Goal: Information Seeking & Learning: Learn about a topic

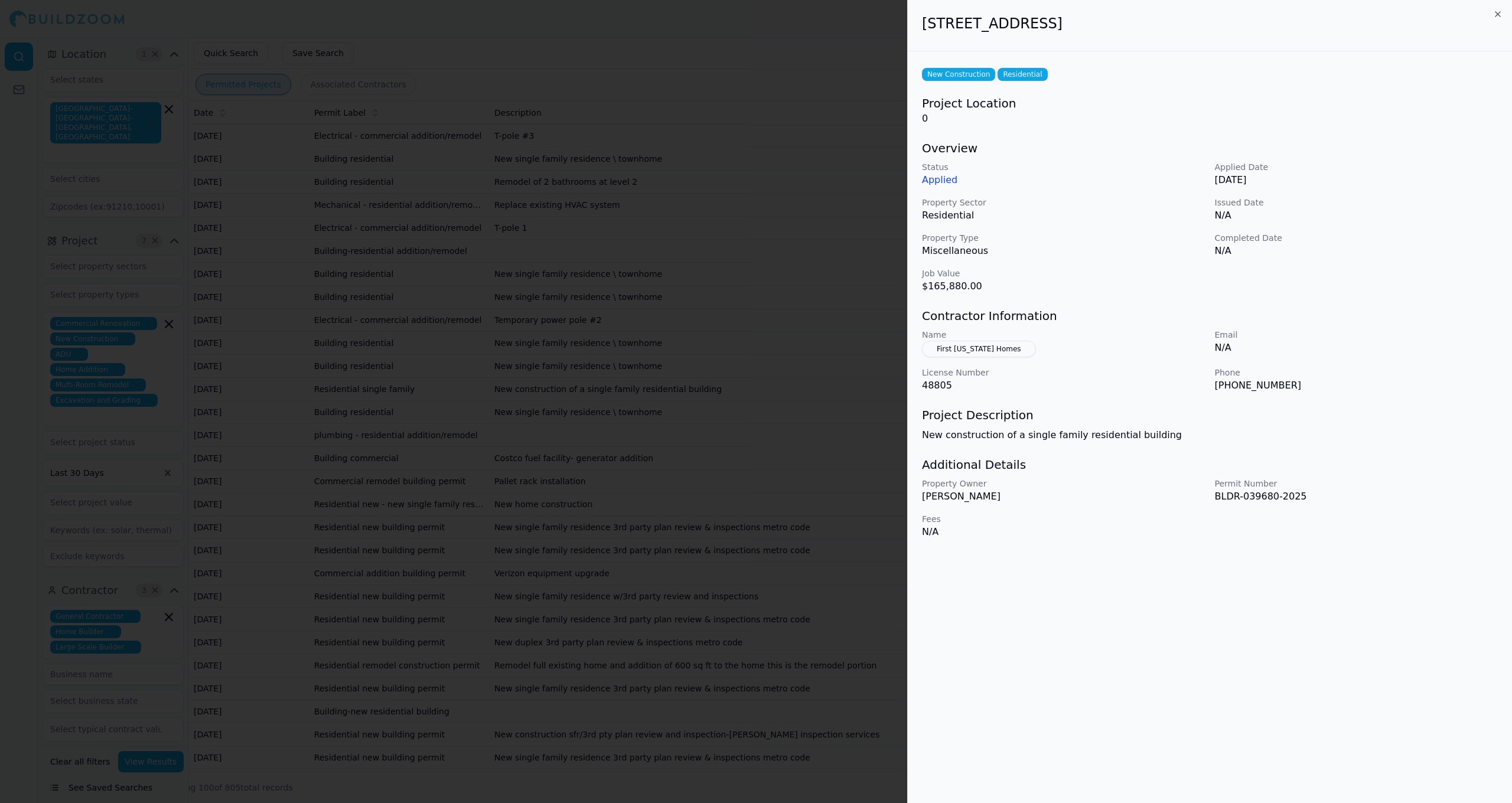
scroll to position [8, 0]
click at [798, 65] on div at bounding box center [756, 401] width 1512 height 803
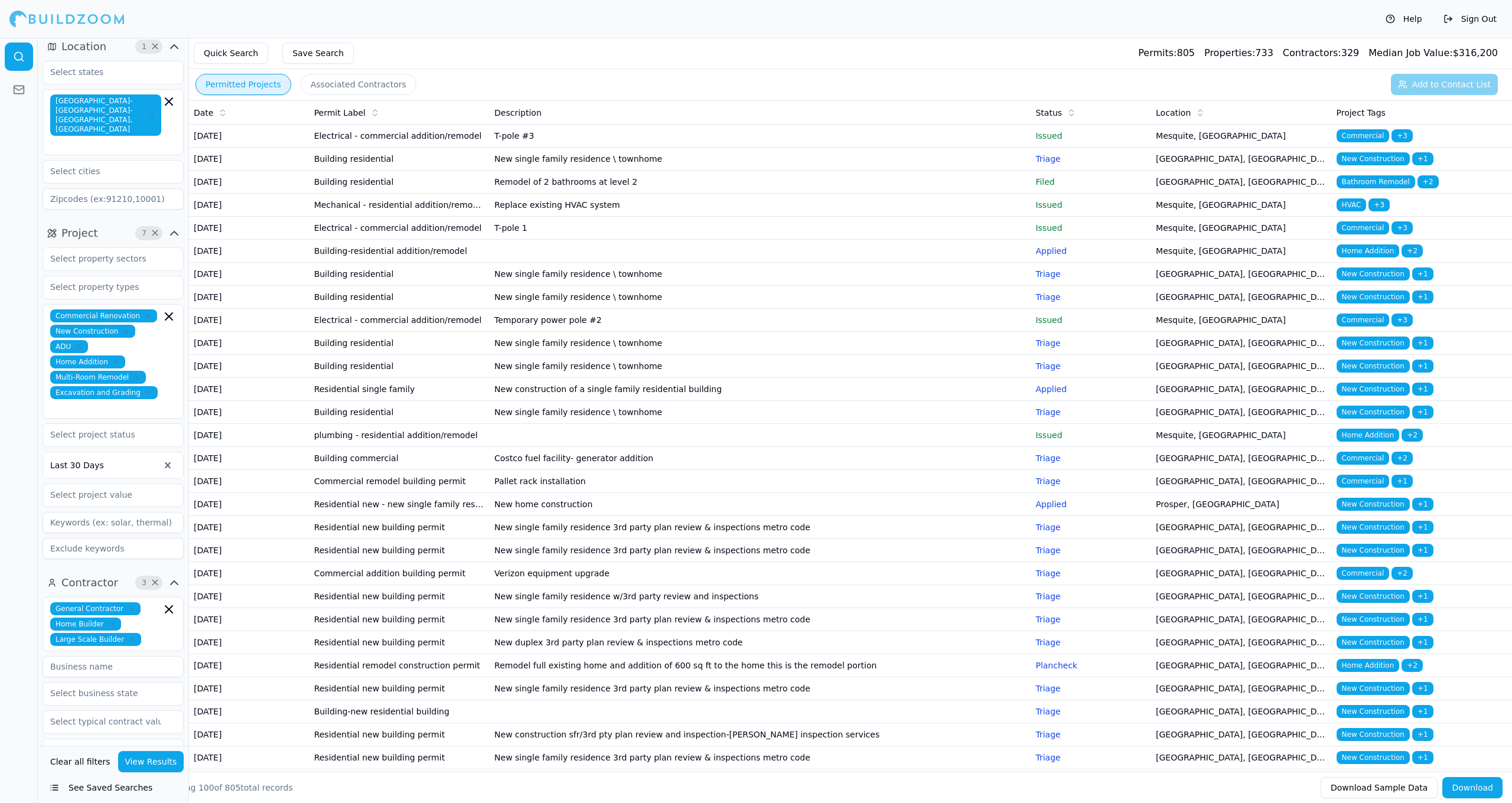
click at [1044, 164] on p "Triage" at bounding box center [1090, 159] width 111 height 12
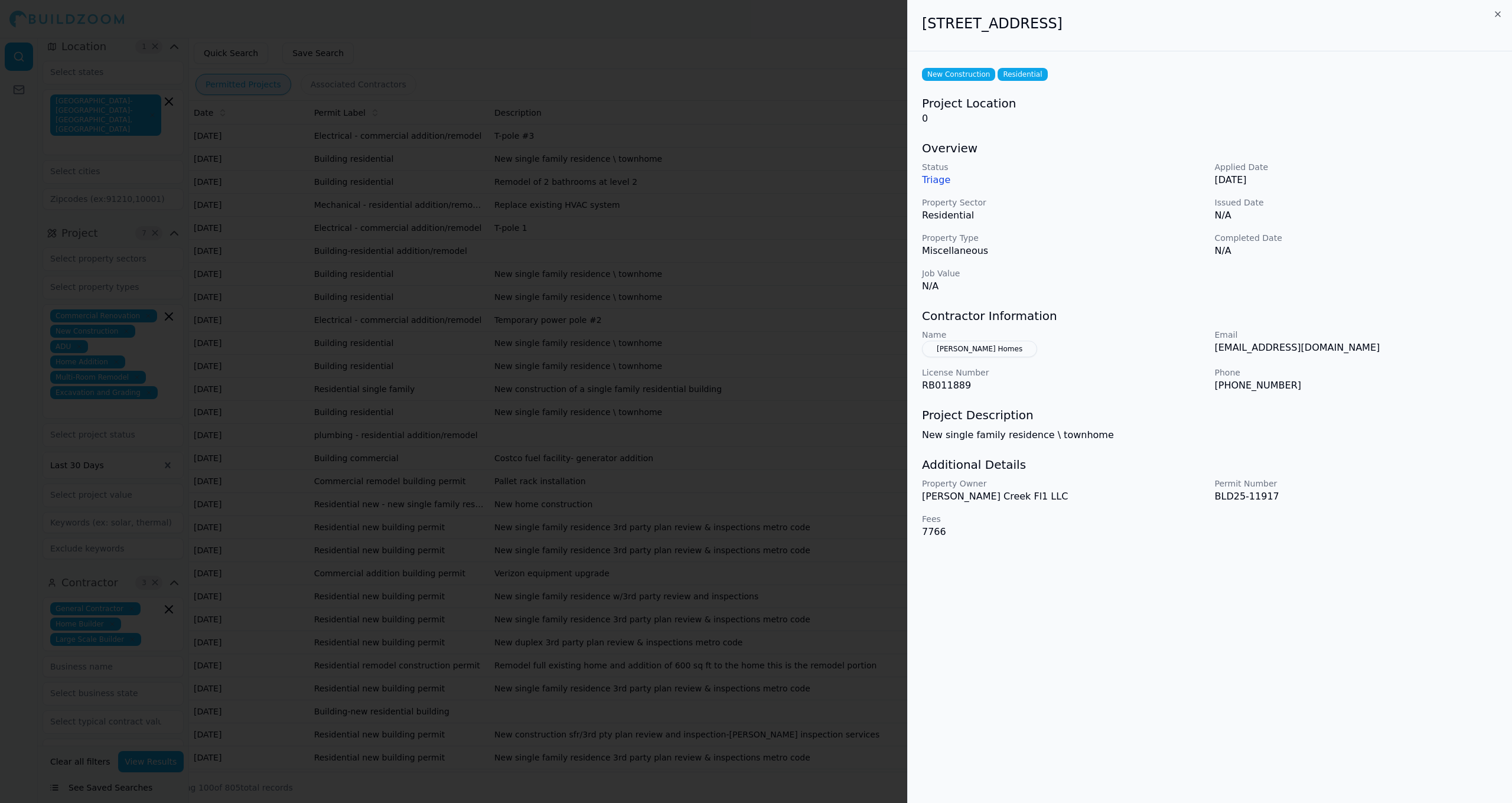
click at [1035, 181] on p "Triage" at bounding box center [1064, 180] width 284 height 14
click at [797, 168] on div at bounding box center [756, 401] width 1512 height 803
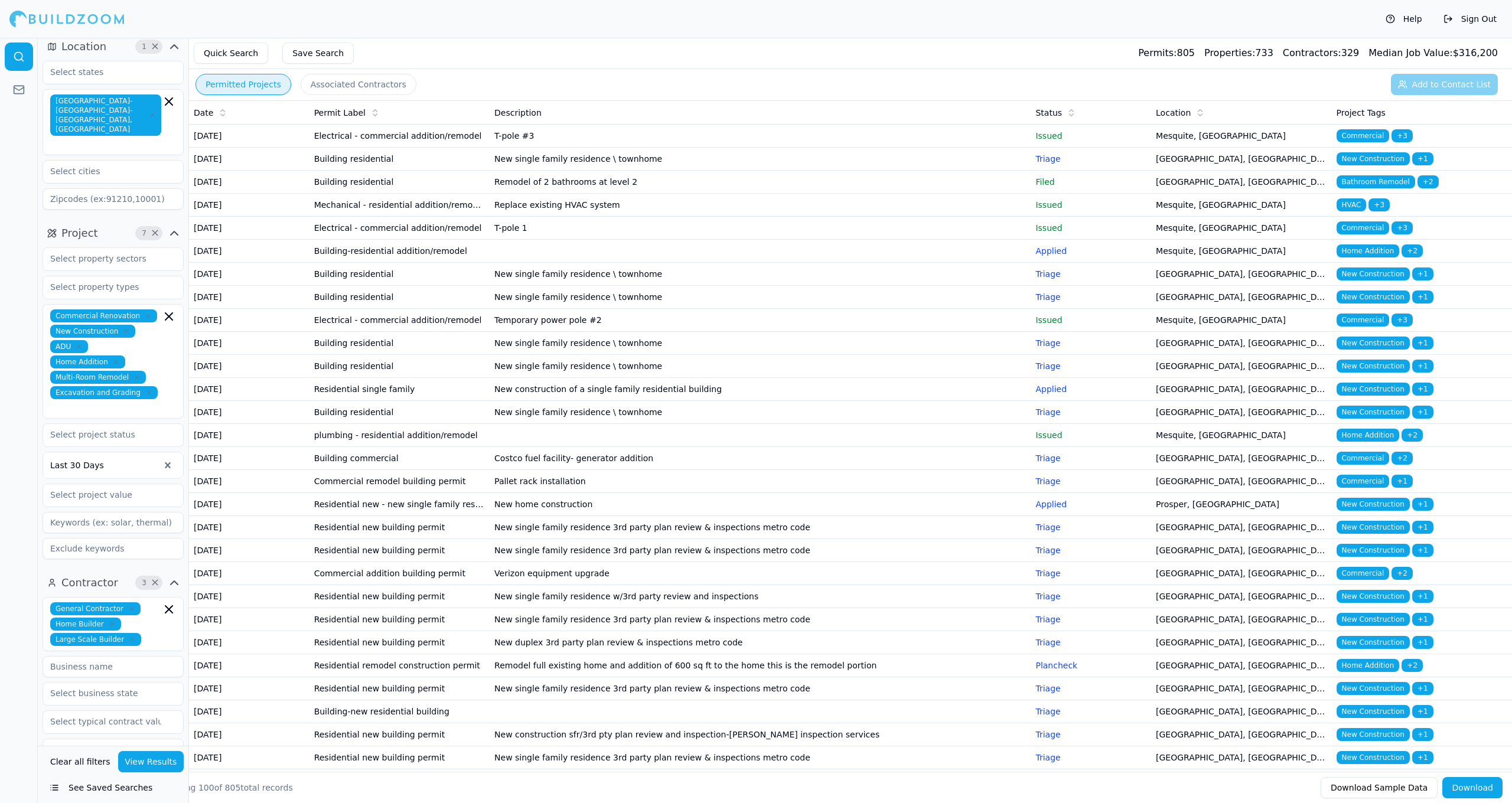
click at [144, 459] on div at bounding box center [105, 465] width 109 height 12
click at [133, 487] on div "Last 7 Days" at bounding box center [113, 496] width 140 height 19
click at [159, 760] on button "View Results" at bounding box center [151, 762] width 66 height 21
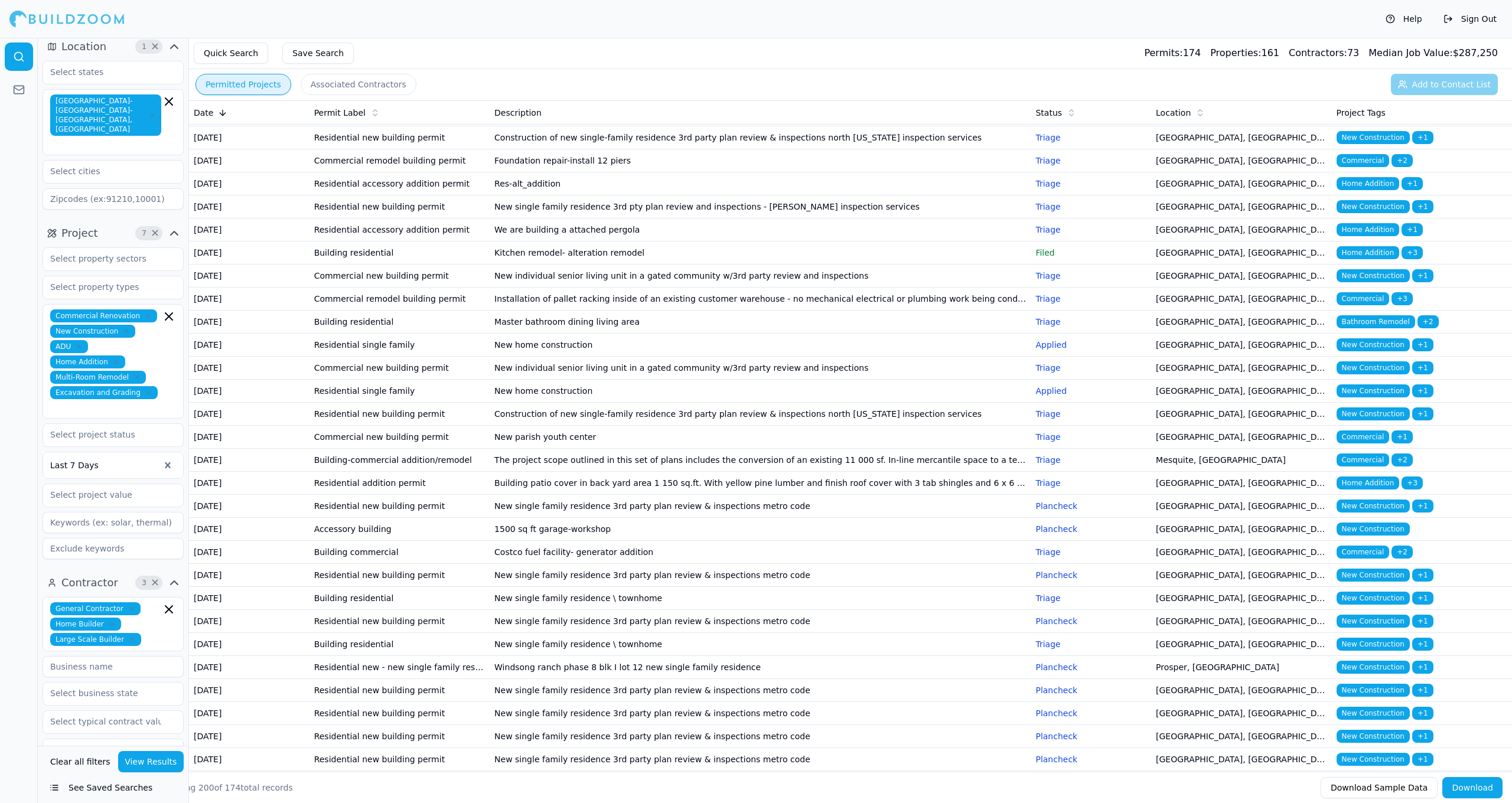
scroll to position [416, 0]
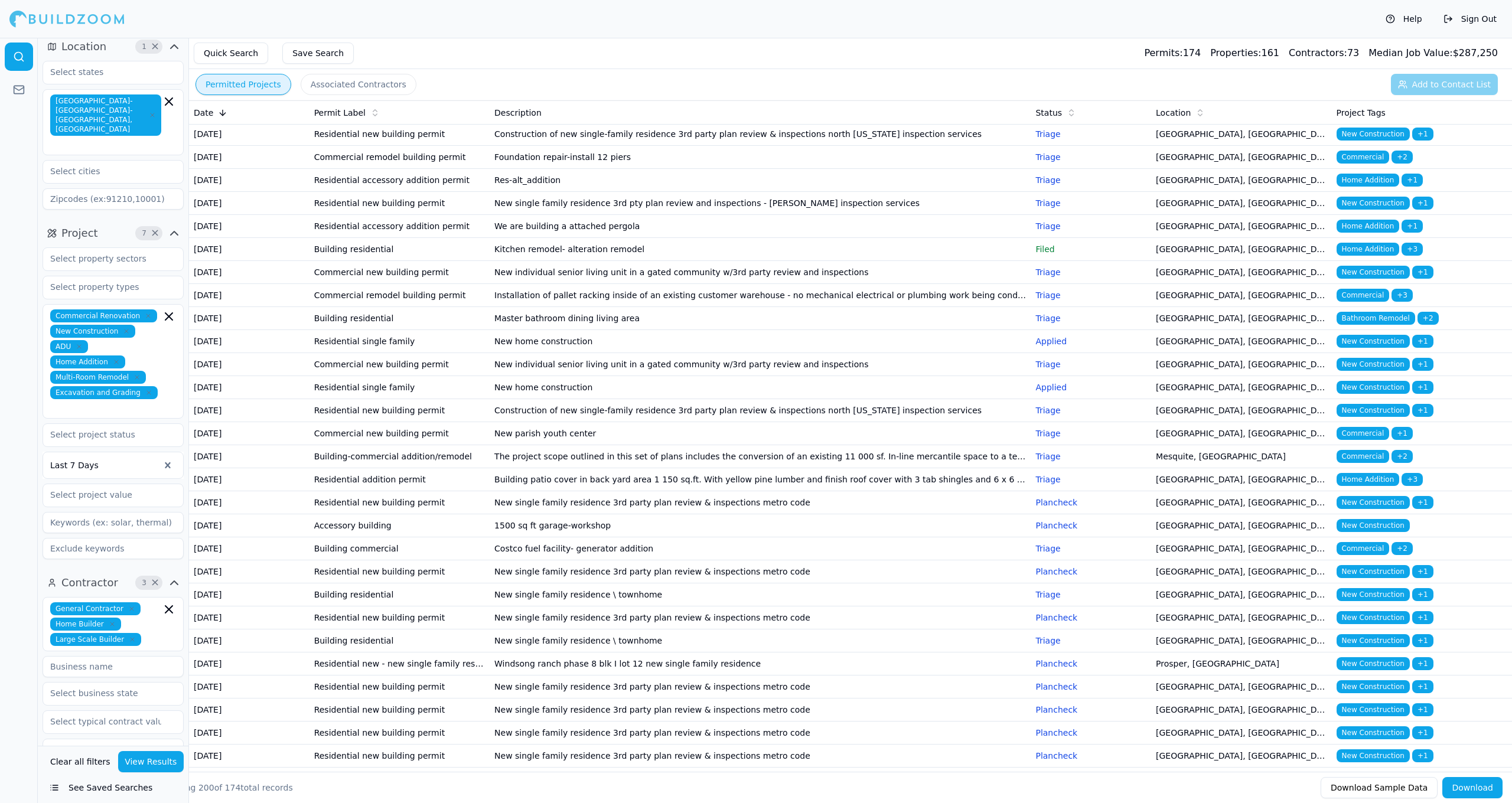
click at [637, 353] on td "New home construction" at bounding box center [760, 342] width 541 height 23
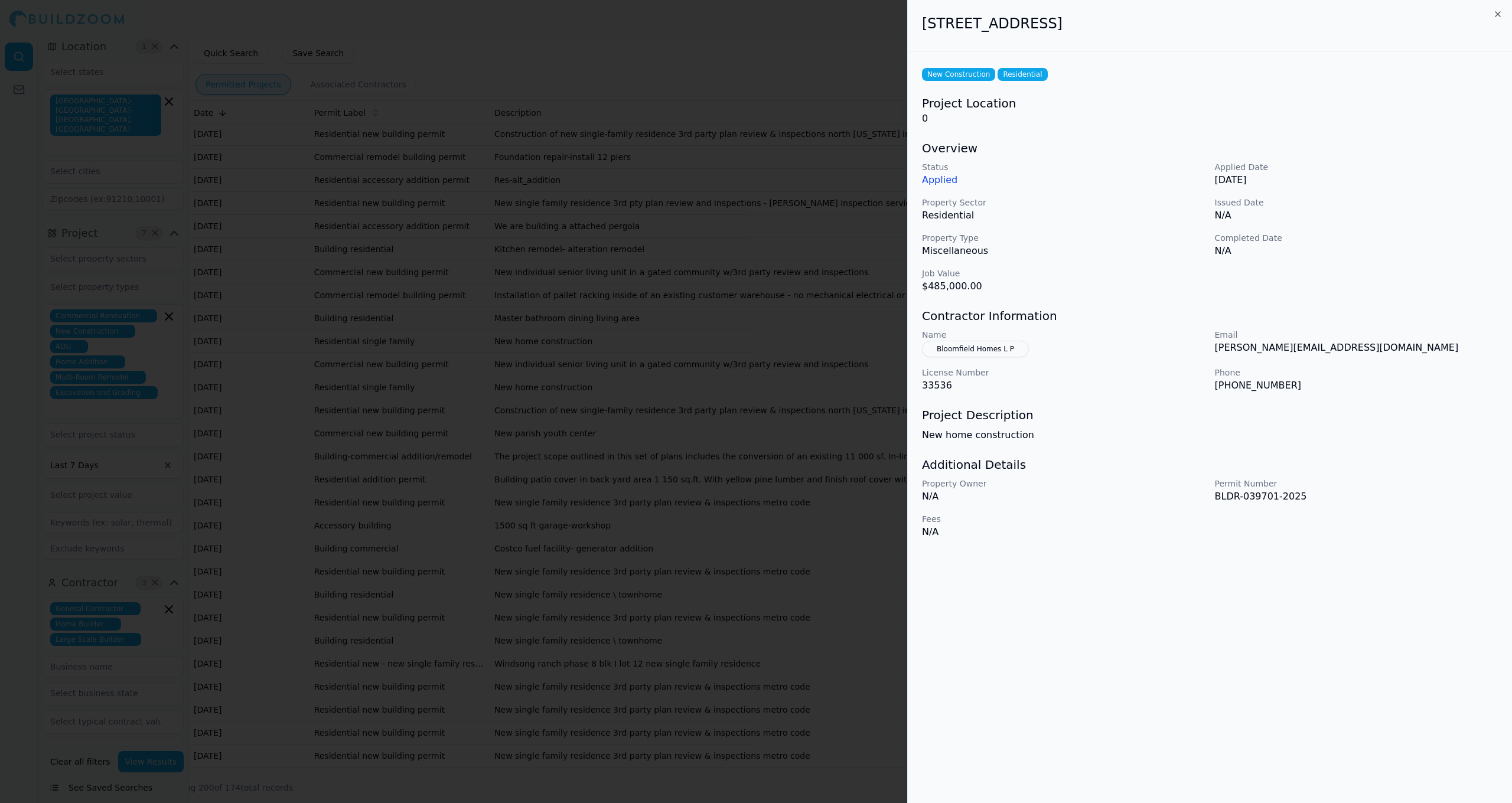
drag, startPoint x: 926, startPoint y: 23, endPoint x: 1182, endPoint y: 26, distance: 256.0
click at [1185, 26] on h2 "[STREET_ADDRESS]" at bounding box center [1210, 23] width 576 height 19
click at [918, 21] on div "[STREET_ADDRESS]" at bounding box center [1210, 26] width 604 height 51
drag, startPoint x: 922, startPoint y: 20, endPoint x: 1172, endPoint y: 33, distance: 250.3
click at [1172, 33] on div "[STREET_ADDRESS]" at bounding box center [1210, 26] width 604 height 51
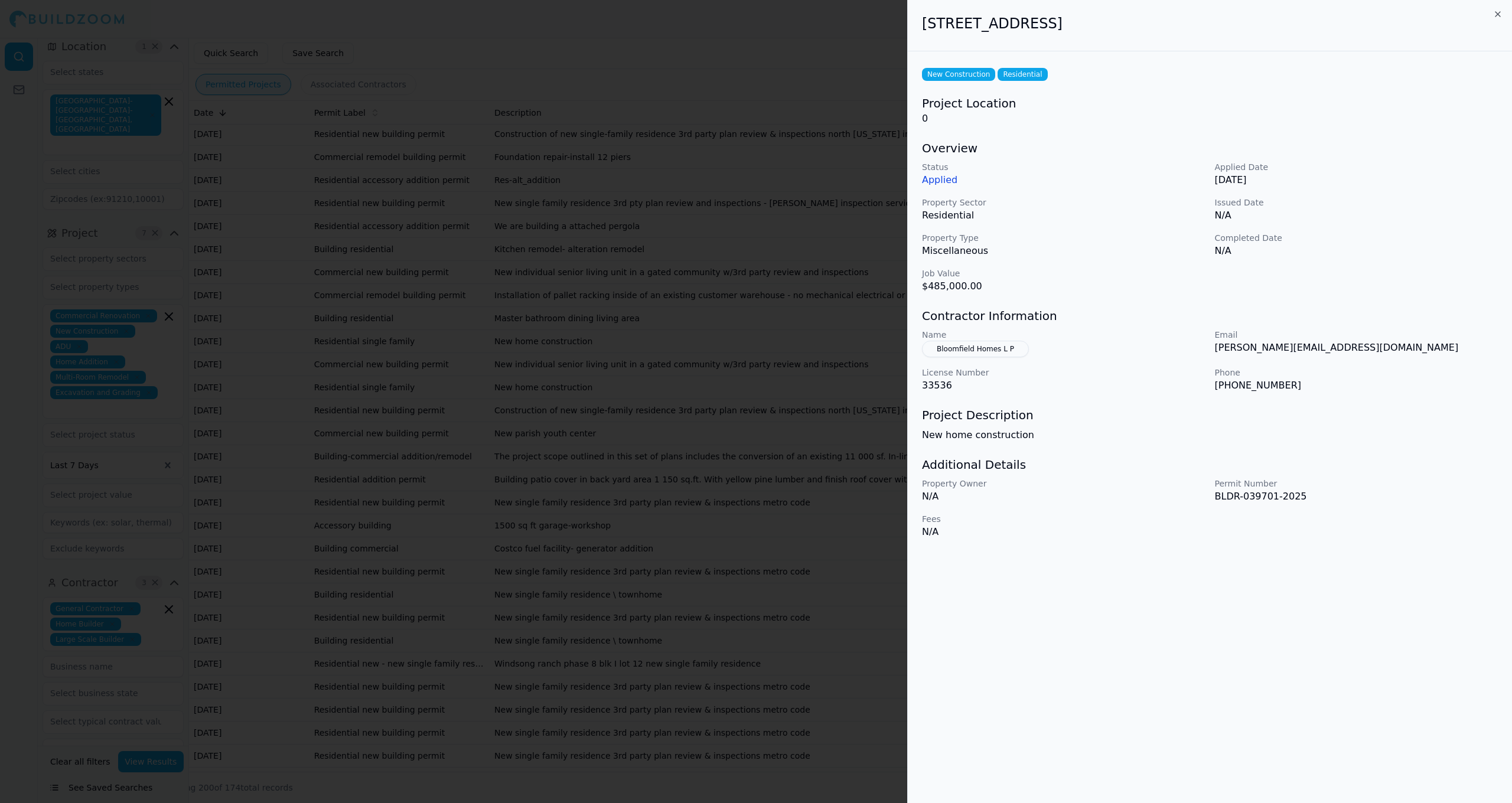
copy h2 "[STREET_ADDRESS]"
click at [1499, 14] on icon "button" at bounding box center [1497, 13] width 9 height 9
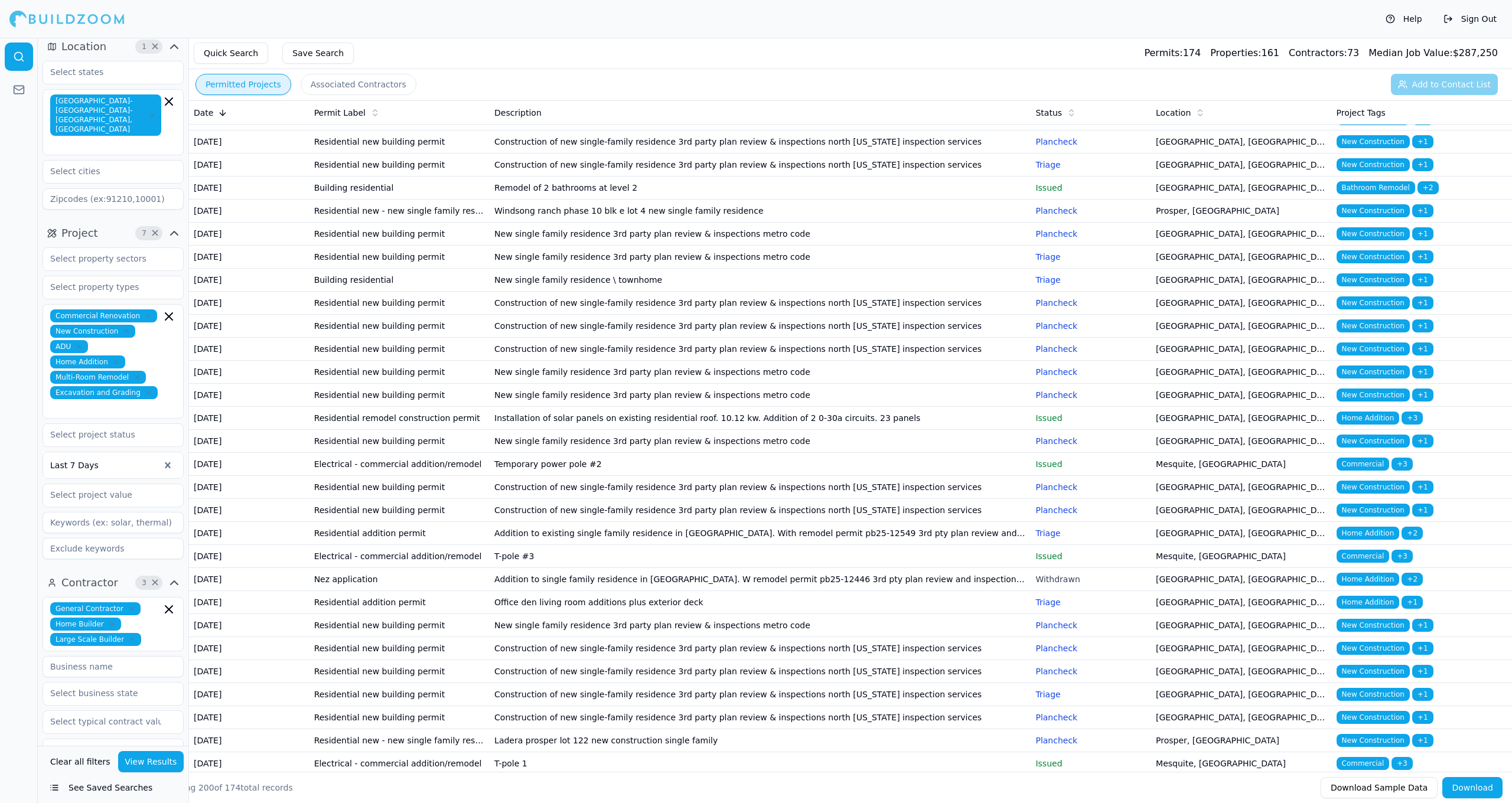
scroll to position [1562, 0]
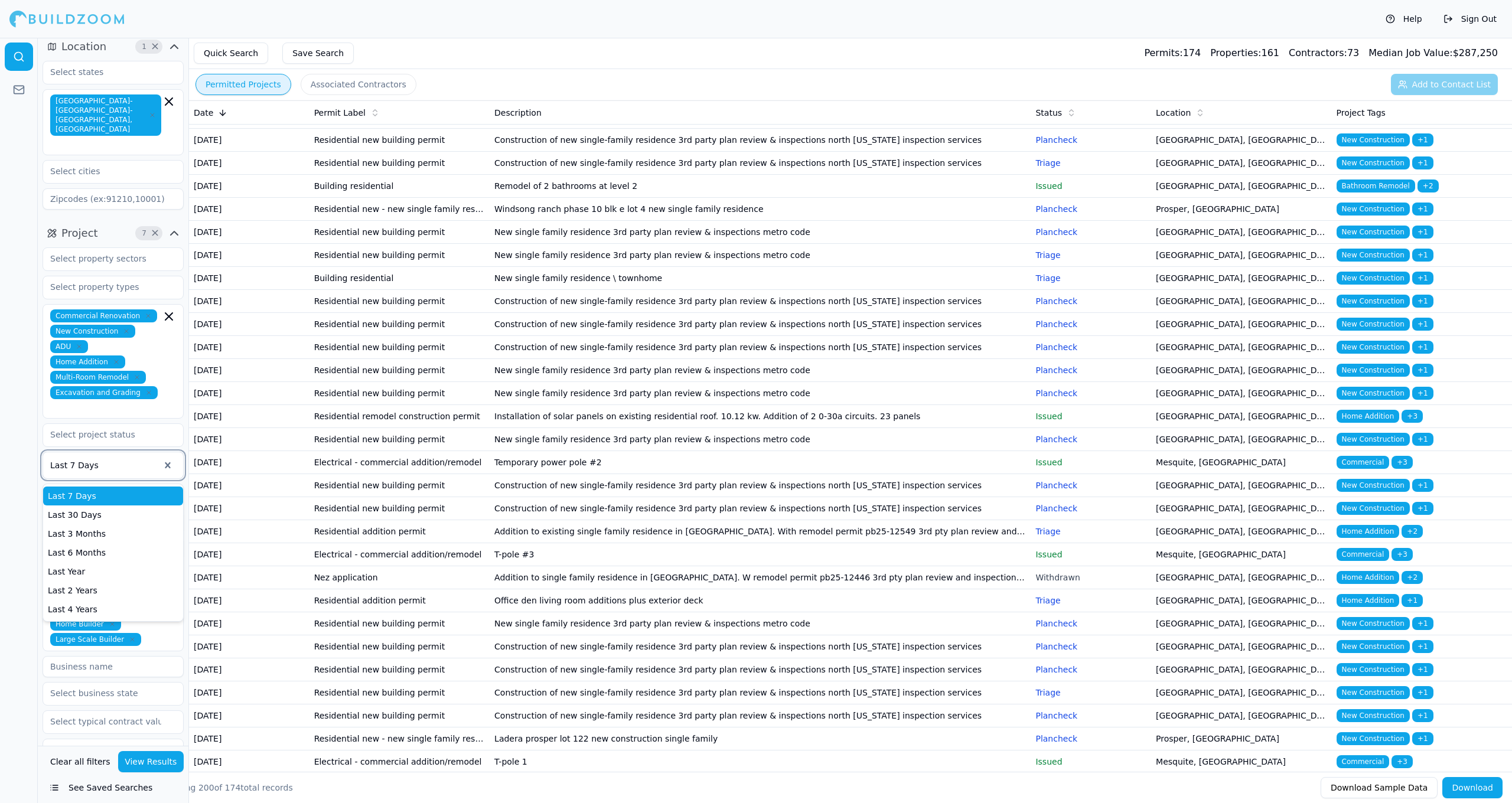
click at [122, 459] on div at bounding box center [105, 465] width 109 height 12
click at [114, 543] on div "Last 6 Months" at bounding box center [113, 552] width 140 height 19
click at [157, 773] on div "Clear all filters View Results See Saved Searches" at bounding box center [113, 774] width 150 height 57
click at [162, 767] on button "View Results" at bounding box center [151, 762] width 66 height 21
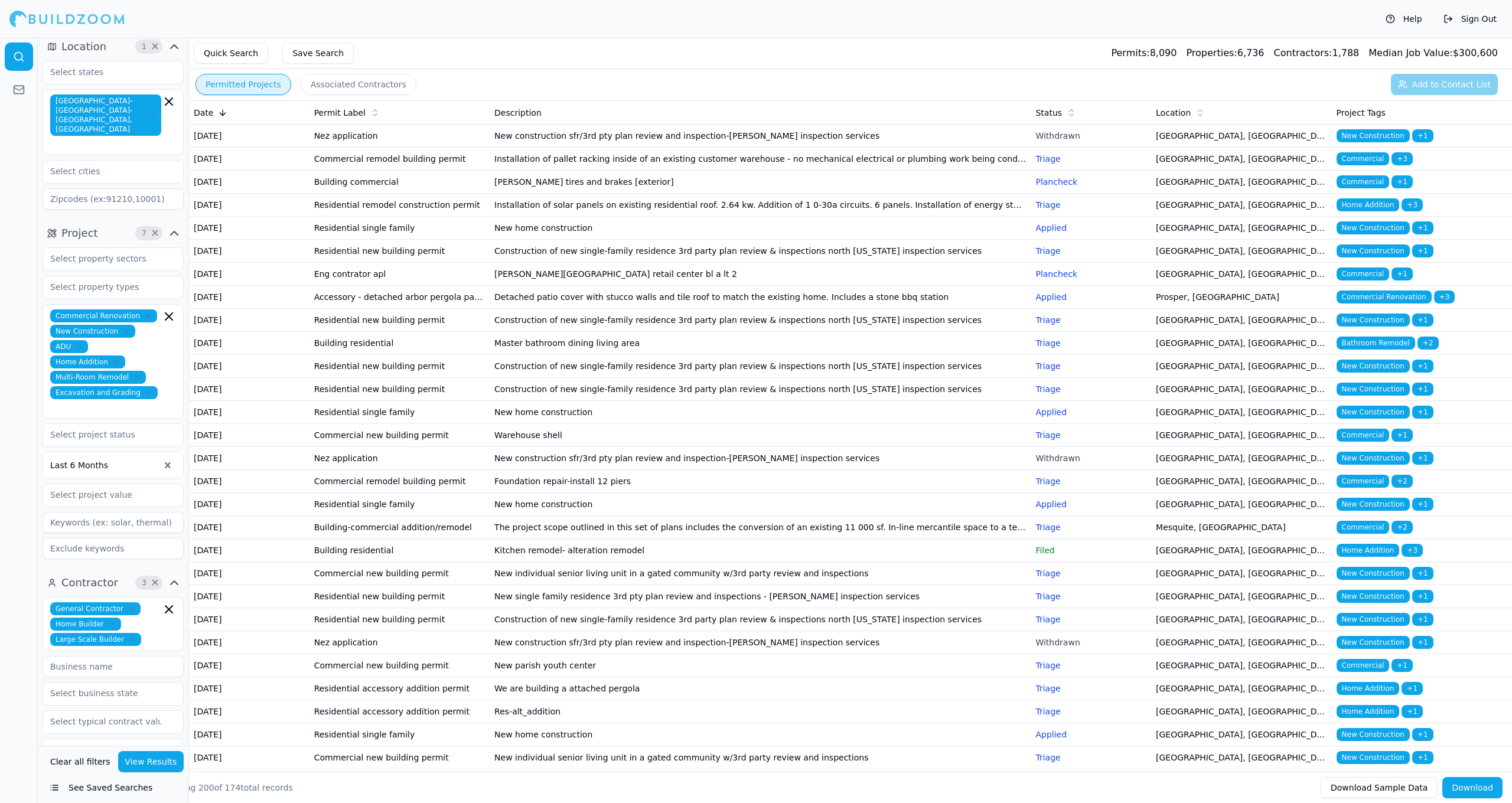
click at [1176, 118] on span "Location" at bounding box center [1172, 113] width 35 height 12
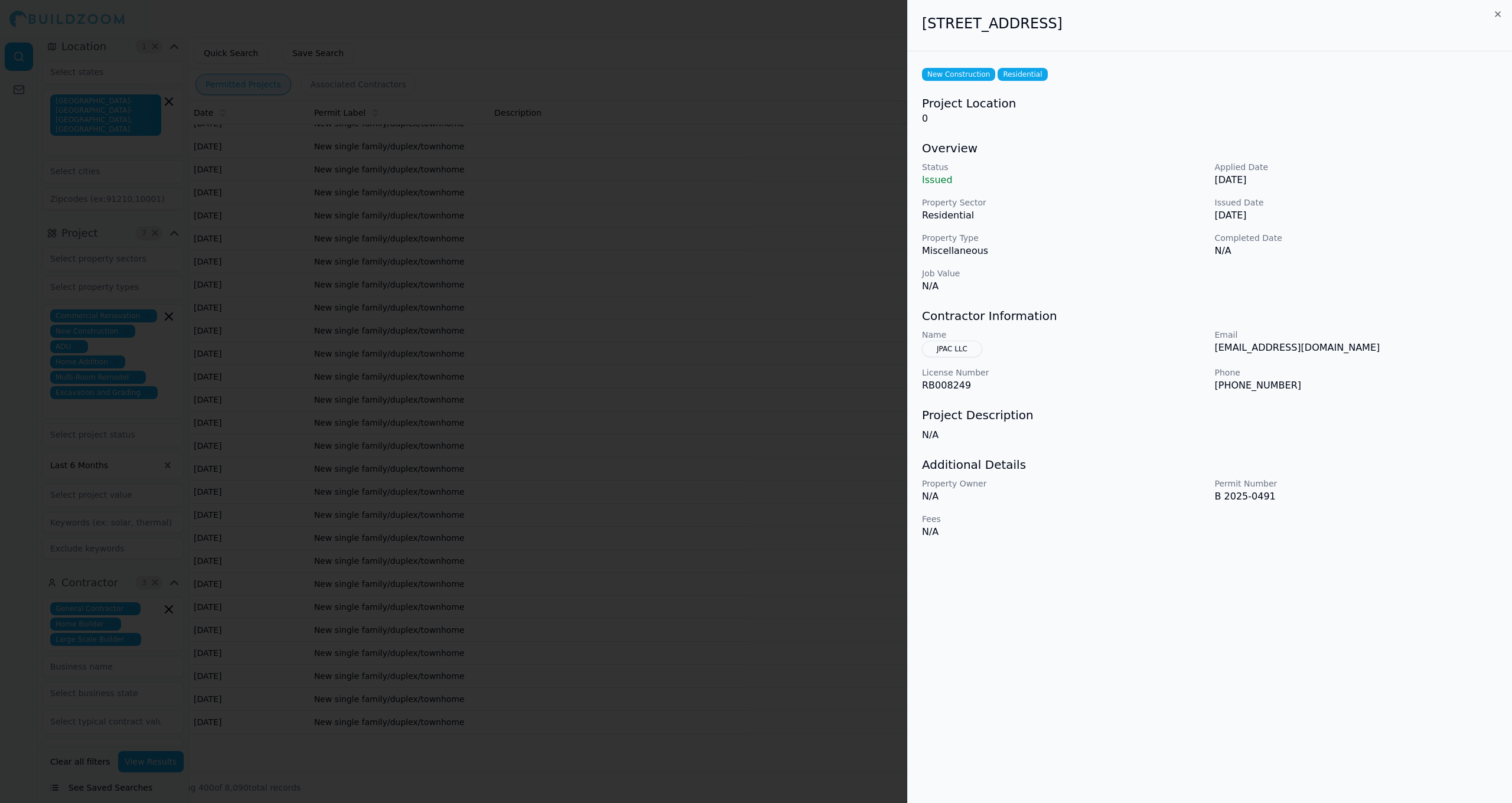
click at [494, 427] on div at bounding box center [756, 401] width 1512 height 803
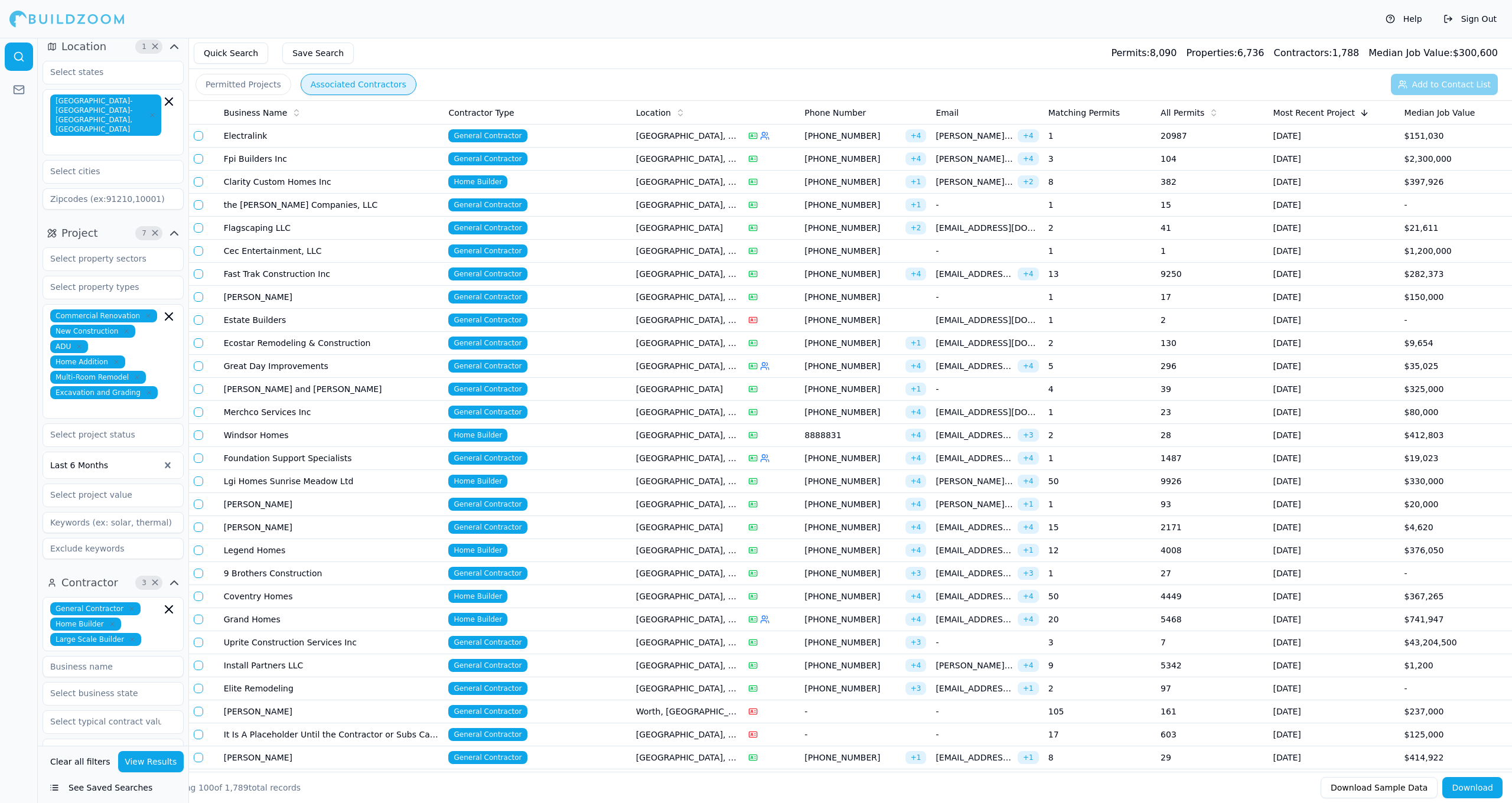
click at [325, 80] on button "Associated Contractors" at bounding box center [358, 84] width 116 height 21
click at [596, 268] on td "General Contractor" at bounding box center [537, 274] width 187 height 23
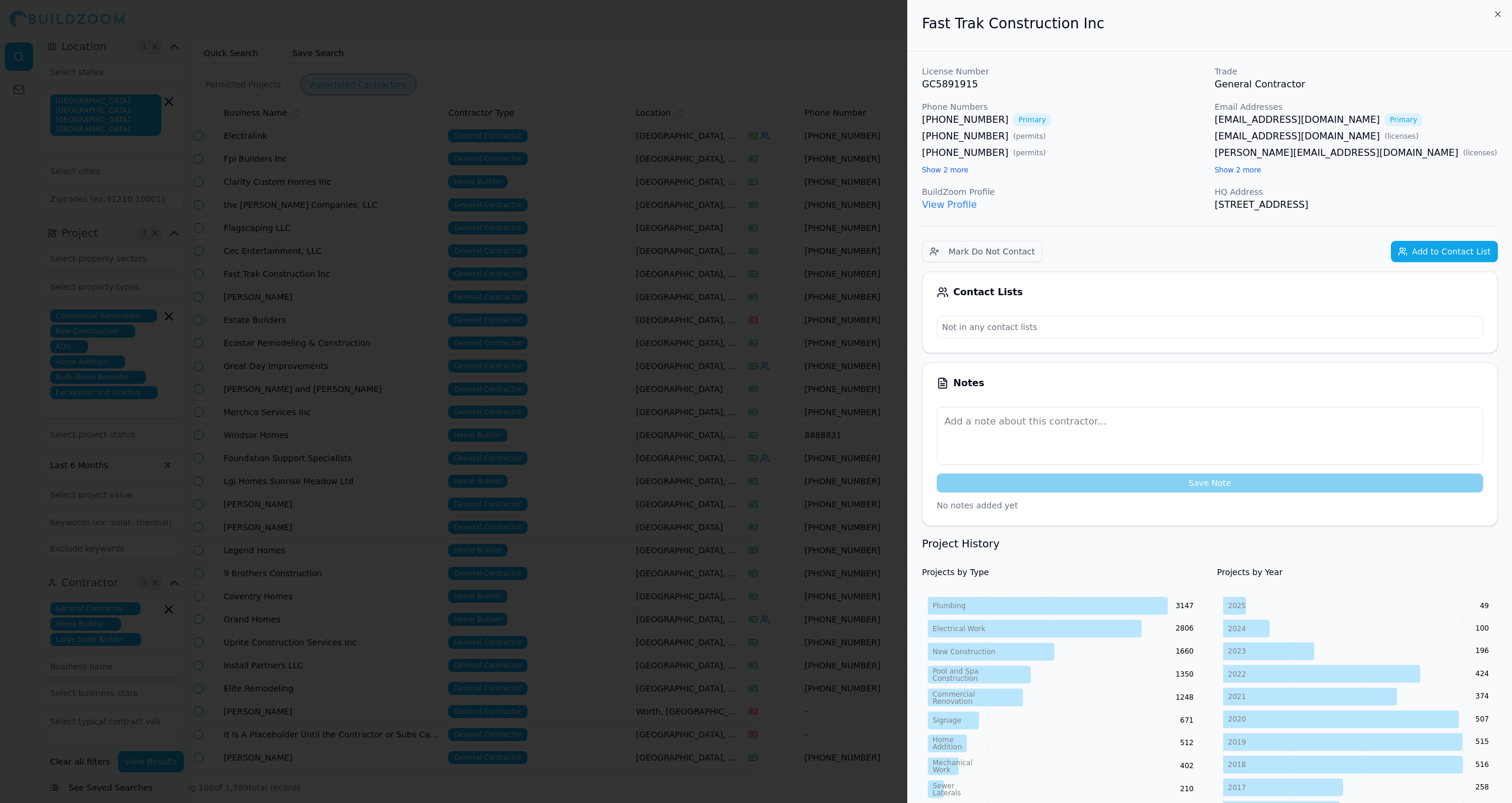
click at [949, 203] on link "View Profile" at bounding box center [949, 205] width 55 height 11
click at [1472, 258] on button "Add to Contact List" at bounding box center [1444, 252] width 107 height 21
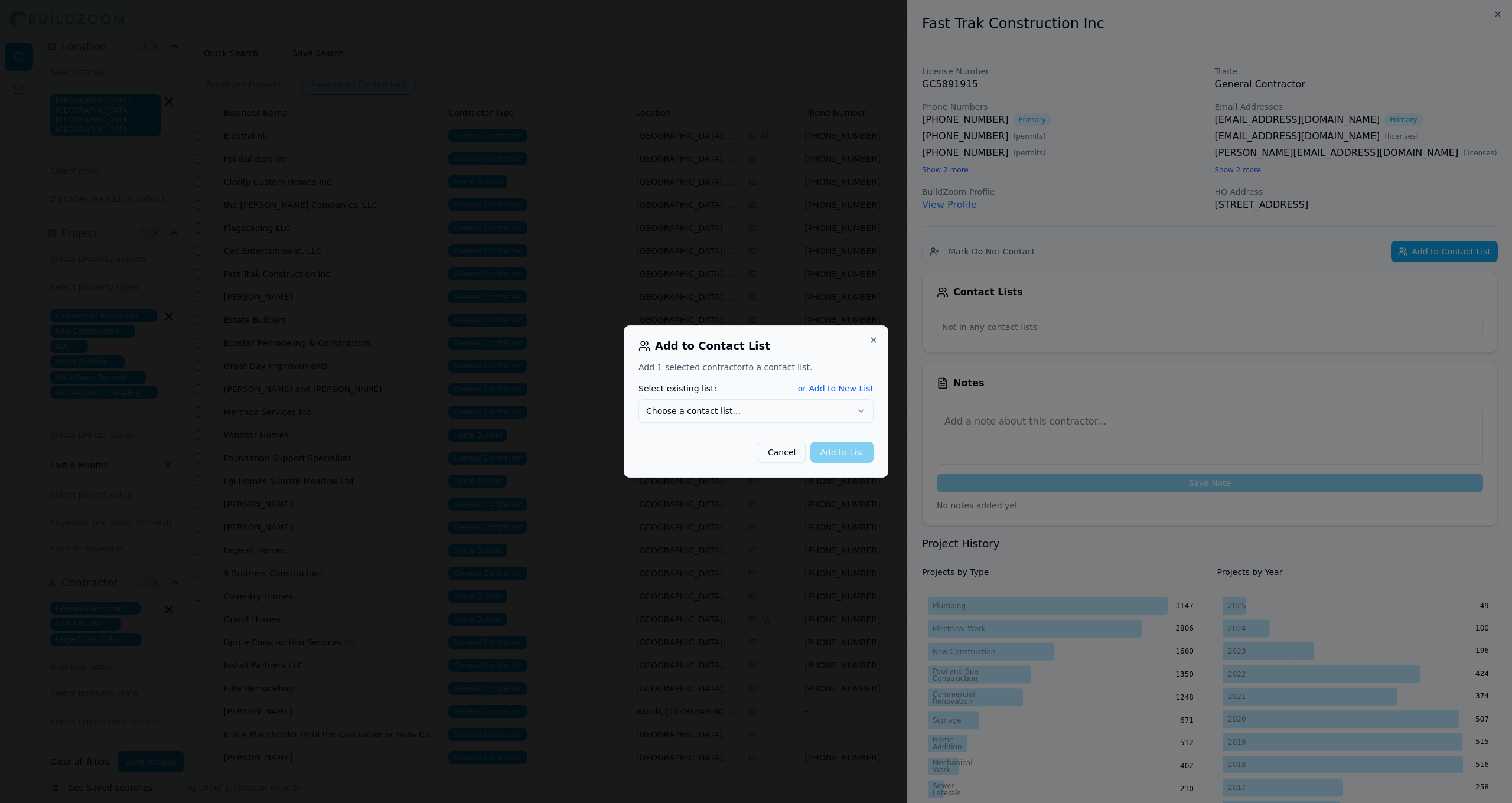
click at [842, 391] on button "or Add to New List" at bounding box center [836, 388] width 76 height 12
click at [784, 451] on button "Cancel" at bounding box center [781, 451] width 47 height 21
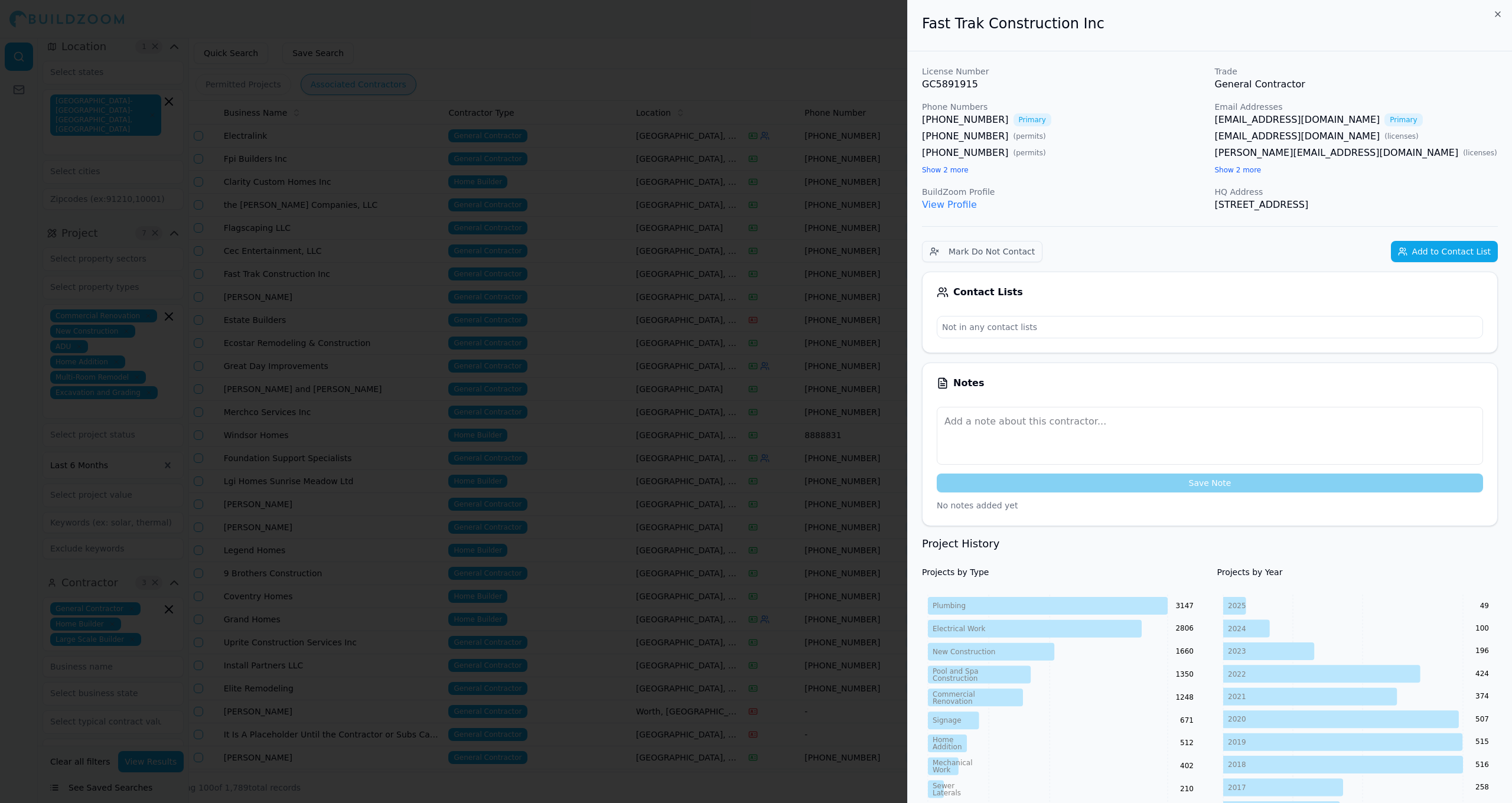
click at [1404, 257] on button "Add to Contact List" at bounding box center [1444, 252] width 107 height 21
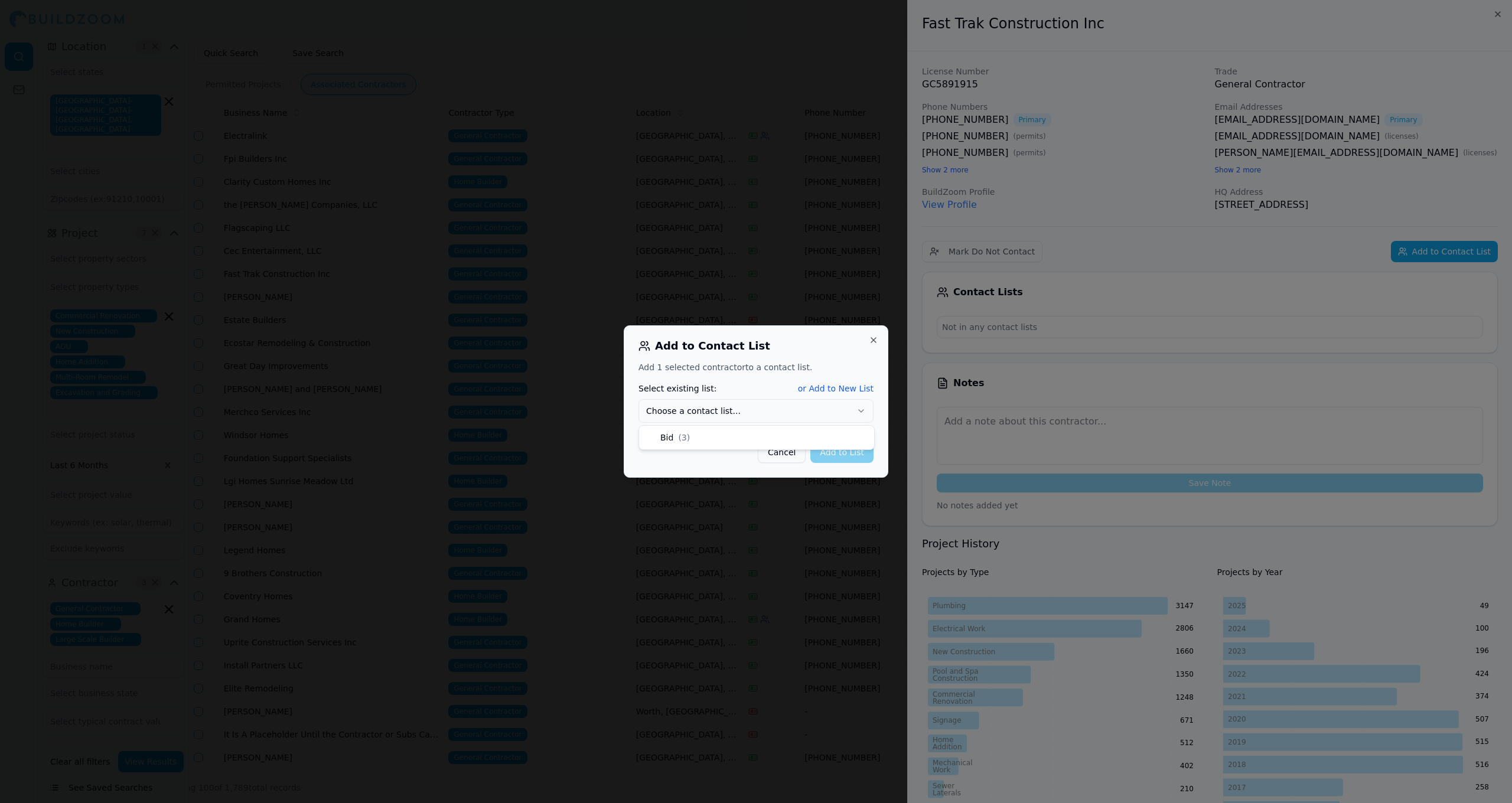
click at [759, 410] on button "Choose a contact list..." at bounding box center [756, 410] width 235 height 23
click at [832, 459] on button "Add to List" at bounding box center [841, 452] width 63 height 21
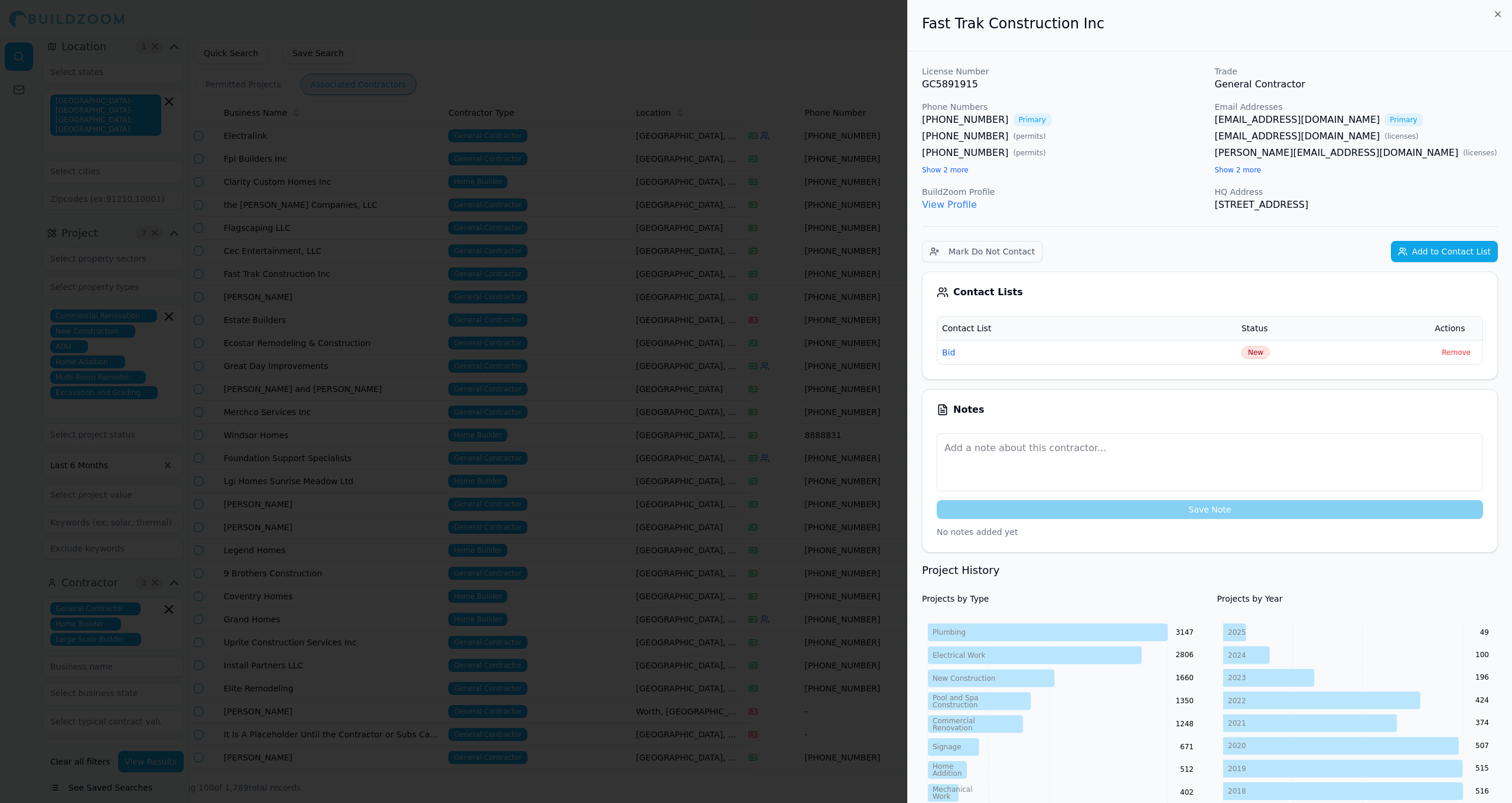
click at [1496, 13] on icon "button" at bounding box center [1497, 13] width 9 height 9
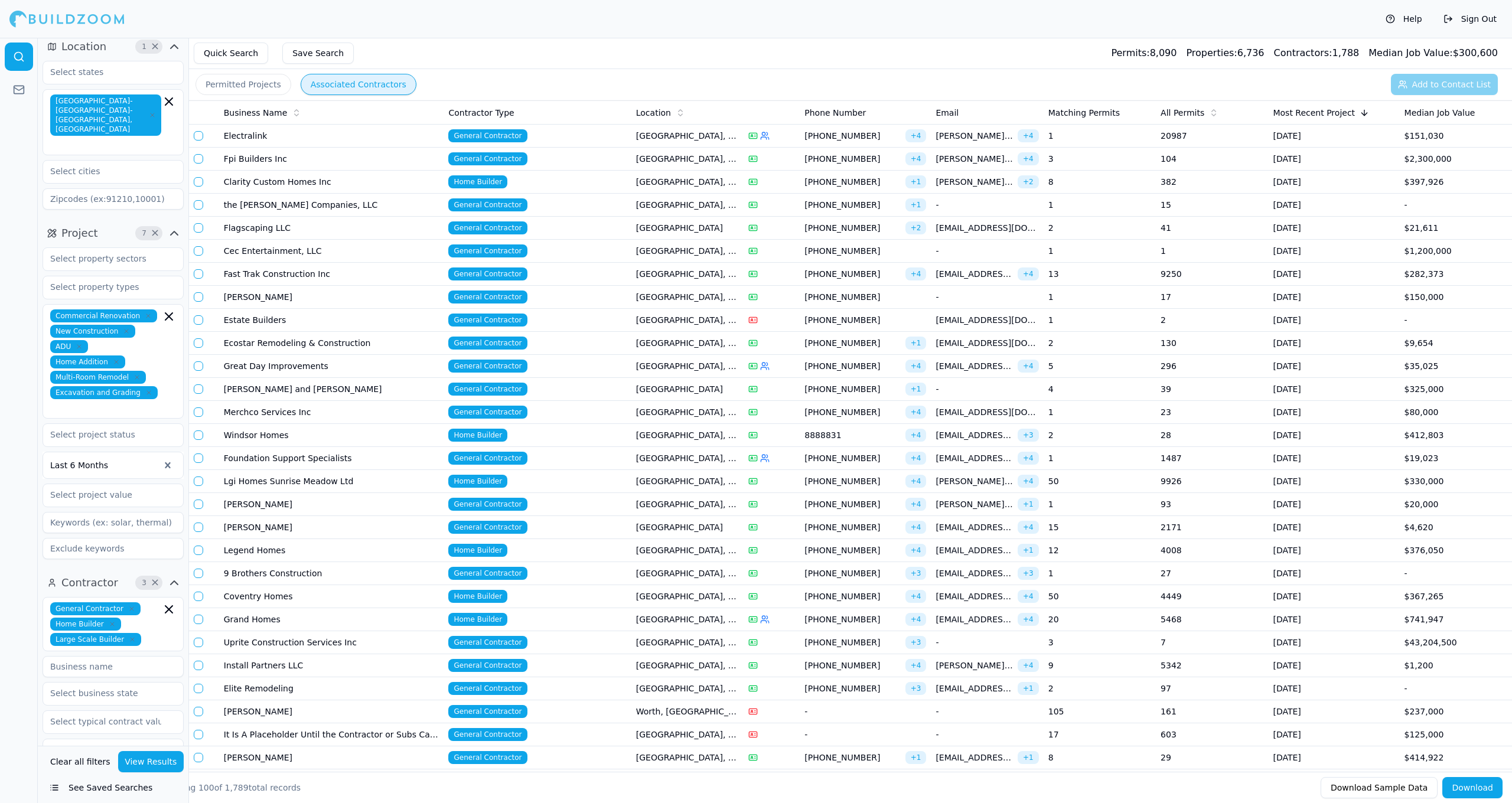
click at [568, 271] on td "General Contractor" at bounding box center [537, 274] width 187 height 23
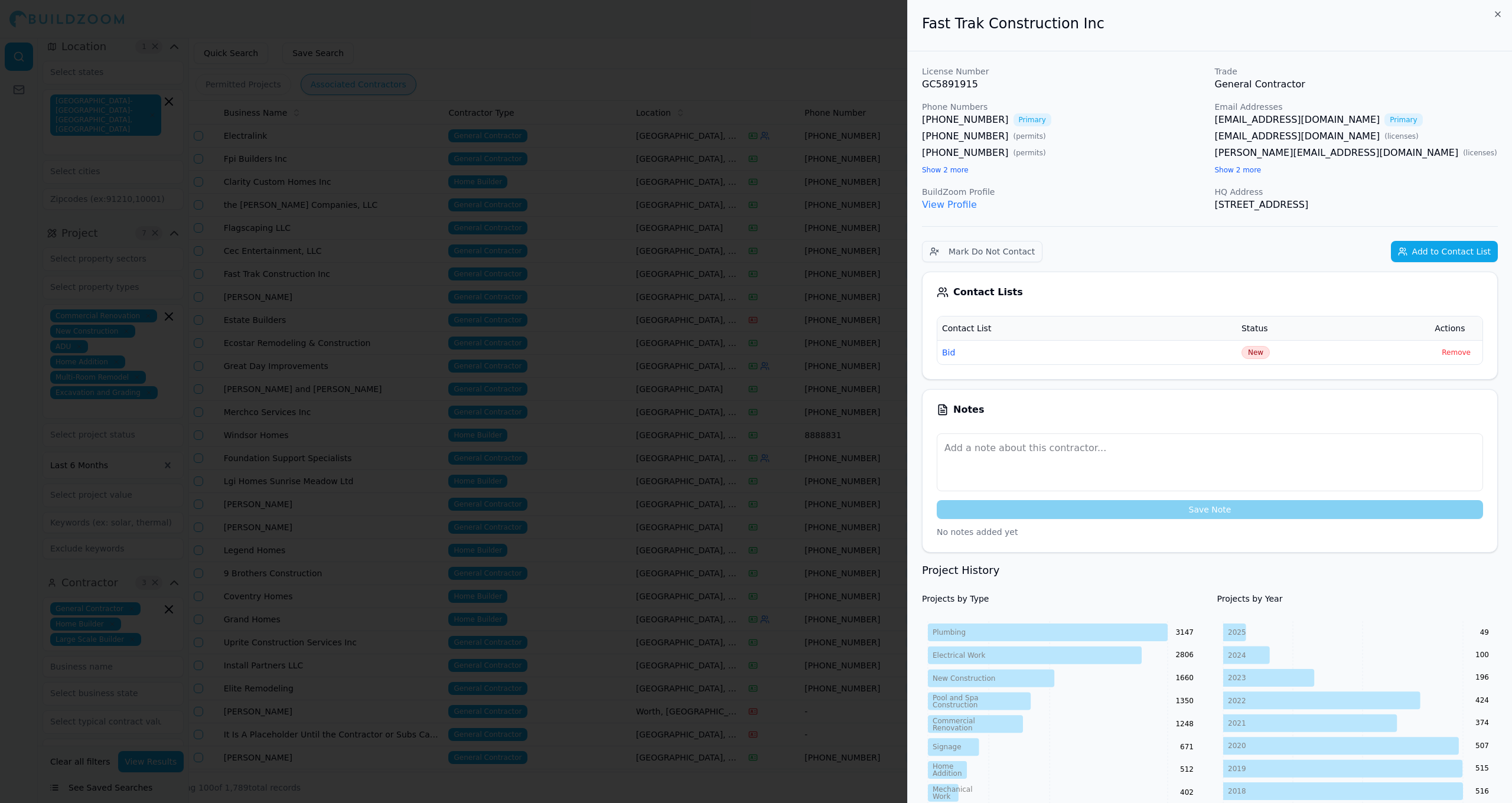
click at [567, 293] on div at bounding box center [756, 401] width 1512 height 803
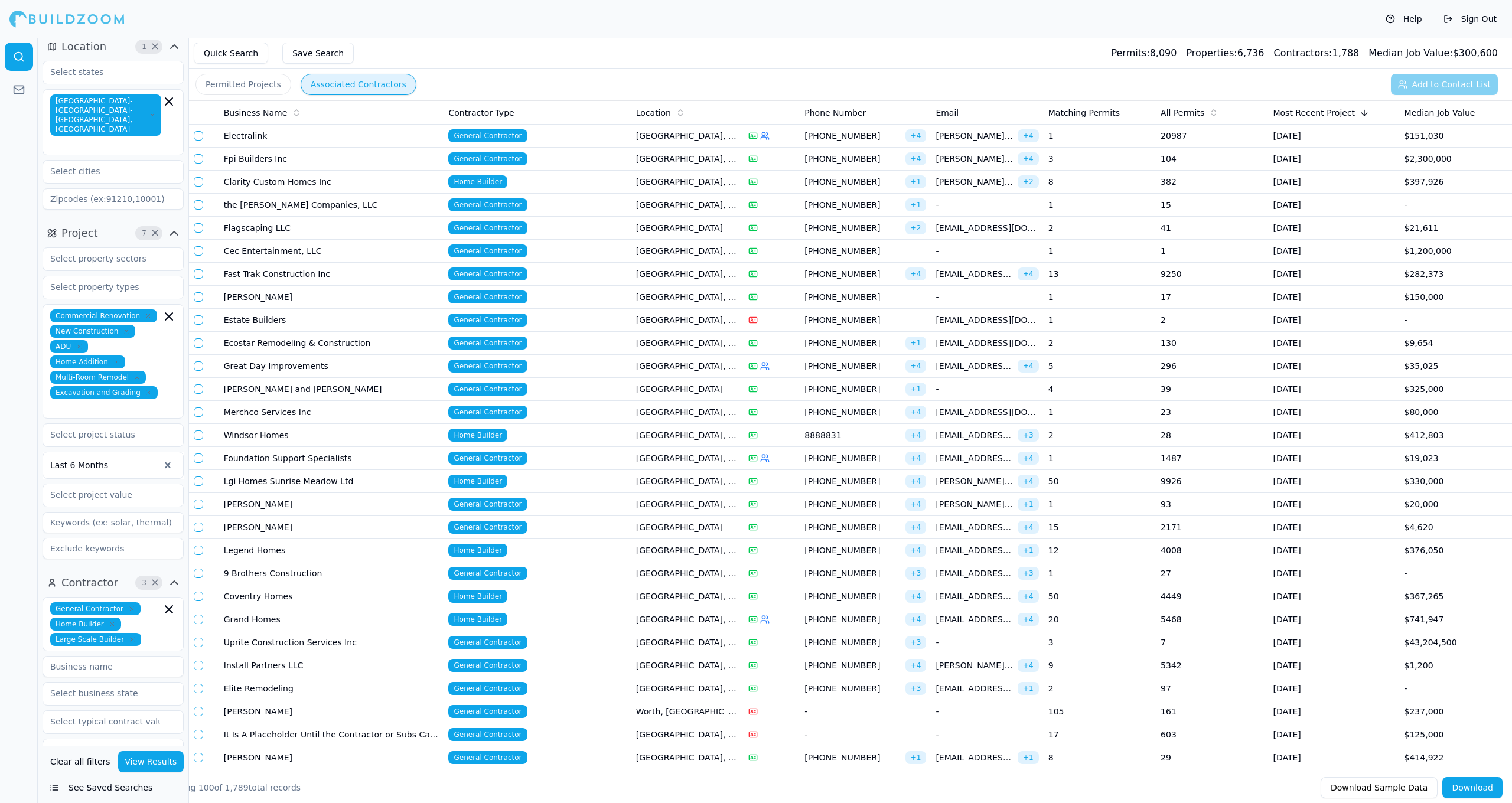
click at [695, 487] on td "[GEOGRAPHIC_DATA], [GEOGRAPHIC_DATA]" at bounding box center [688, 481] width 112 height 23
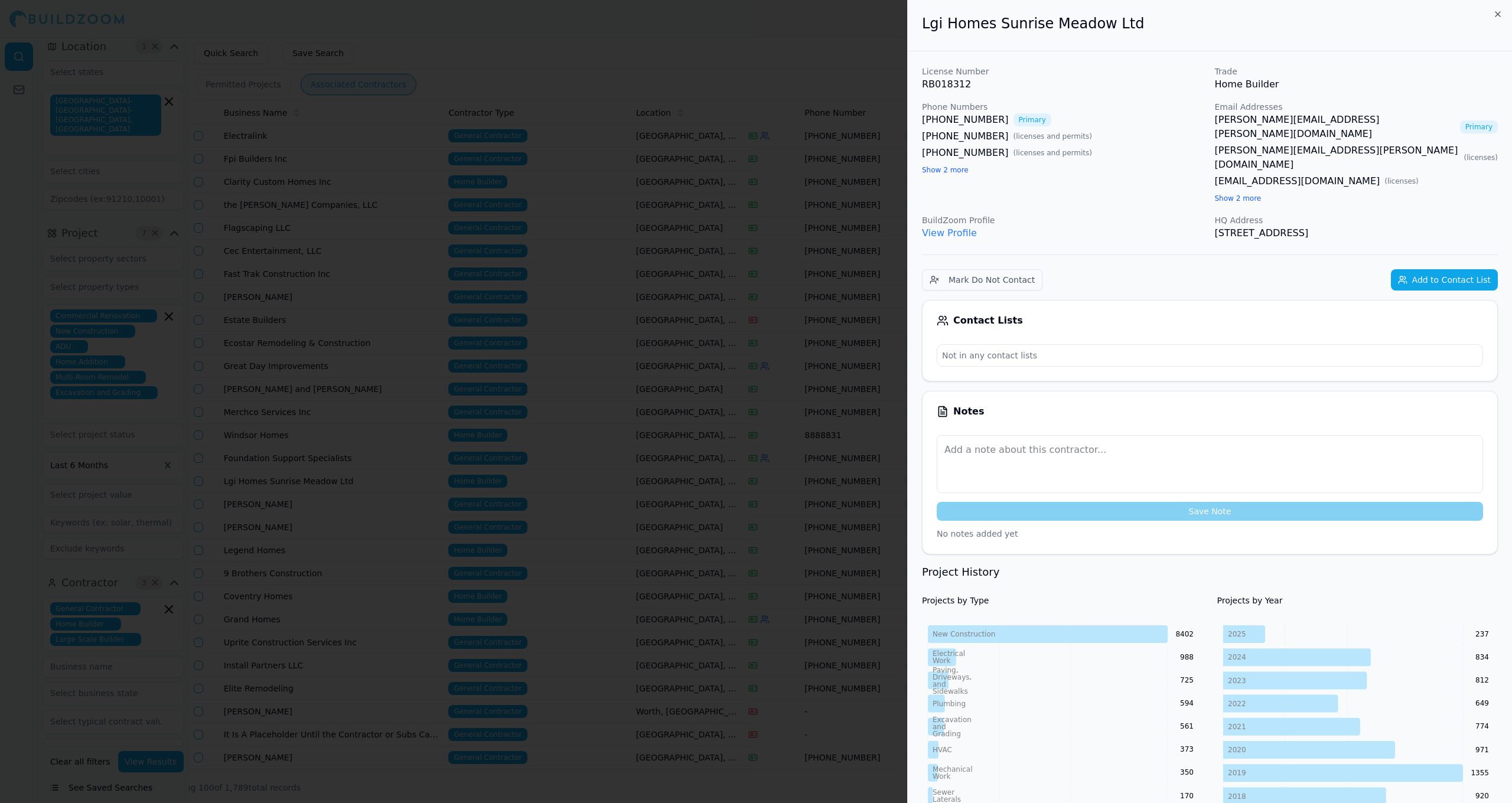
click at [1474, 269] on button "Add to Contact List" at bounding box center [1444, 280] width 107 height 21
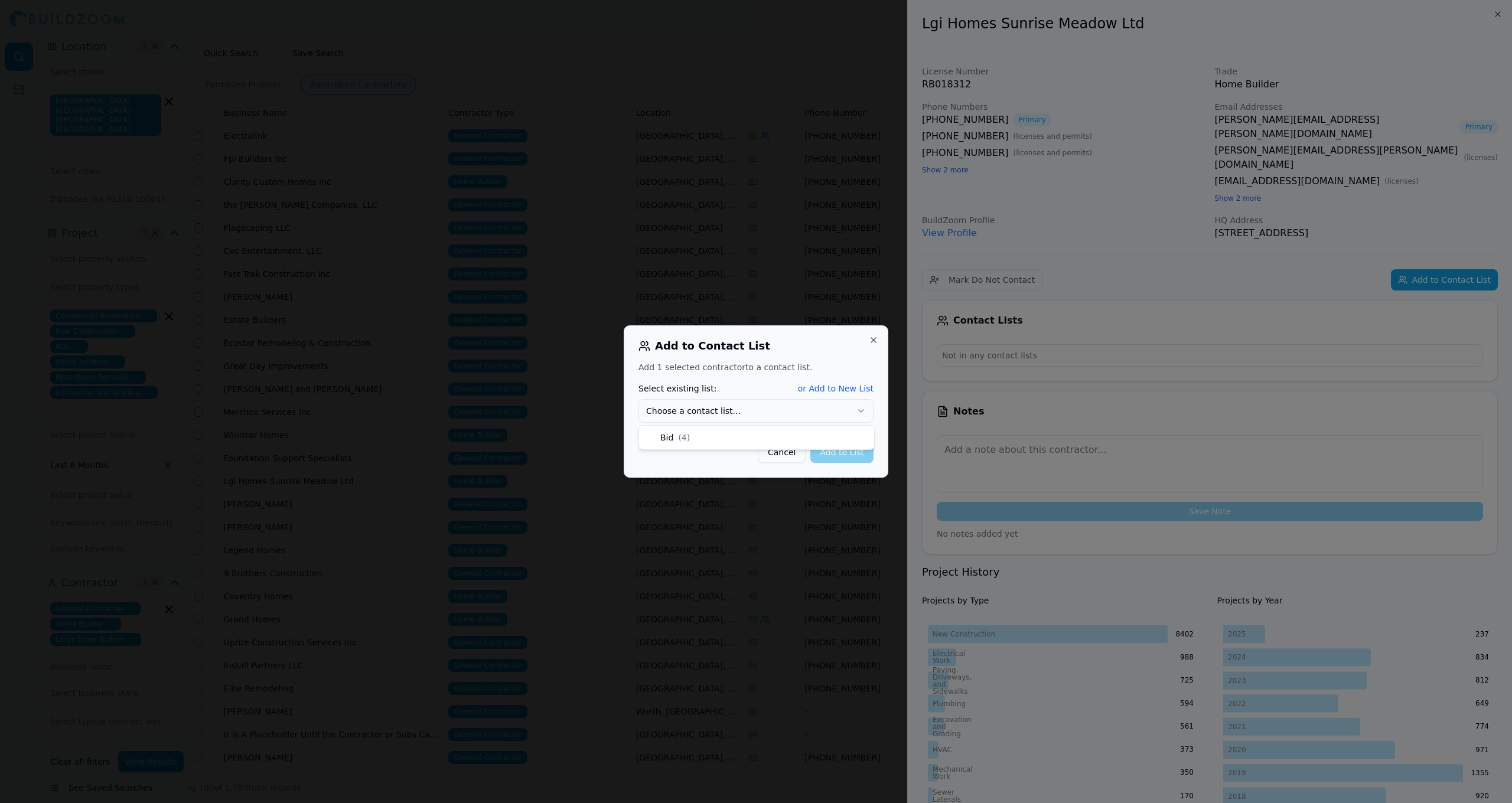
click at [746, 405] on button "Choose a contact list..." at bounding box center [756, 410] width 235 height 23
click at [846, 449] on button "Add to List" at bounding box center [841, 452] width 63 height 21
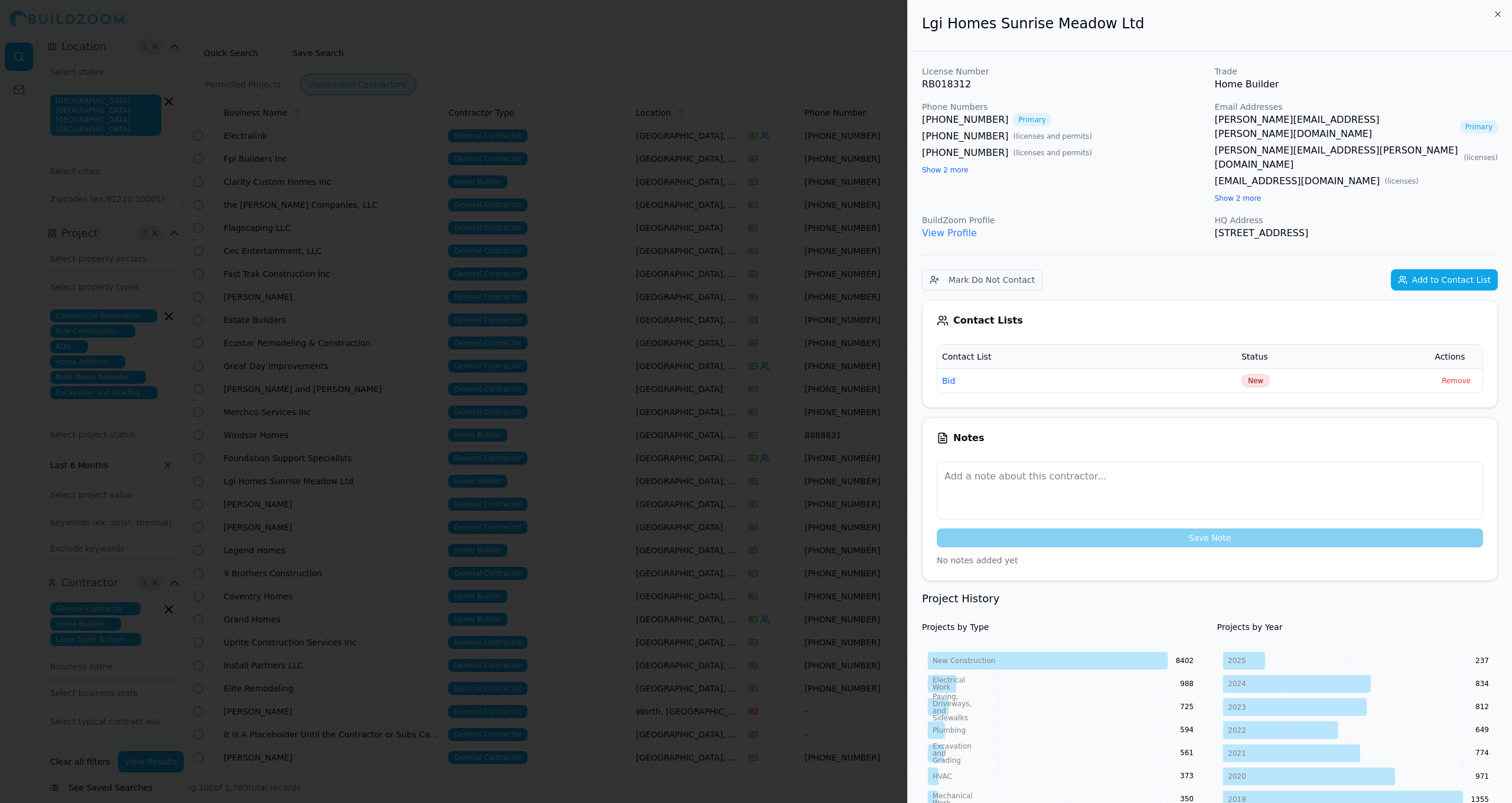
click at [826, 427] on div at bounding box center [756, 401] width 1512 height 803
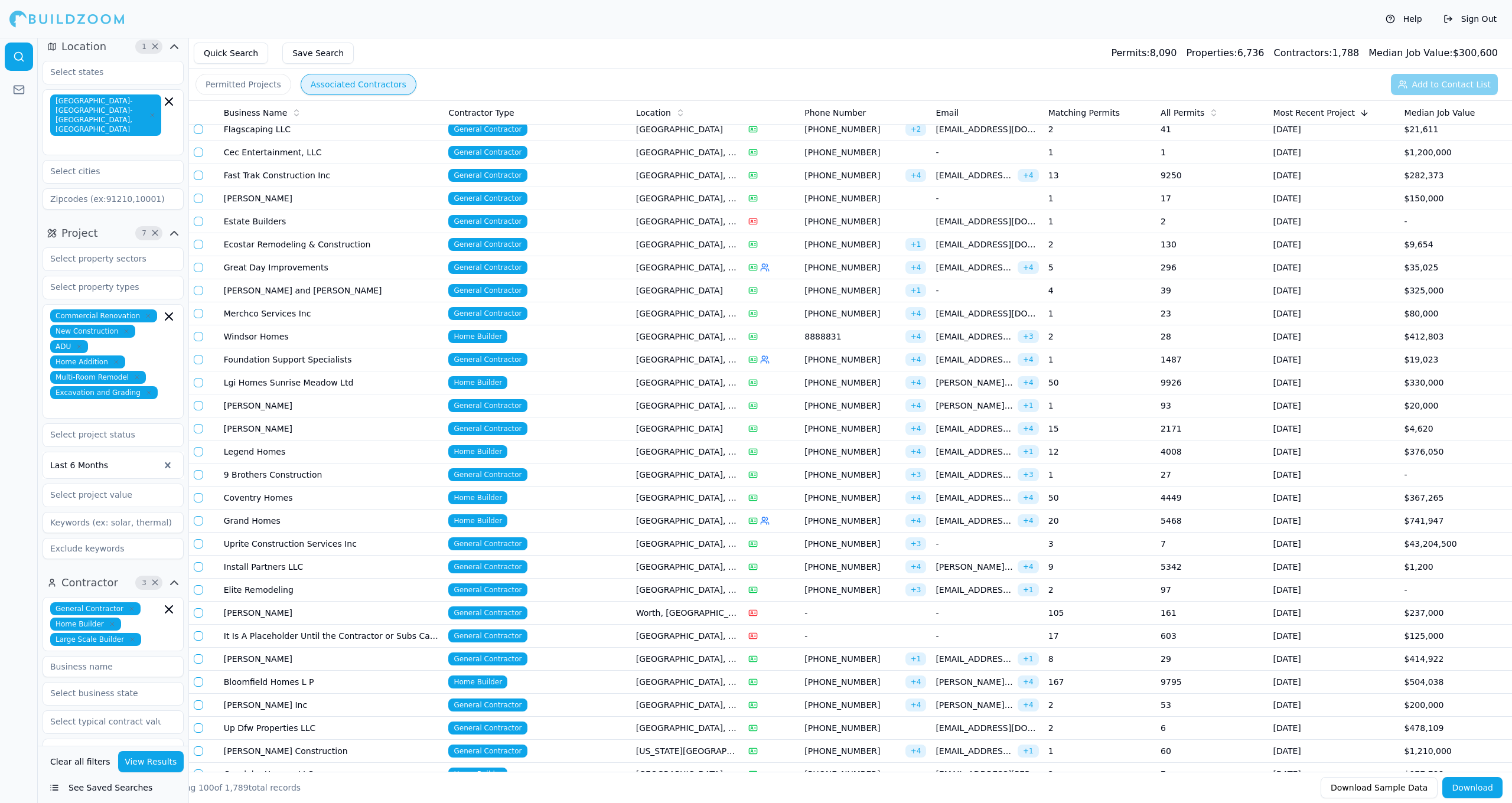
scroll to position [101, 0]
click at [675, 684] on td "[GEOGRAPHIC_DATA], [GEOGRAPHIC_DATA]" at bounding box center [688, 680] width 112 height 23
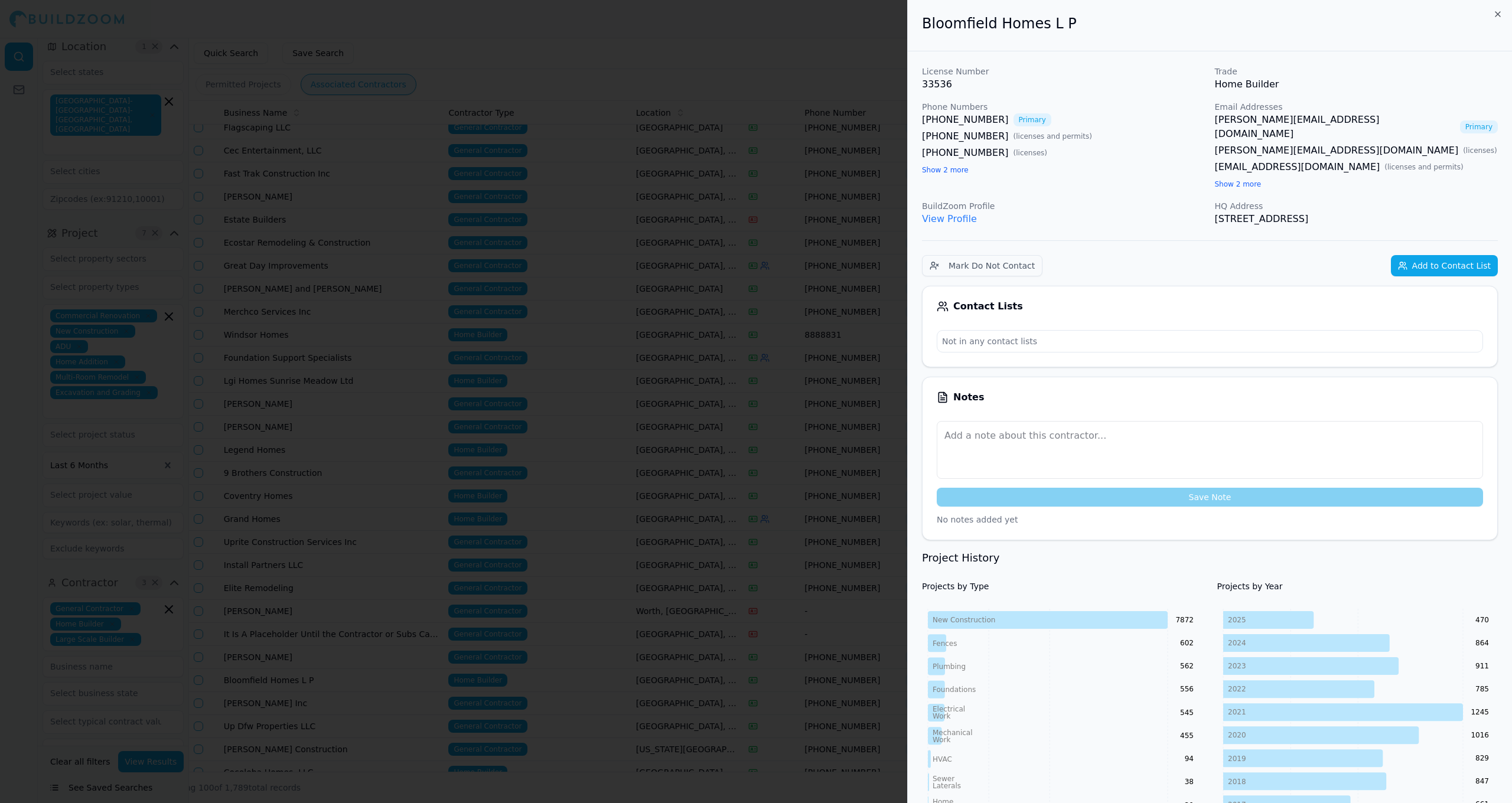
drag, startPoint x: 1405, startPoint y: 203, endPoint x: 1215, endPoint y: 208, distance: 190.1
click at [1215, 212] on p "[STREET_ADDRESS]" at bounding box center [1357, 219] width 284 height 14
copy p "[STREET_ADDRESS]"
click at [1482, 144] on div "[PERSON_NAME][EMAIL_ADDRESS][DOMAIN_NAME] Primary [PERSON_NAME][EMAIL_ADDRESS][…" at bounding box center [1357, 152] width 284 height 78
click at [1490, 16] on h2 "Bloomfield Homes L P" at bounding box center [1210, 23] width 576 height 19
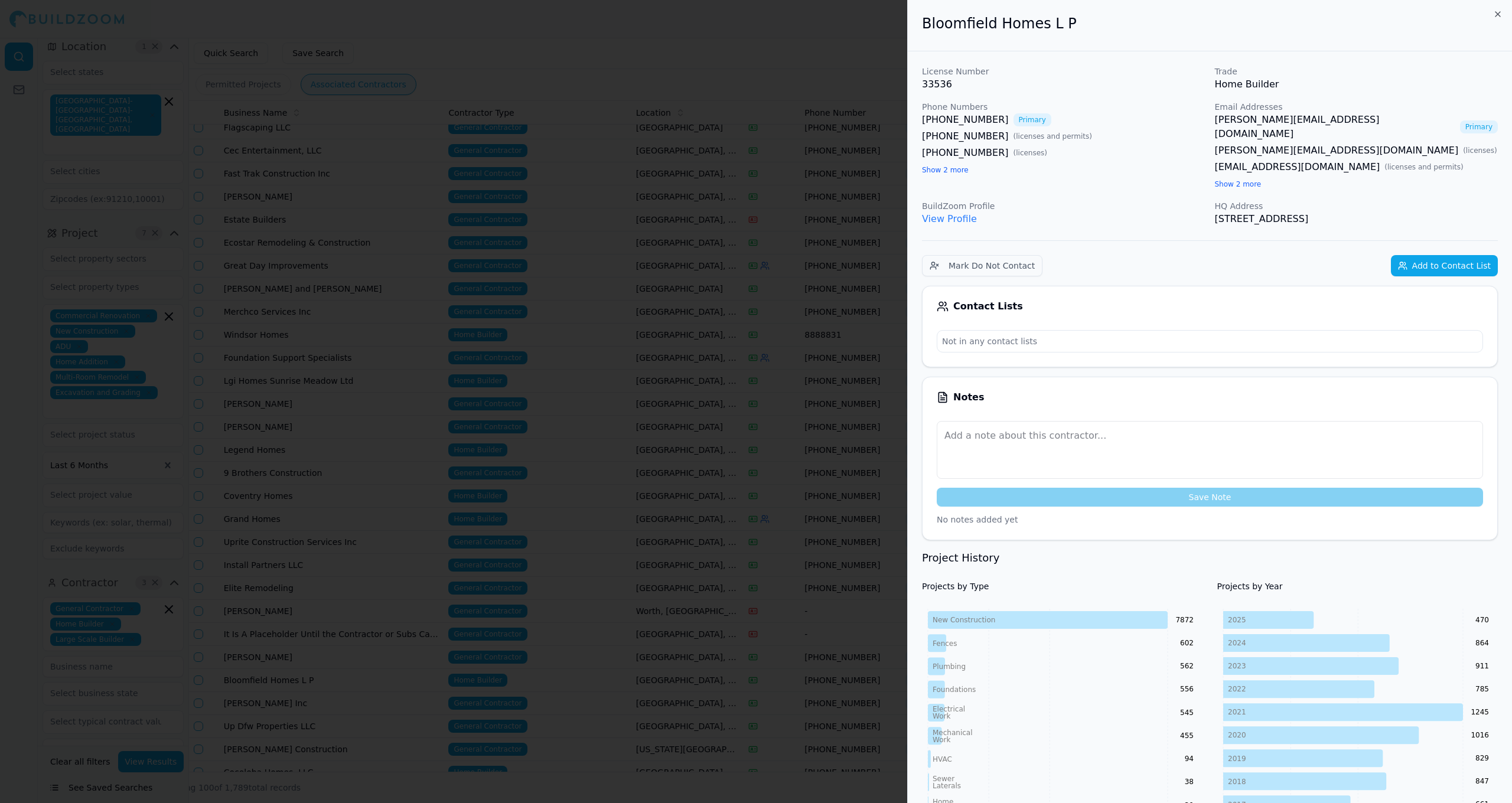
click at [1435, 255] on button "Add to Contact List" at bounding box center [1444, 266] width 107 height 21
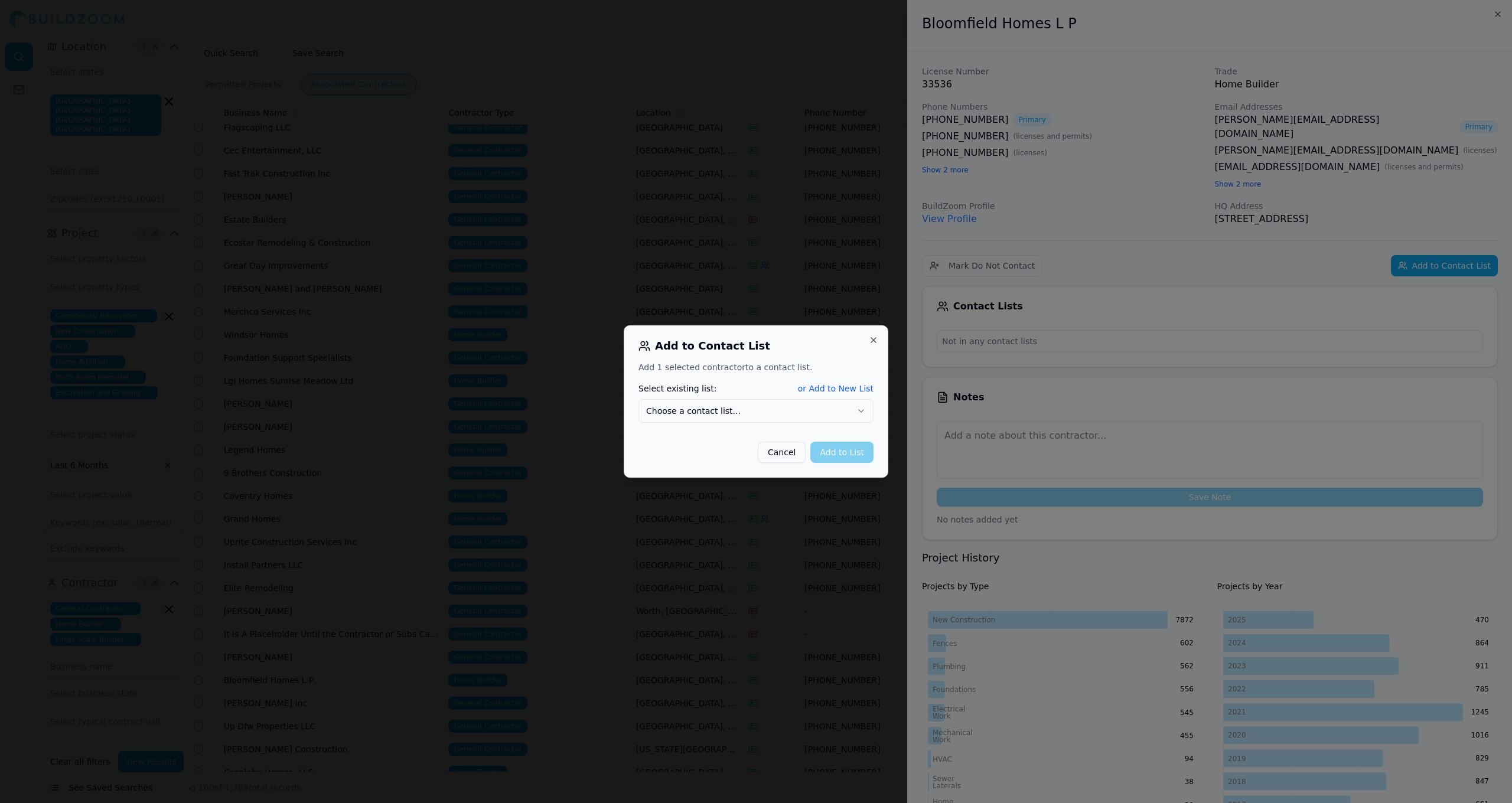
click at [813, 425] on div "Add 1 selected contractor to a contact list. Select existing list: or Add to Ne…" at bounding box center [756, 412] width 235 height 101
click at [823, 411] on button "Choose a contact list..." at bounding box center [756, 410] width 235 height 23
click at [839, 459] on button "Add to List" at bounding box center [841, 452] width 63 height 21
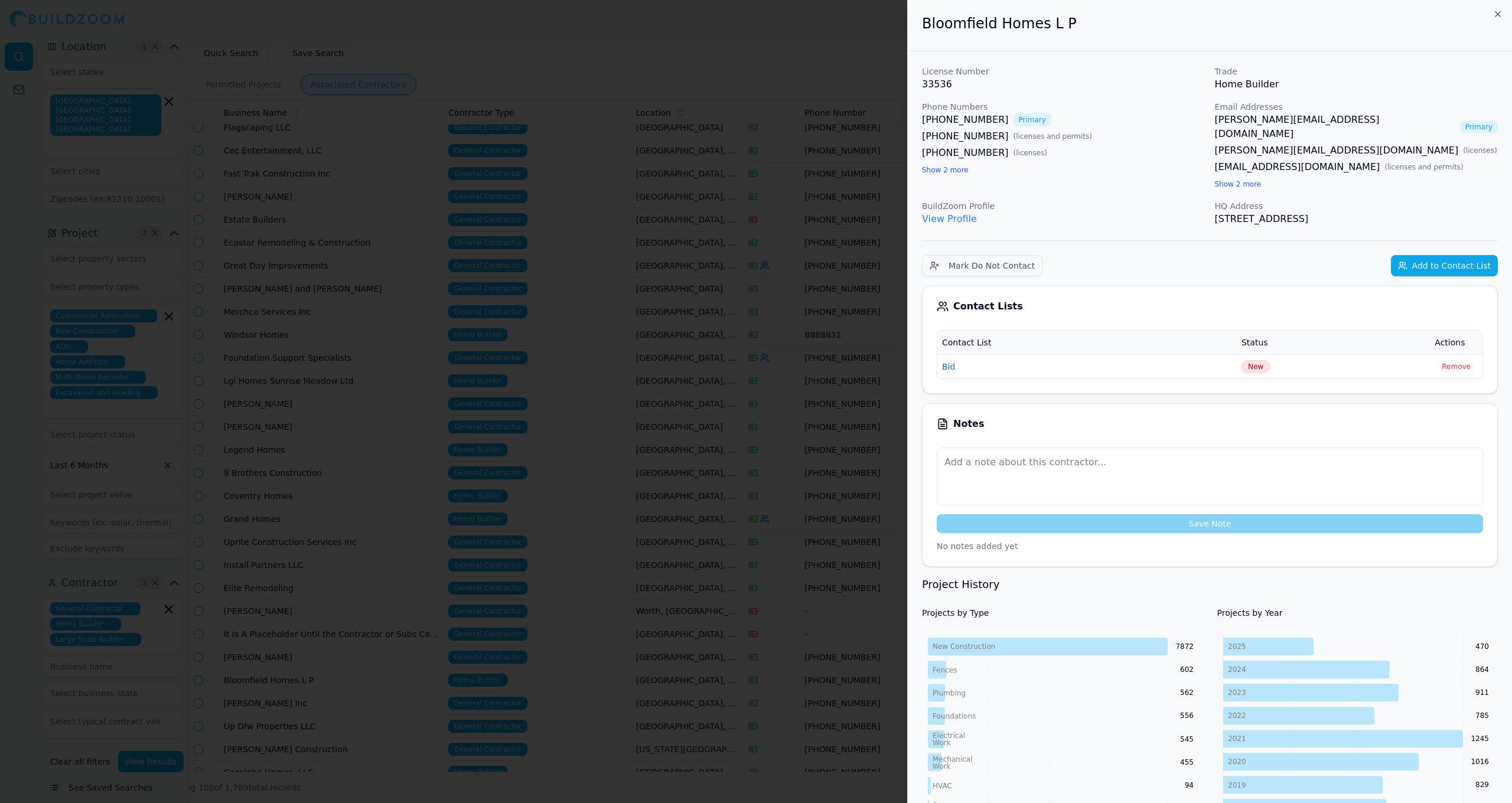
click at [876, 502] on div at bounding box center [756, 401] width 1512 height 803
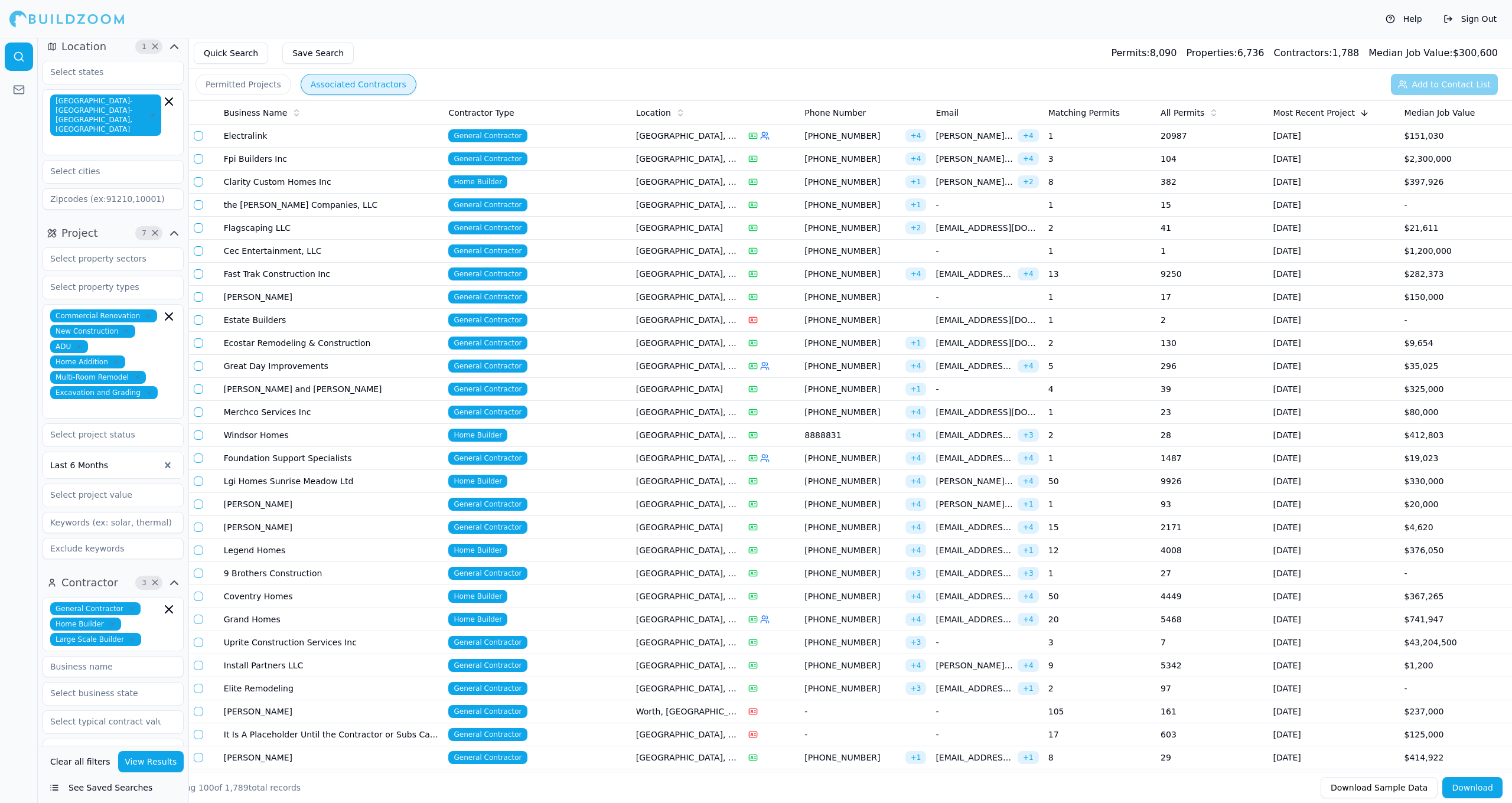
scroll to position [0, 0]
click at [879, 157] on span "[PHONE_NUMBER]" at bounding box center [852, 159] width 96 height 12
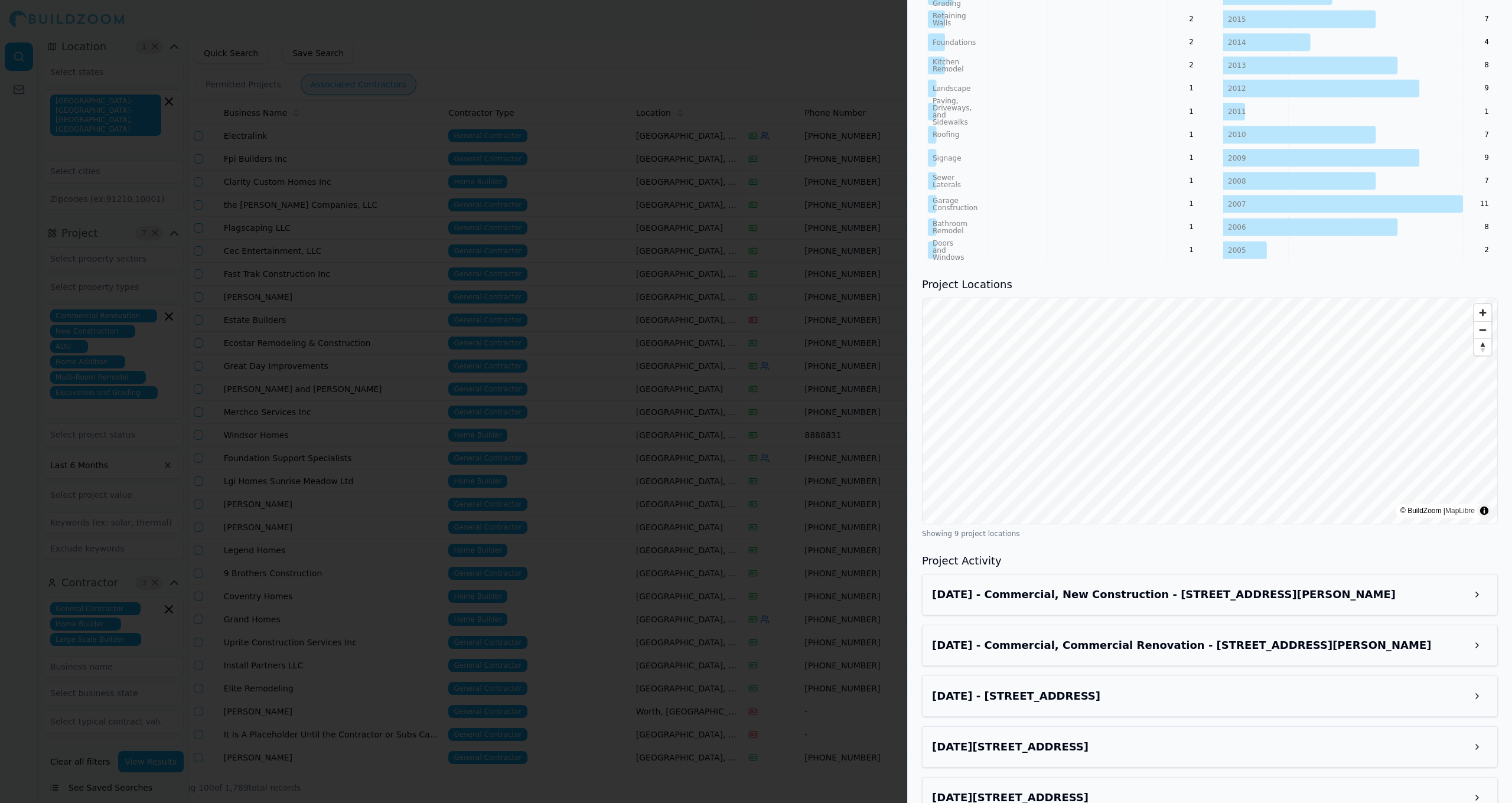
scroll to position [833, 0]
click at [718, 399] on div at bounding box center [756, 401] width 1512 height 803
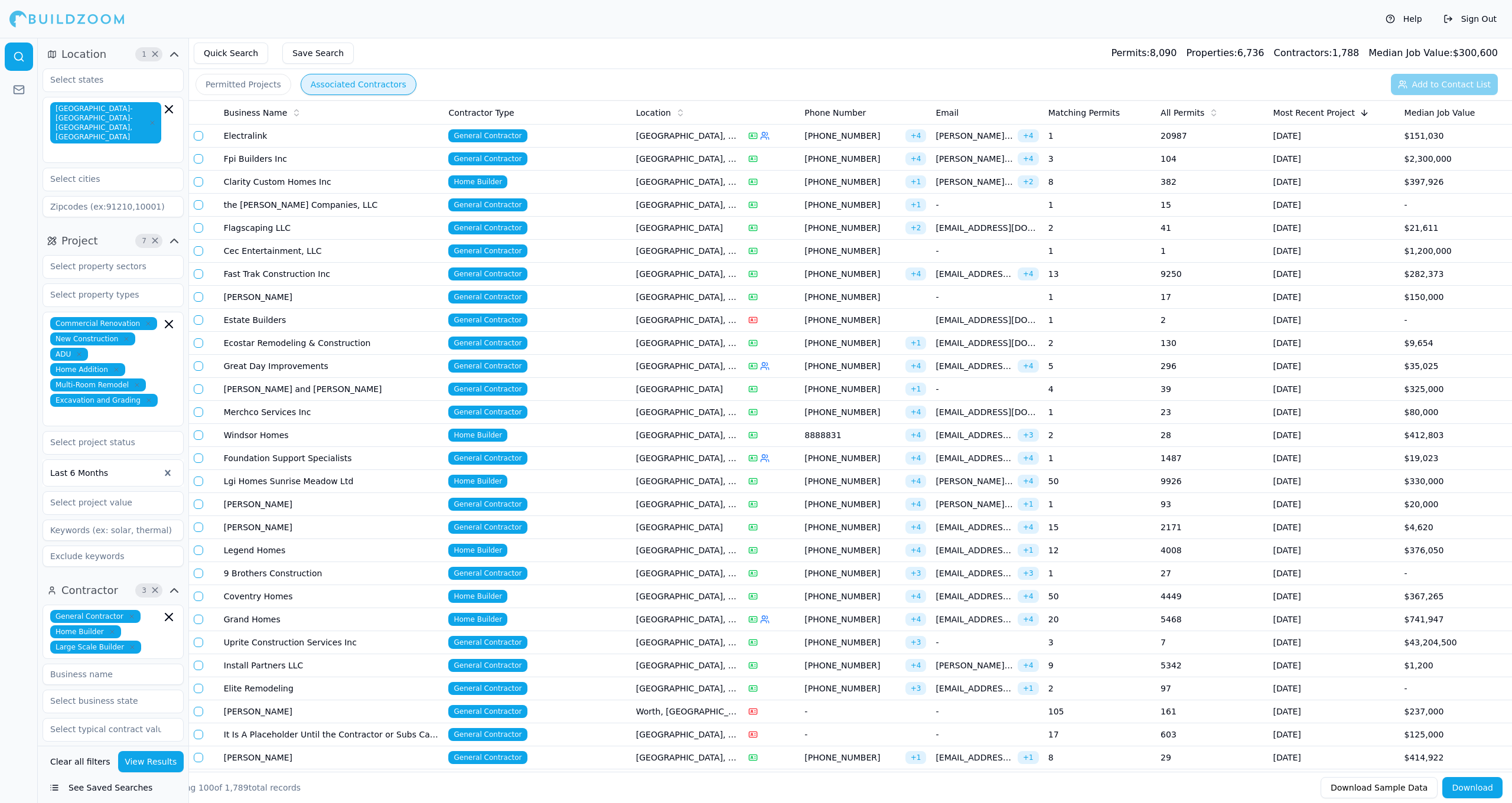
scroll to position [0, 0]
click at [164, 381] on div "Commercial Renovation New Construction ADU Home Addition Multi-Room Remodel Exc…" at bounding box center [113, 369] width 125 height 104
click at [112, 543] on div "Landscape" at bounding box center [113, 552] width 135 height 19
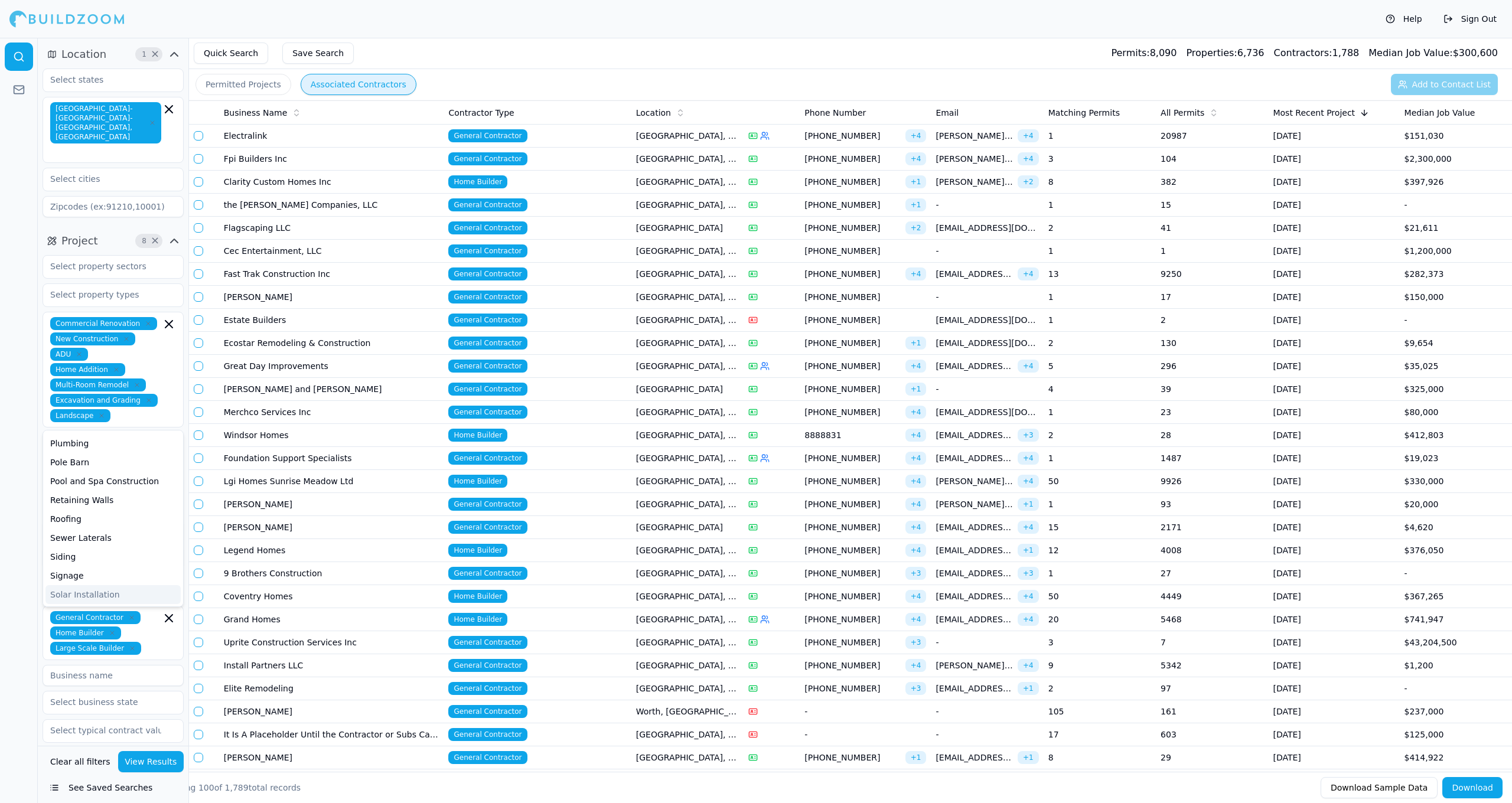
click at [147, 756] on button "View Results" at bounding box center [151, 762] width 66 height 21
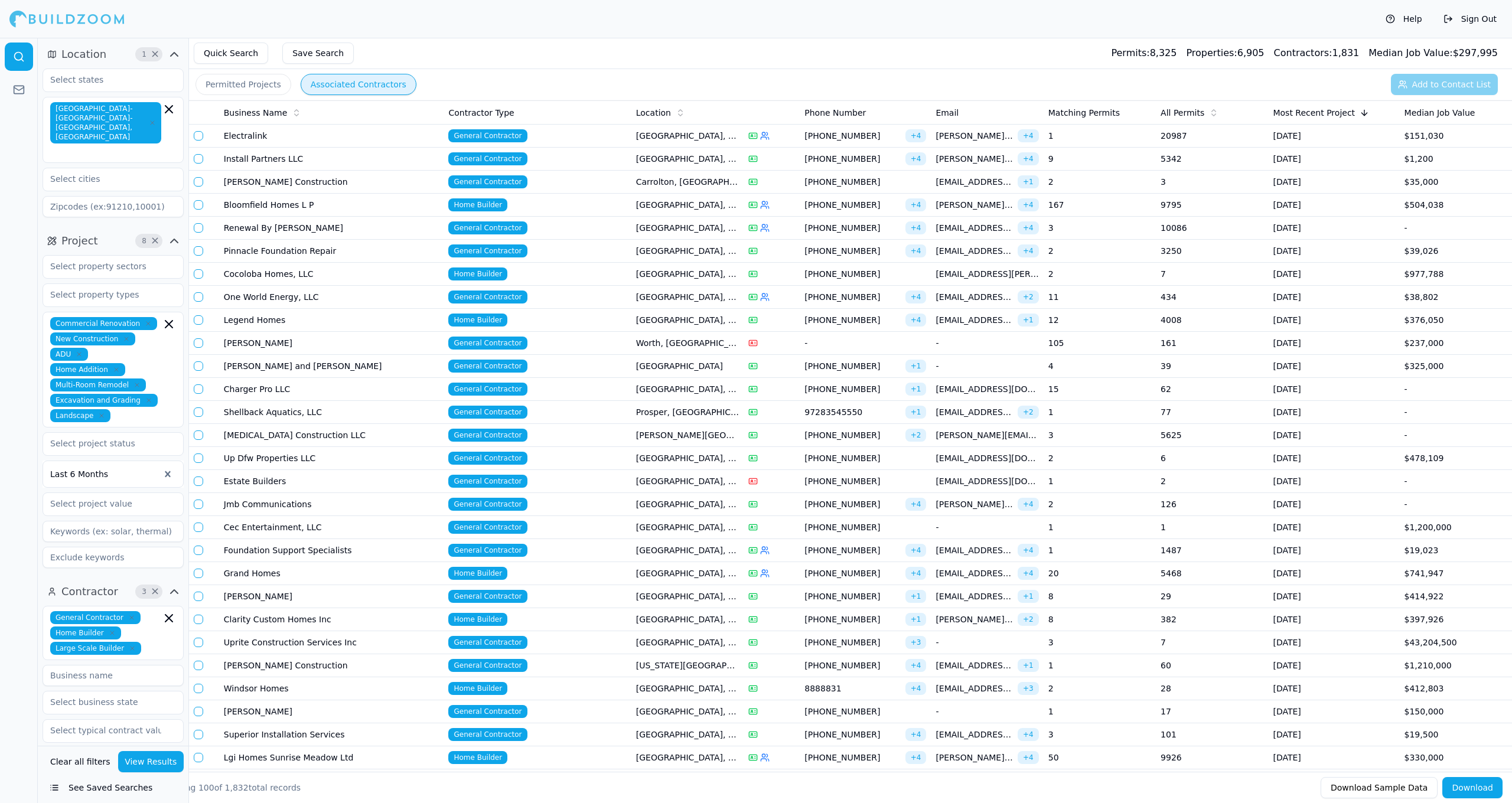
click at [312, 58] on button "Save Search" at bounding box center [318, 53] width 72 height 21
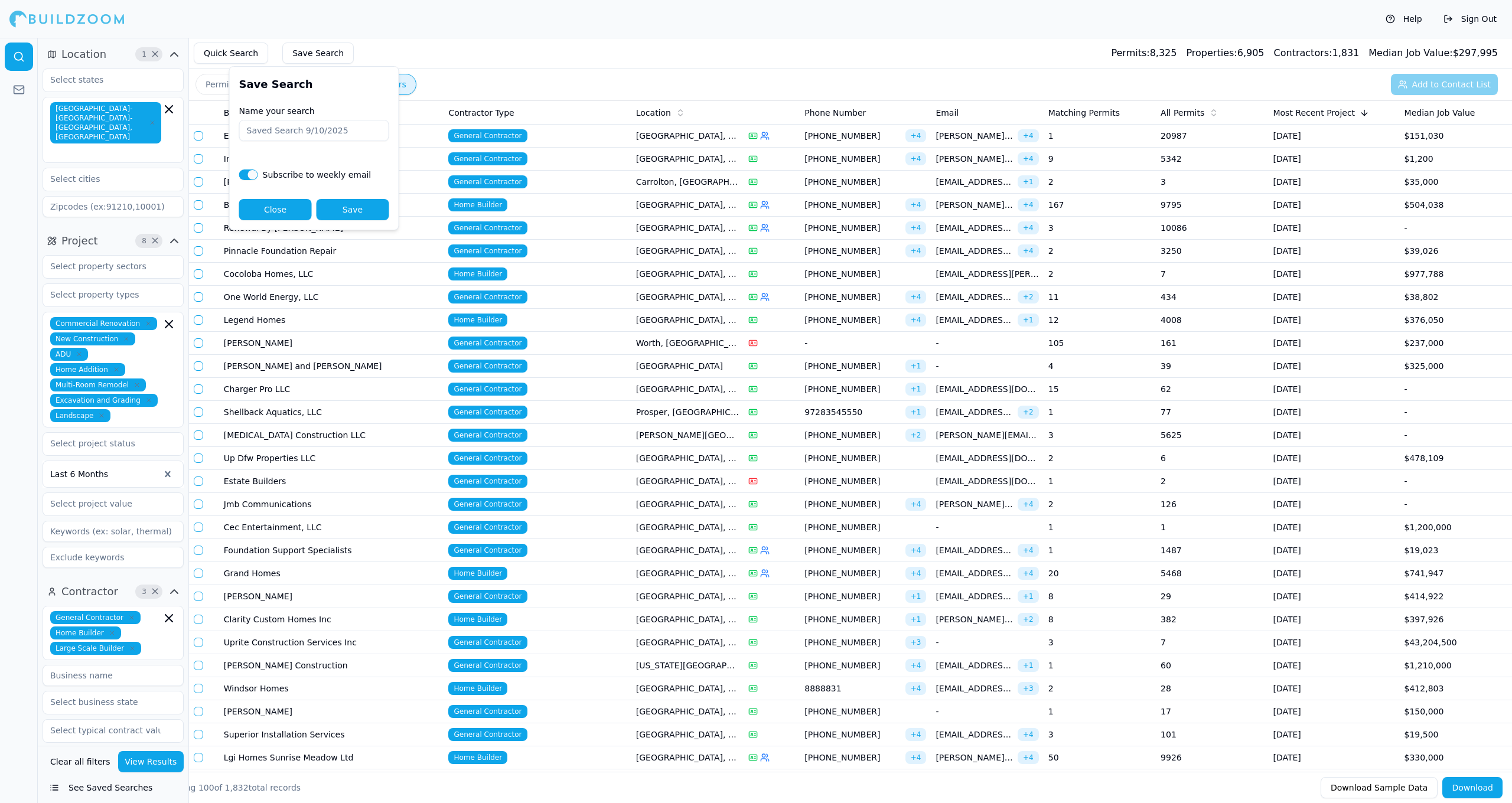
click at [275, 202] on button "Close" at bounding box center [275, 210] width 72 height 21
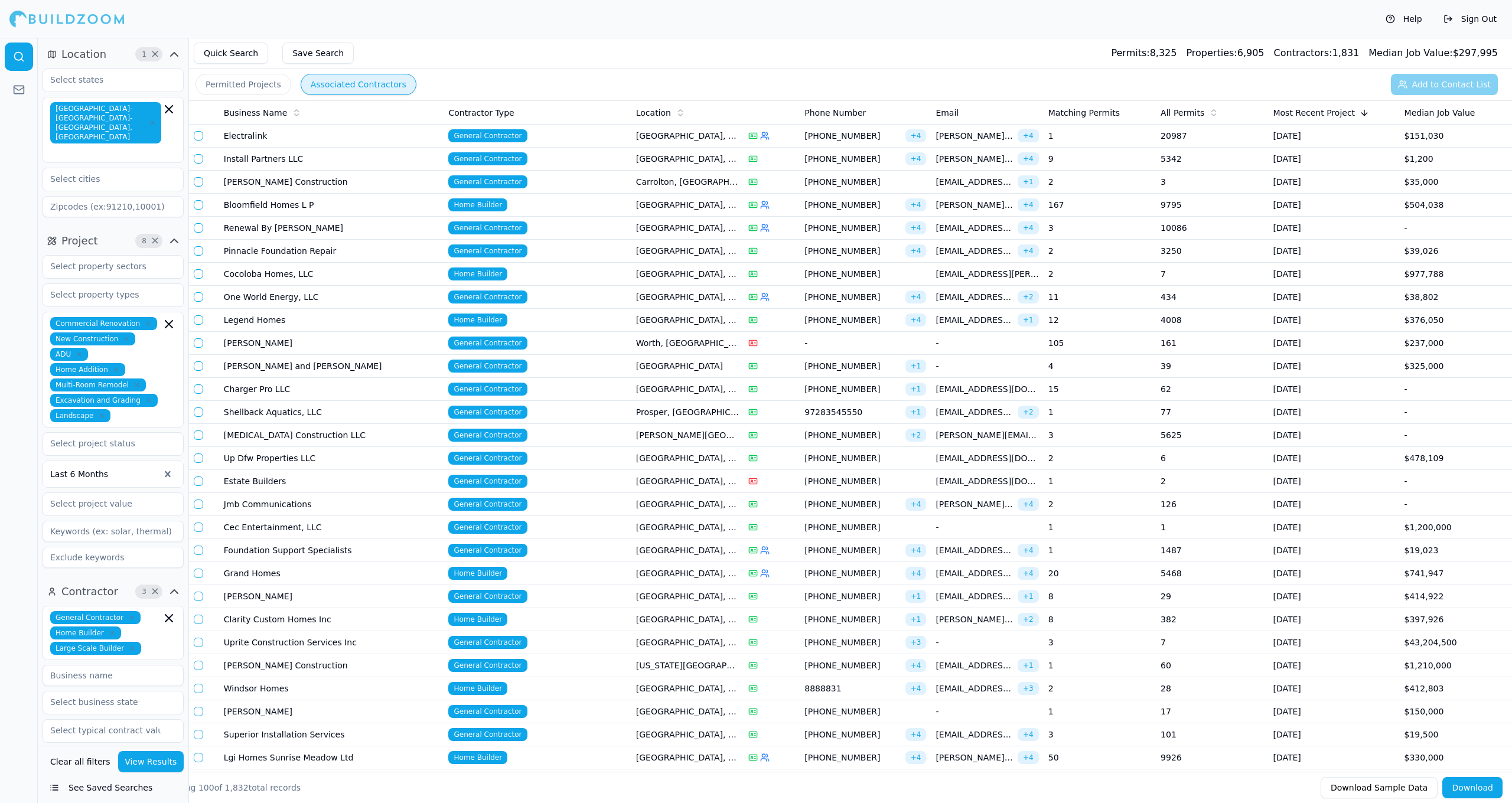
click at [342, 61] on button "Save Search" at bounding box center [318, 53] width 72 height 21
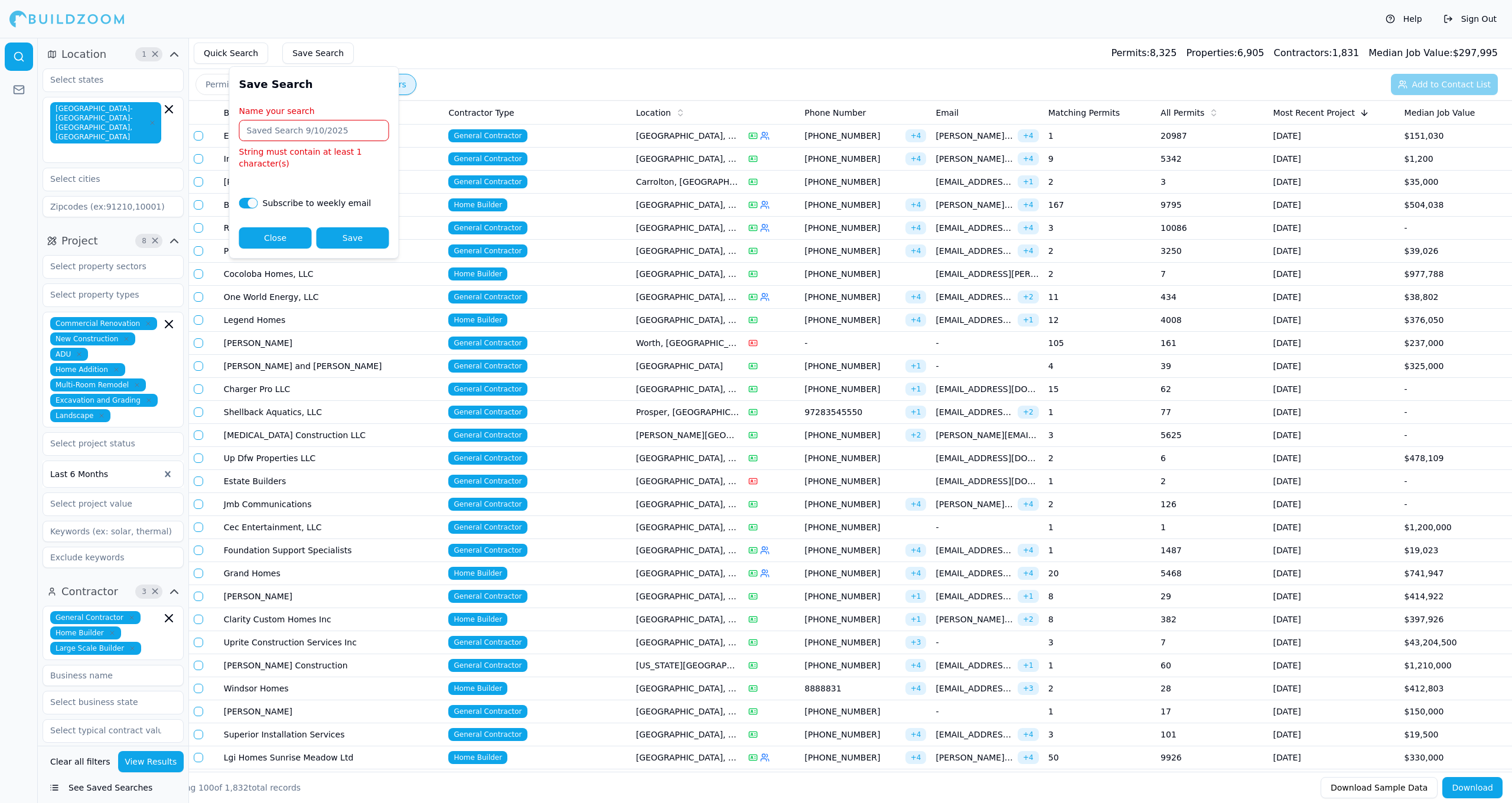
click at [336, 128] on input "Name your search" at bounding box center [314, 130] width 150 height 21
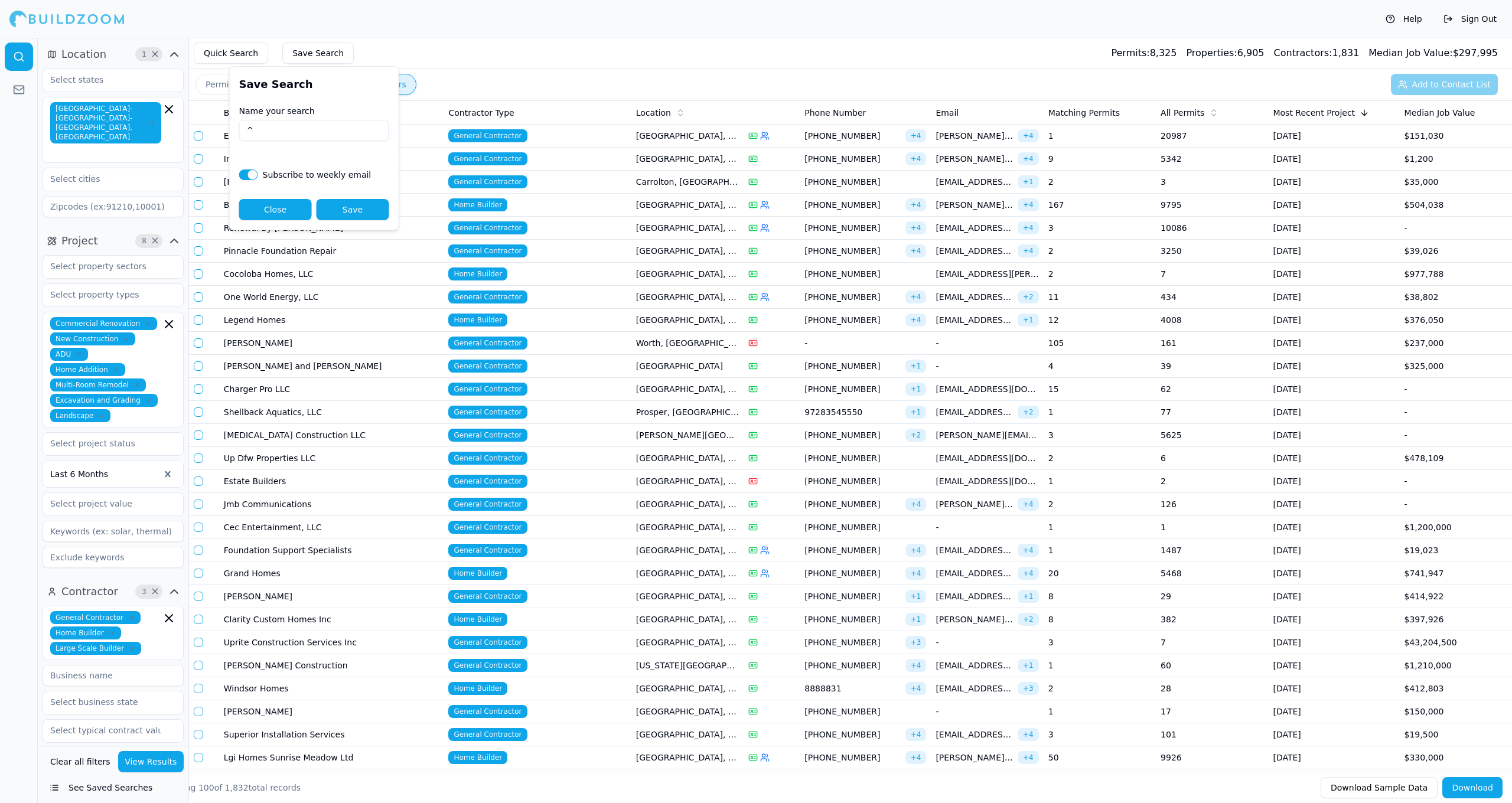
type input "^"
type input "6 M Landscape"
click at [353, 211] on button "Save" at bounding box center [353, 210] width 72 height 21
click at [147, 398] on icon "button" at bounding box center [148, 400] width 4 height 4
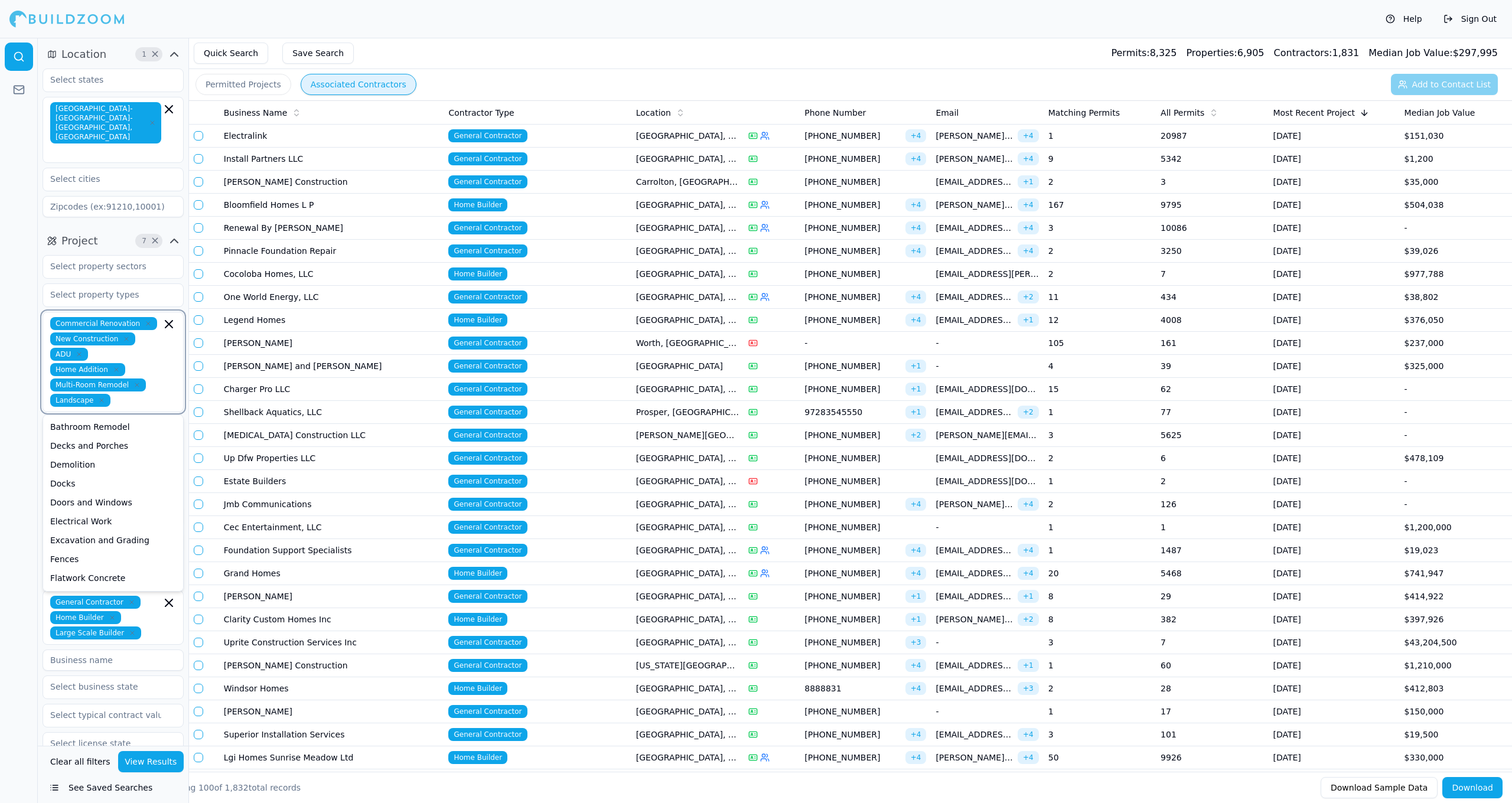
click at [136, 381] on icon "button" at bounding box center [137, 385] width 7 height 7
click at [115, 366] on icon "button" at bounding box center [116, 370] width 7 height 7
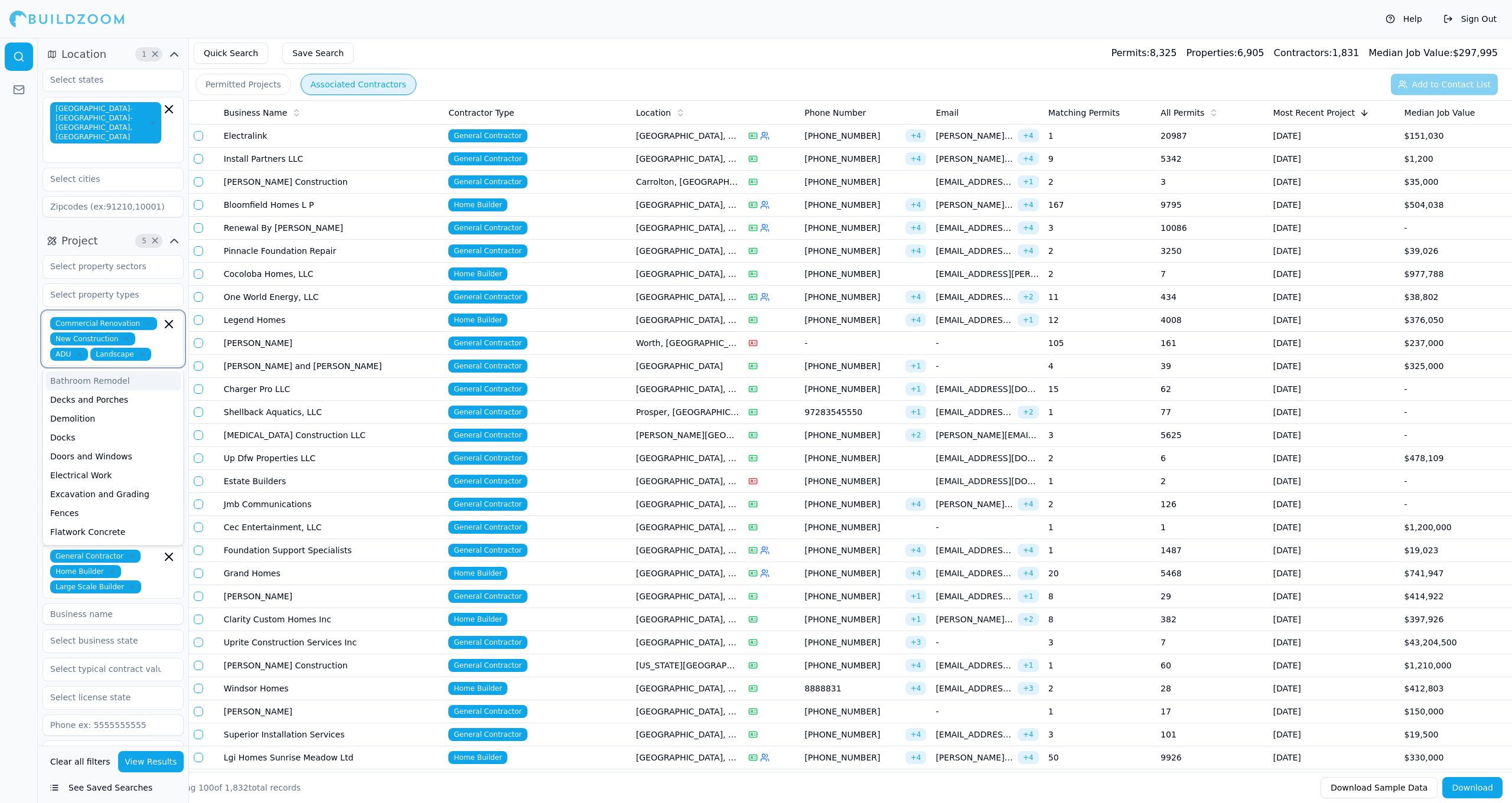
click at [79, 351] on icon "button" at bounding box center [79, 354] width 7 height 7
click at [125, 337] on icon "button" at bounding box center [126, 339] width 4 height 4
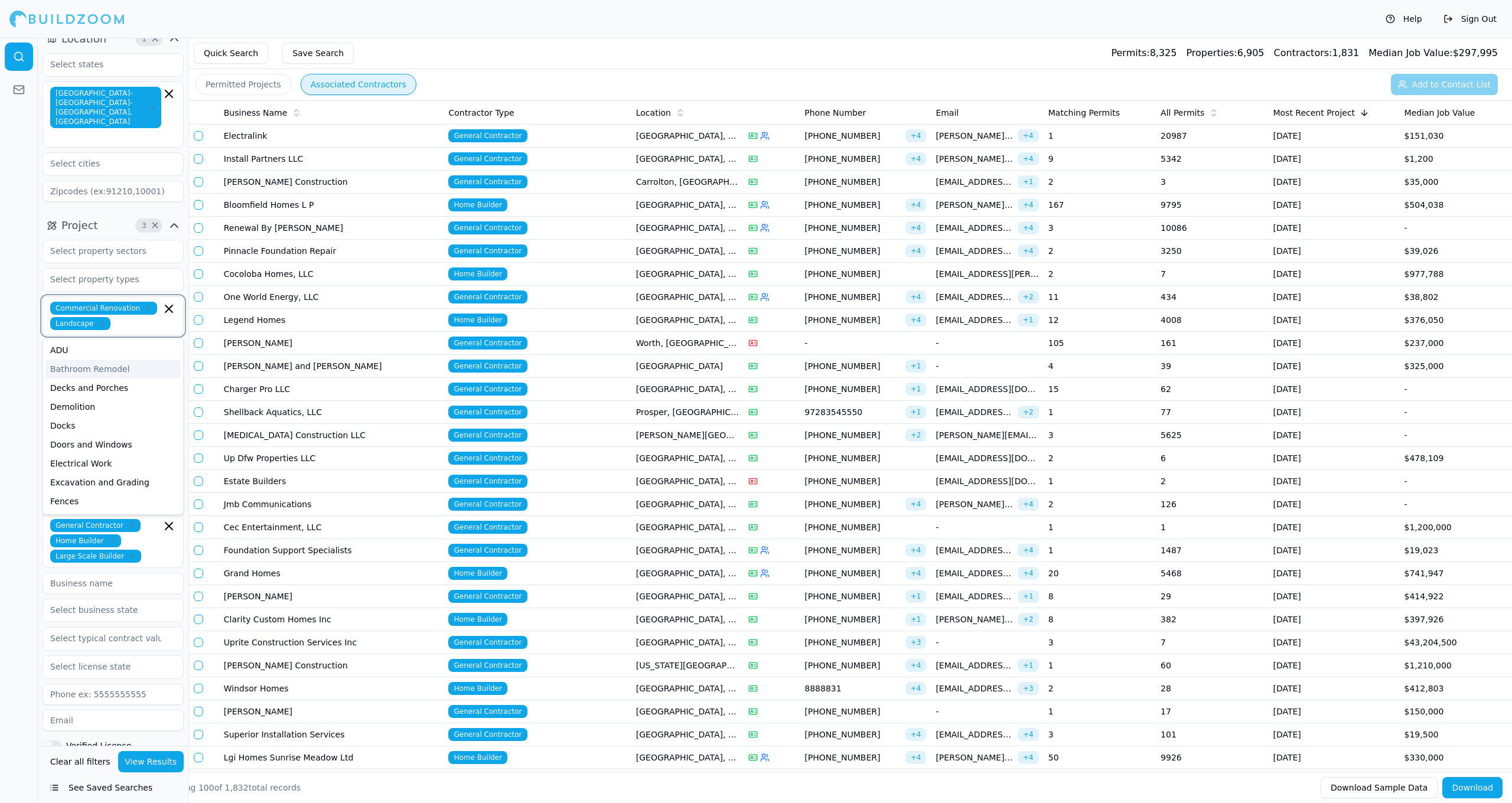
scroll to position [0, 1]
click at [147, 305] on icon "button" at bounding box center [148, 308] width 7 height 7
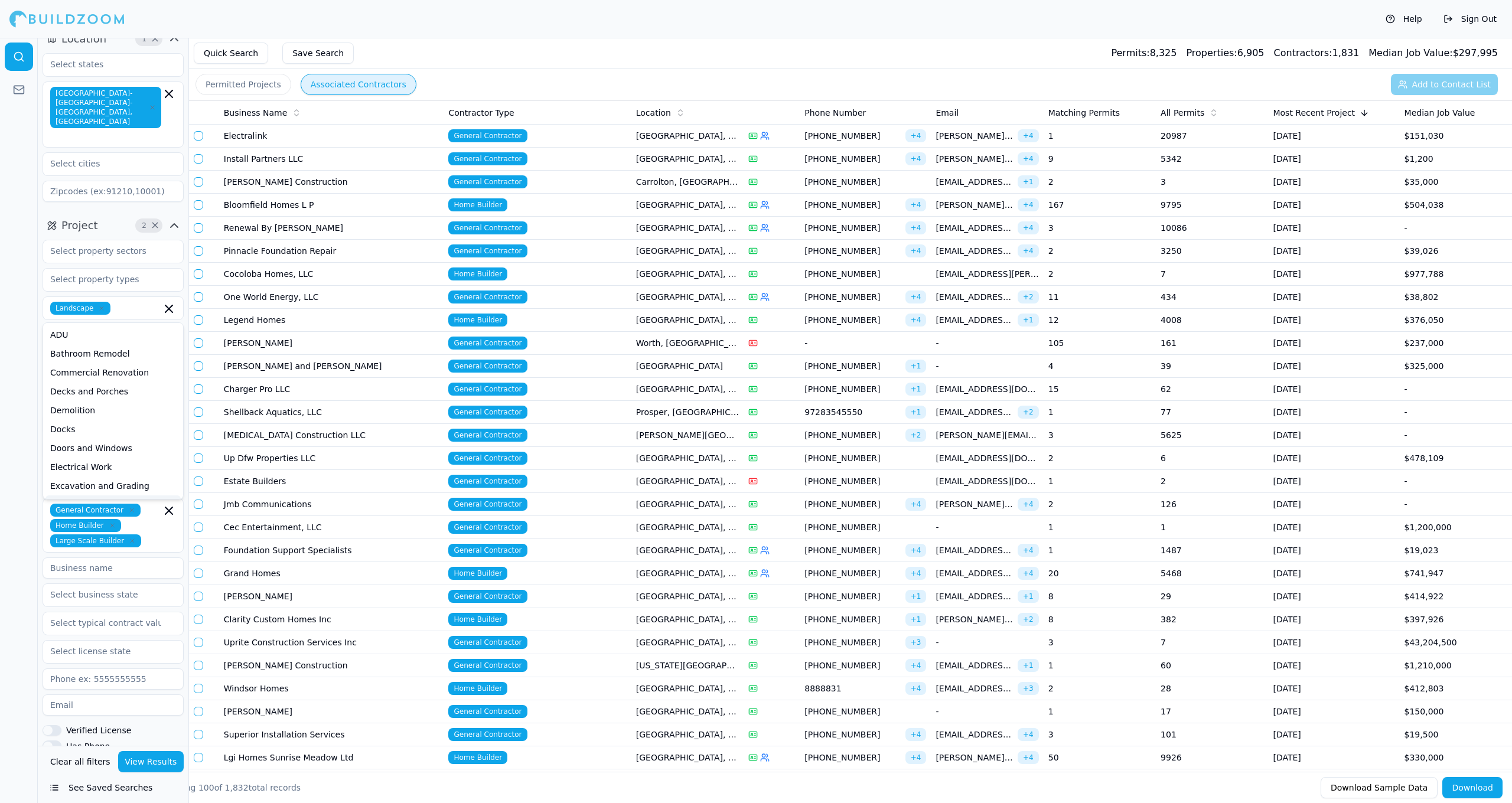
click at [168, 754] on button "View Results" at bounding box center [151, 762] width 66 height 21
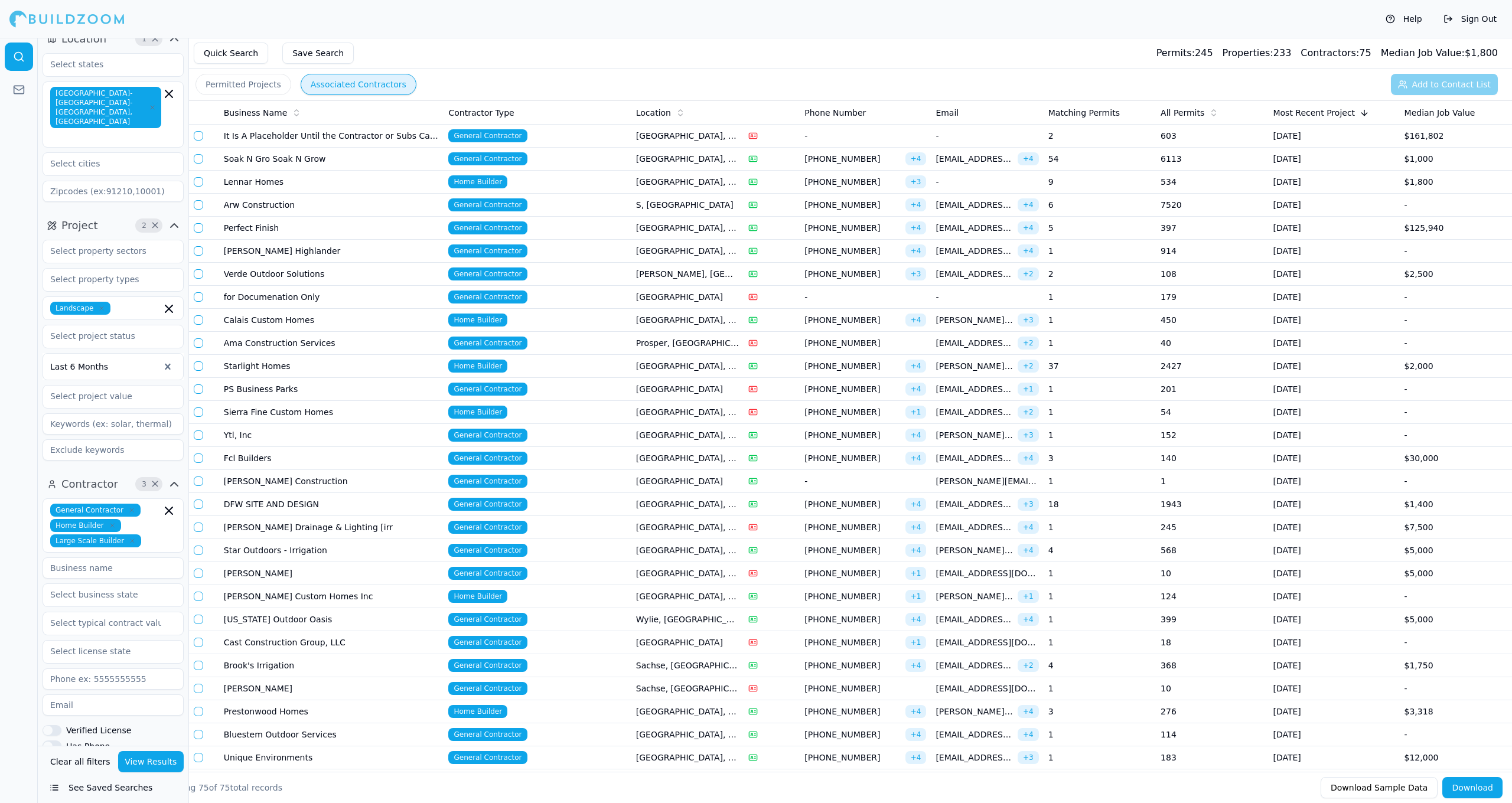
click at [646, 227] on td "[GEOGRAPHIC_DATA], [GEOGRAPHIC_DATA]" at bounding box center [688, 228] width 112 height 23
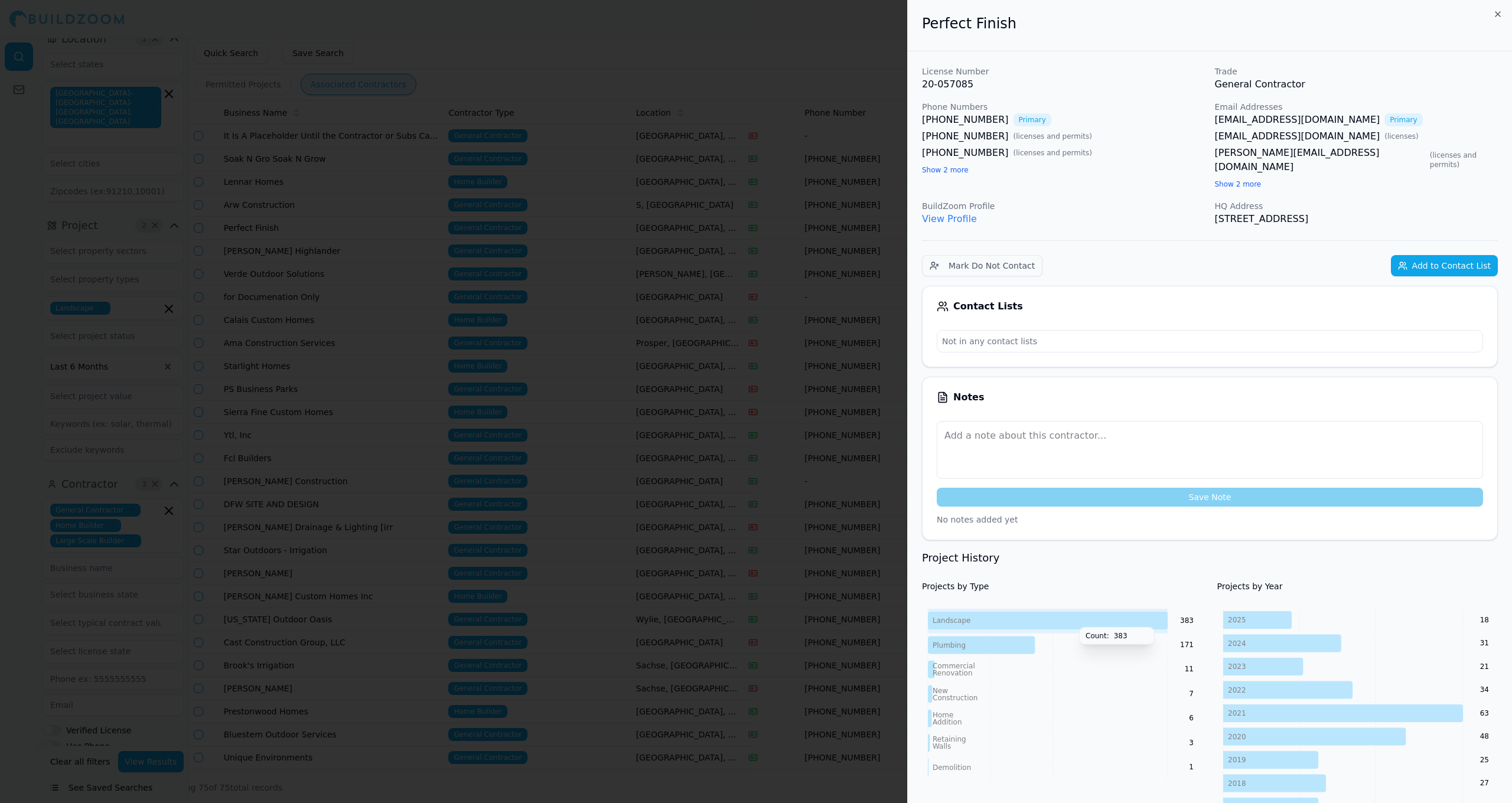
click at [1073, 612] on icon at bounding box center [1048, 620] width 240 height 18
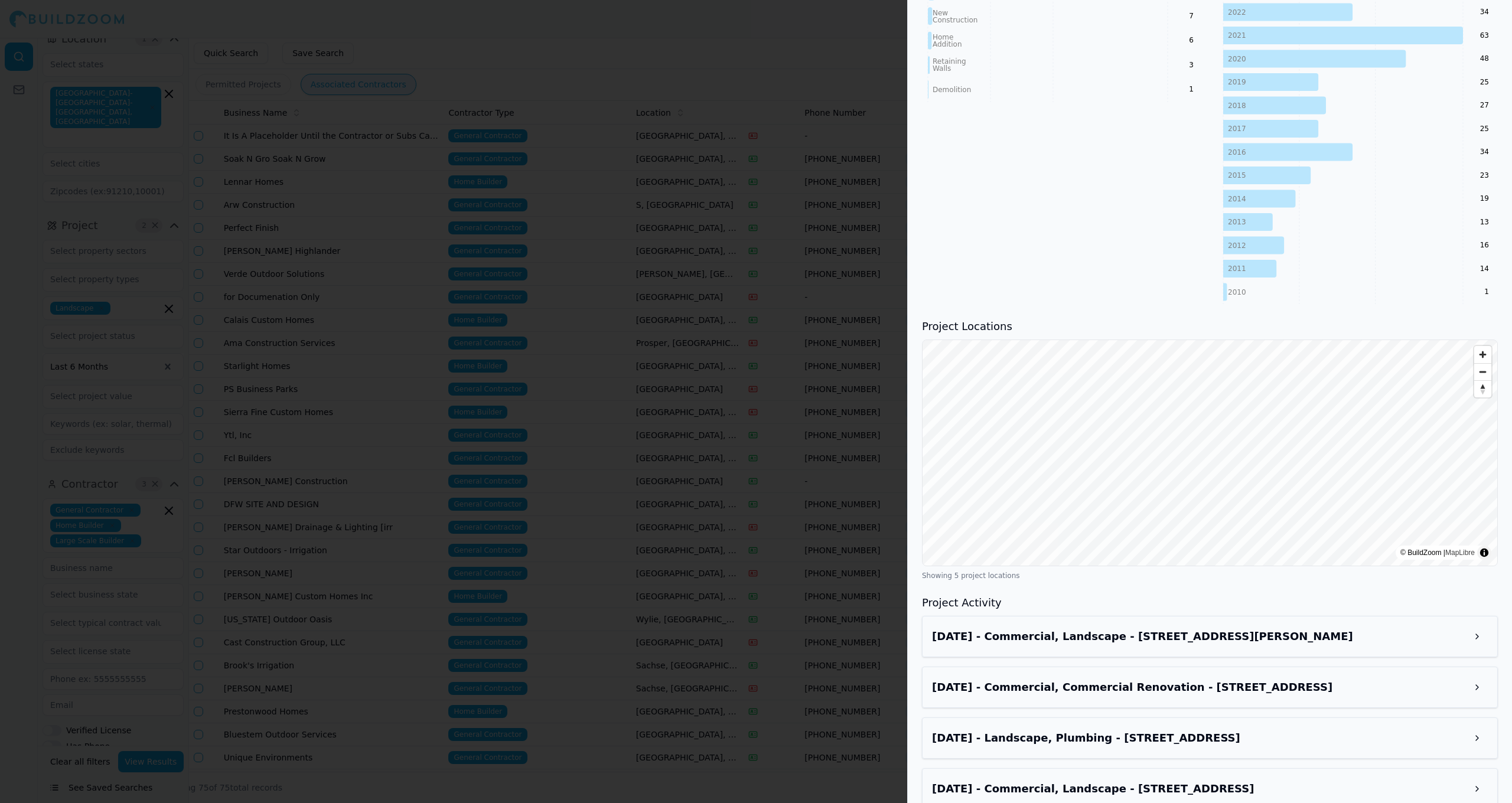
scroll to position [678, 0]
click at [1474, 625] on button at bounding box center [1477, 636] width 21 height 21
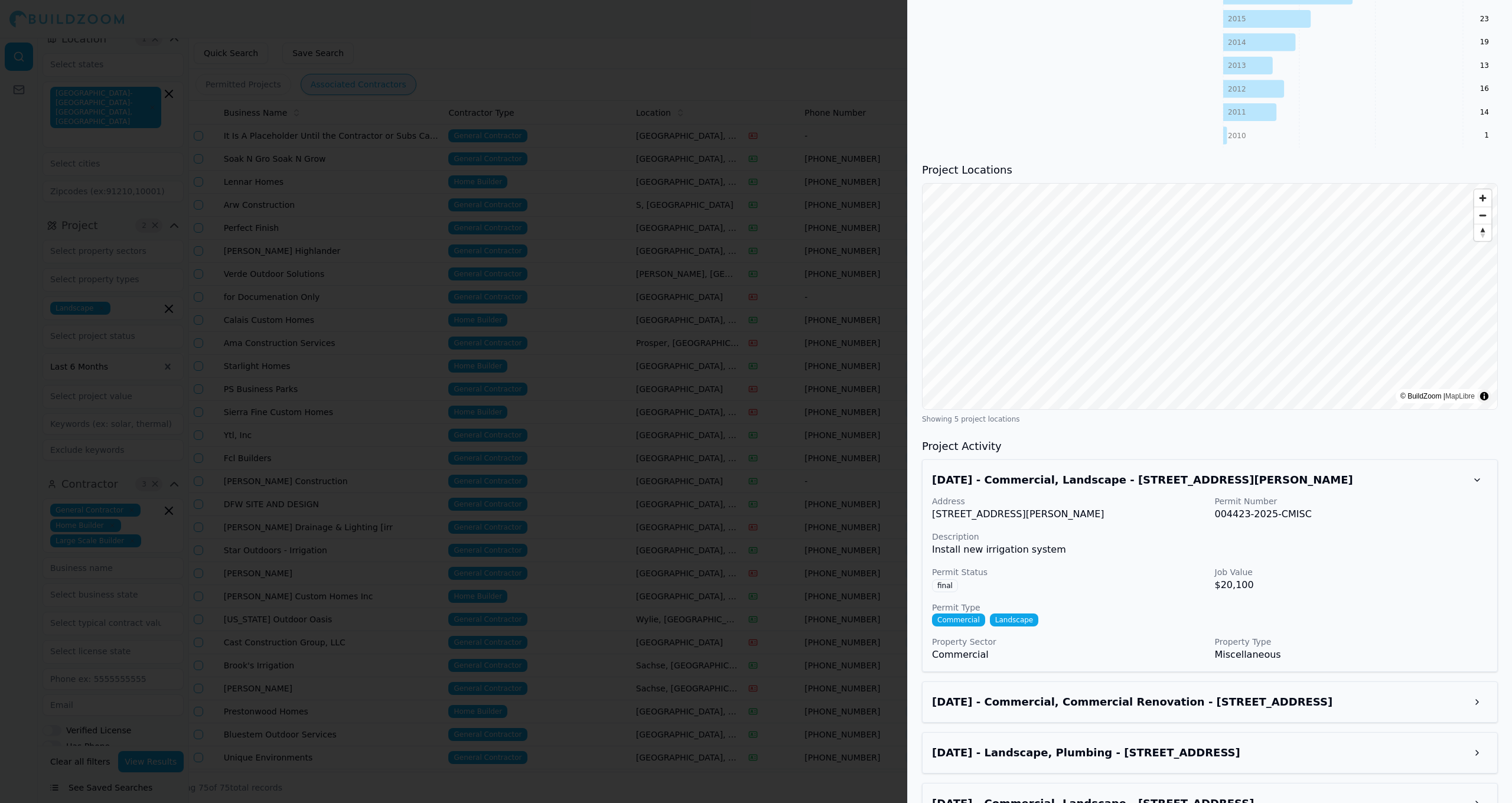
scroll to position [837, 0]
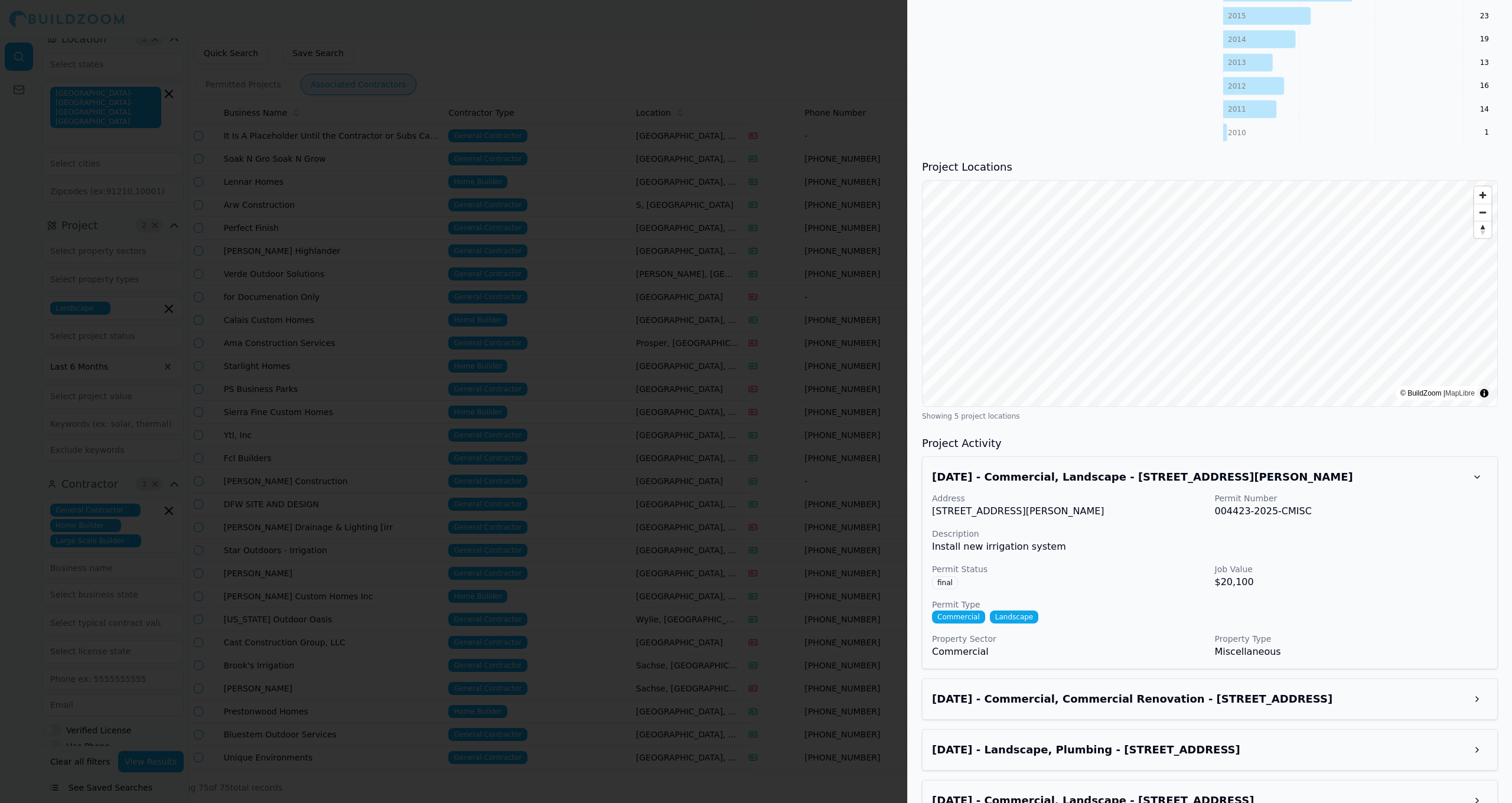
click at [1456, 691] on h3 "[DATE] - Commercial, Commercial Renovation - [STREET_ADDRESS]" at bounding box center [1199, 699] width 534 height 16
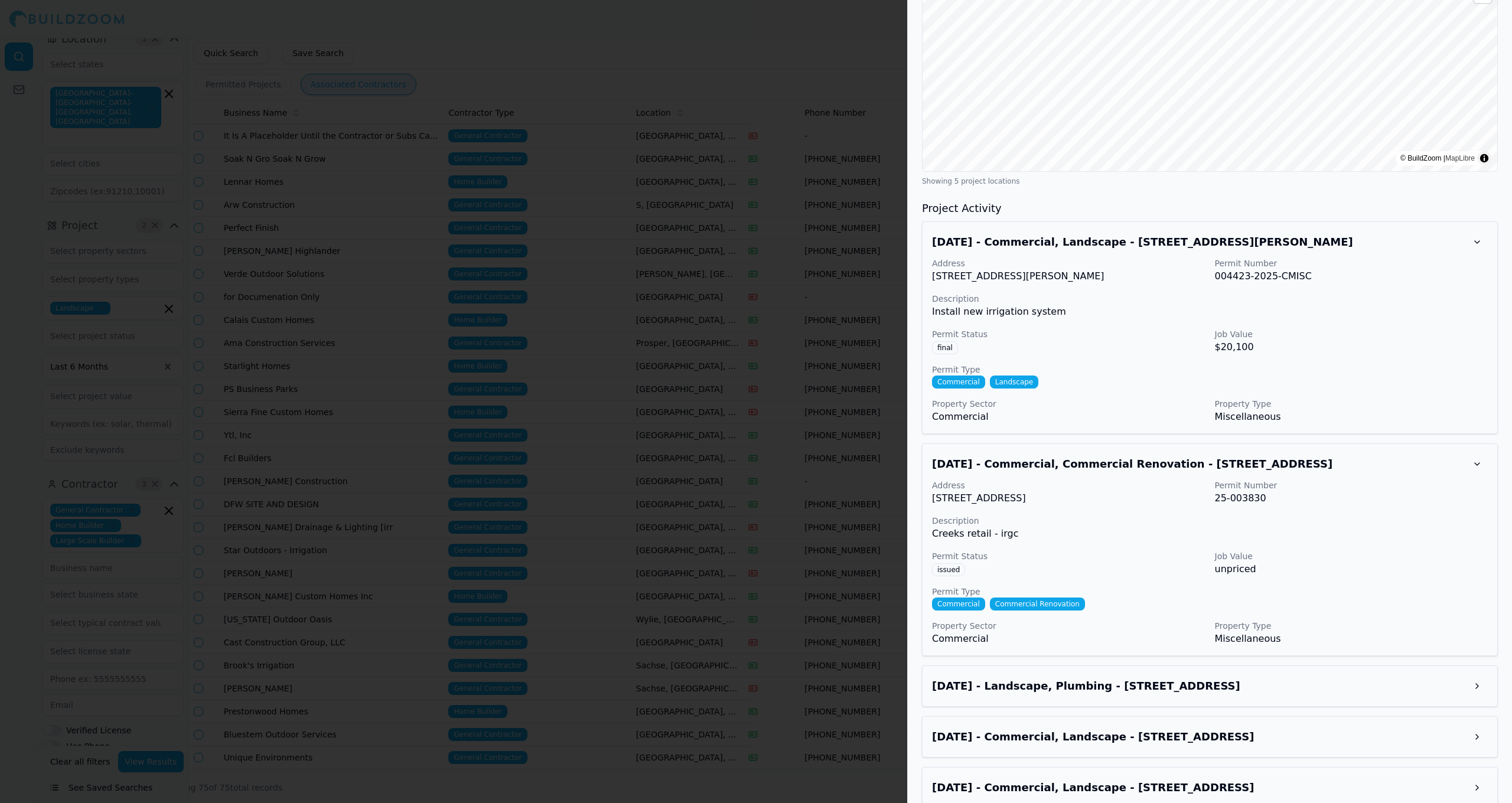
scroll to position [1074, 0]
click at [1432, 679] on h3 "[DATE] - Landscape, Plumbing - [STREET_ADDRESS]" at bounding box center [1199, 685] width 534 height 16
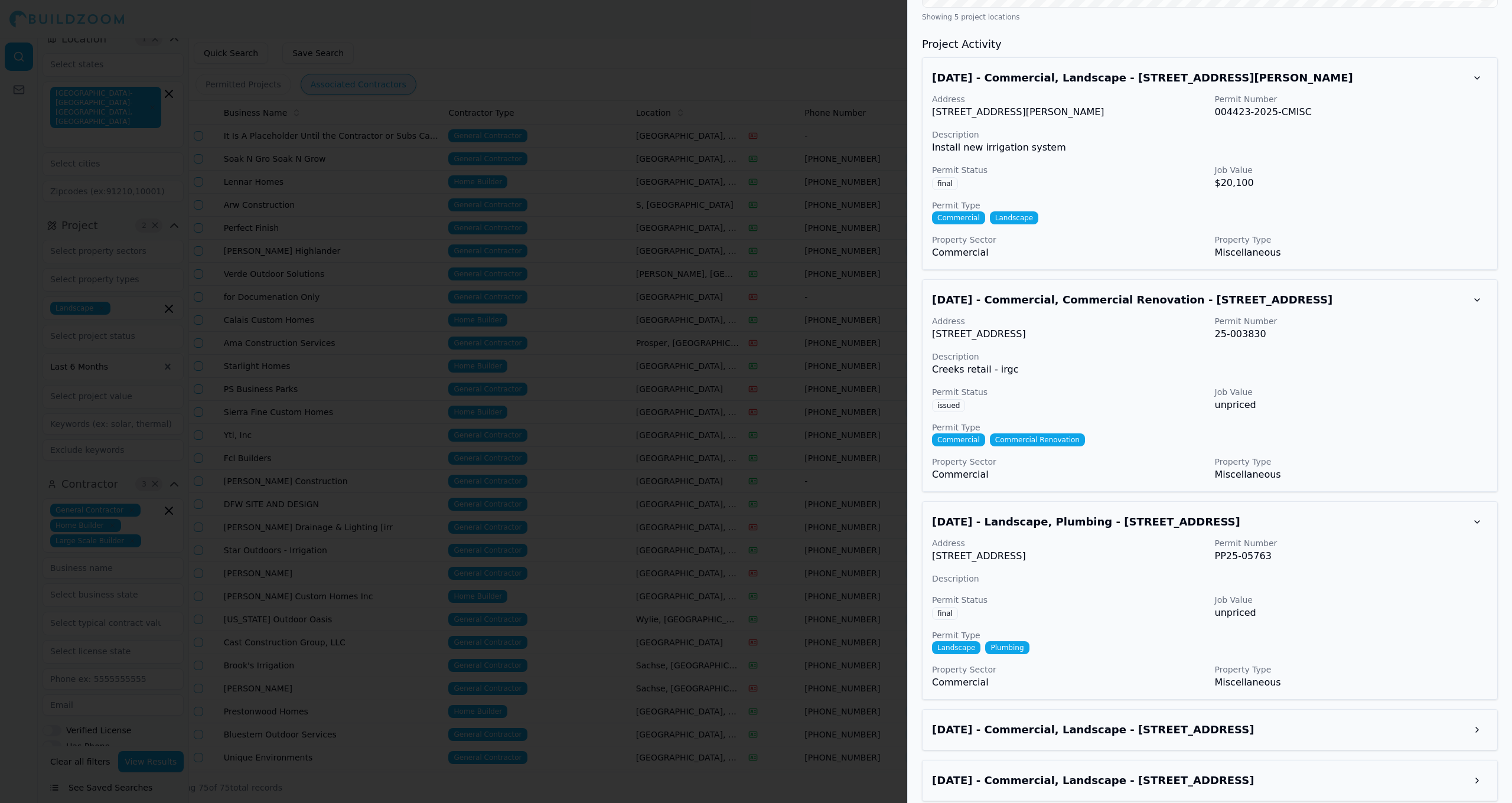
scroll to position [1236, 0]
click at [1415, 722] on h3 "[DATE] - Commercial, Landscape - [STREET_ADDRESS]" at bounding box center [1199, 730] width 534 height 16
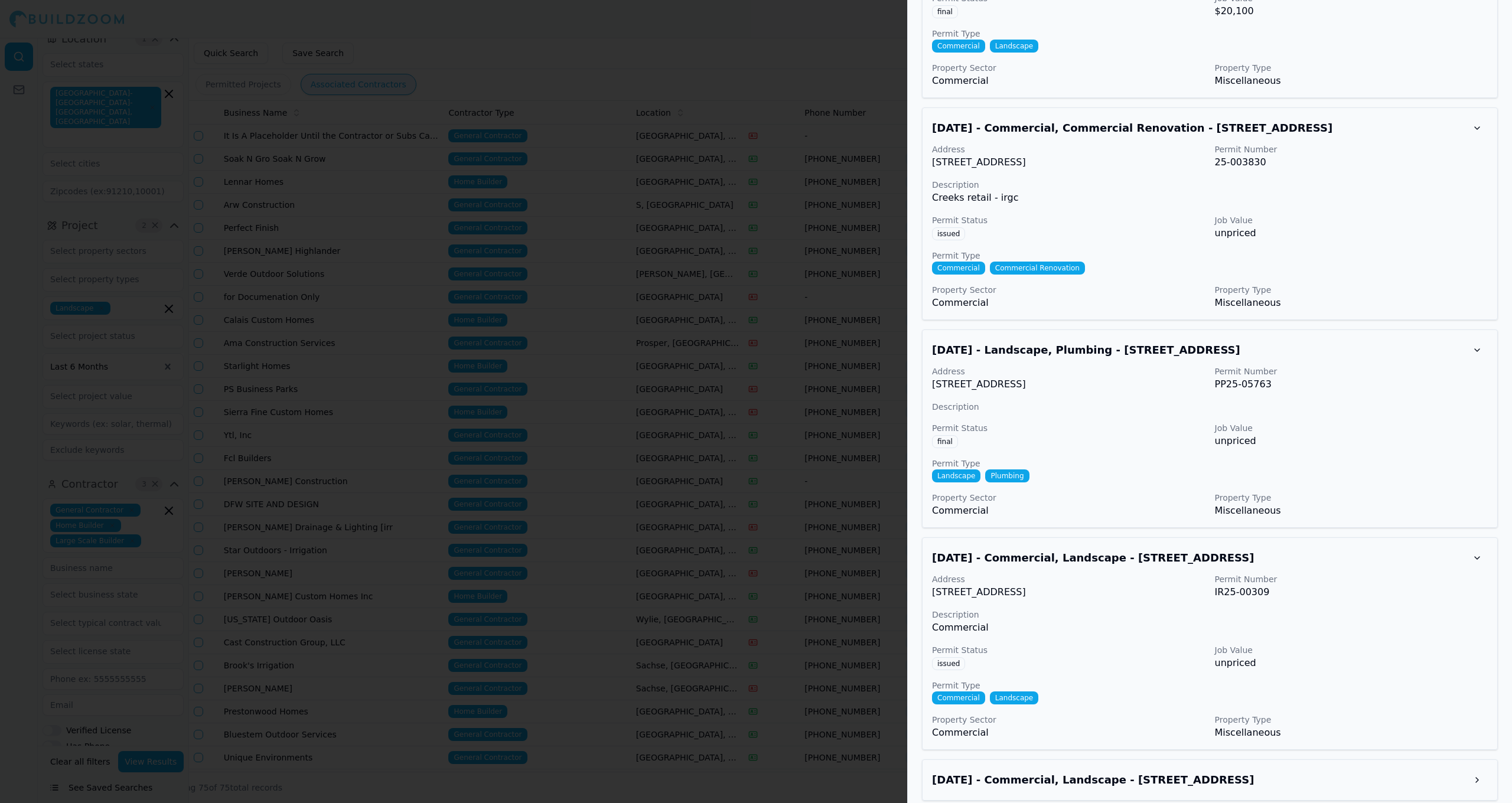
scroll to position [1408, 0]
click at [1433, 760] on div "[DATE] - Commercial, Landscape - [STREET_ADDRESS]" at bounding box center [1210, 780] width 576 height 41
click at [1485, 770] on button at bounding box center [1477, 780] width 21 height 21
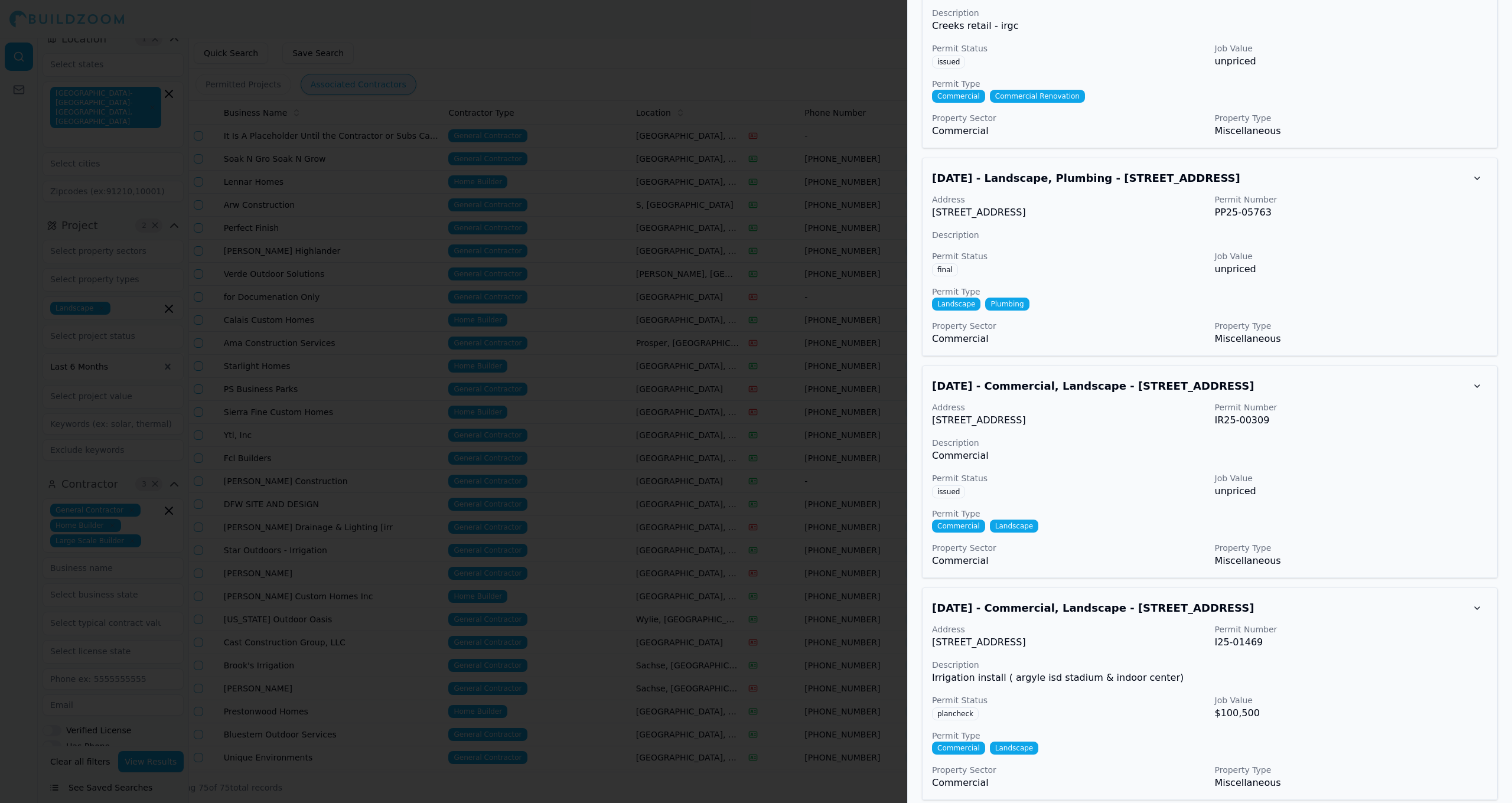
scroll to position [1580, 0]
click at [738, 374] on div at bounding box center [756, 401] width 1512 height 803
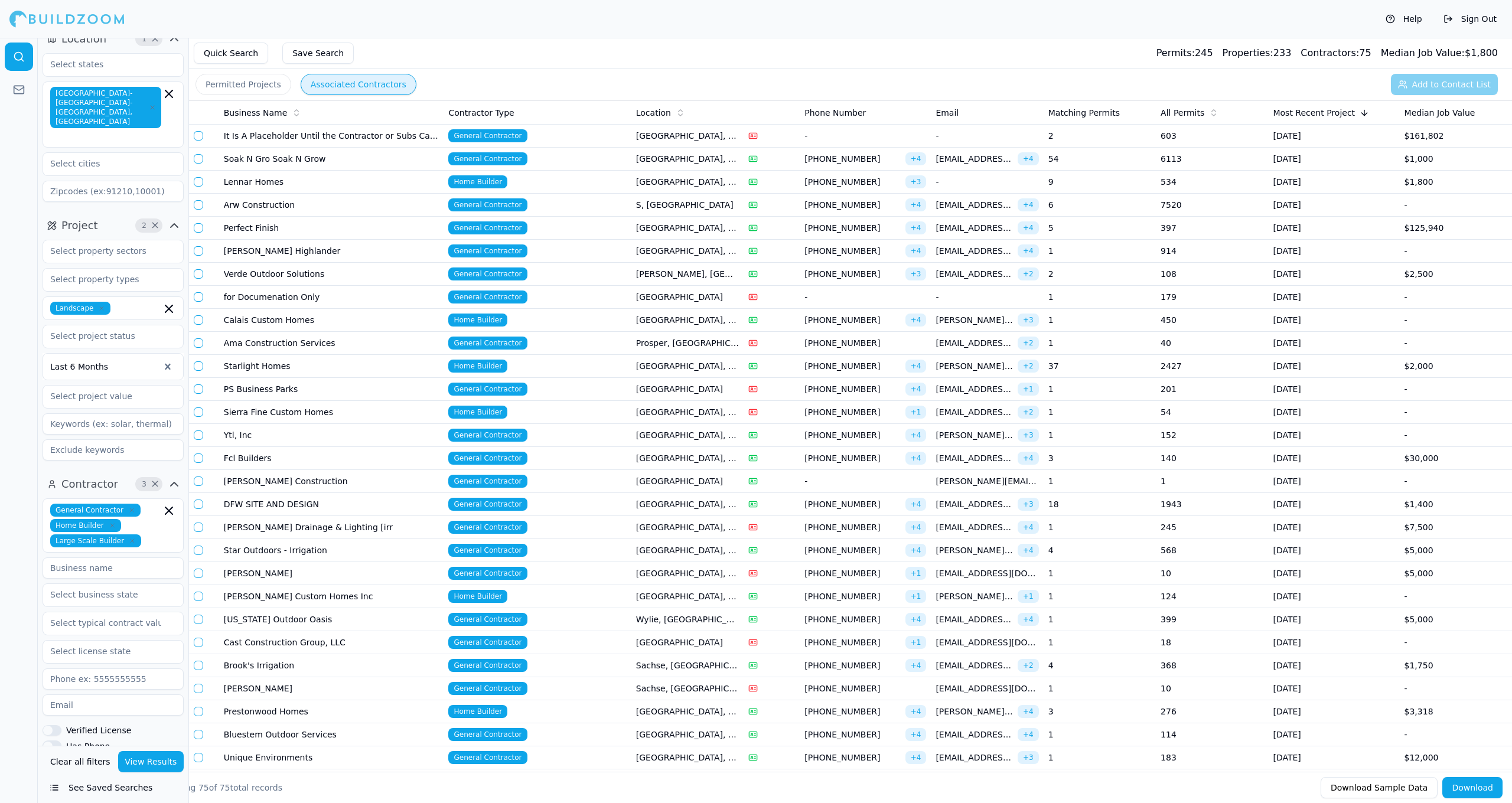
scroll to position [0, 1]
click at [331, 235] on td "Perfect Finish" at bounding box center [331, 228] width 225 height 23
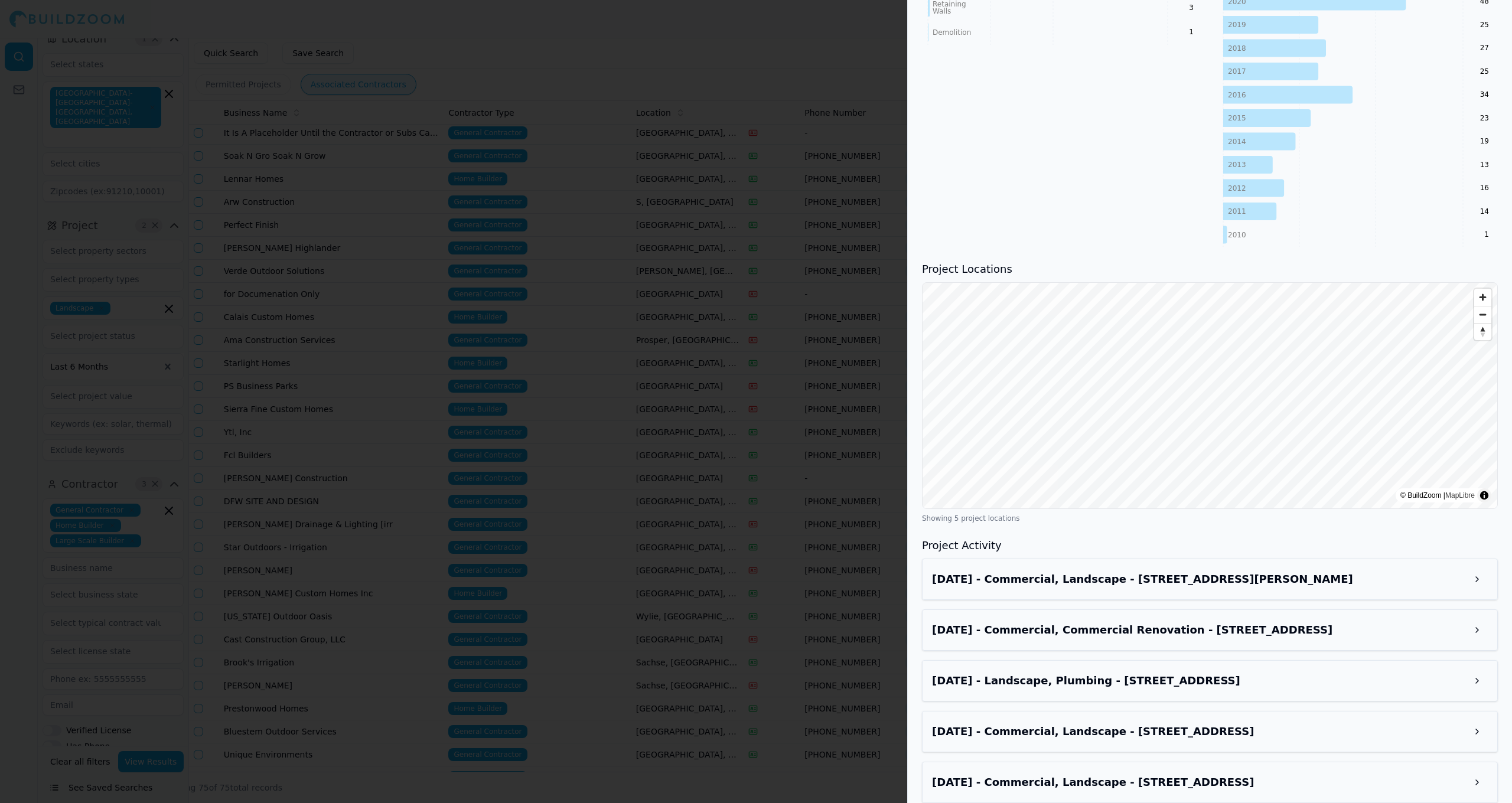
scroll to position [734, 0]
click at [884, 242] on div at bounding box center [756, 401] width 1512 height 803
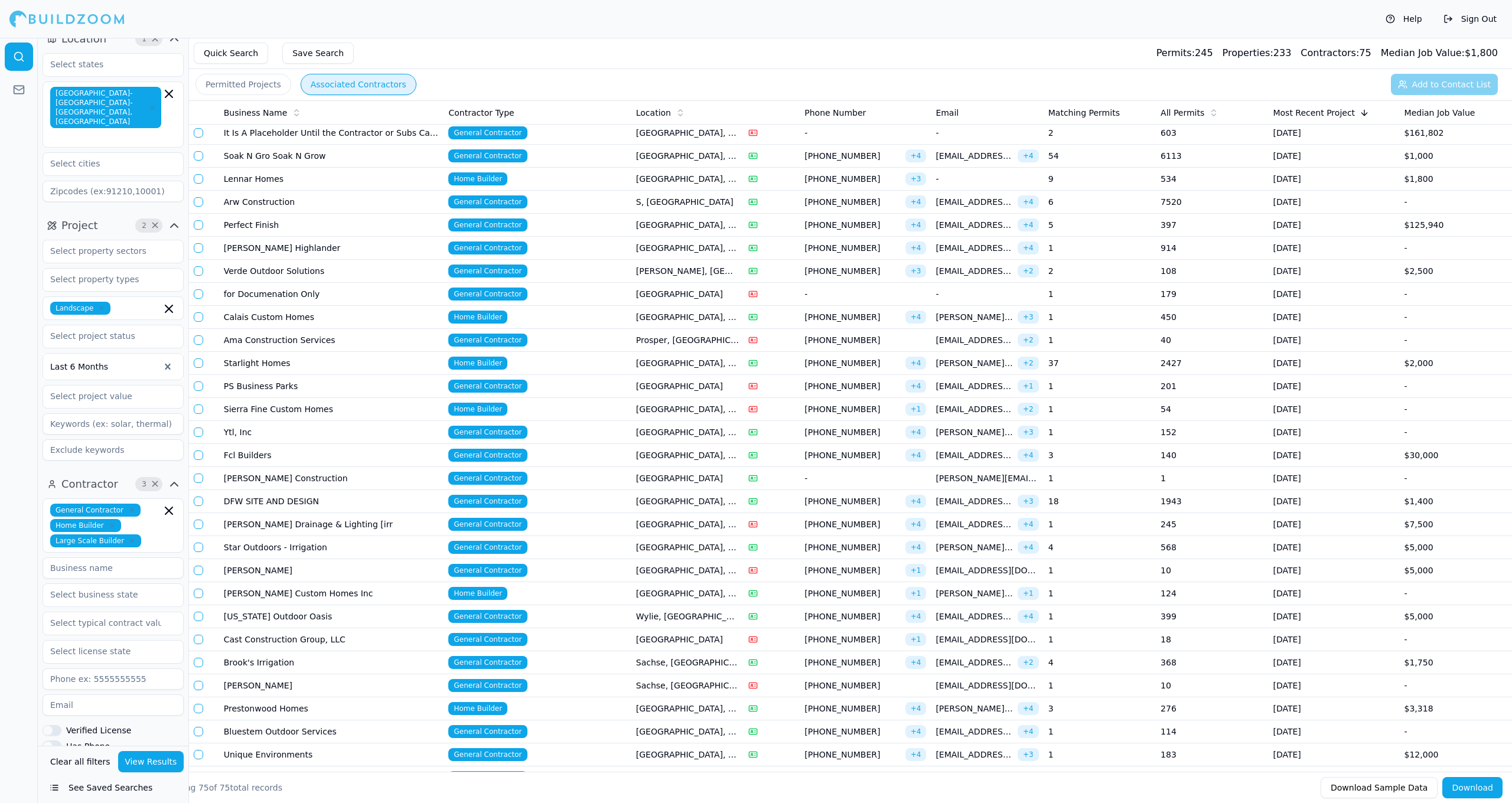
click at [170, 302] on icon "button" at bounding box center [169, 309] width 14 height 14
click at [125, 790] on button "See Saved Searches" at bounding box center [113, 787] width 141 height 21
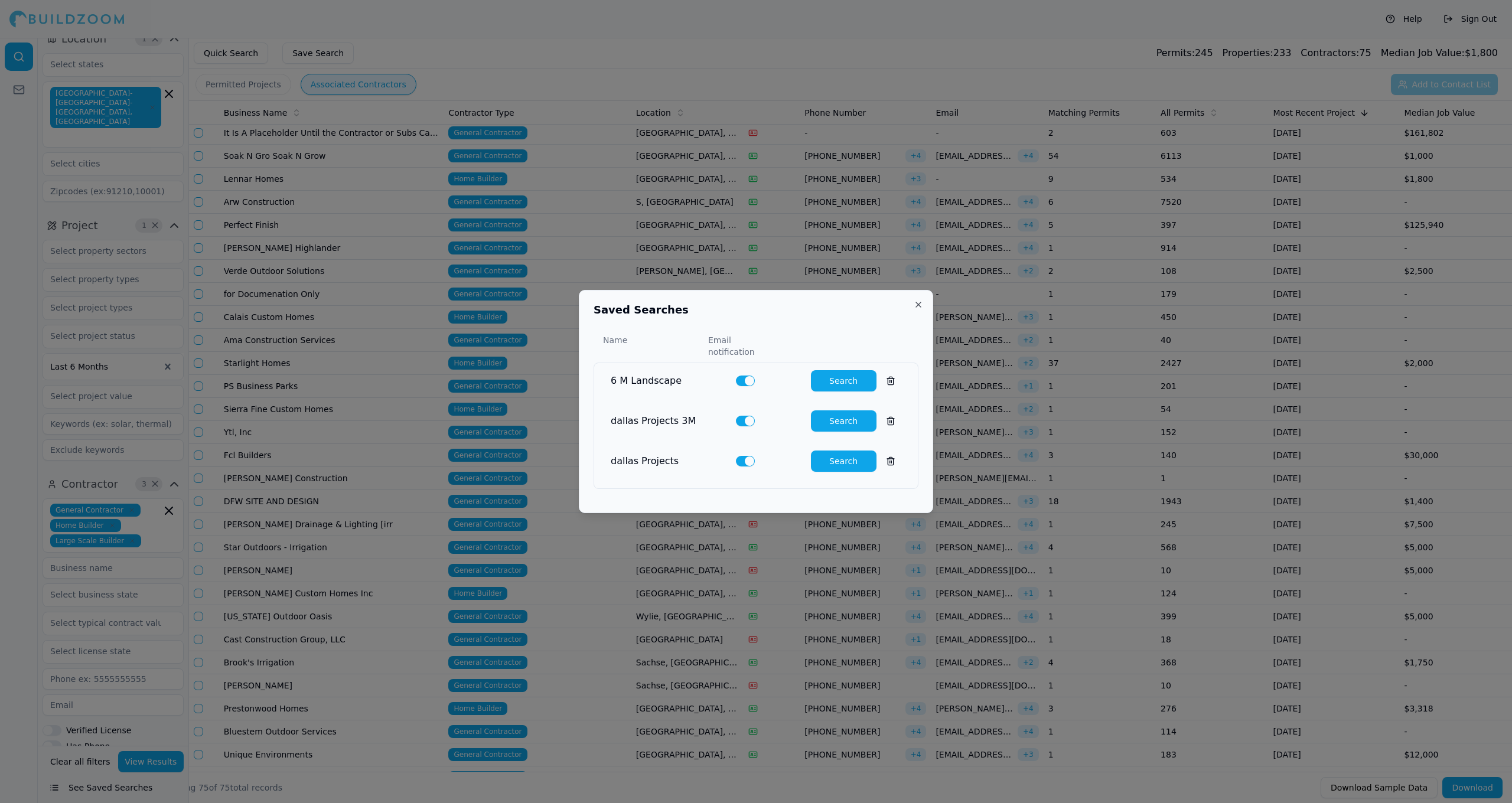
click at [844, 420] on button "Search" at bounding box center [844, 421] width 65 height 21
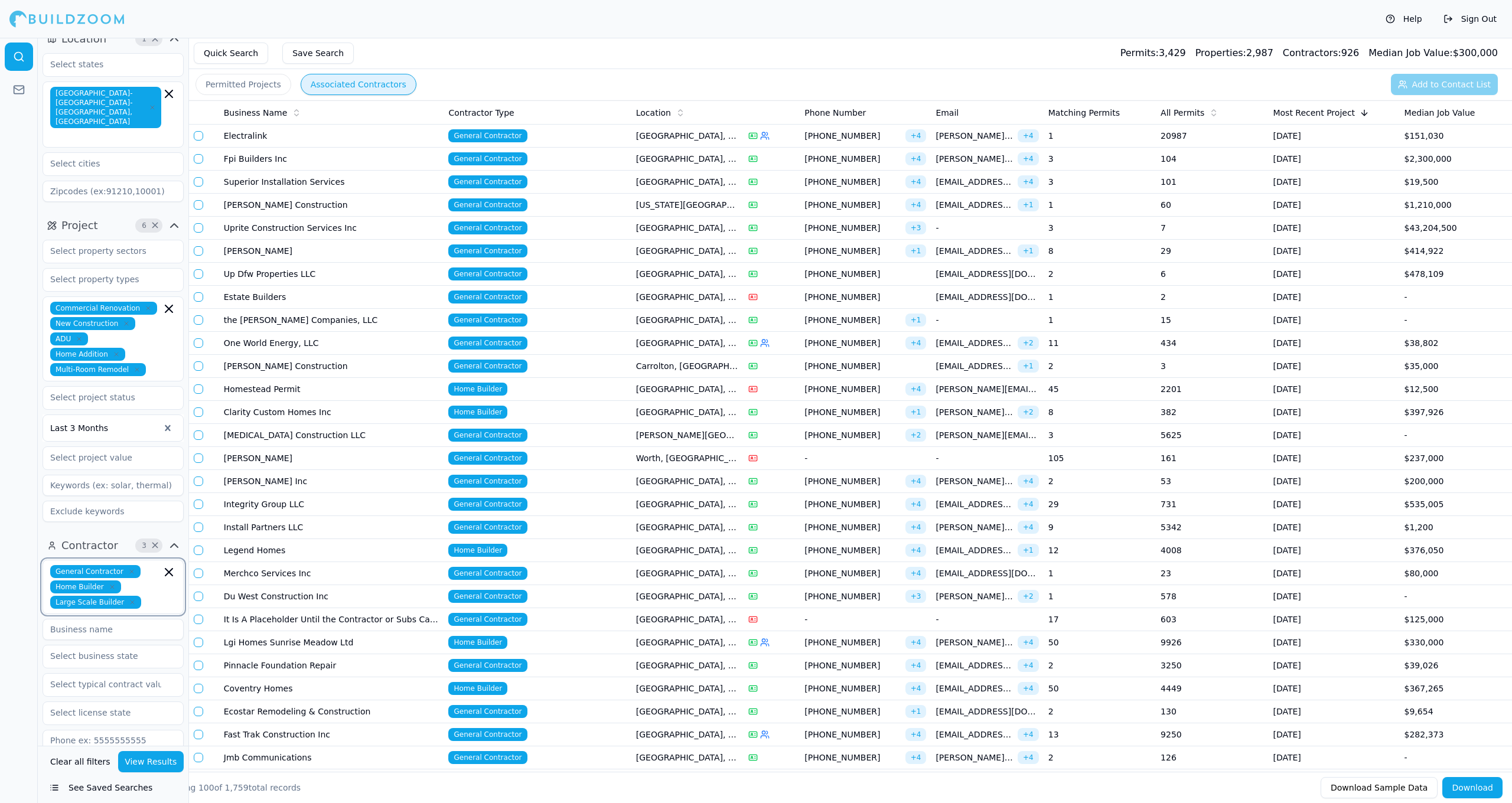
click at [154, 596] on input "text" at bounding box center [154, 602] width 16 height 13
click at [142, 714] on div "Exterior Contractor" at bounding box center [113, 723] width 135 height 19
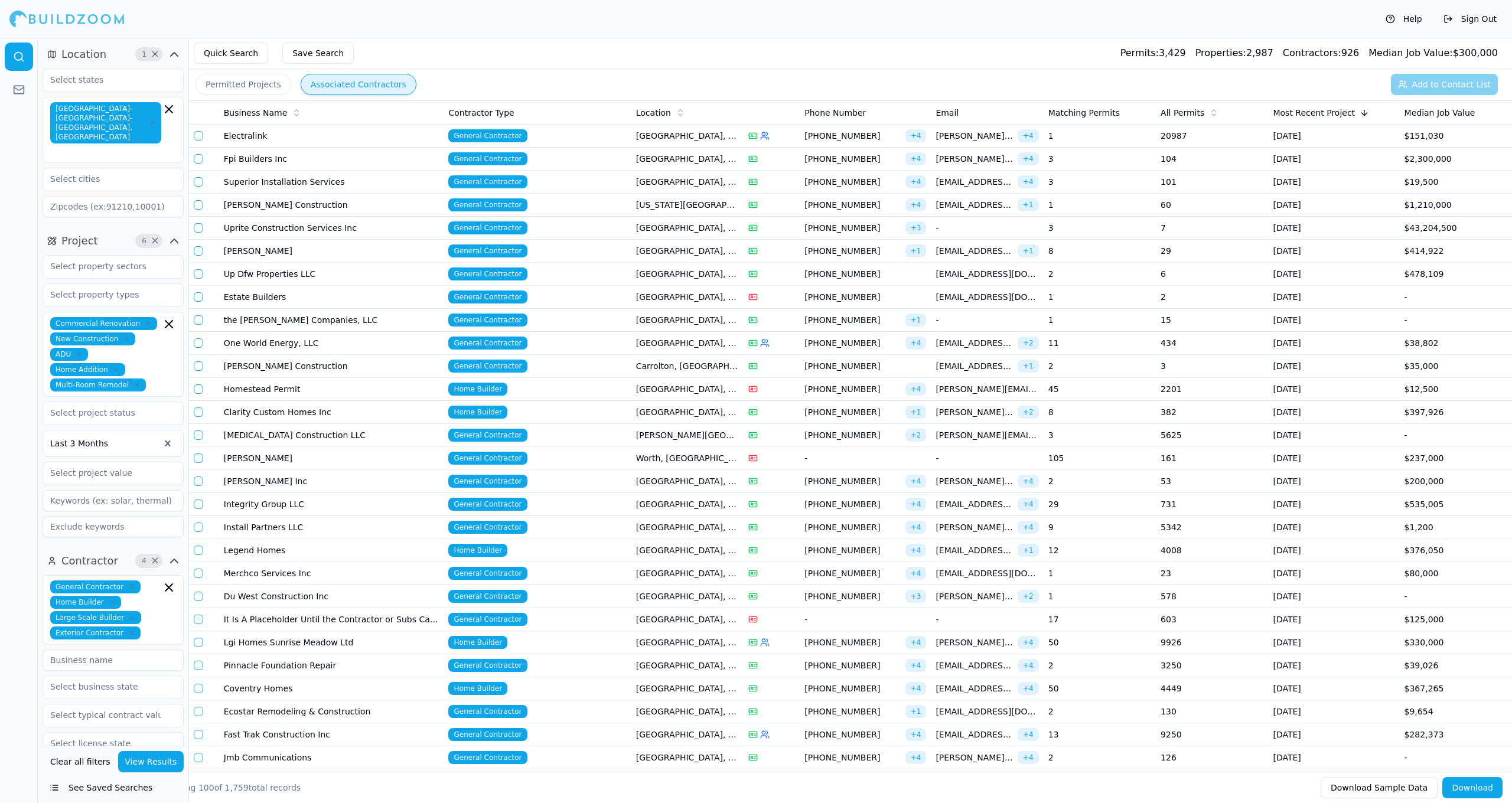
click at [153, 766] on button "View Results" at bounding box center [151, 762] width 66 height 21
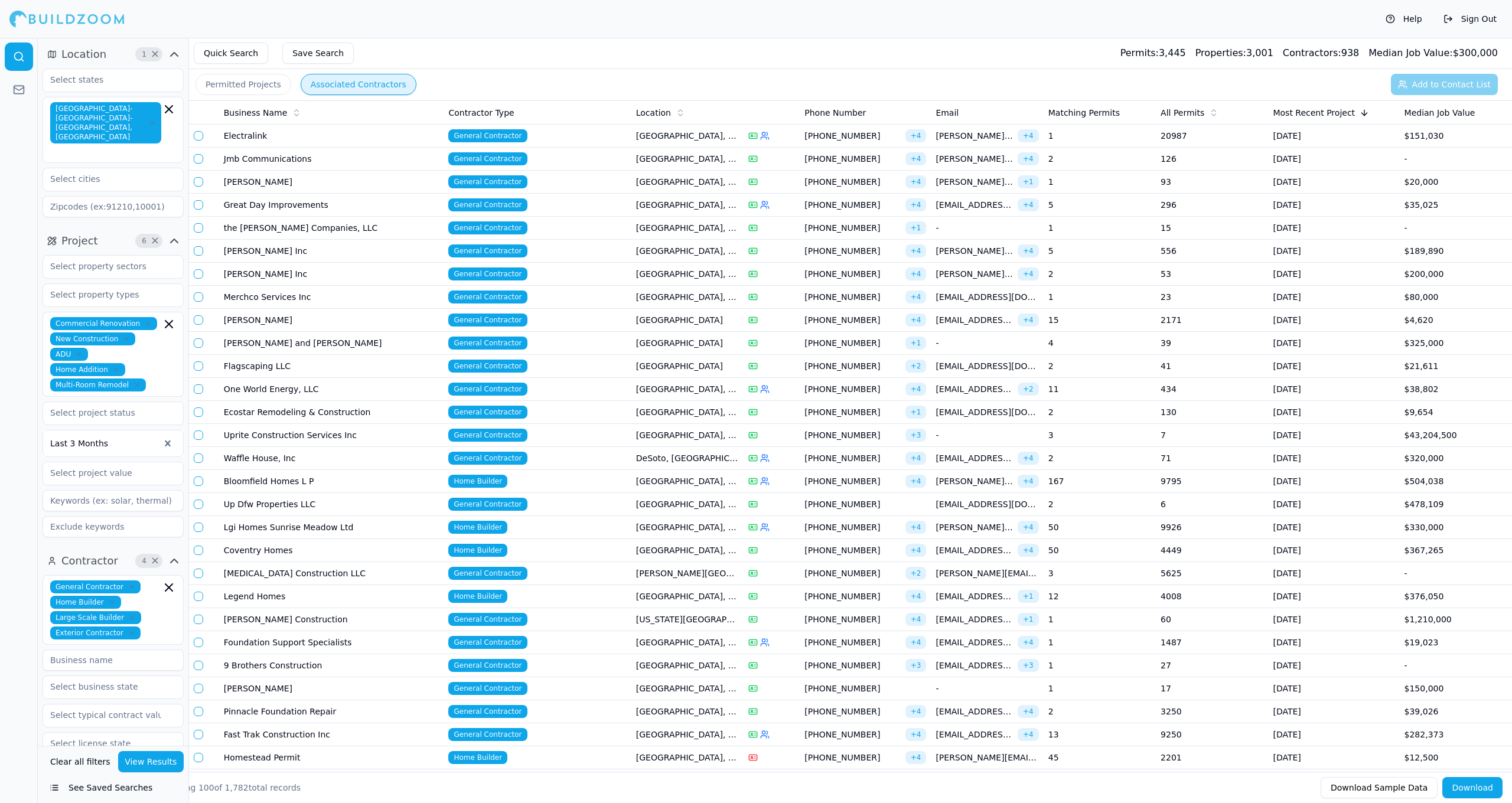
click at [606, 480] on td "Home Builder" at bounding box center [537, 481] width 187 height 23
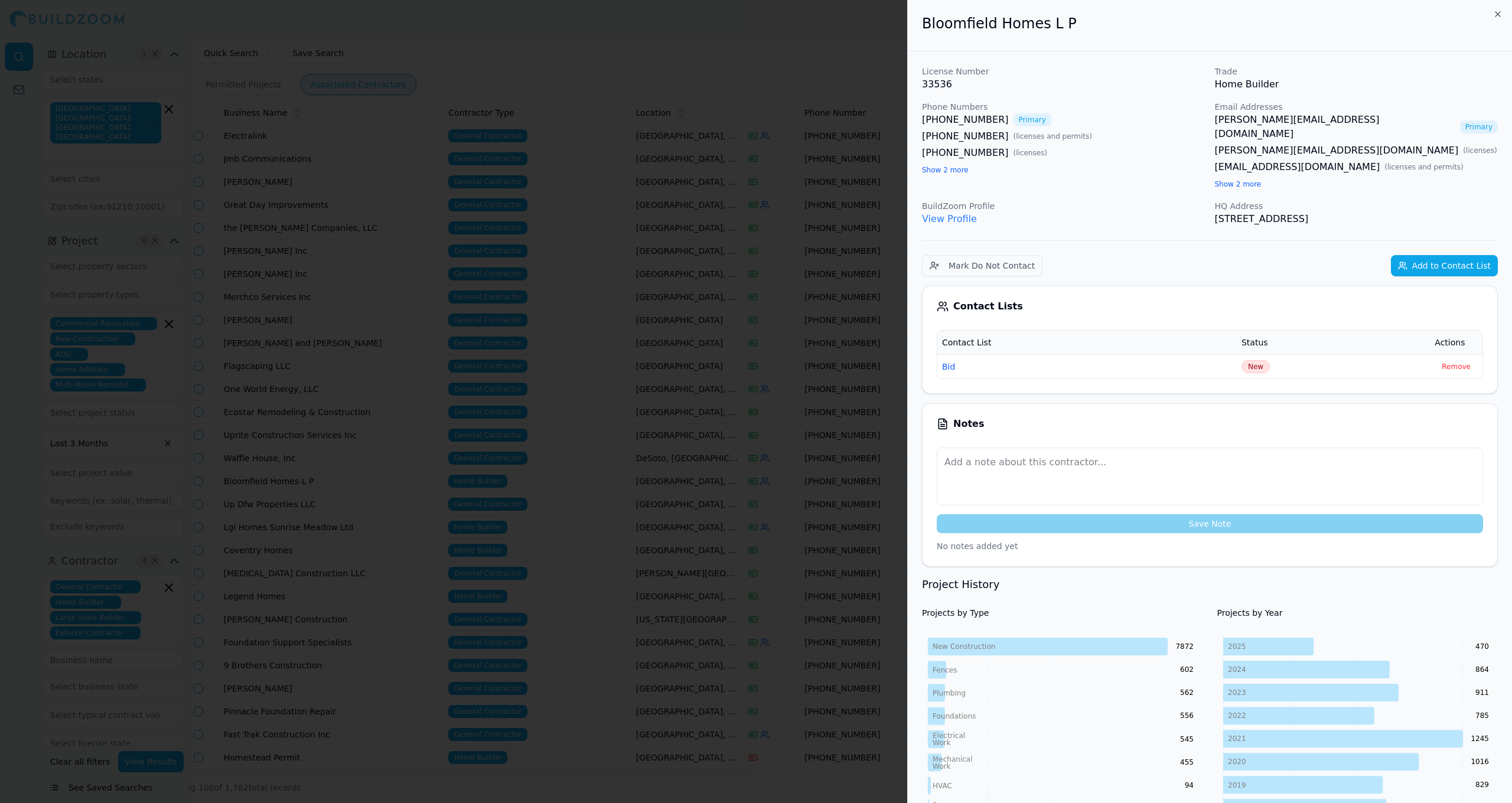
click at [612, 449] on div at bounding box center [756, 401] width 1512 height 803
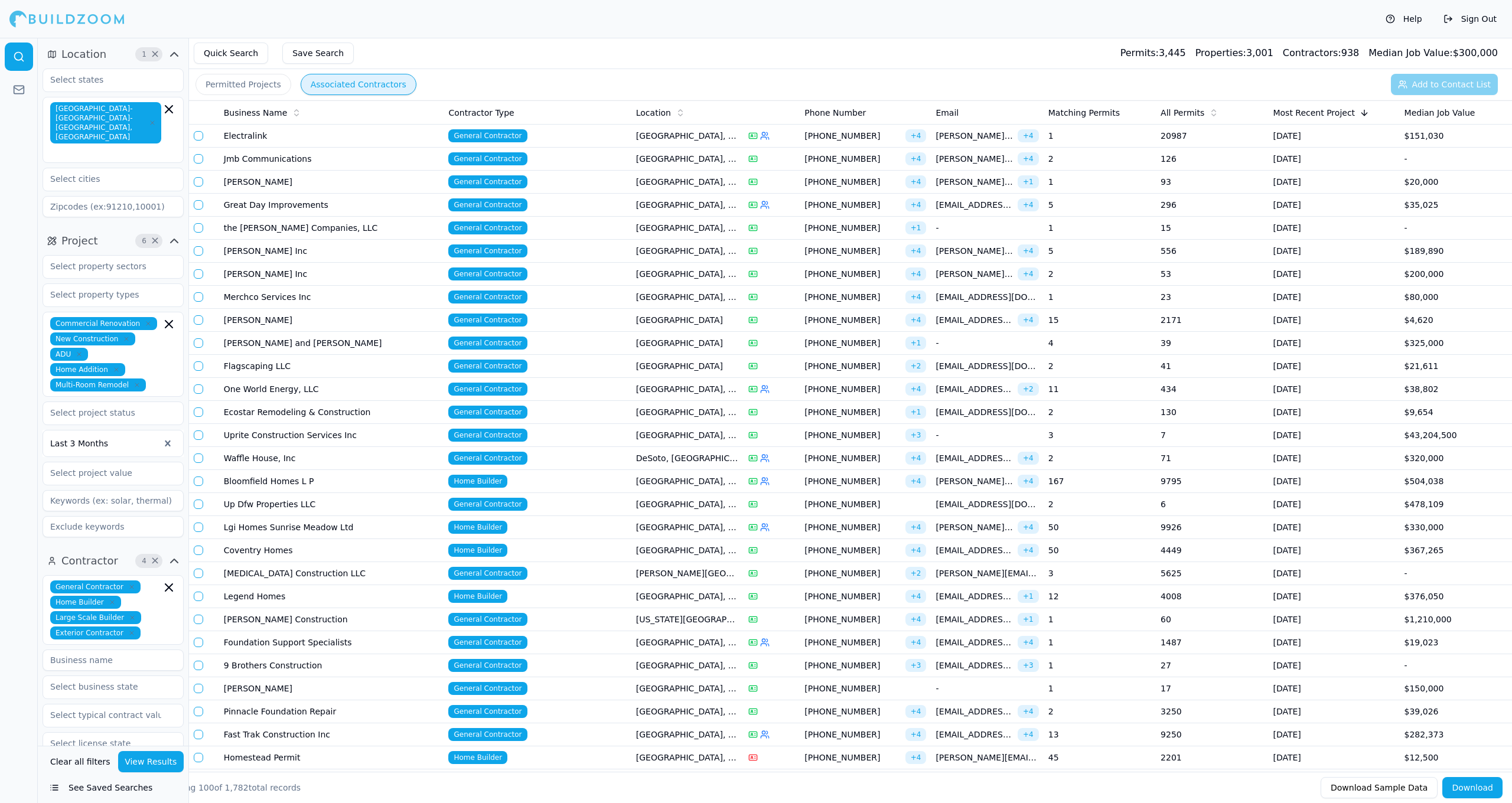
click at [660, 617] on td "[US_STATE][GEOGRAPHIC_DATA], [GEOGRAPHIC_DATA]" at bounding box center [688, 619] width 112 height 23
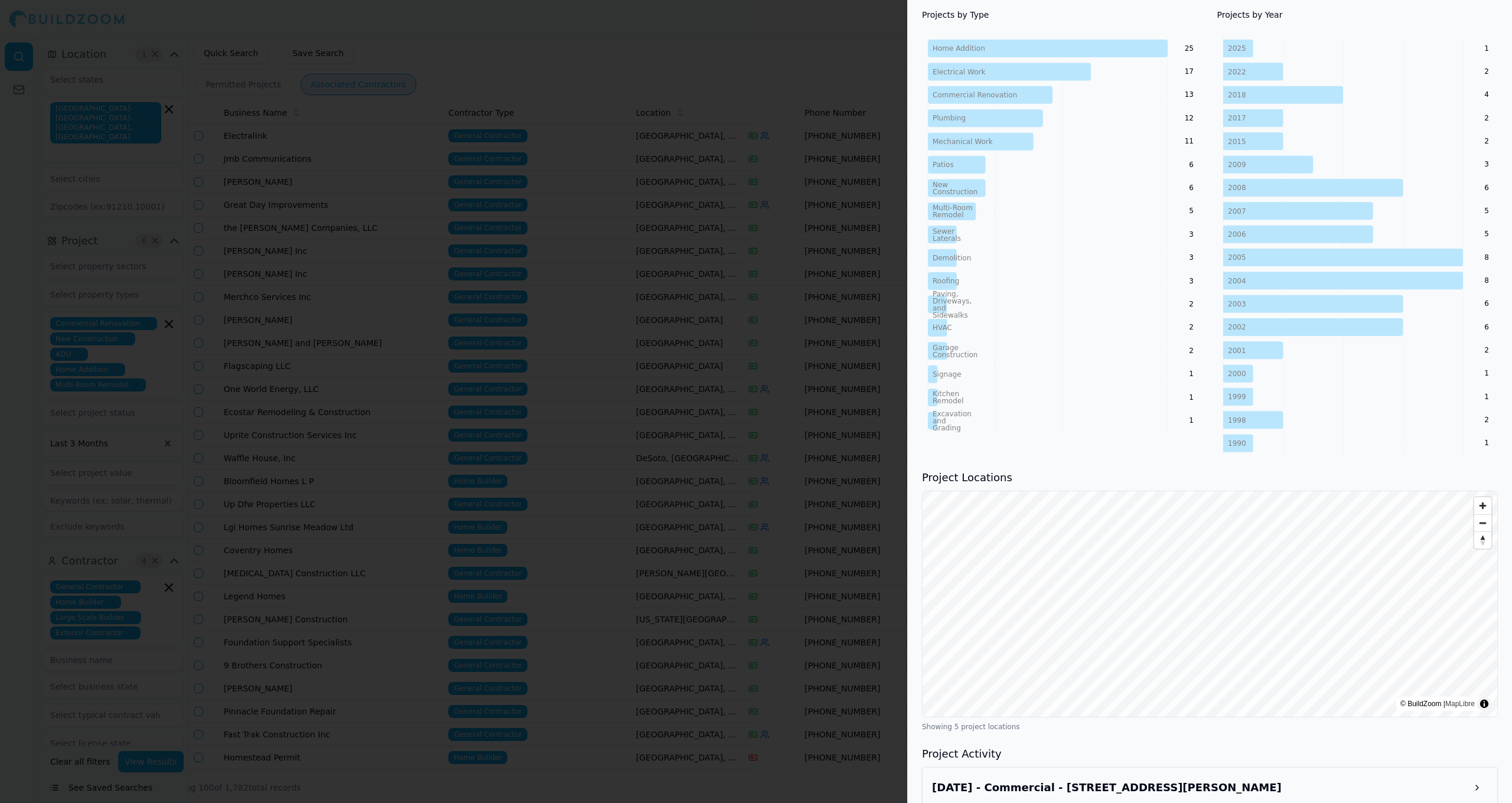
scroll to position [558, 0]
click at [1258, 782] on h3 "[DATE] - Commercial - [STREET_ADDRESS][PERSON_NAME]" at bounding box center [1199, 786] width 534 height 16
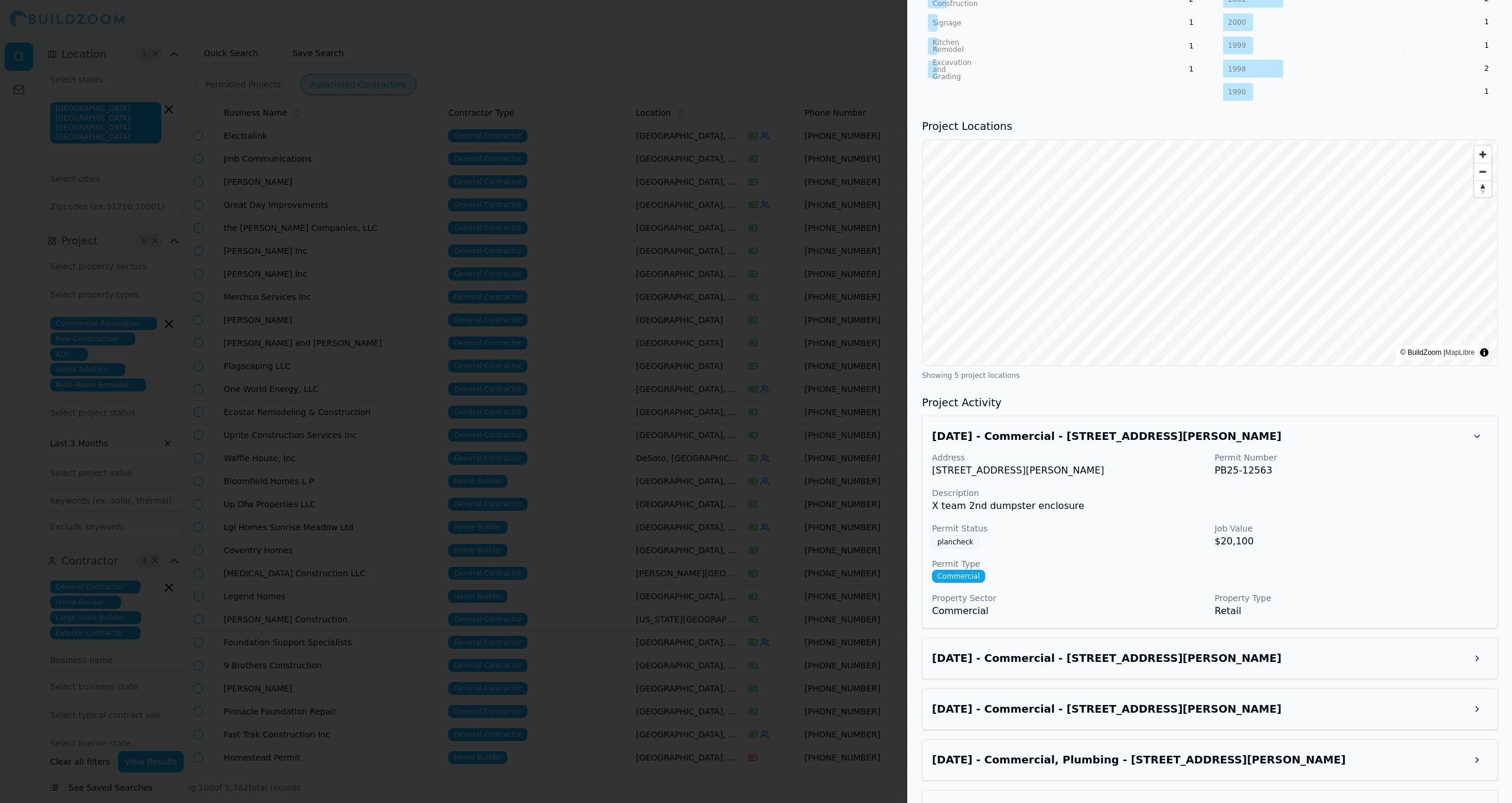
scroll to position [909, 0]
click at [1481, 660] on button at bounding box center [1477, 658] width 21 height 21
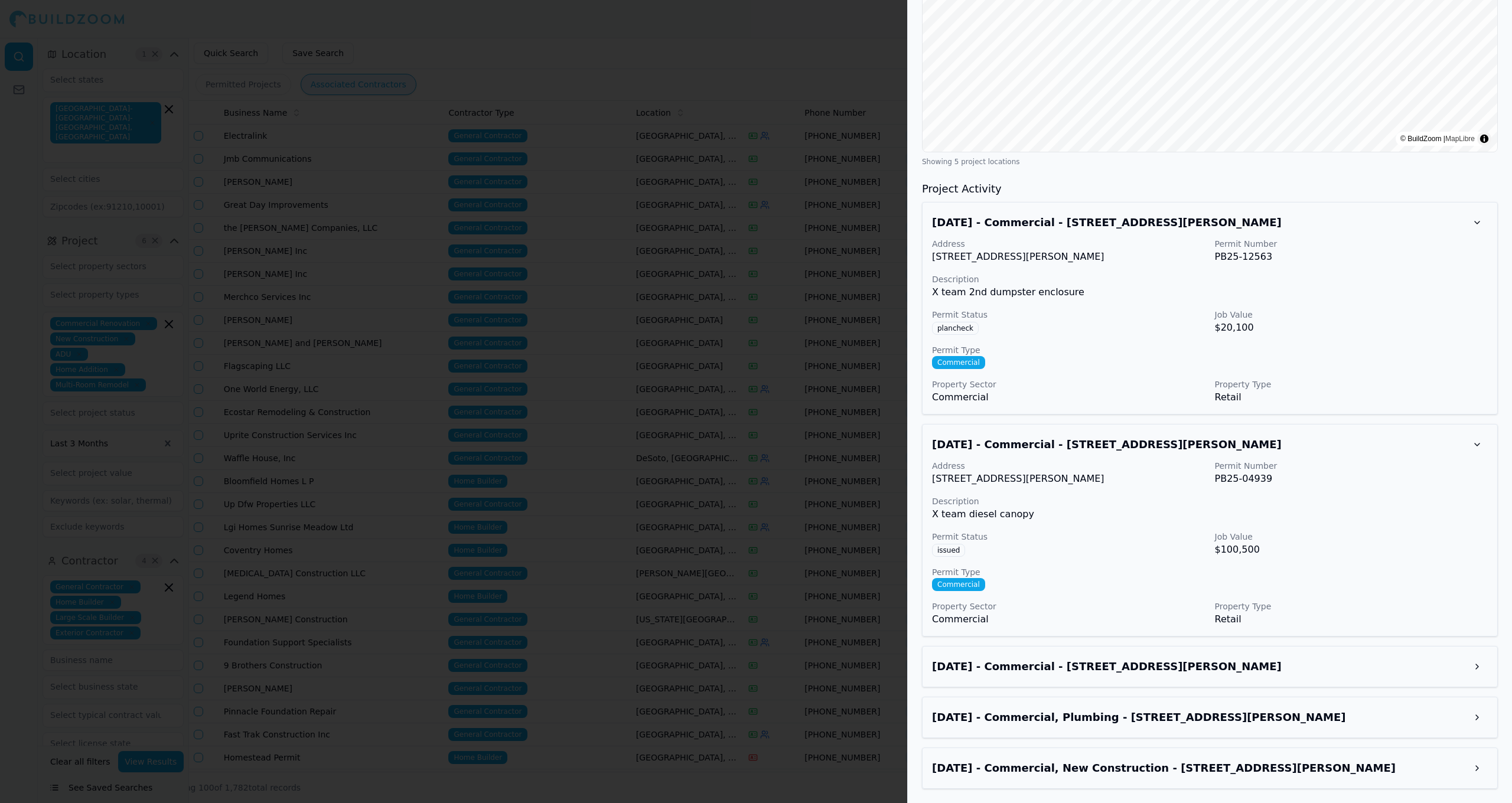
click at [1464, 661] on h3 "[DATE] - Commercial - [STREET_ADDRESS][PERSON_NAME]" at bounding box center [1199, 666] width 534 height 16
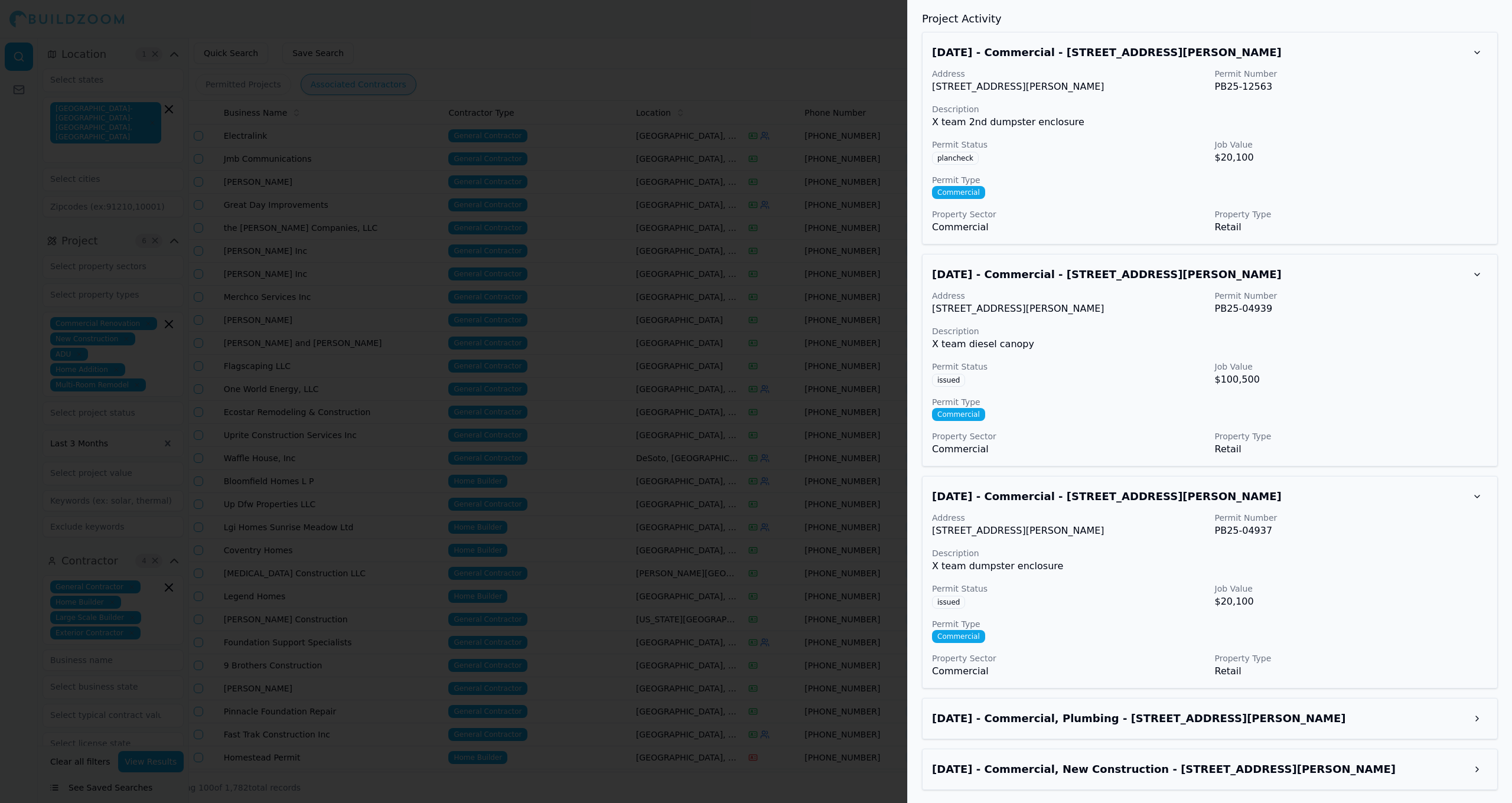
scroll to position [1295, 0]
click at [1461, 706] on div "[DATE] - Commercial, Plumbing - [STREET_ADDRESS][PERSON_NAME]" at bounding box center [1210, 717] width 576 height 41
click at [1460, 710] on h3 "[DATE] - Commercial, Plumbing - [STREET_ADDRESS][PERSON_NAME]" at bounding box center [1199, 717] width 534 height 16
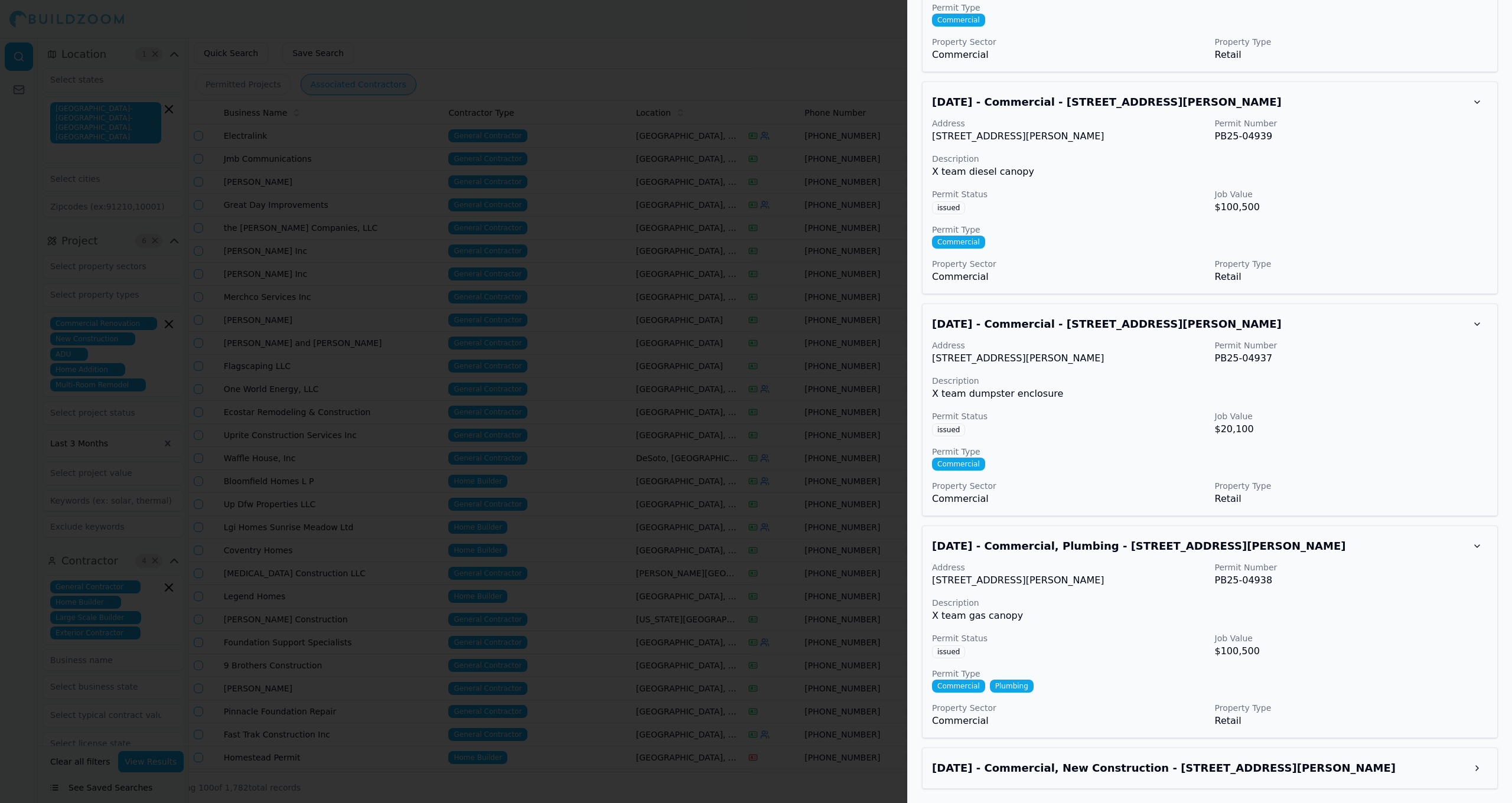
scroll to position [1467, 0]
click at [1466, 770] on h3 "[DATE] - Commercial, New Construction - [STREET_ADDRESS][PERSON_NAME]" at bounding box center [1199, 768] width 534 height 16
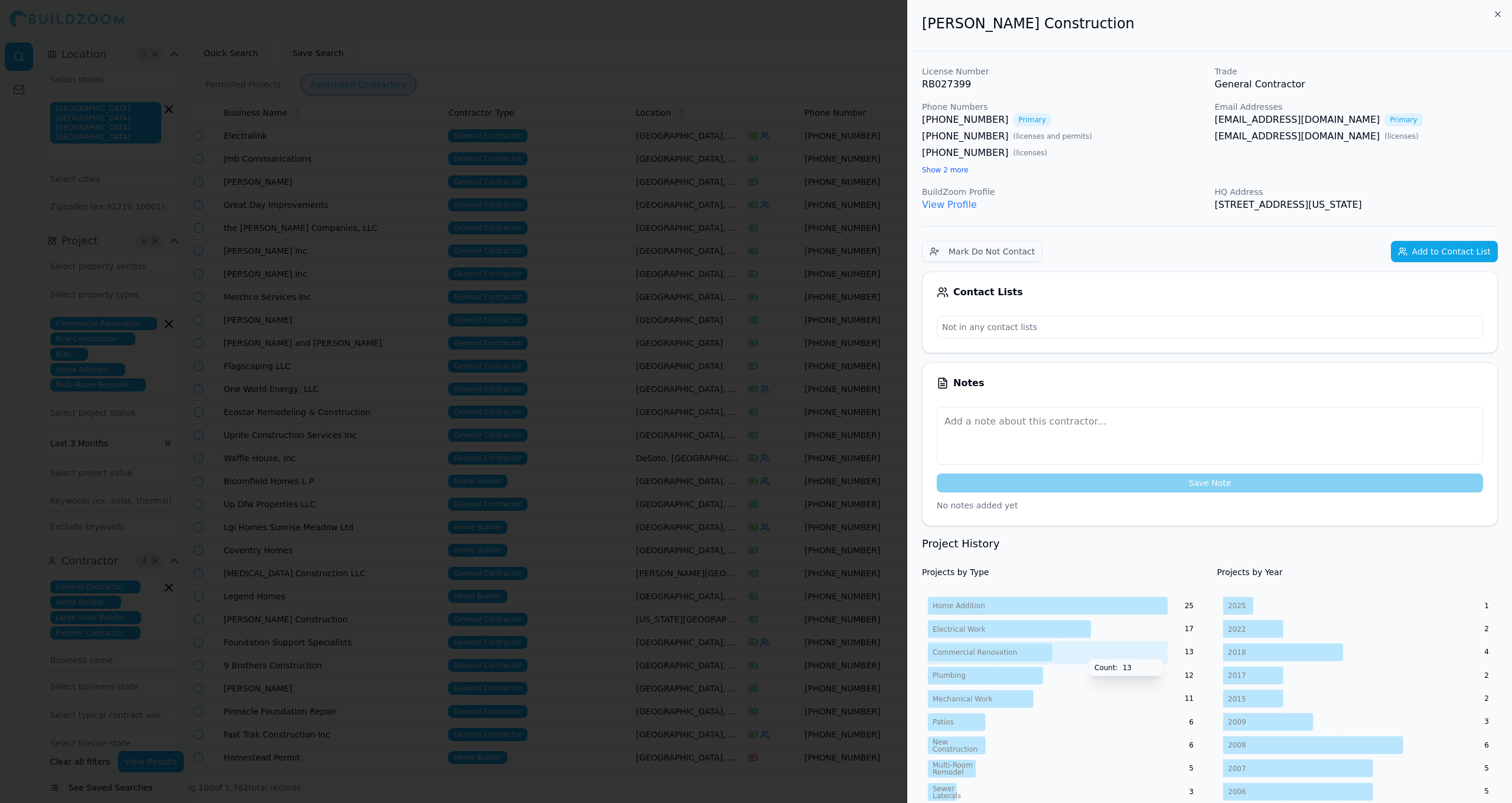
scroll to position [0, 0]
click at [1024, 651] on icon at bounding box center [990, 652] width 125 height 18
click at [741, 561] on div at bounding box center [756, 401] width 1512 height 803
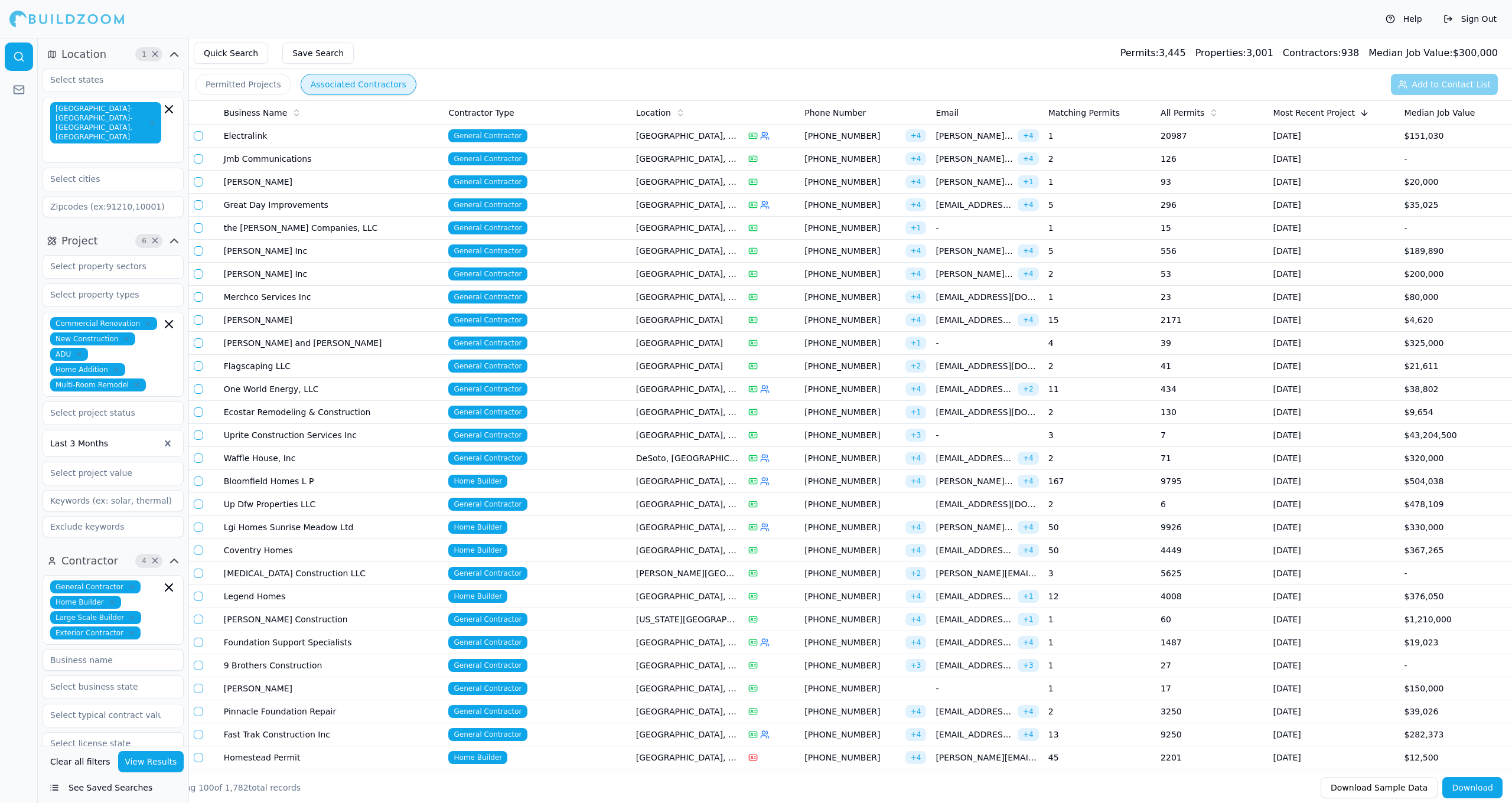
click at [164, 371] on div "Commercial Renovation New Construction ADU Home Addition Multi-Room Remodel" at bounding box center [113, 354] width 125 height 74
type input "c"
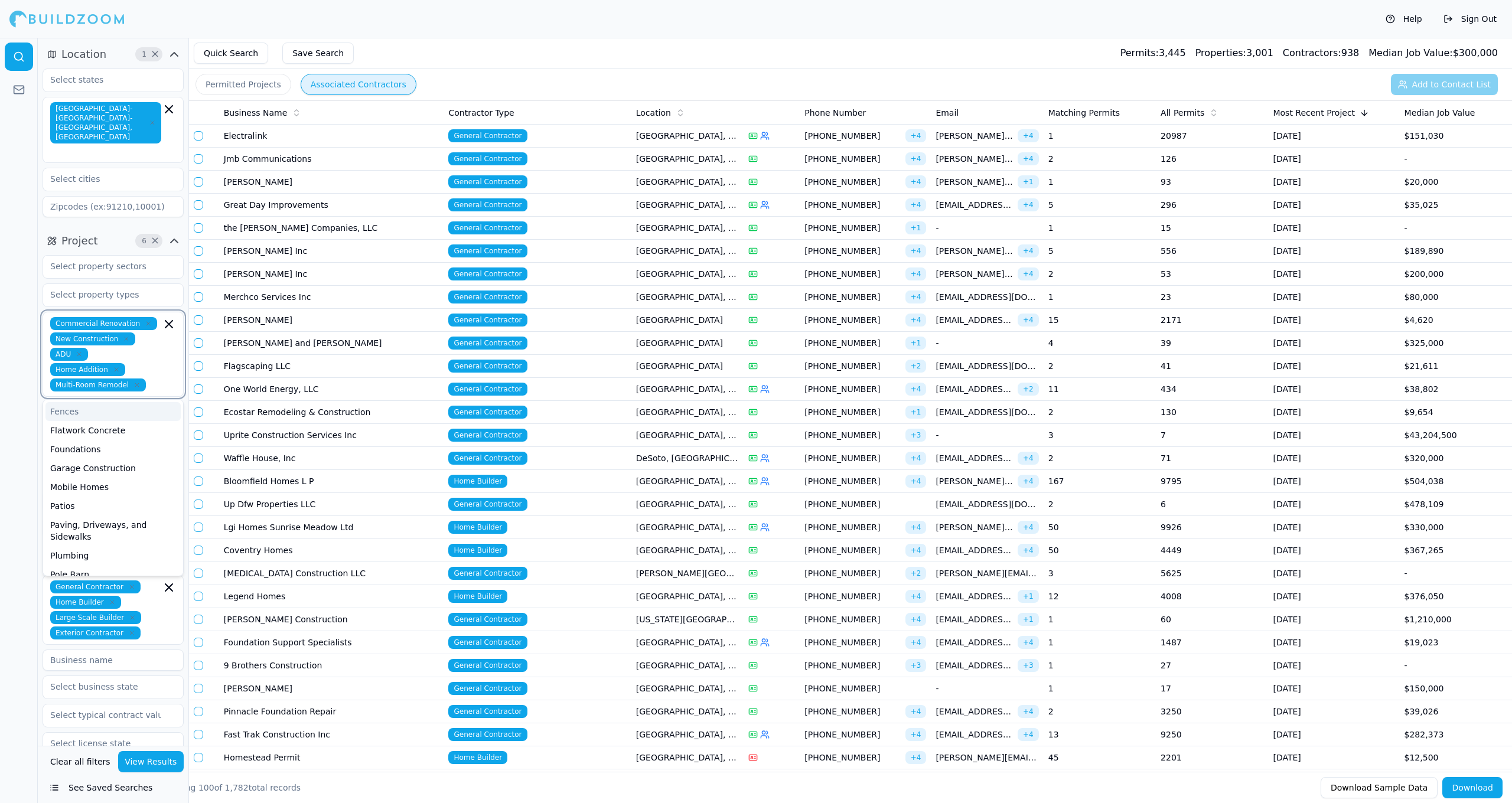
click at [145, 320] on icon "button" at bounding box center [148, 324] width 7 height 7
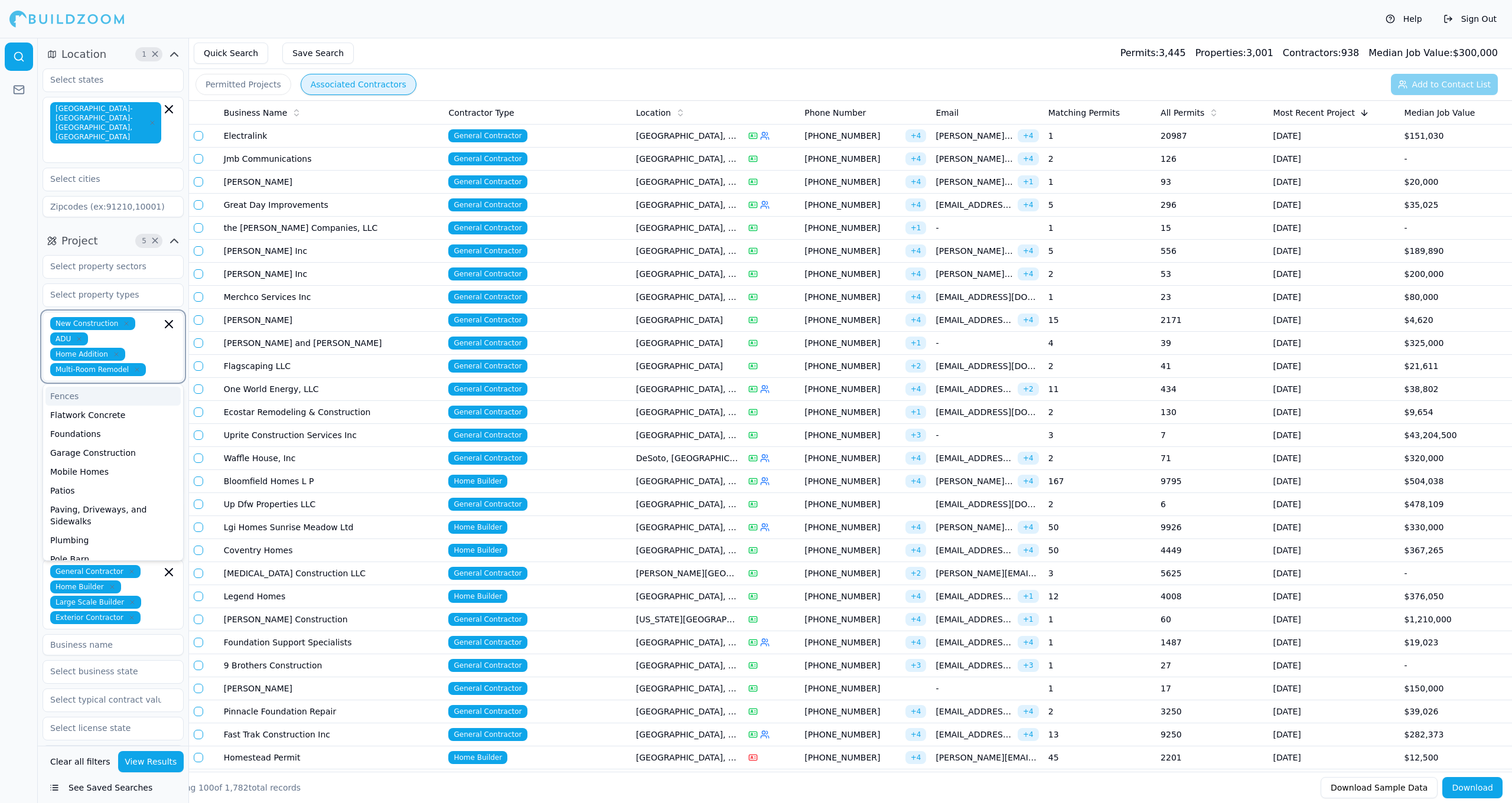
click at [115, 352] on icon "button" at bounding box center [116, 354] width 4 height 4
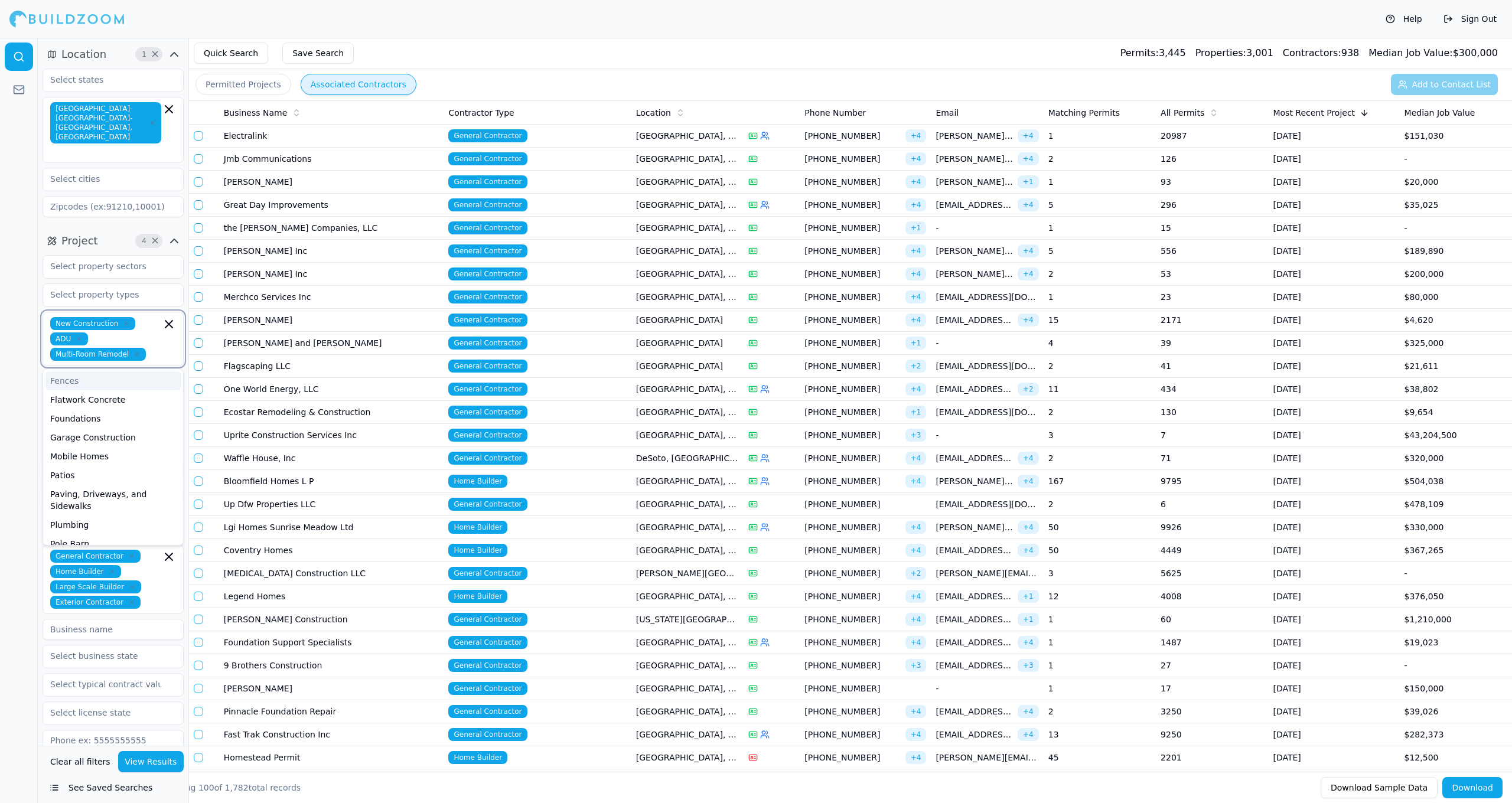
drag, startPoint x: 133, startPoint y: 336, endPoint x: 124, endPoint y: 335, distance: 9.1
click at [133, 351] on icon "button" at bounding box center [137, 354] width 7 height 7
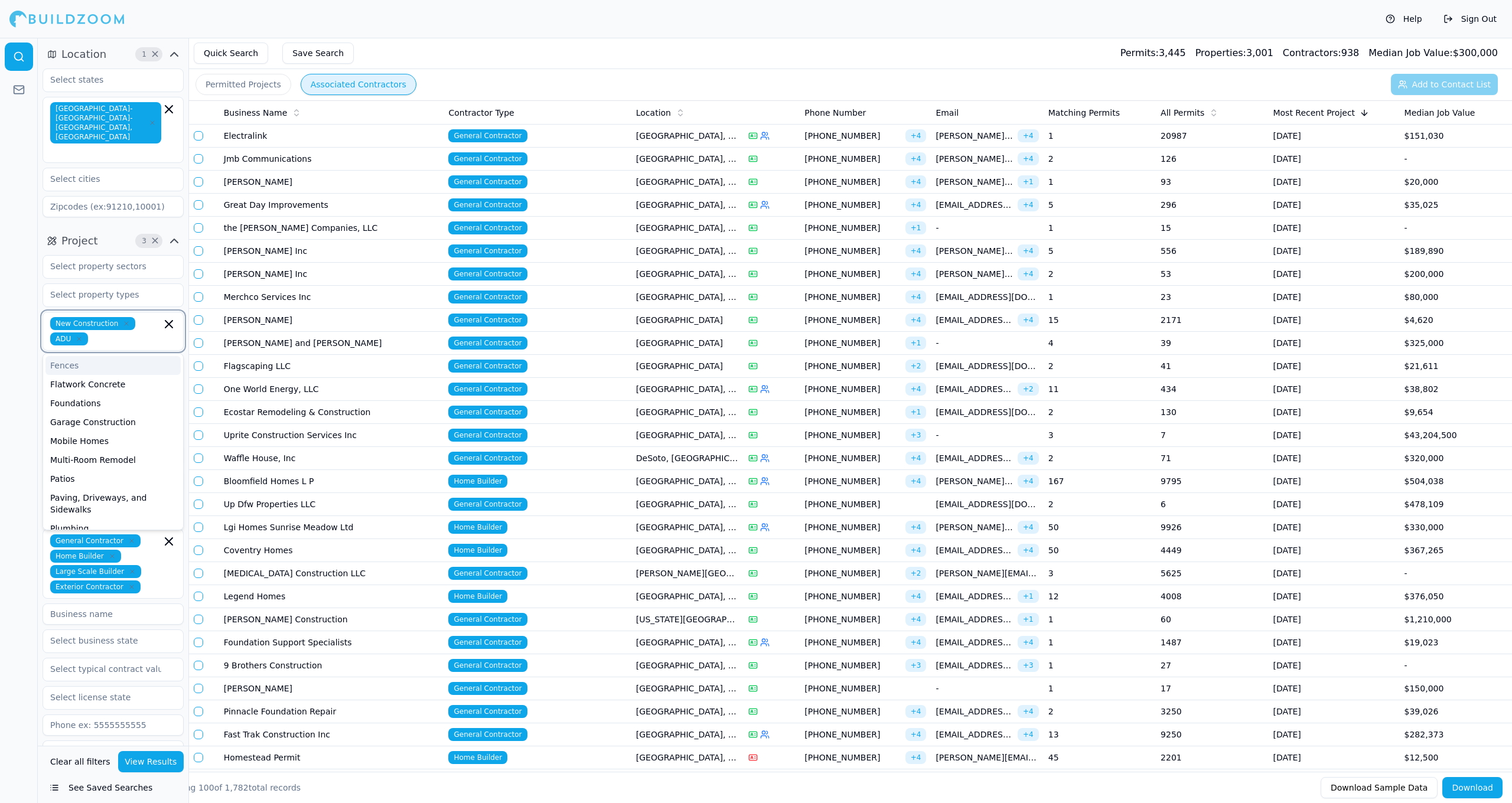
click at [79, 335] on icon "button" at bounding box center [79, 339] width 7 height 7
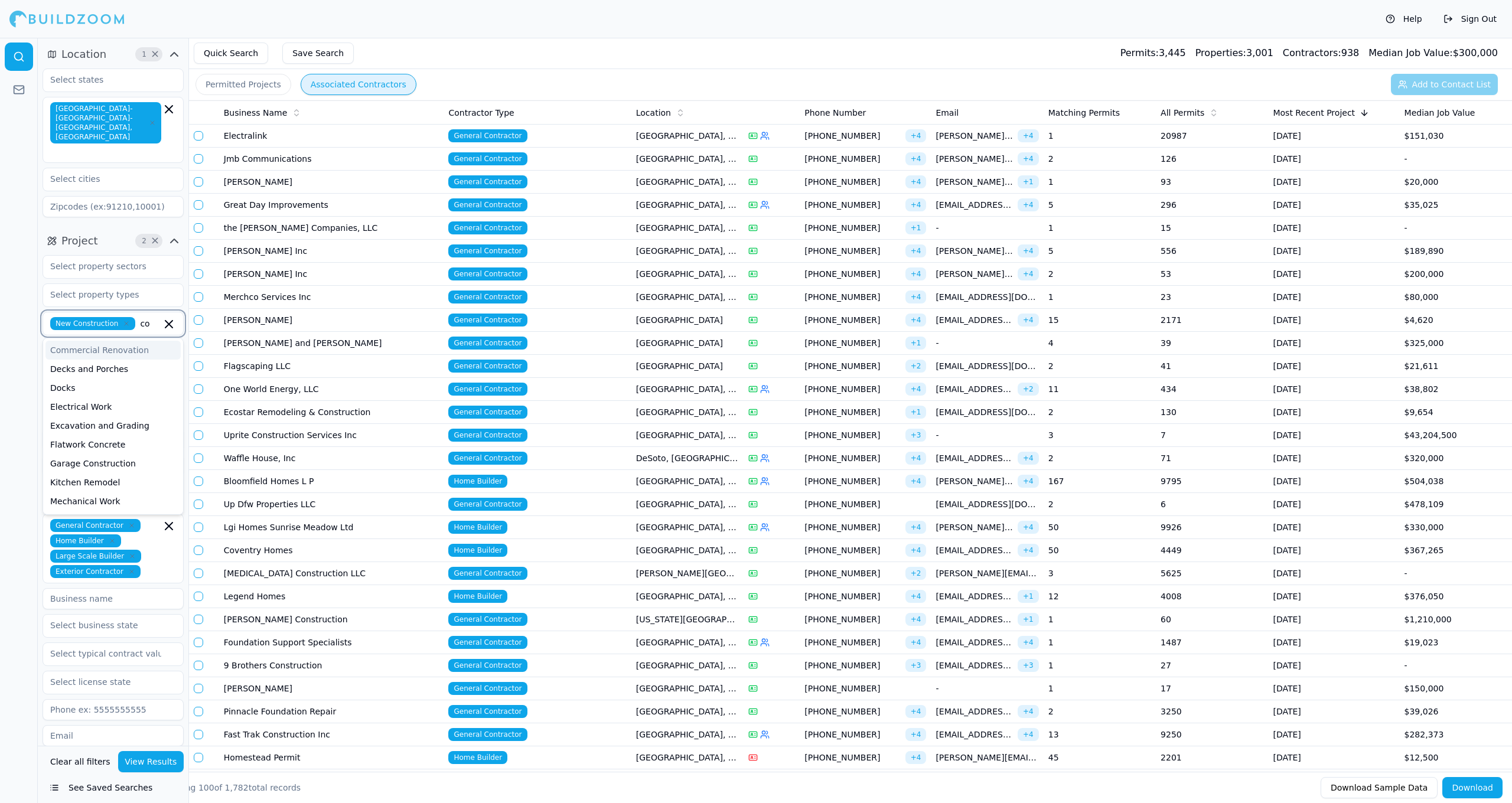
type input "c"
click at [164, 766] on button "View Results" at bounding box center [151, 762] width 66 height 21
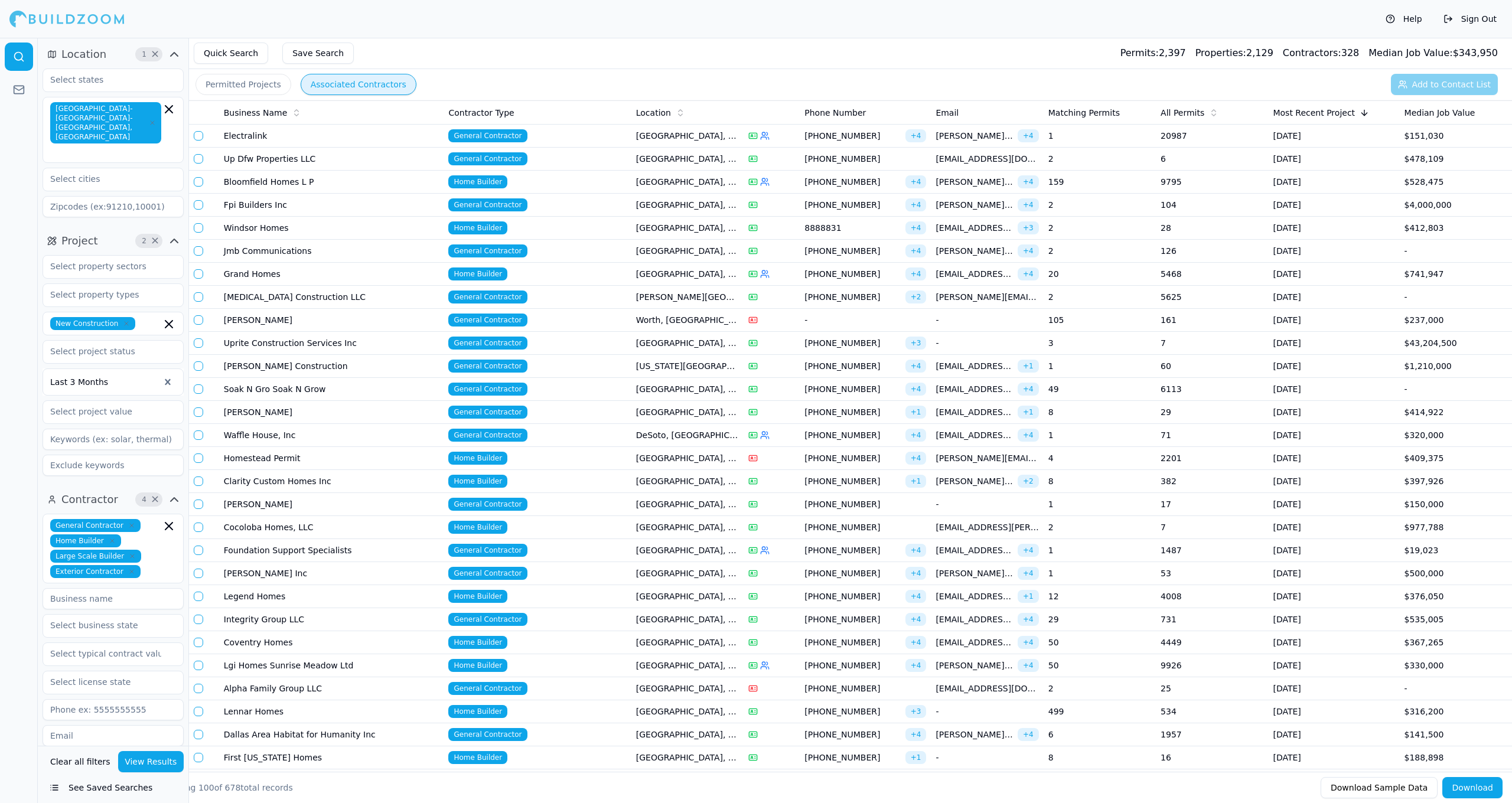
click at [702, 667] on td "[GEOGRAPHIC_DATA], [GEOGRAPHIC_DATA]" at bounding box center [688, 666] width 112 height 23
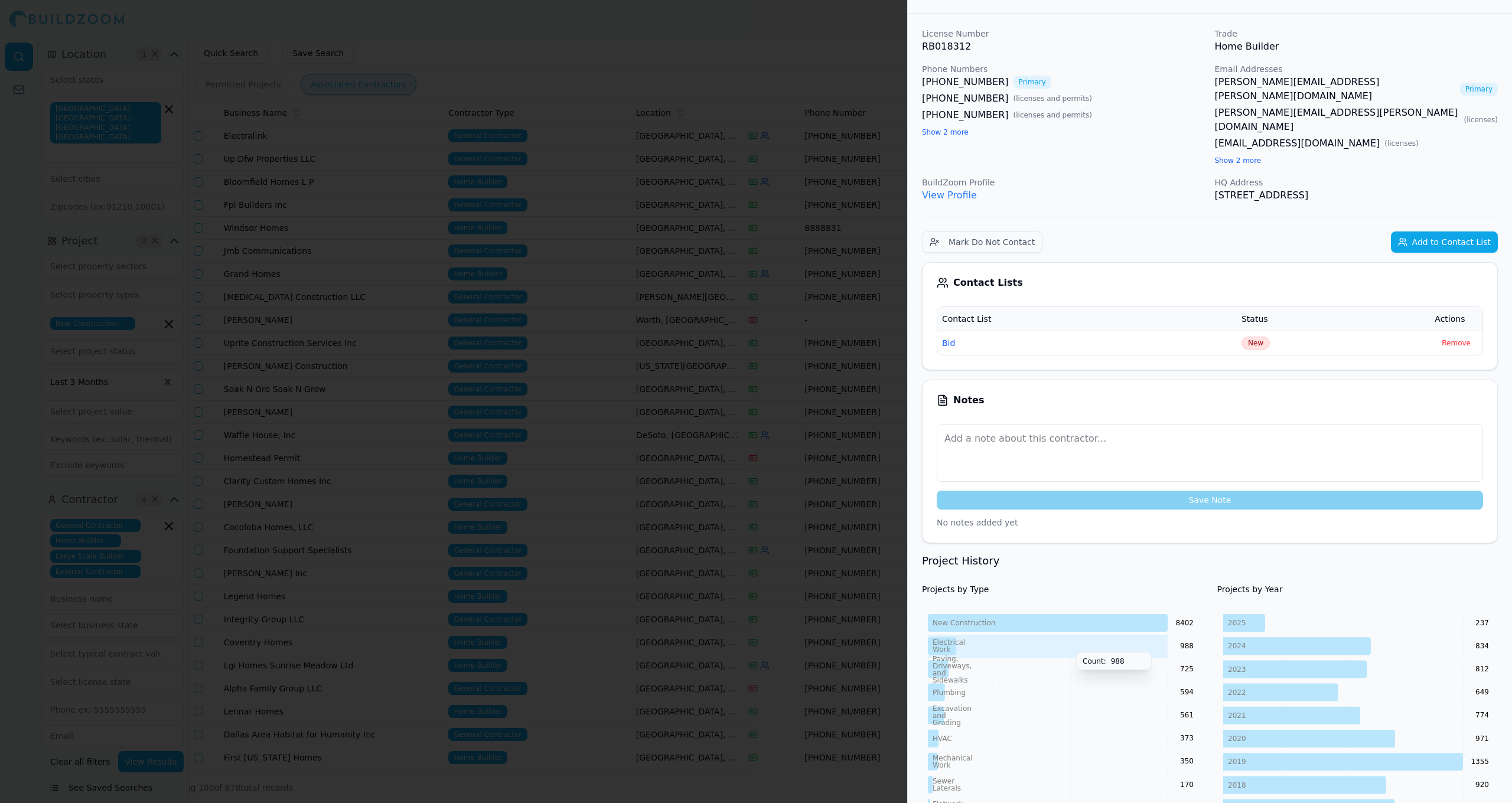
scroll to position [40, 0]
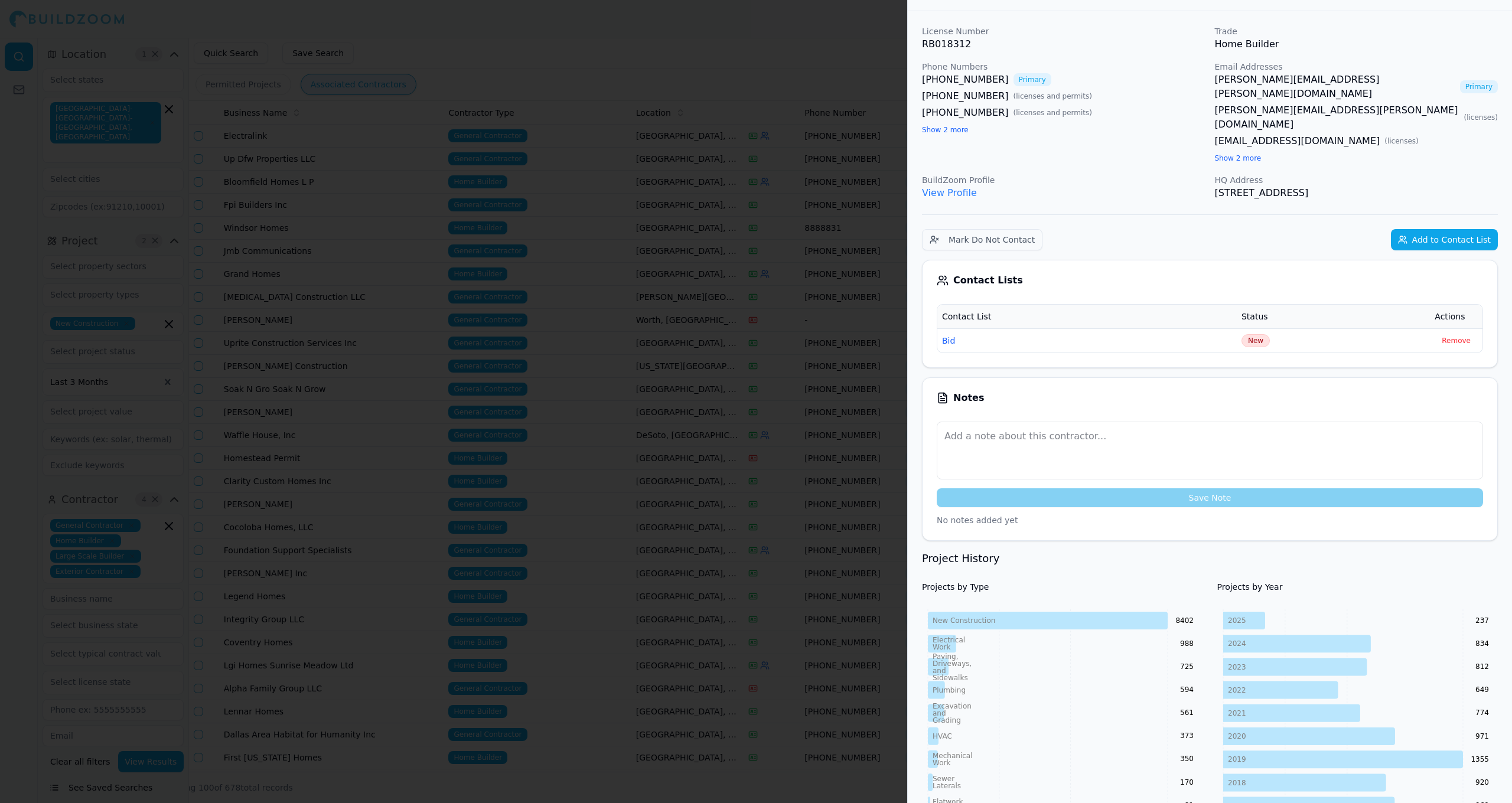
drag, startPoint x: 432, startPoint y: 597, endPoint x: 437, endPoint y: 603, distance: 7.8
click at [434, 603] on div at bounding box center [756, 401] width 1512 height 803
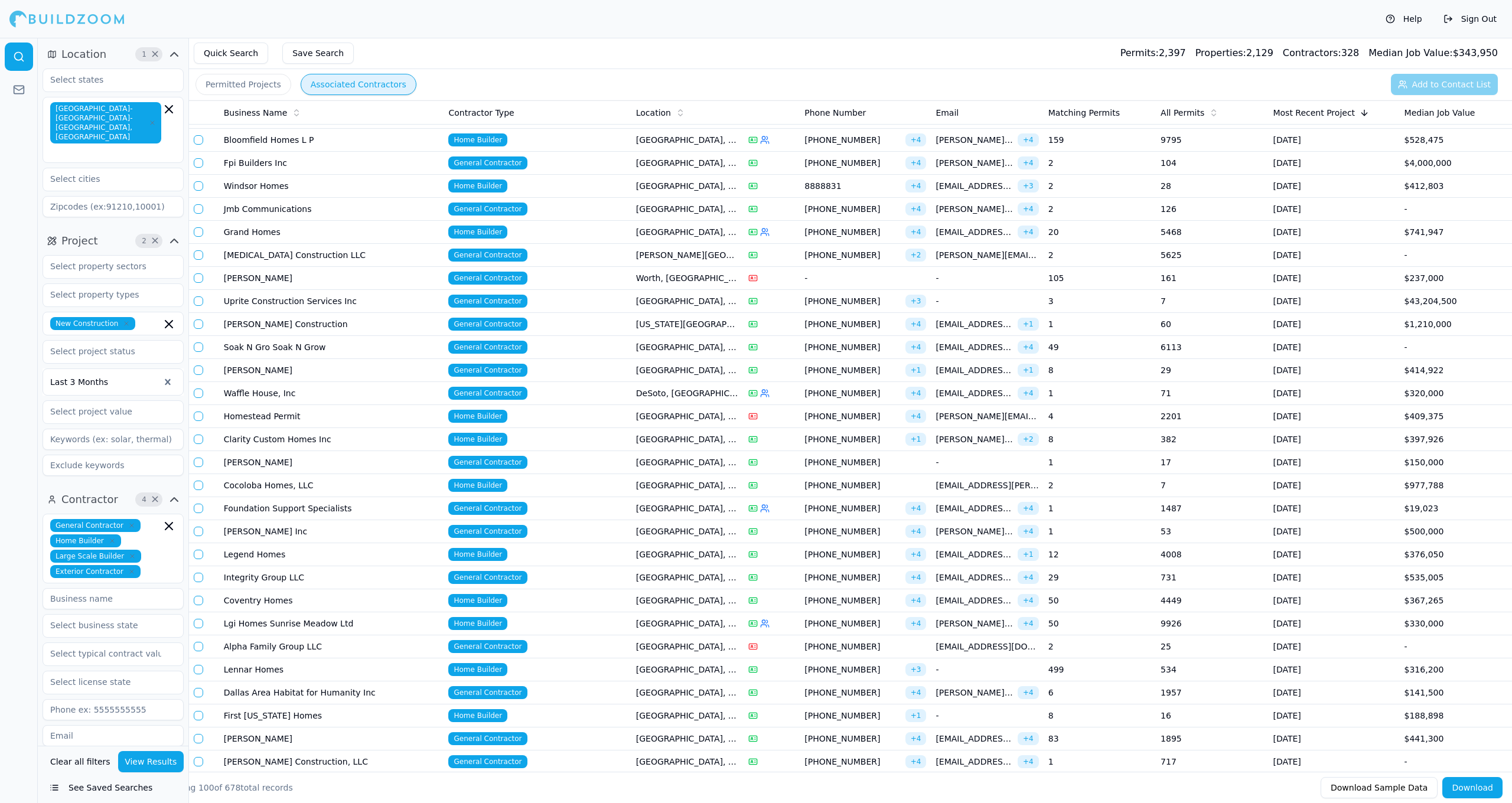
scroll to position [67, 0]
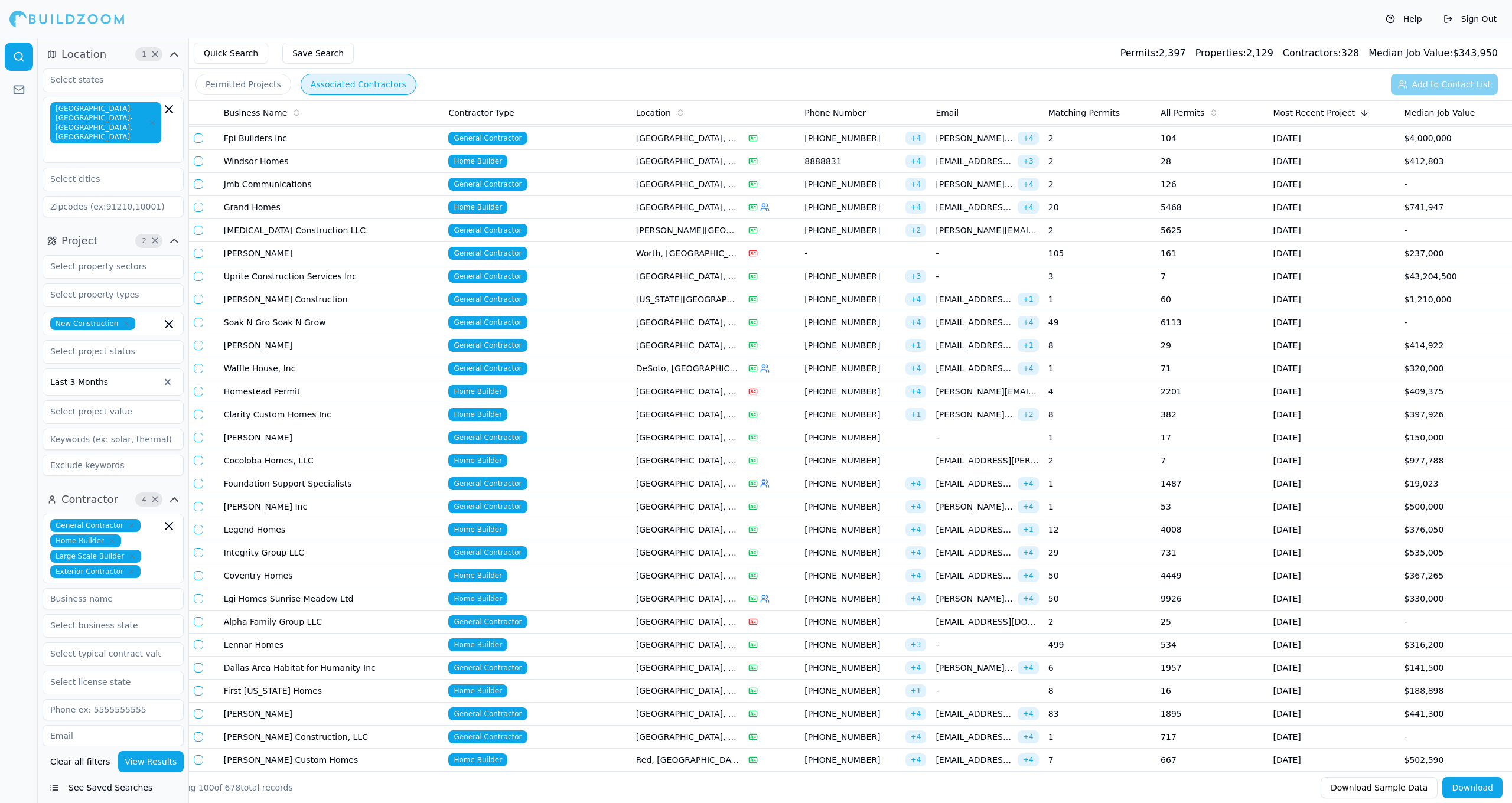
click at [591, 654] on td "Home Builder" at bounding box center [537, 645] width 187 height 23
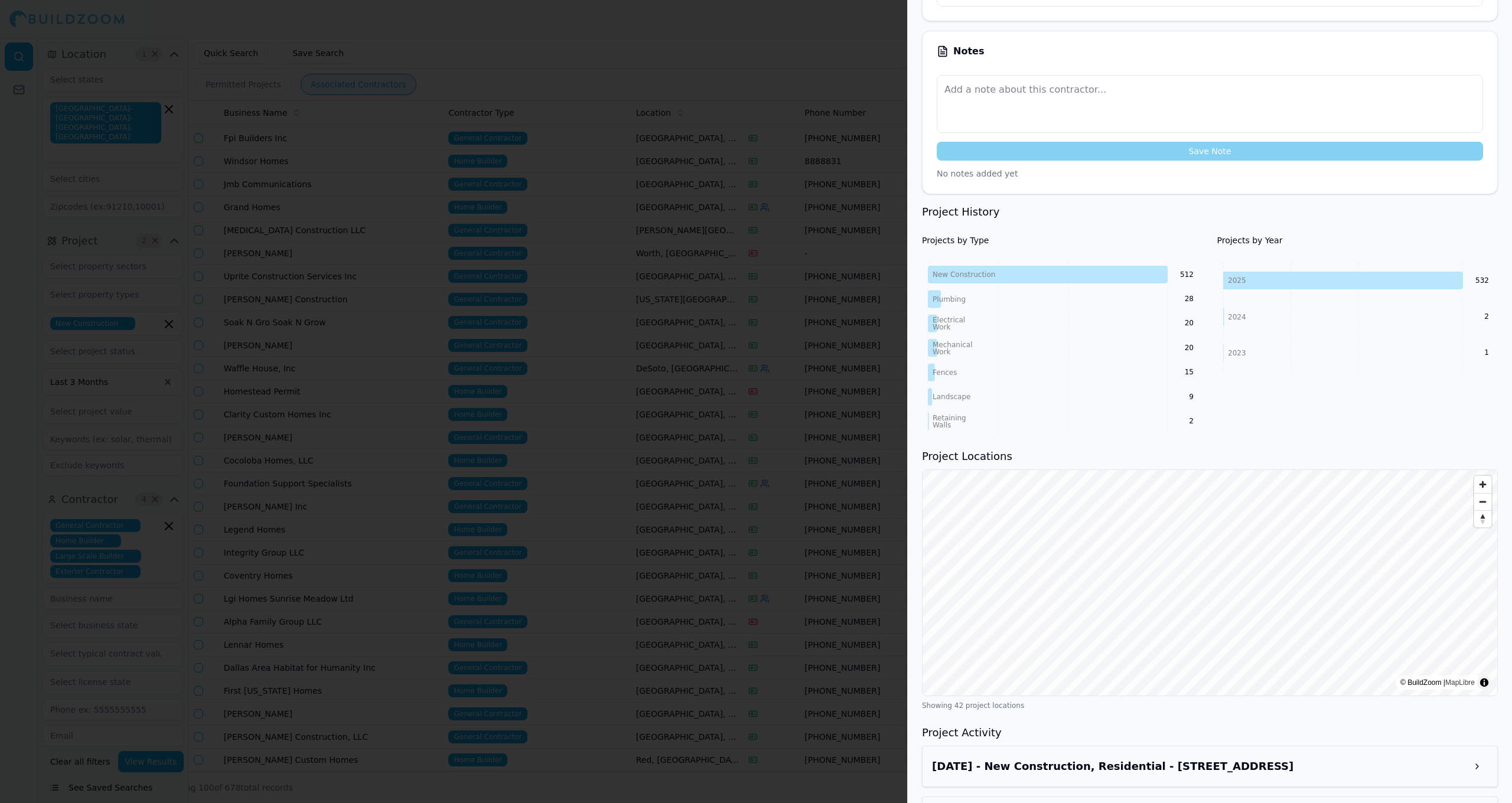
scroll to position [332, 0]
drag, startPoint x: 698, startPoint y: 565, endPoint x: 710, endPoint y: 568, distance: 12.4
click at [698, 565] on div at bounding box center [756, 401] width 1512 height 803
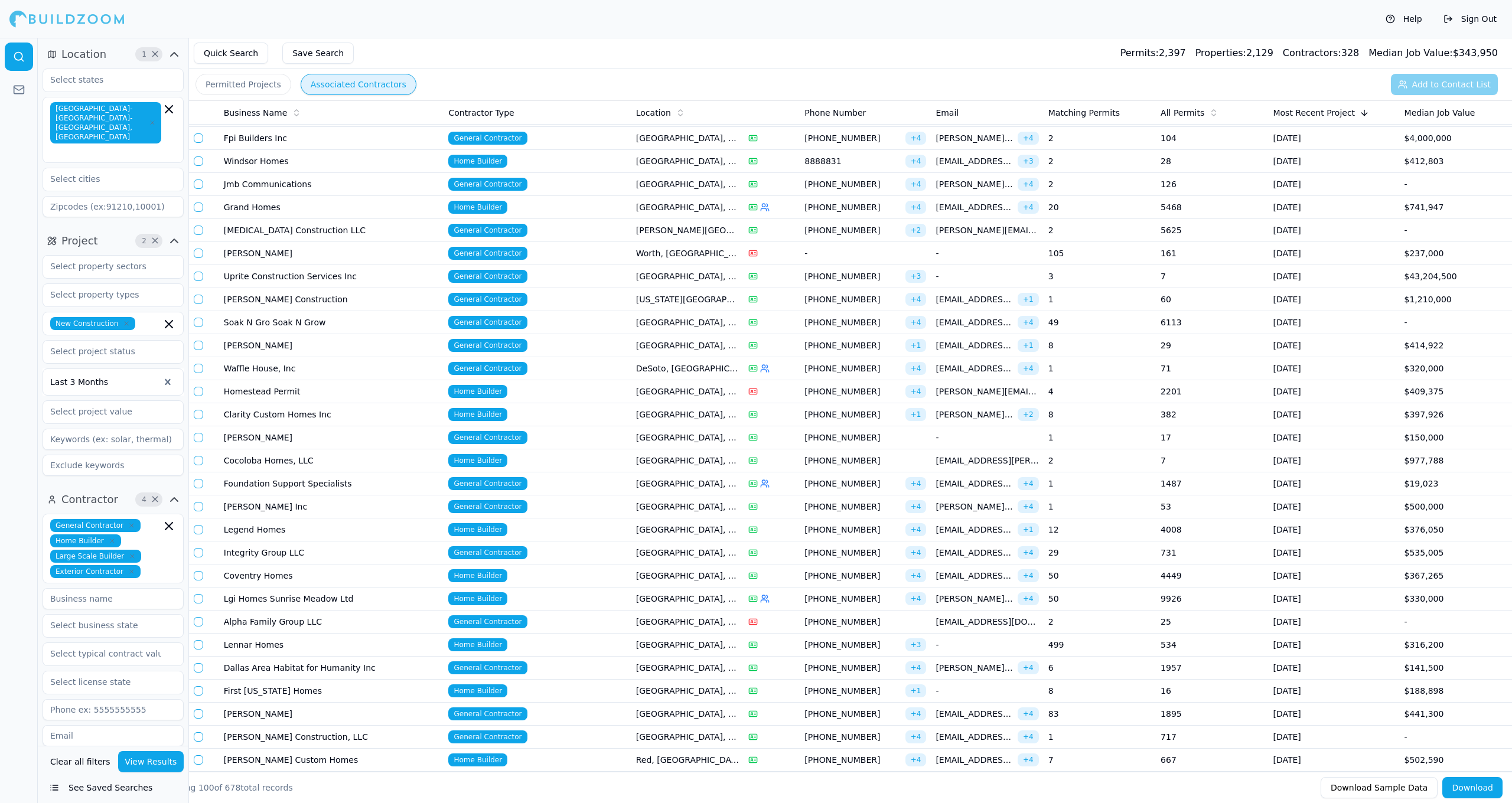
click at [319, 688] on td "First [US_STATE] Homes" at bounding box center [331, 691] width 225 height 23
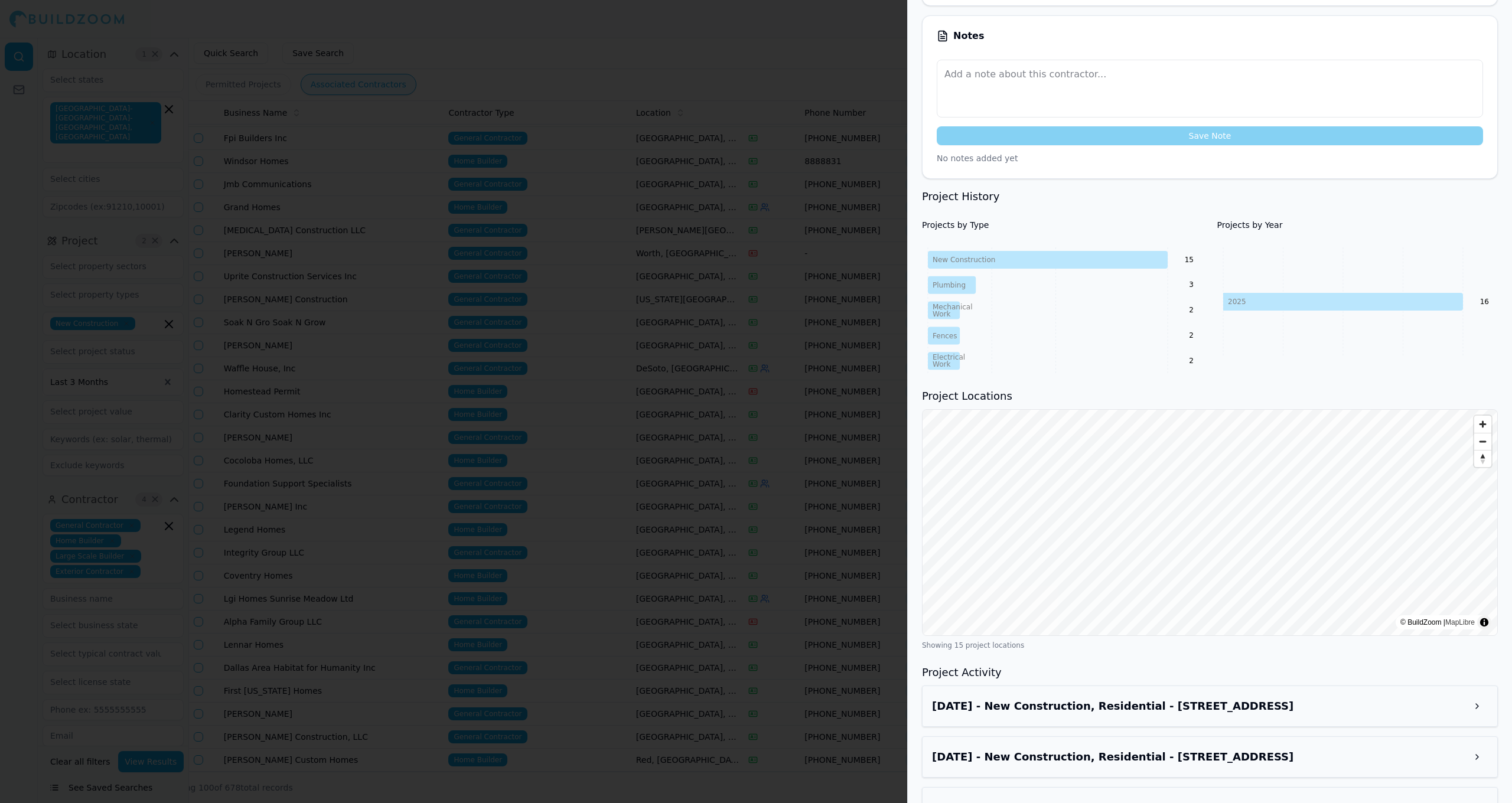
scroll to position [313, 0]
click at [745, 442] on div at bounding box center [756, 401] width 1512 height 803
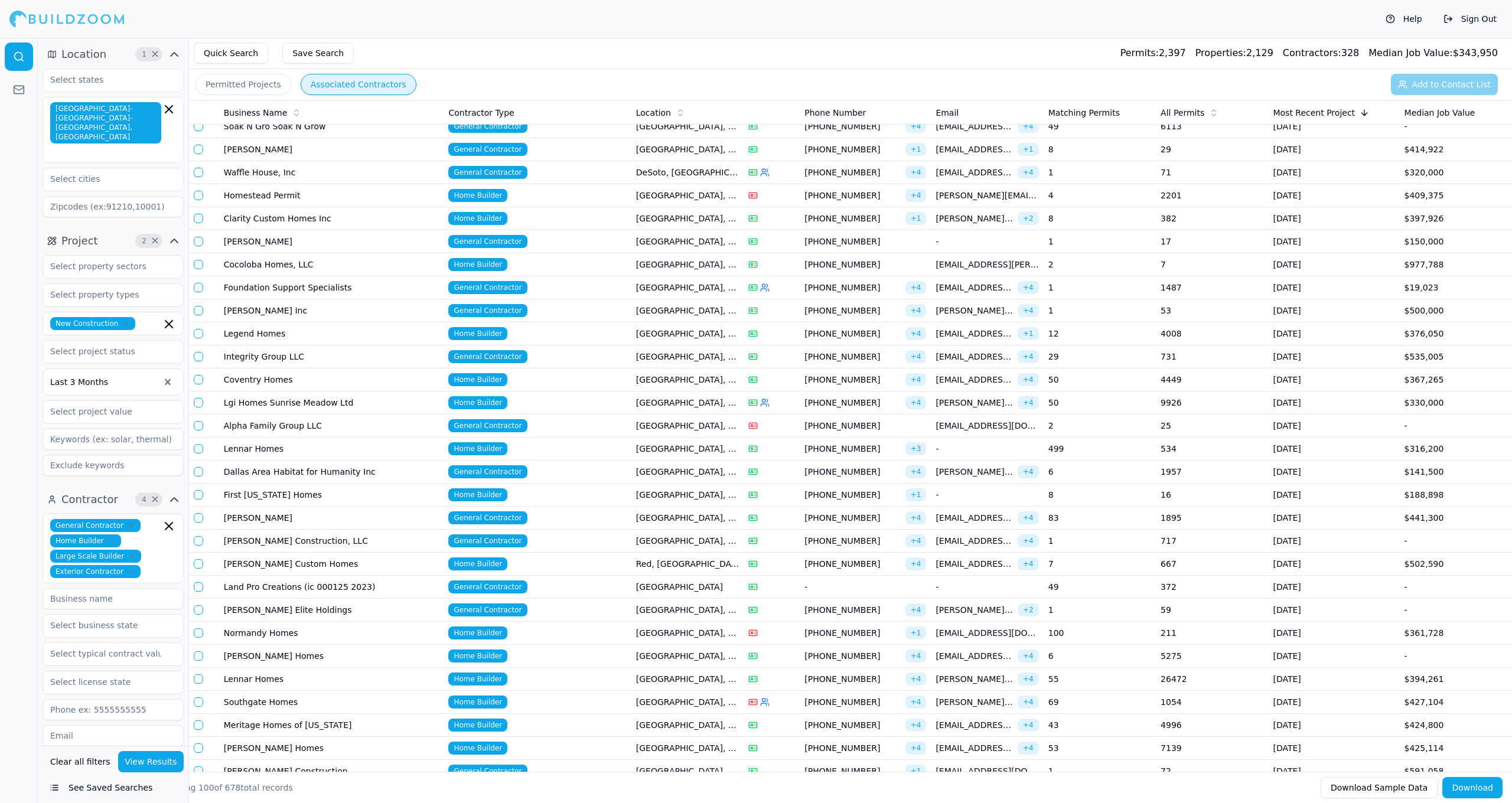
scroll to position [266, 0]
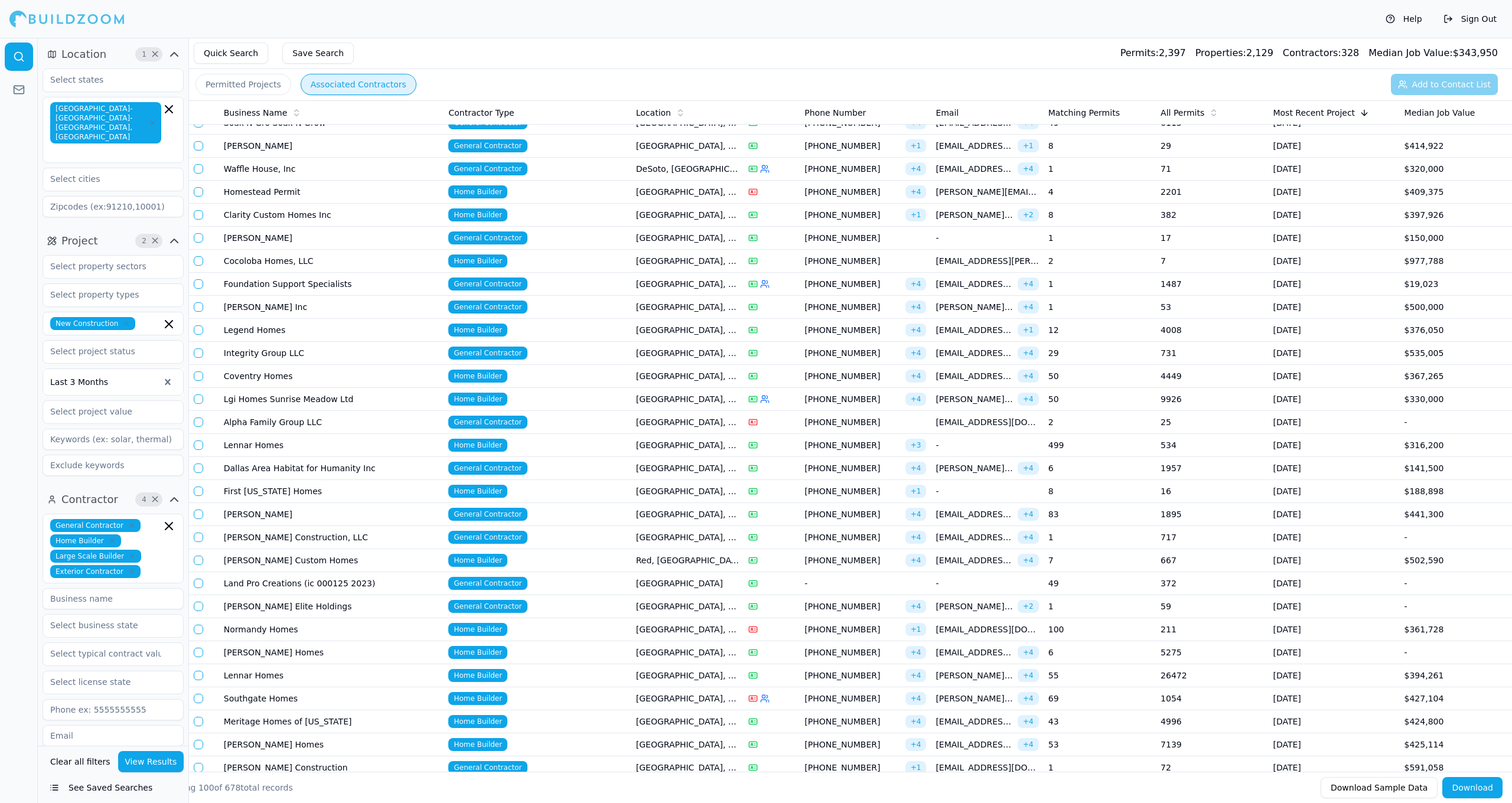
click at [717, 657] on td "[GEOGRAPHIC_DATA], [GEOGRAPHIC_DATA]" at bounding box center [688, 653] width 112 height 23
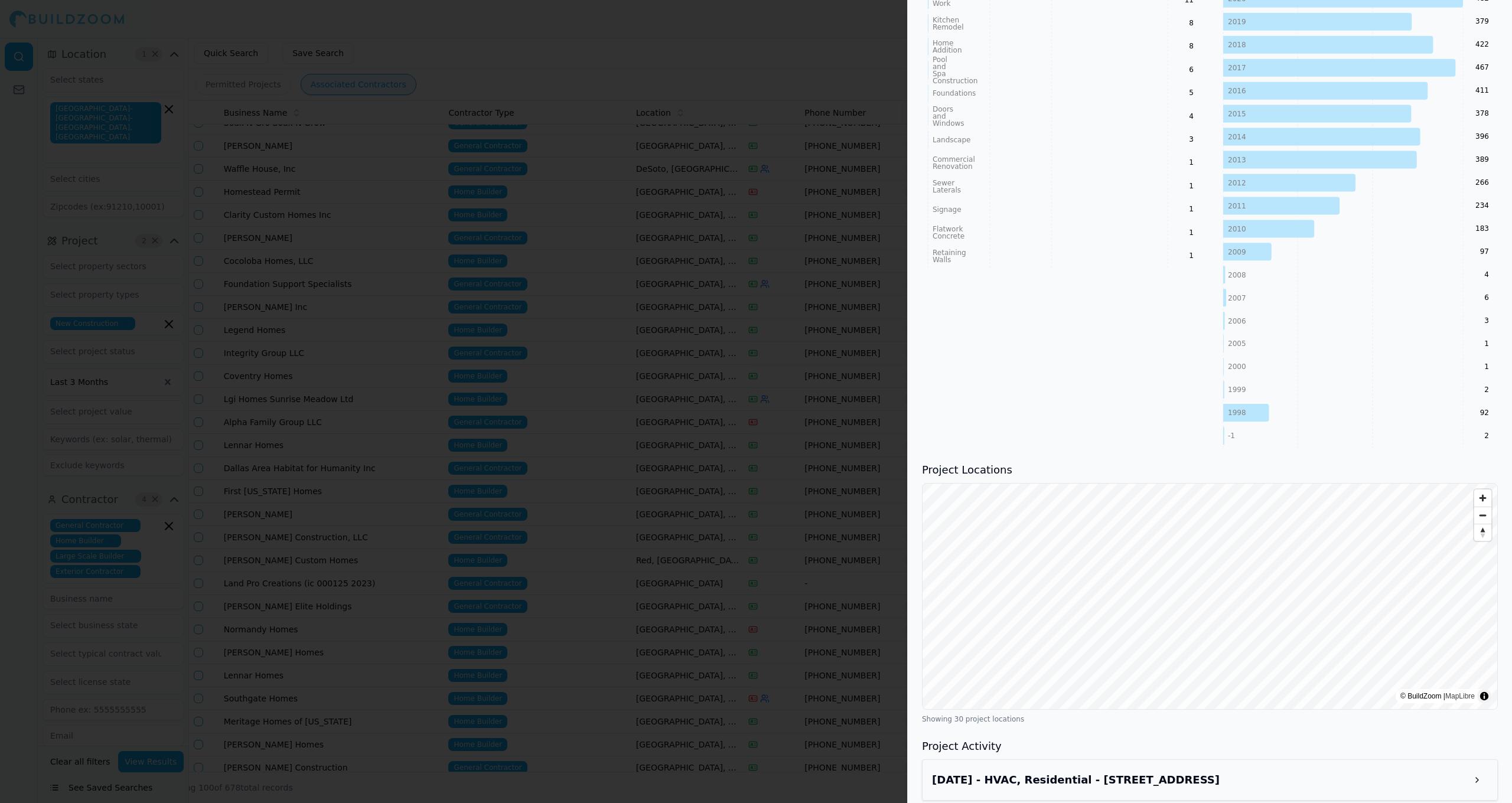
scroll to position [811, 0]
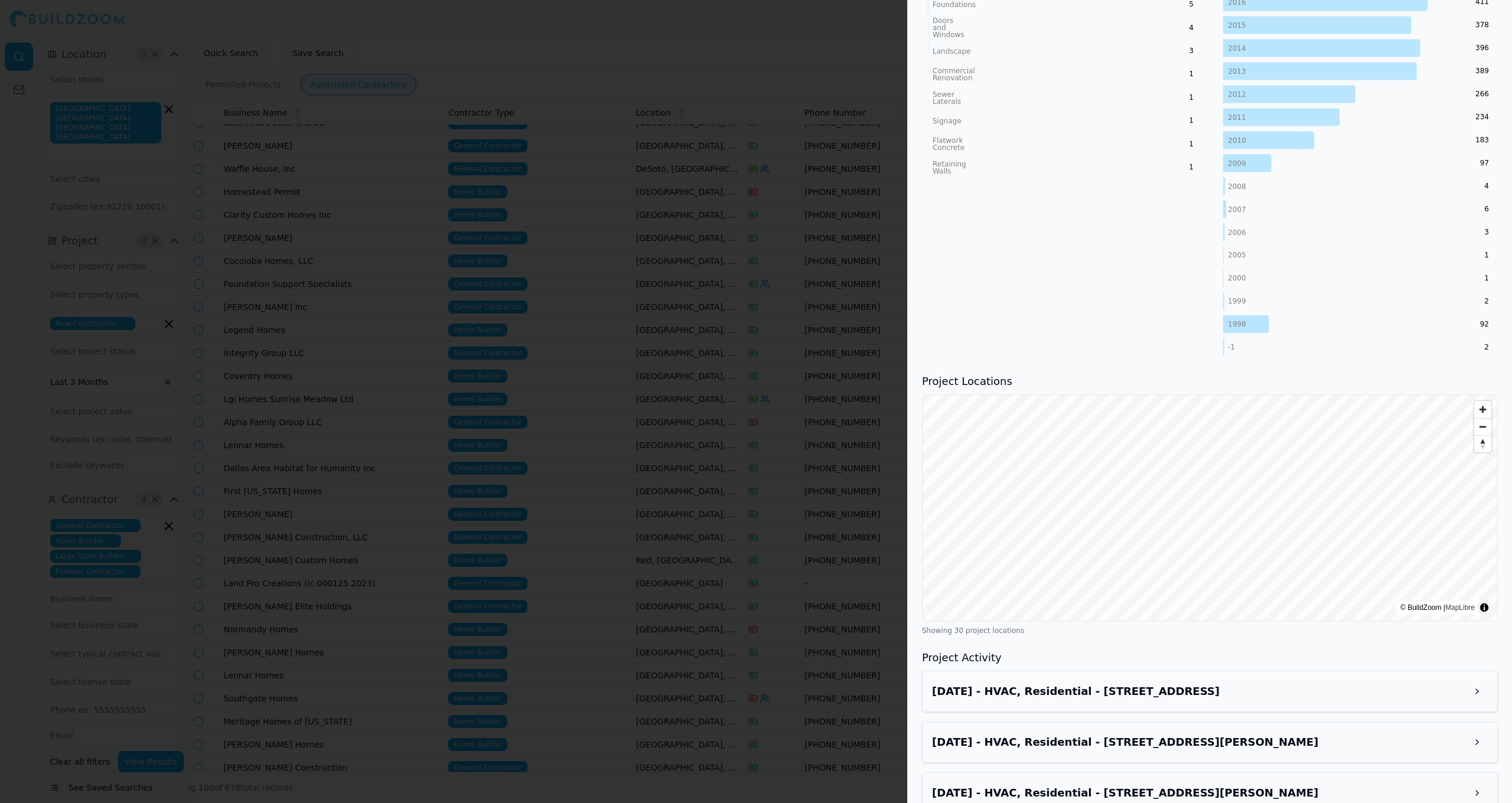
click at [1202, 695] on h3 "[DATE] - HVAC, Residential - [STREET_ADDRESS]" at bounding box center [1199, 691] width 534 height 16
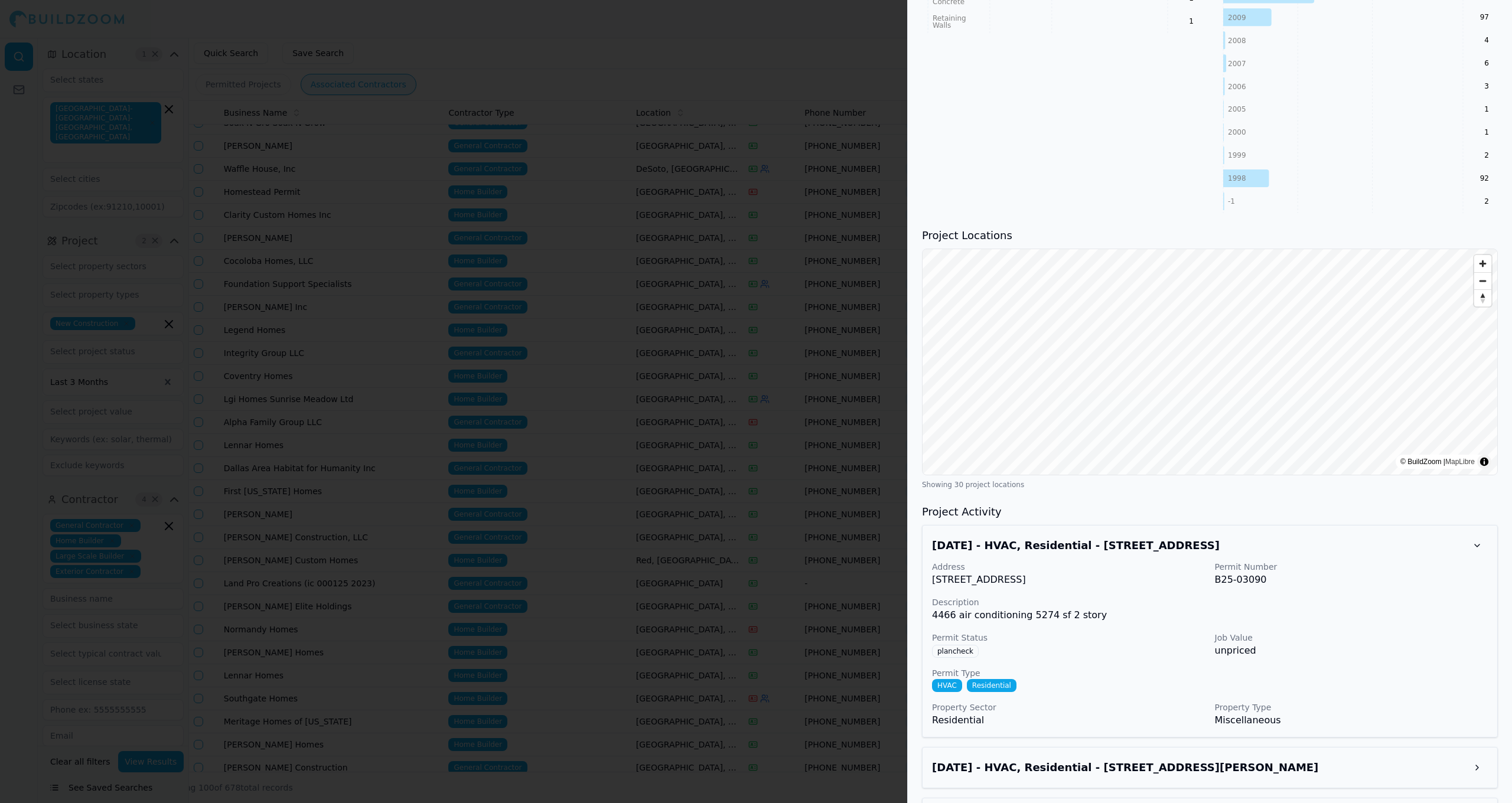
scroll to position [958, 0]
click at [1335, 539] on h3 "[DATE] - HVAC, Residential - [STREET_ADDRESS]" at bounding box center [1199, 544] width 534 height 16
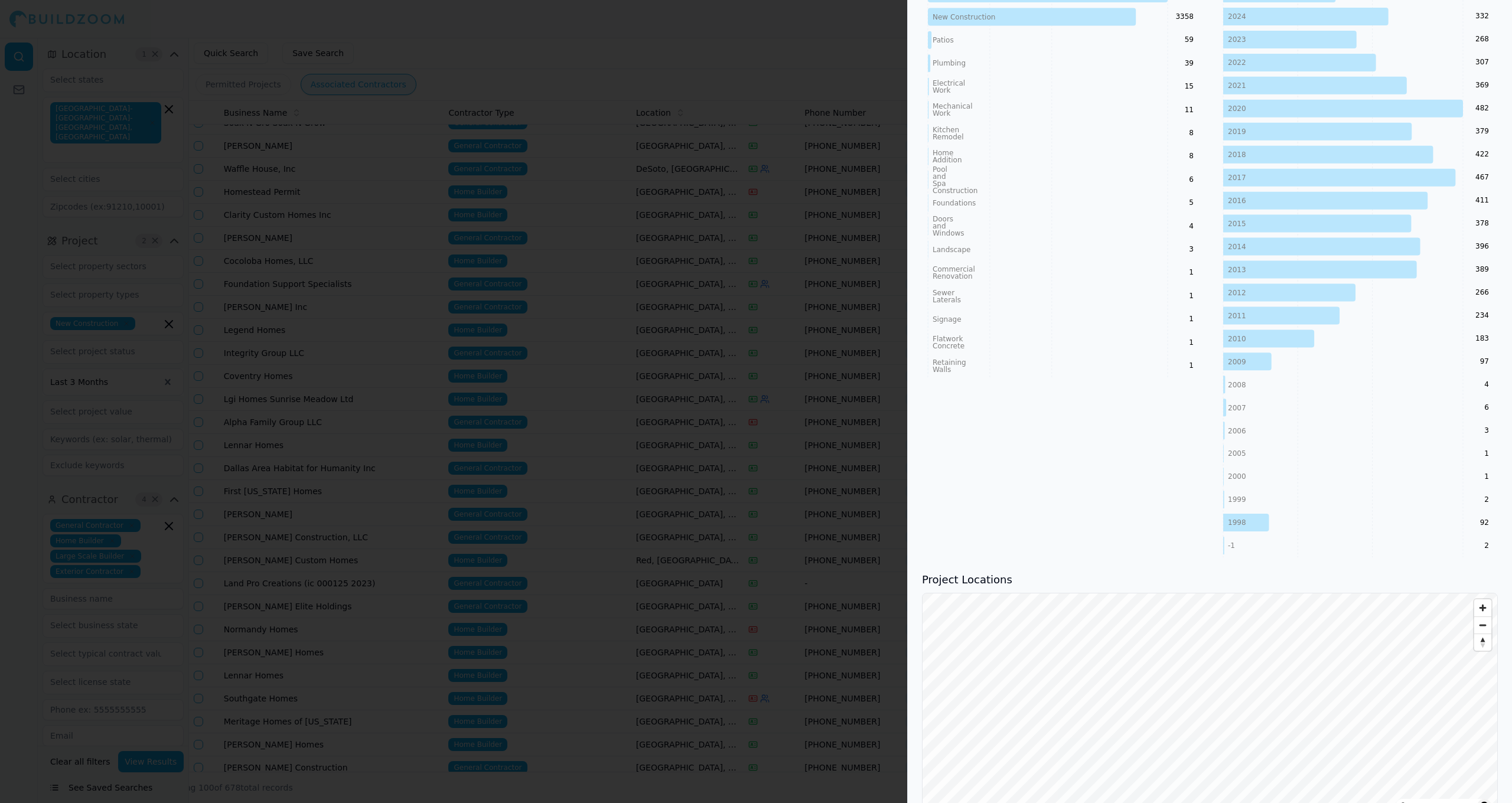
scroll to position [606, 0]
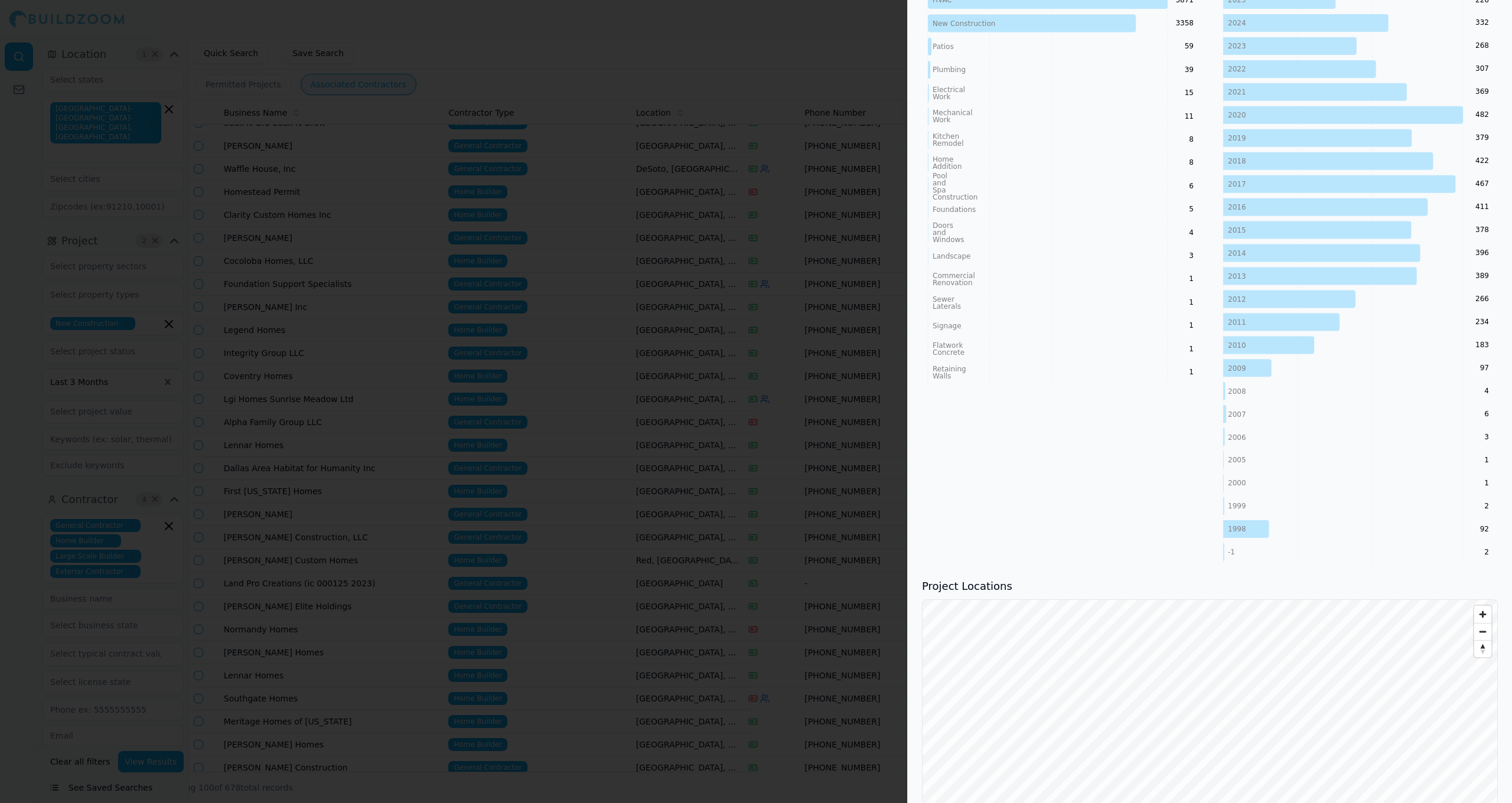
click at [698, 515] on div at bounding box center [756, 401] width 1512 height 803
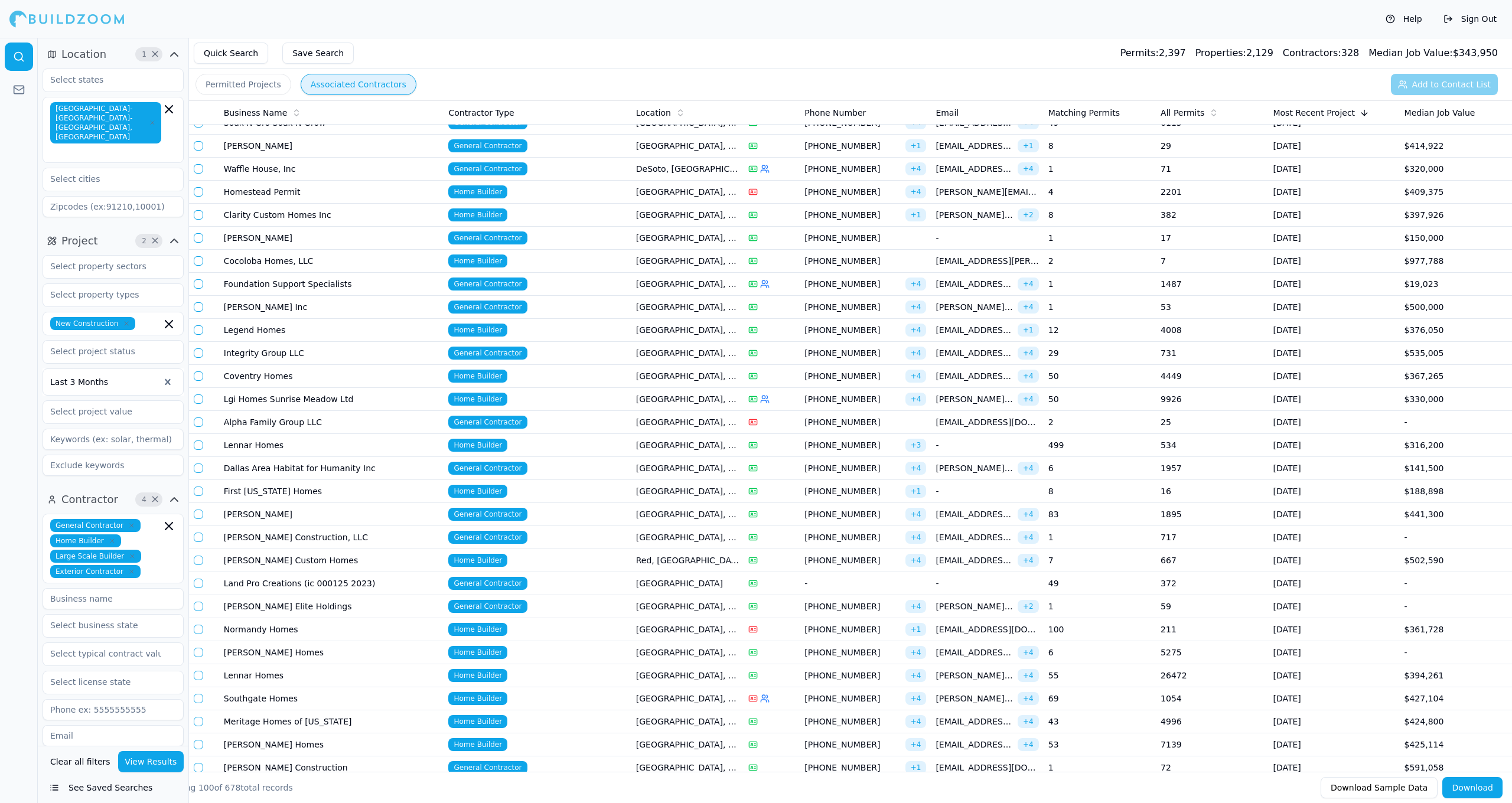
click at [668, 113] on div "Location" at bounding box center [687, 113] width 103 height 12
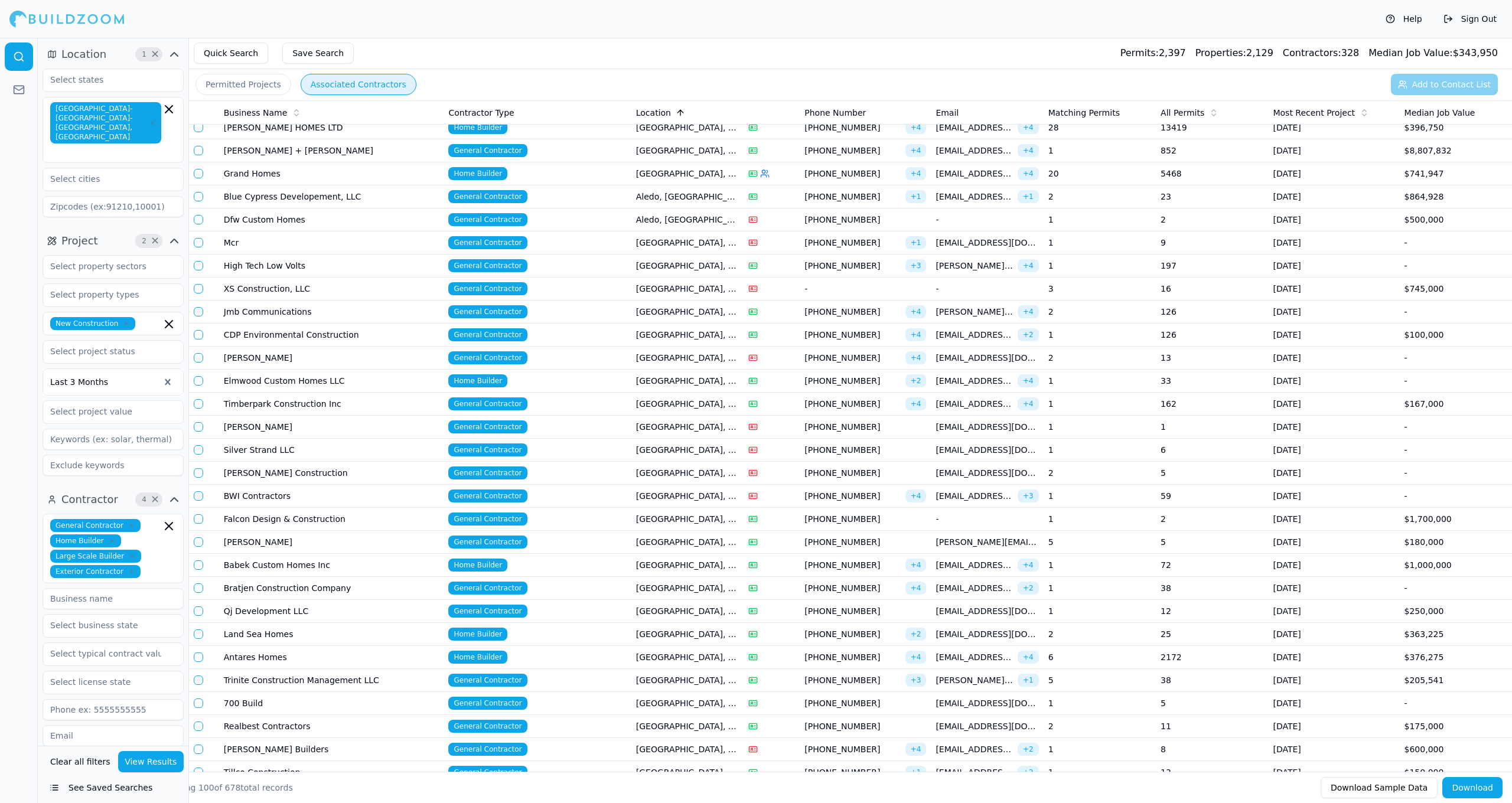
scroll to position [79, 0]
click at [535, 517] on td "General Contractor" at bounding box center [537, 517] width 187 height 23
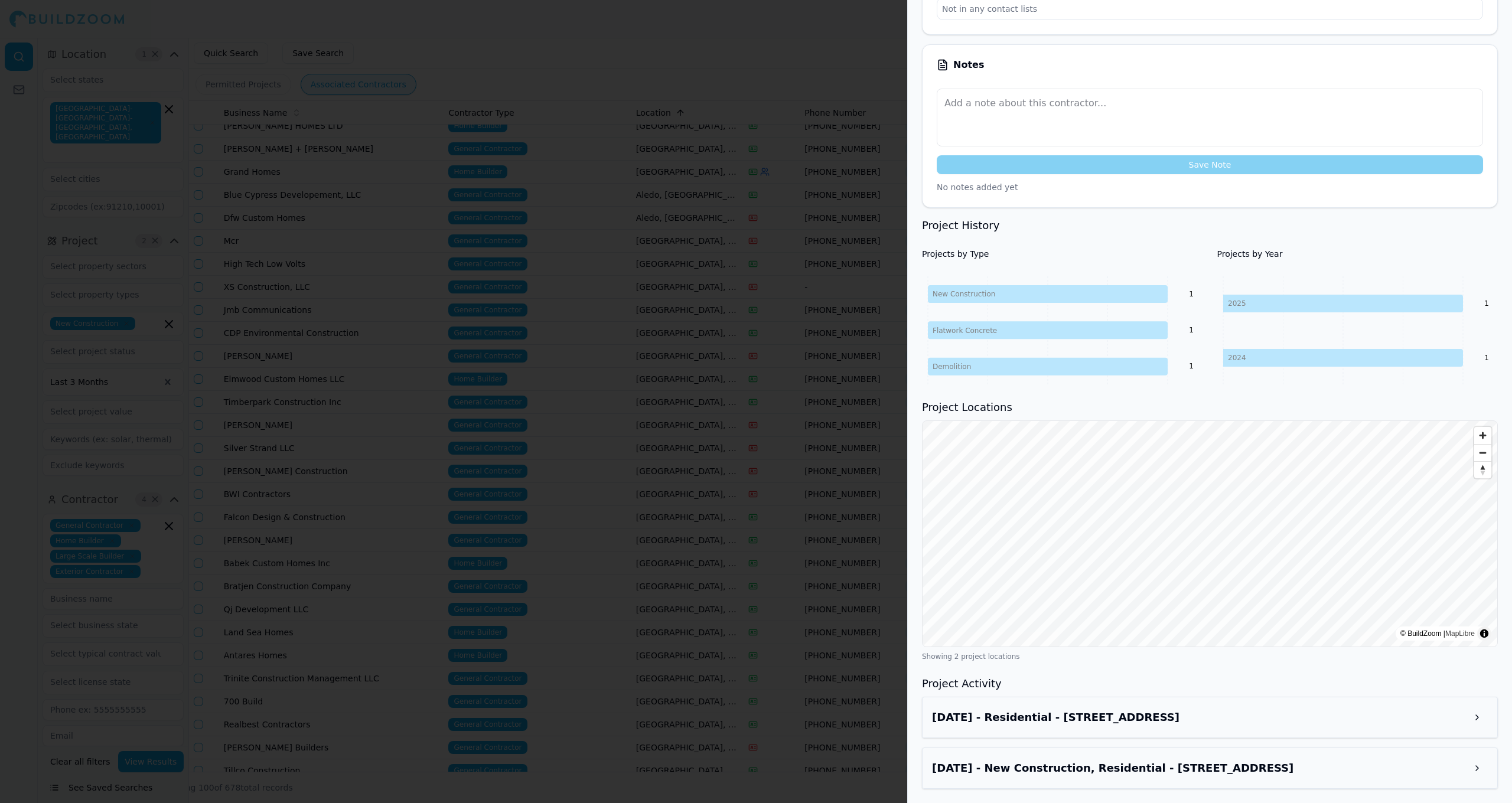
scroll to position [268, 0]
click at [1280, 718] on h3 "[DATE] - Residential - [STREET_ADDRESS]" at bounding box center [1199, 717] width 534 height 16
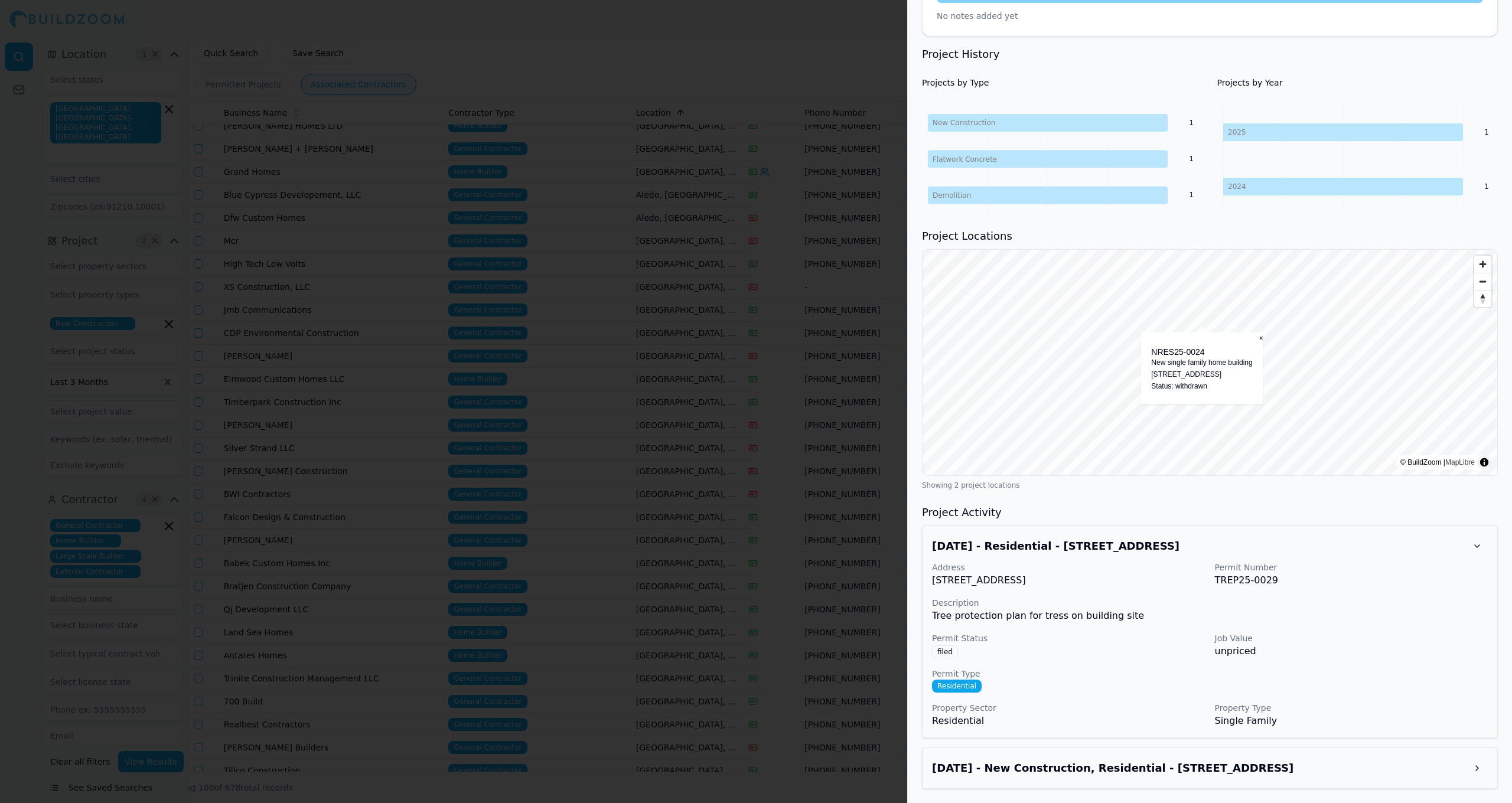
click at [1354, 759] on div "[DATE] - New Construction, Residential - [STREET_ADDRESS]" at bounding box center [1210, 768] width 556 height 21
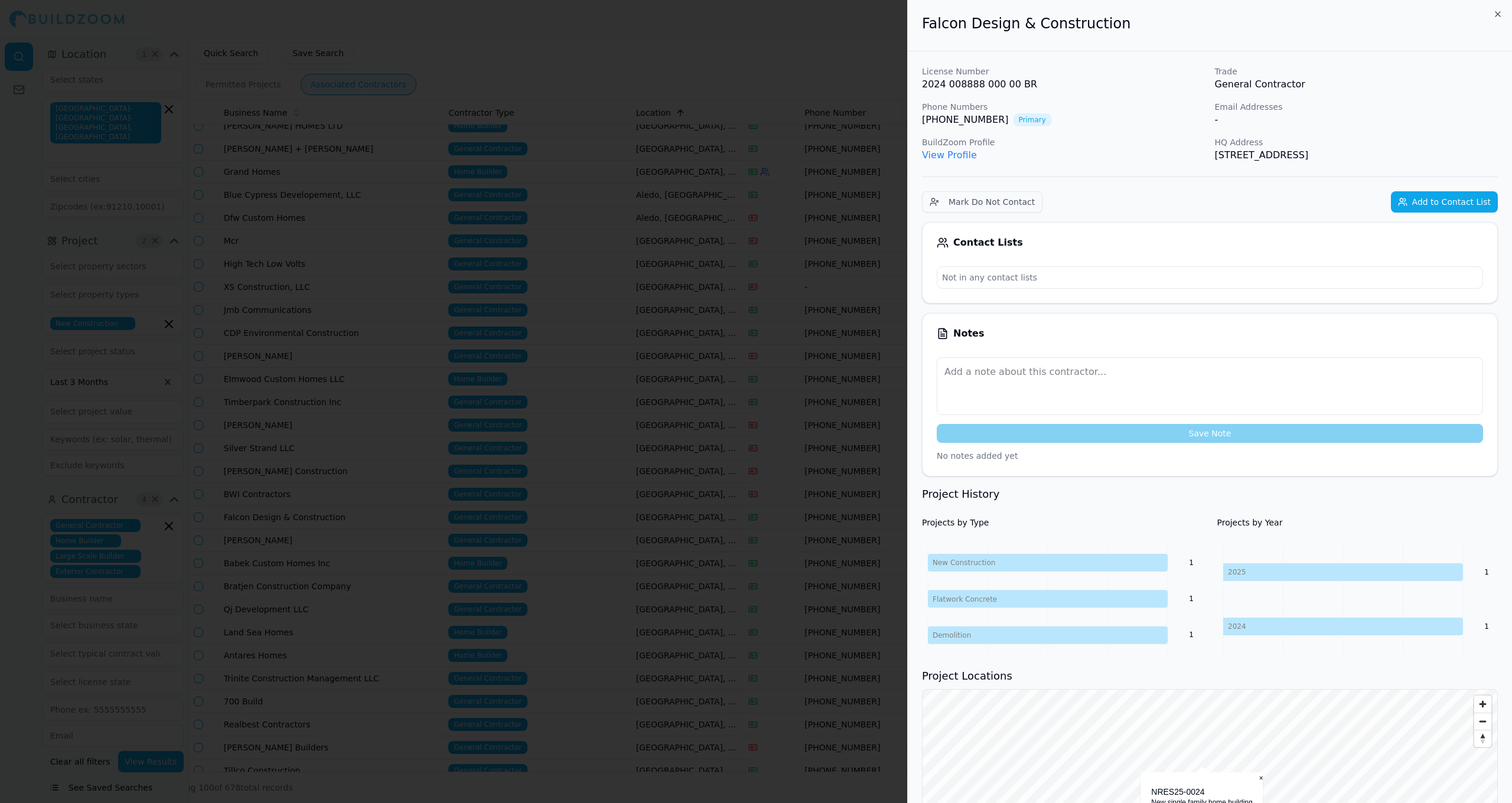
scroll to position [0, 0]
click at [837, 593] on div at bounding box center [756, 401] width 1512 height 803
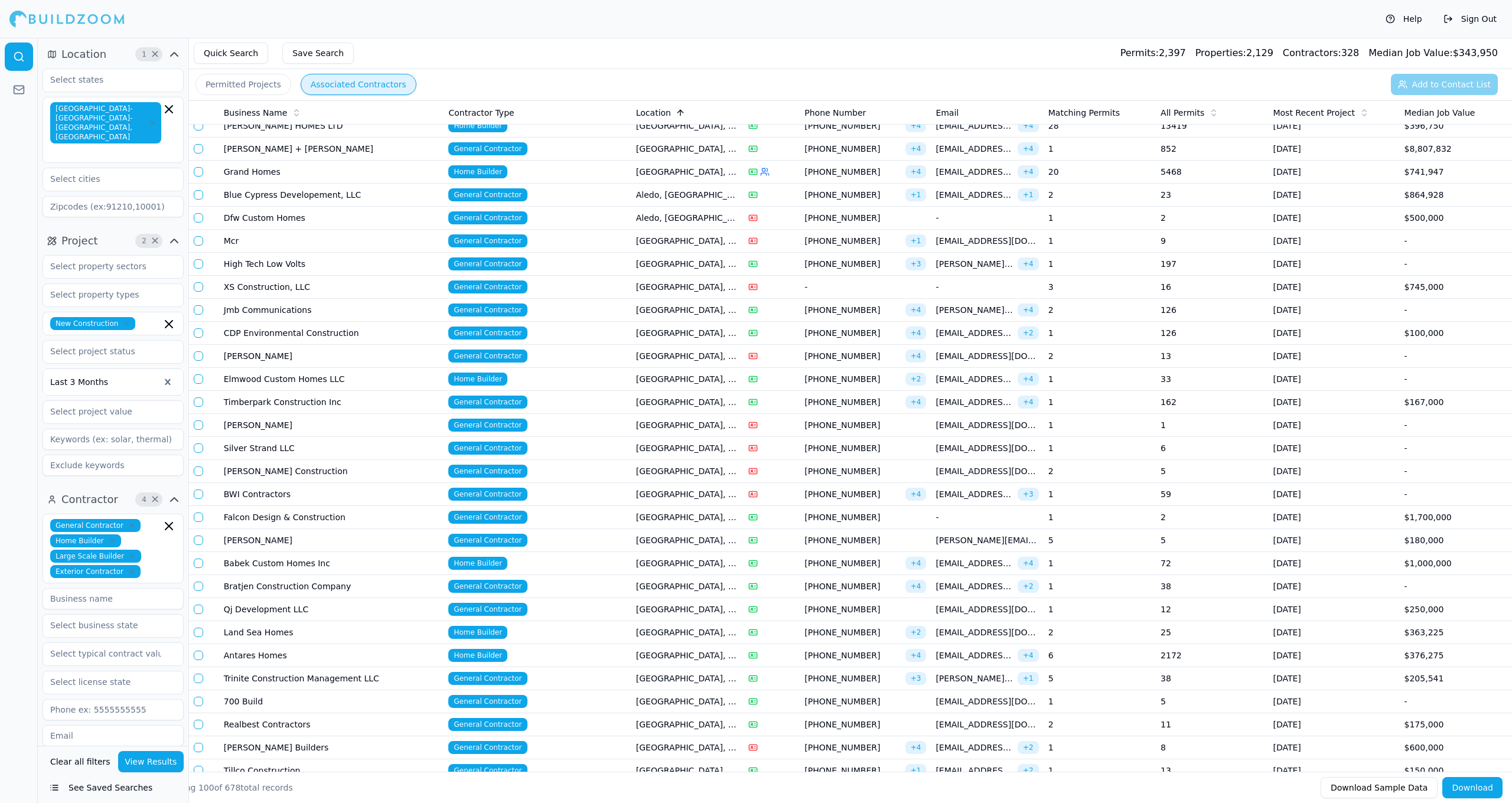
click at [922, 674] on span "+ 3" at bounding box center [916, 678] width 21 height 13
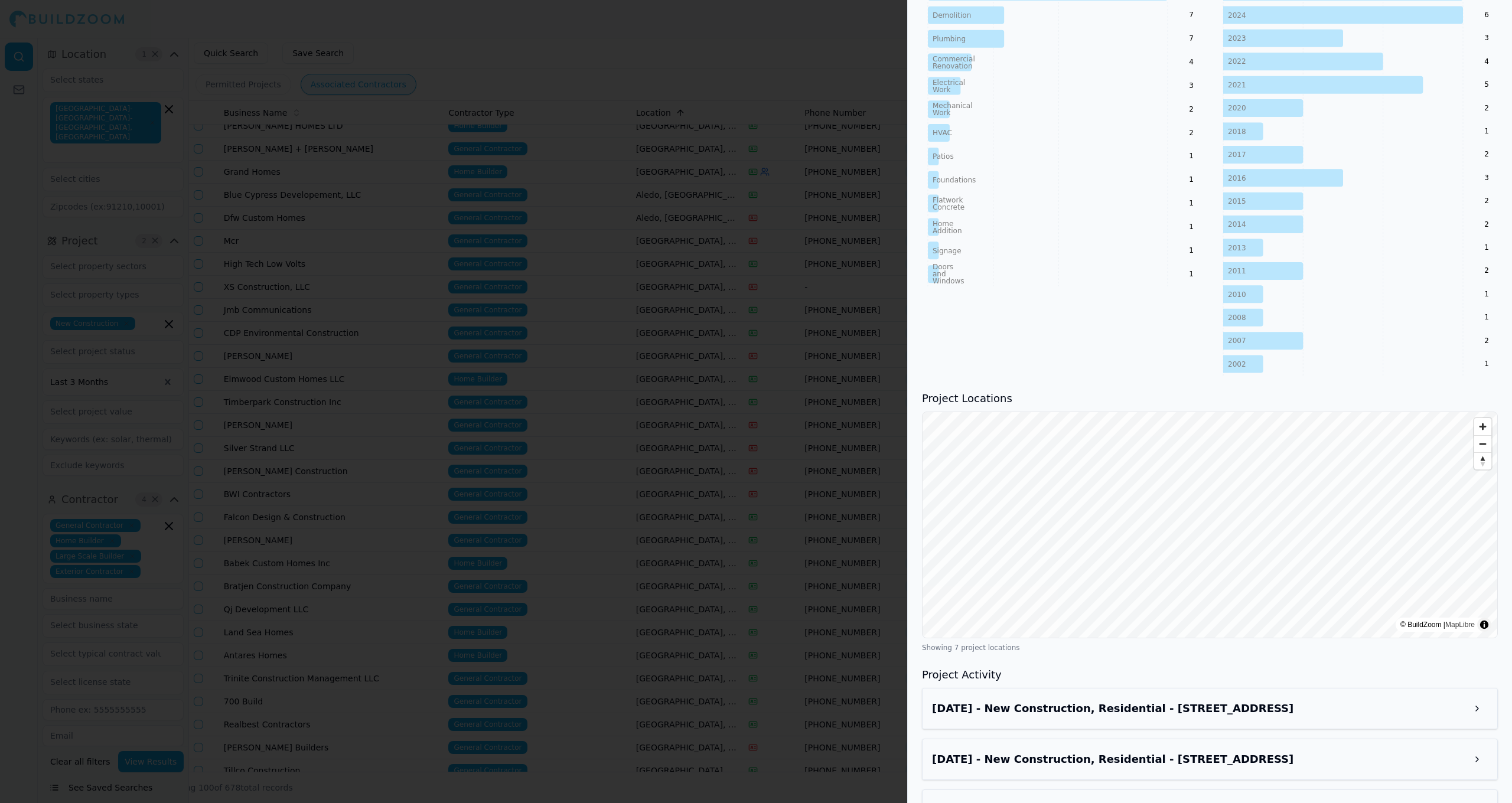
scroll to position [575, 0]
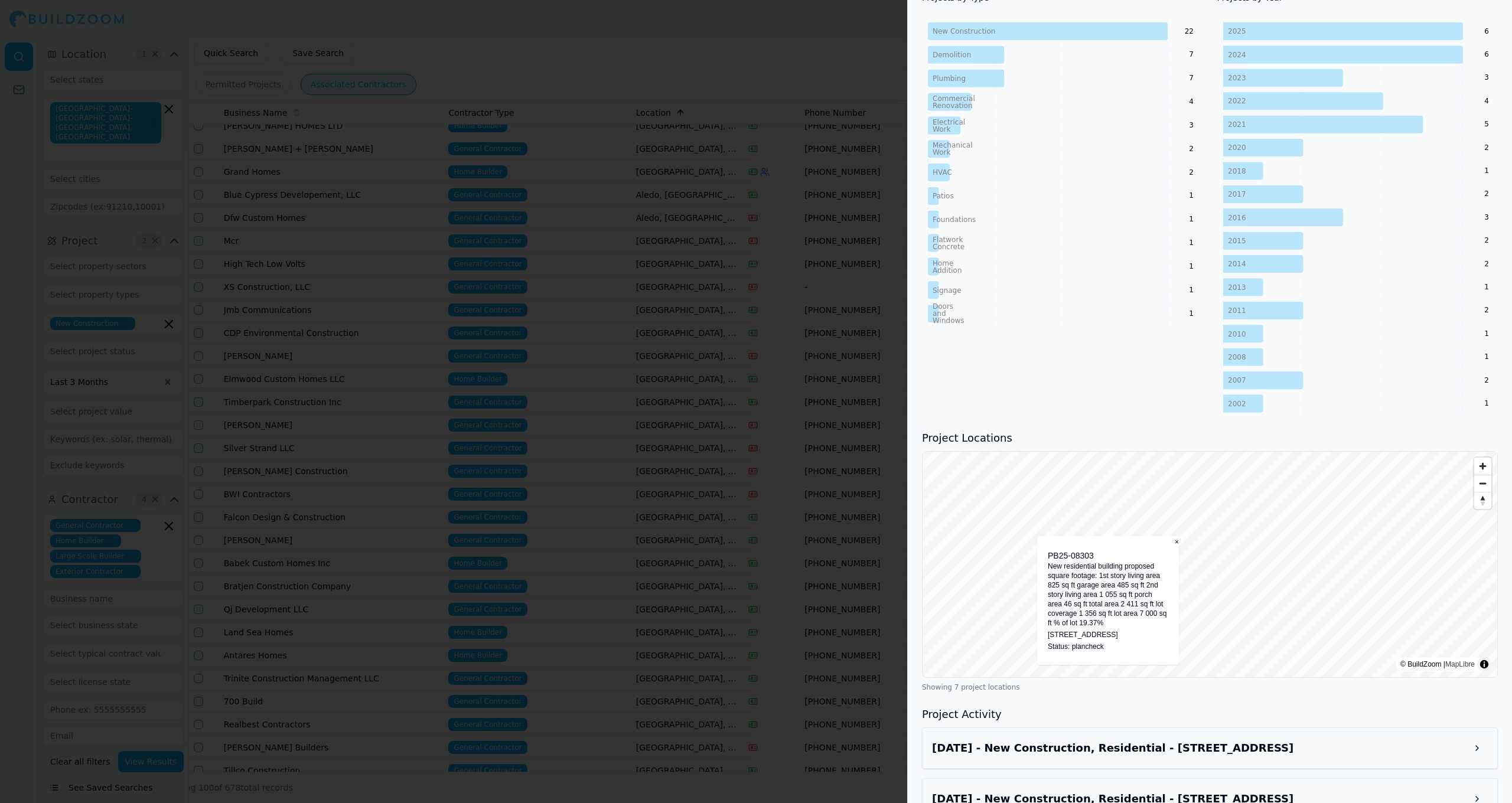
click at [827, 532] on div at bounding box center [756, 401] width 1512 height 803
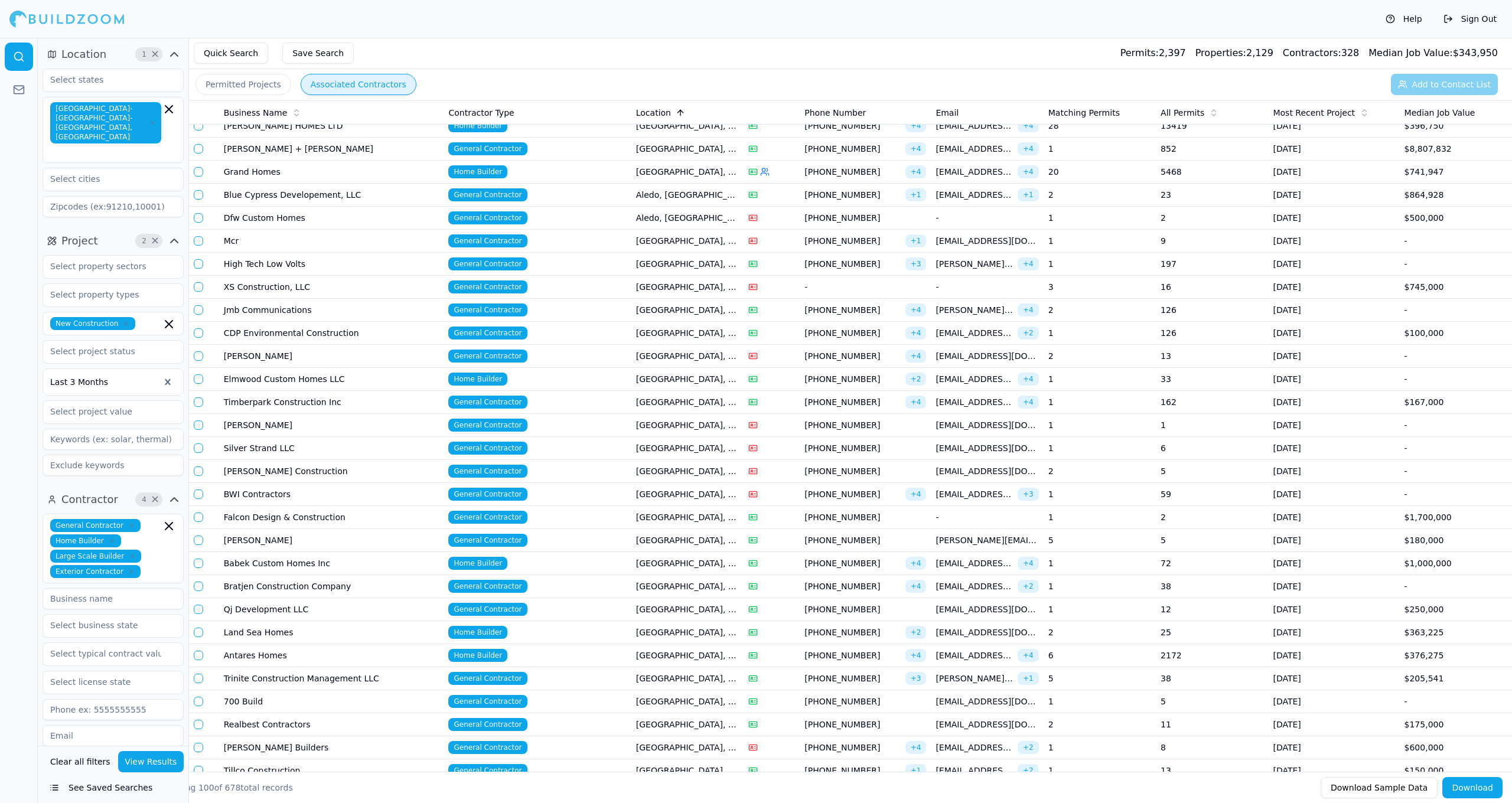
click at [235, 646] on td "Antares Homes" at bounding box center [331, 656] width 225 height 23
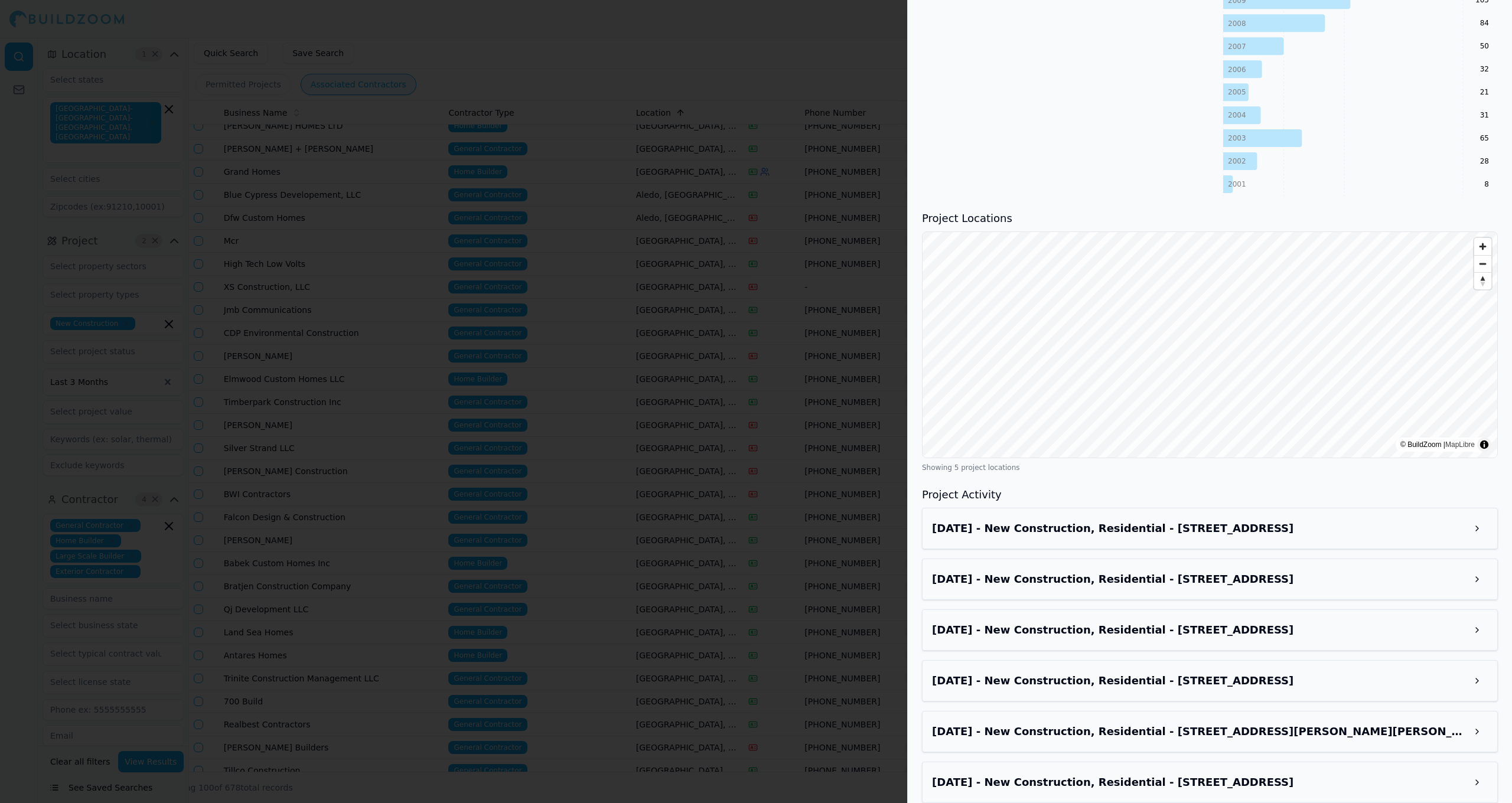
scroll to position [987, 0]
drag, startPoint x: 805, startPoint y: 557, endPoint x: 814, endPoint y: 558, distance: 9.1
click at [805, 557] on div at bounding box center [756, 401] width 1512 height 803
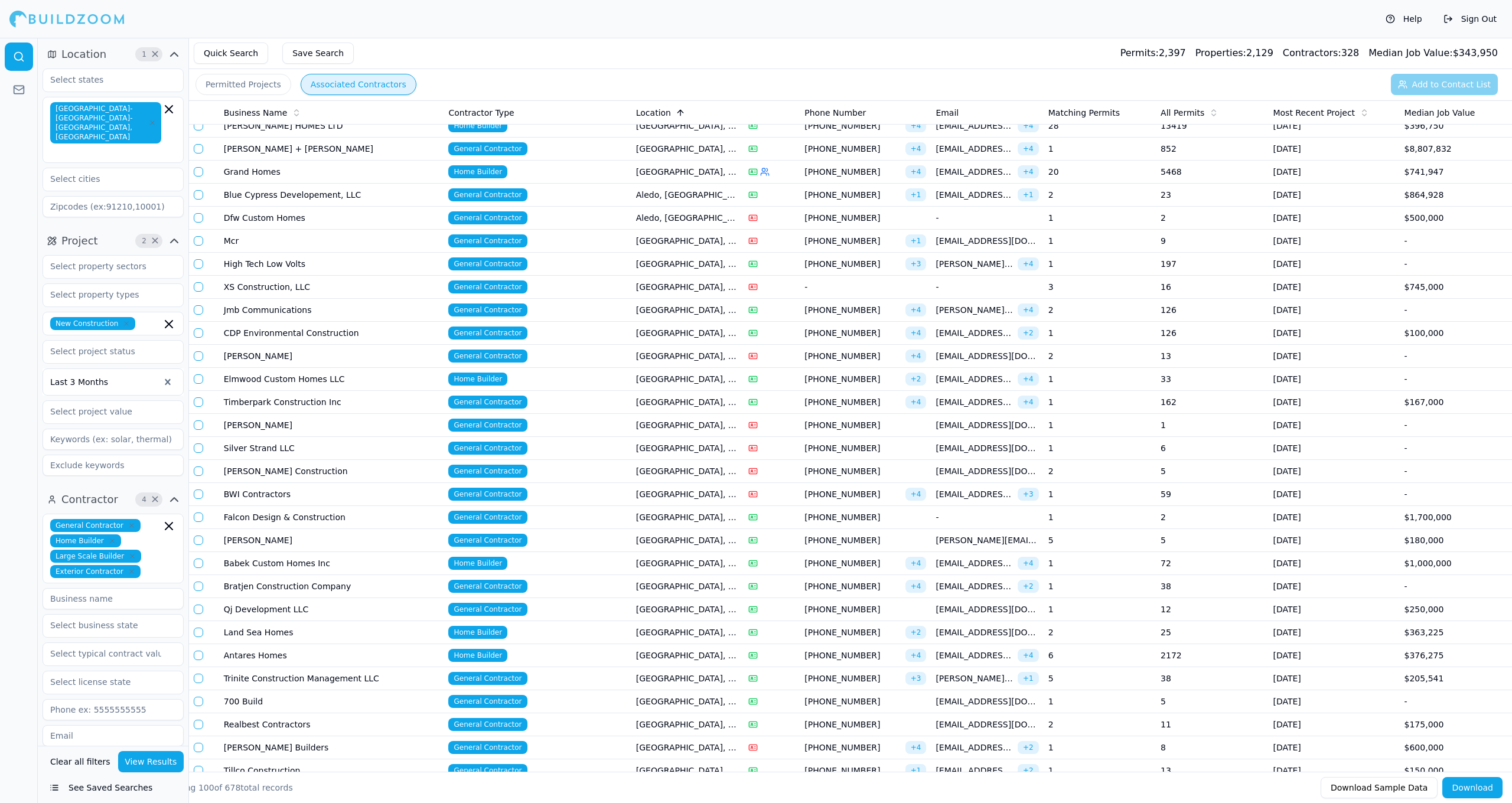
click at [1350, 113] on div "Most Recent Project" at bounding box center [1333, 113] width 122 height 12
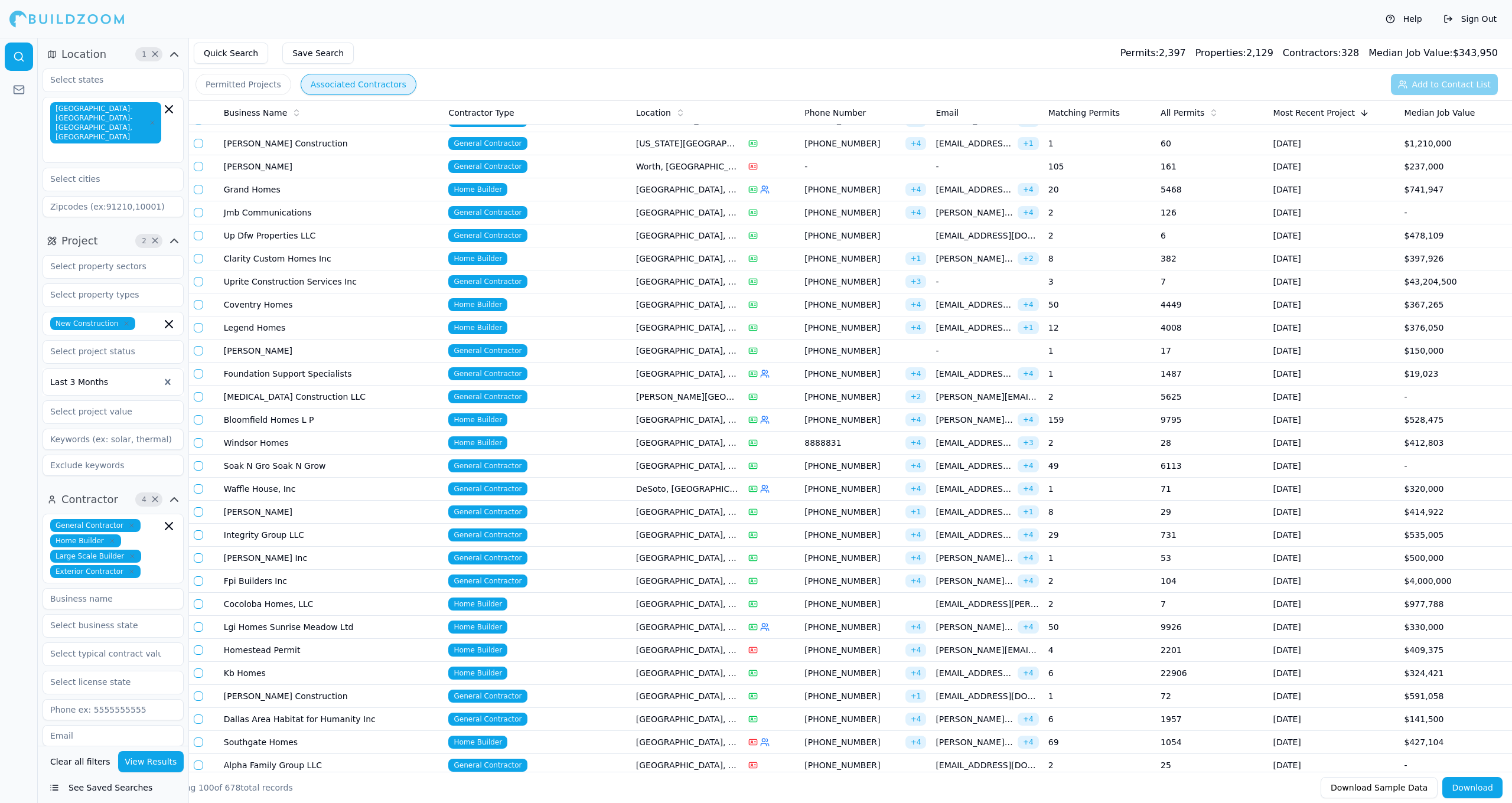
scroll to position [18, 0]
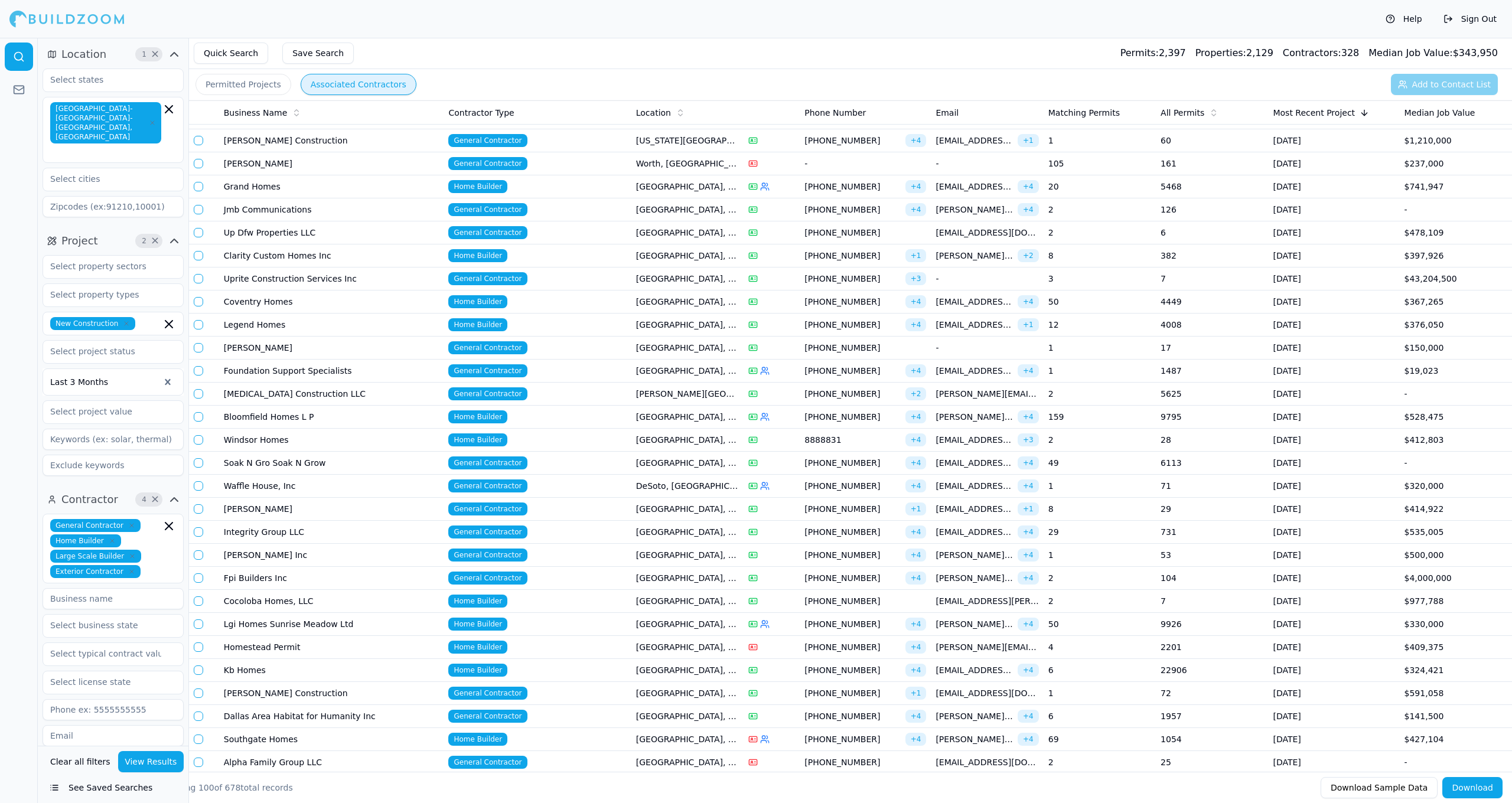
click at [870, 574] on span "[PHONE_NUMBER]" at bounding box center [852, 578] width 96 height 12
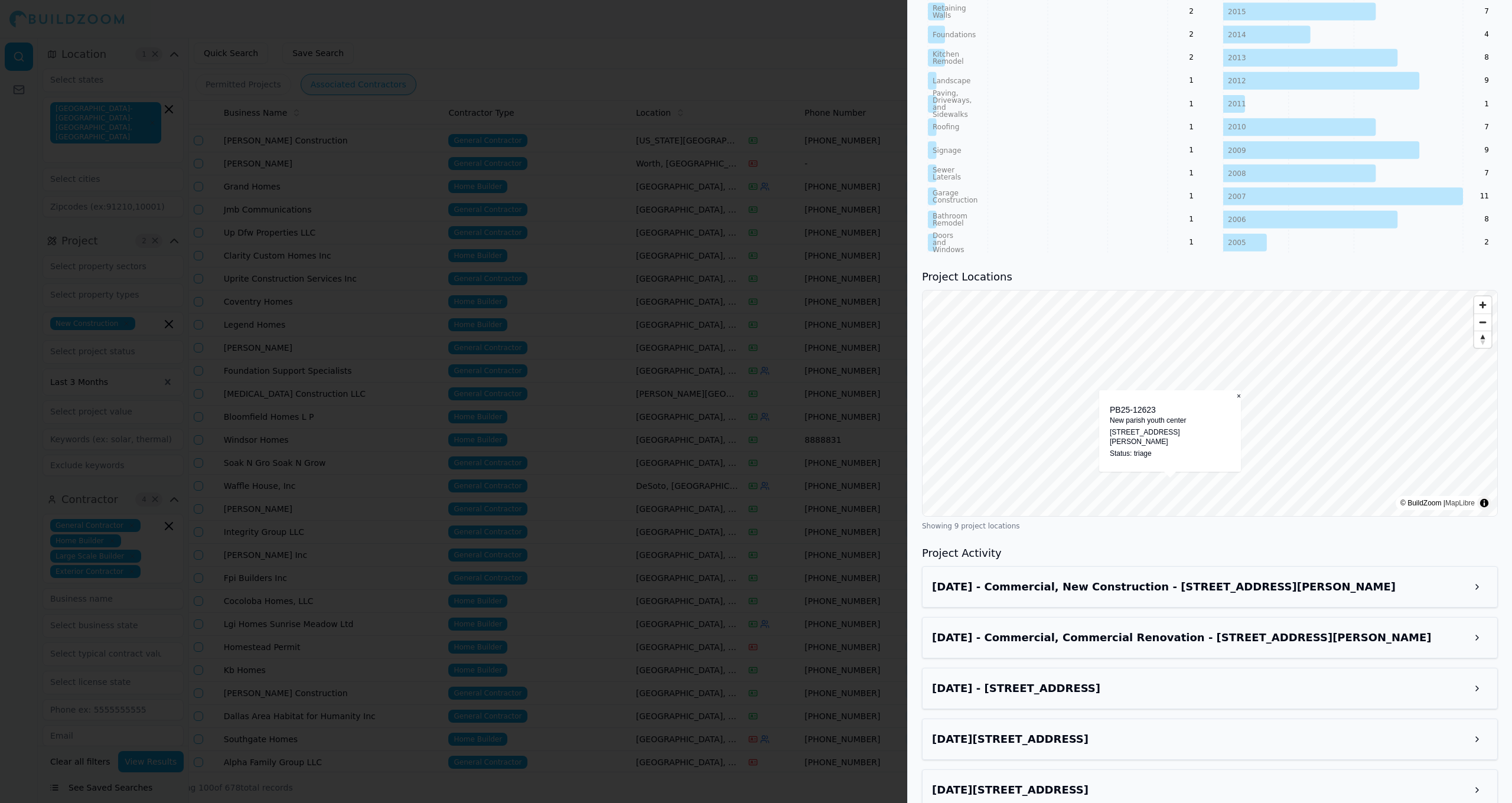
scroll to position [844, 0]
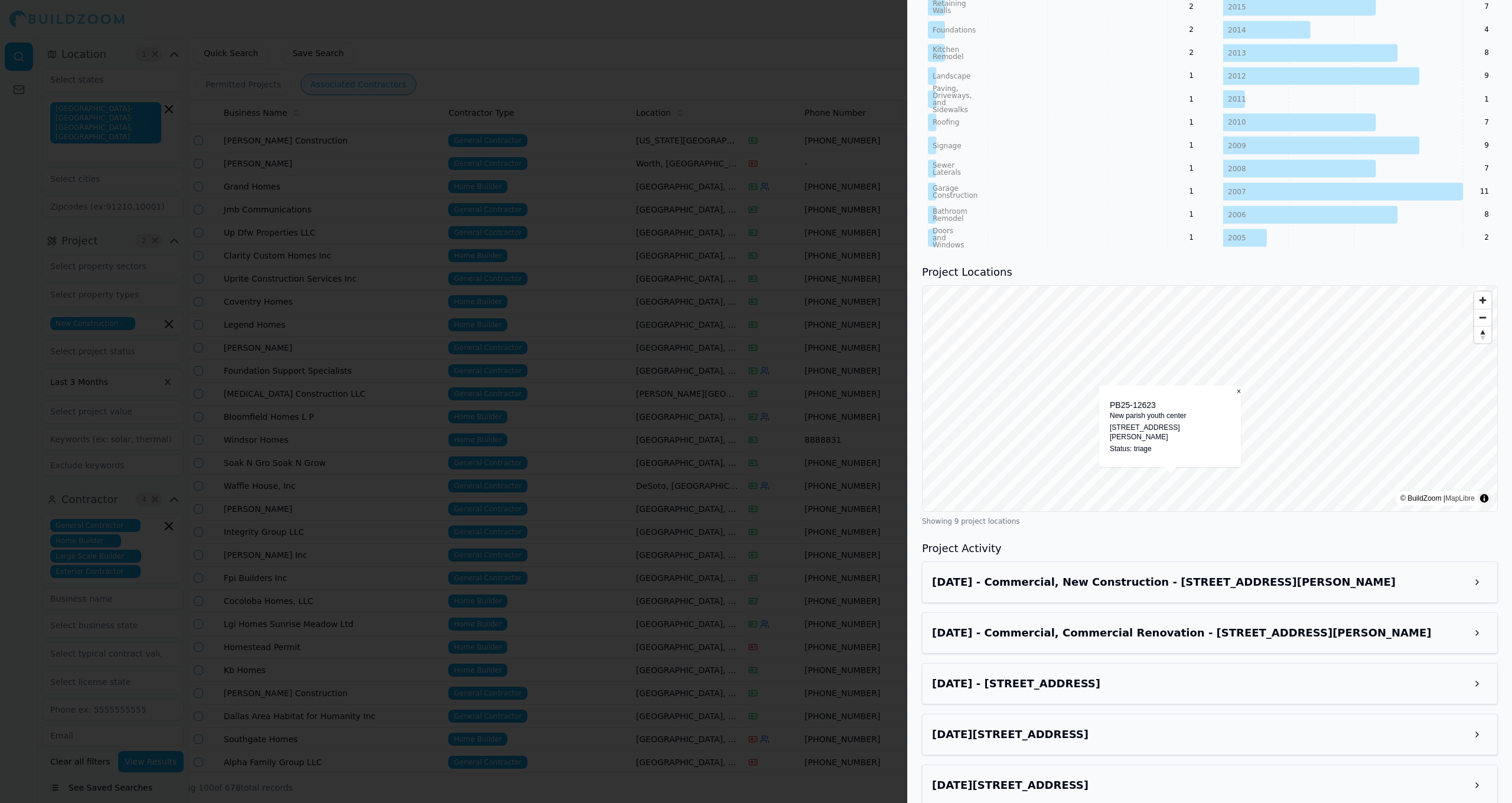
click at [1250, 574] on h3 "[DATE] - Commercial, New Construction - [STREET_ADDRESS][PERSON_NAME]" at bounding box center [1199, 582] width 534 height 16
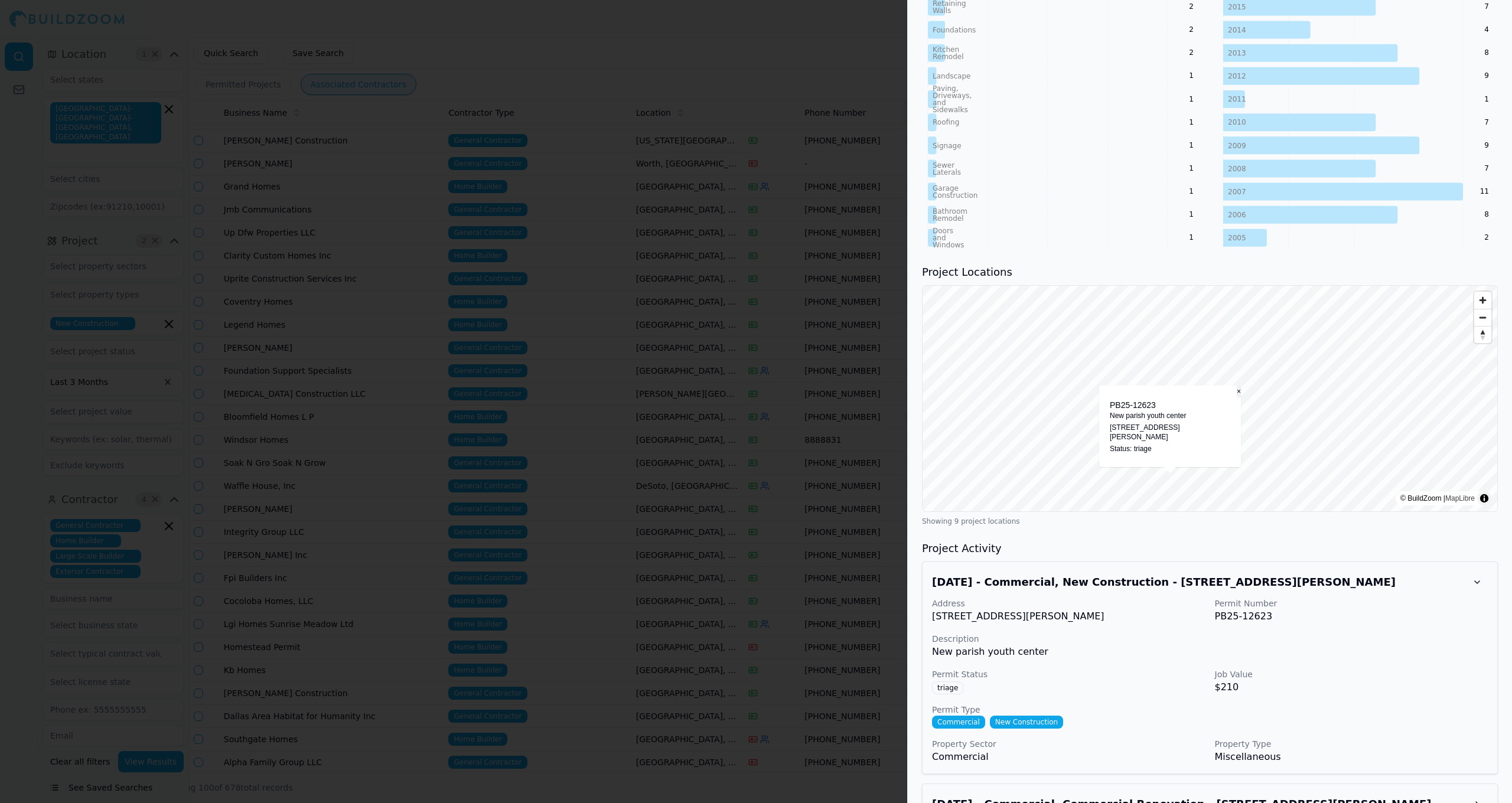
click at [1238, 386] on button "×" at bounding box center [1239, 391] width 4 height 12
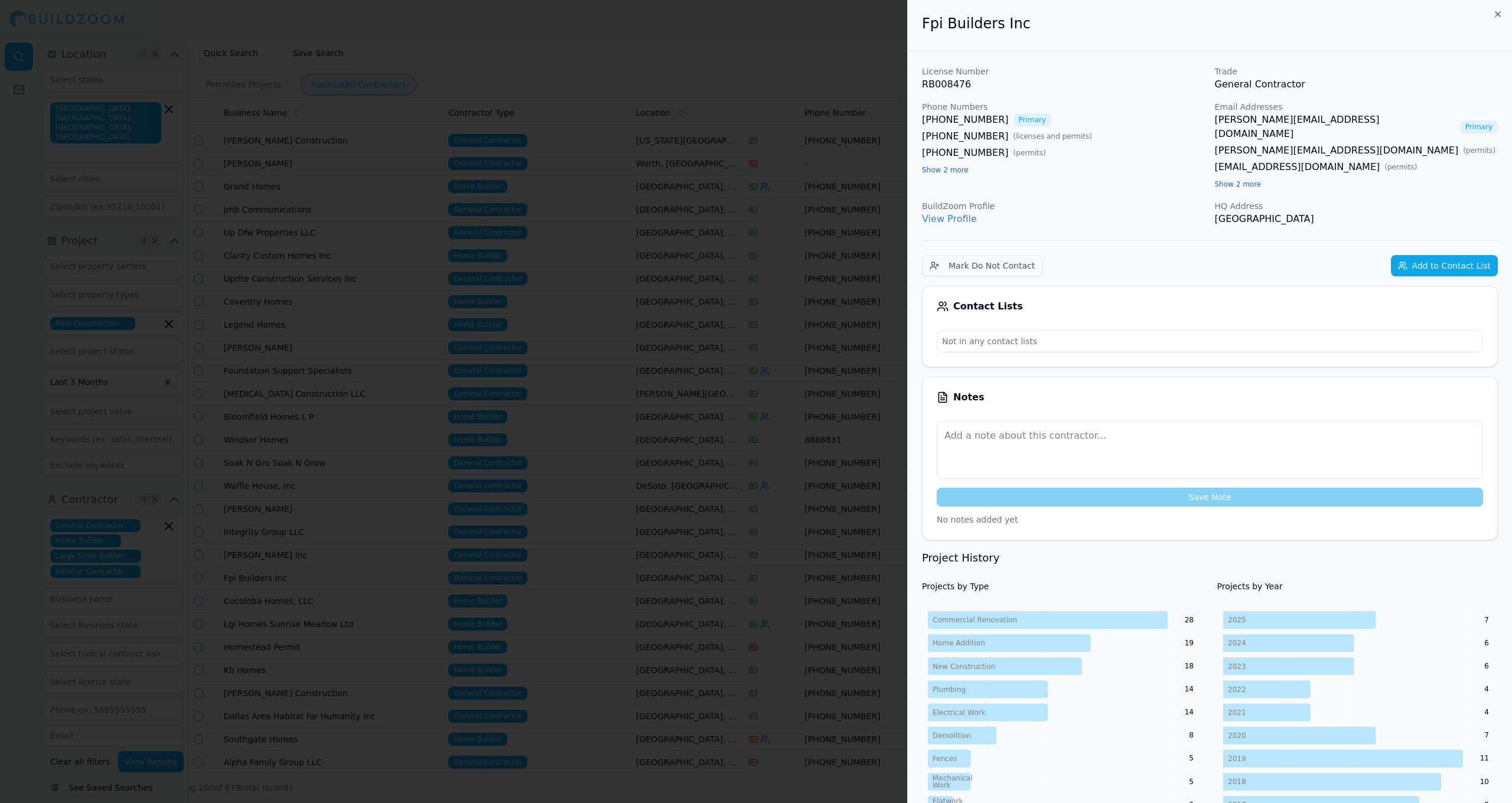
scroll to position [0, 0]
click at [1409, 255] on button "Add to Contact List" at bounding box center [1444, 266] width 107 height 21
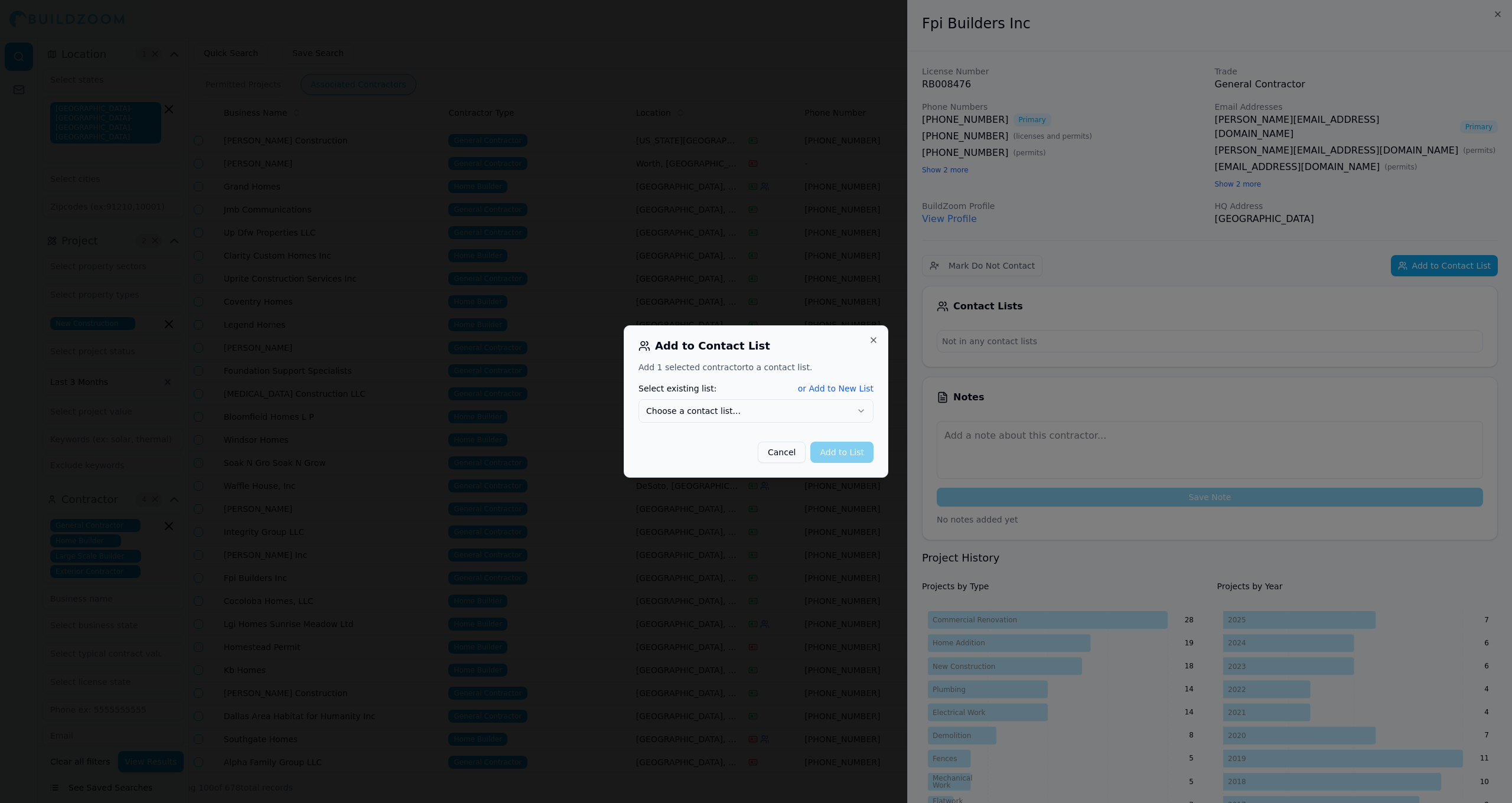
click at [823, 416] on button "Choose a contact list..." at bounding box center [756, 410] width 235 height 23
click at [846, 455] on button "Add to List" at bounding box center [841, 452] width 63 height 21
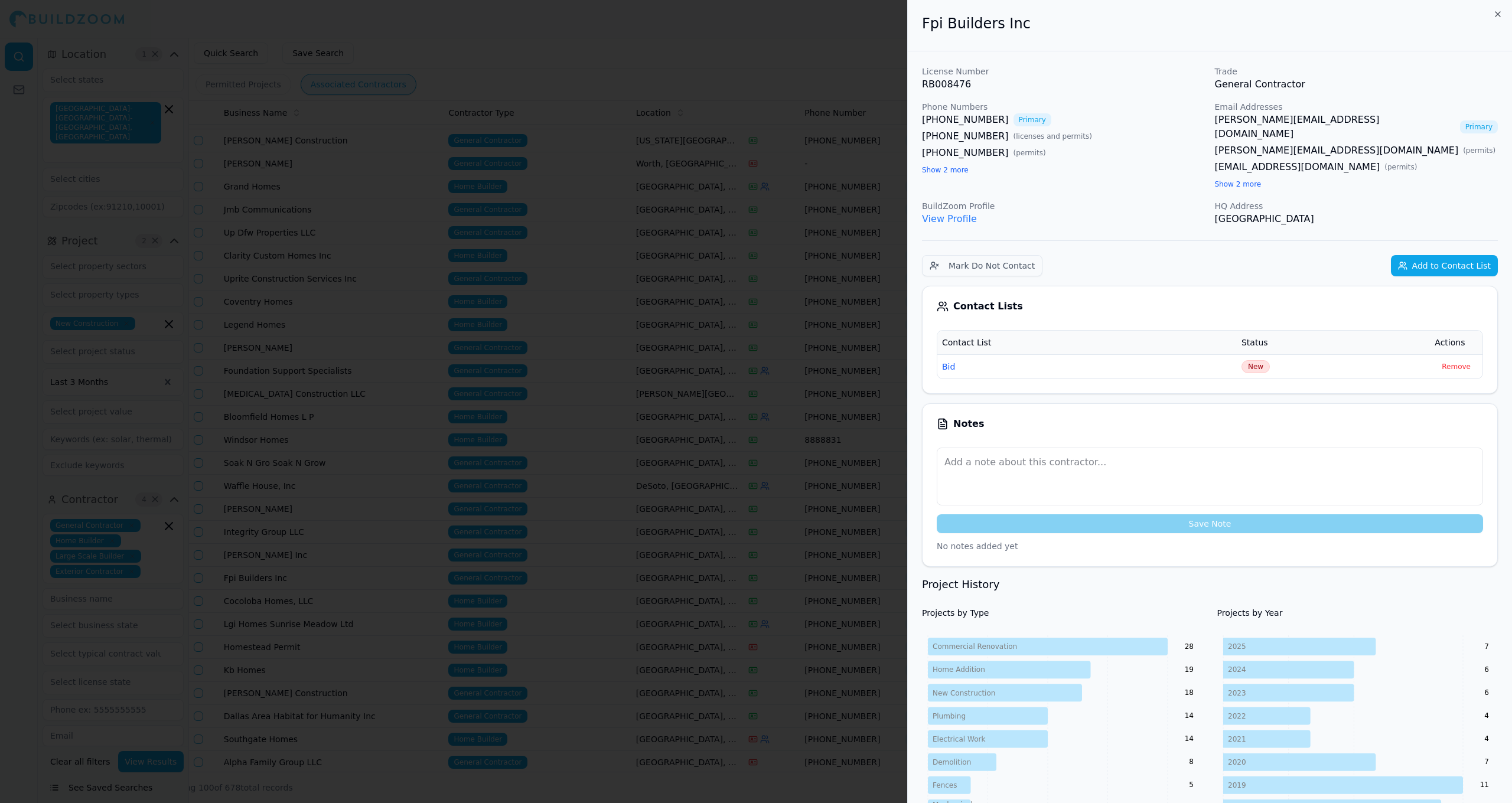
click at [846, 343] on div at bounding box center [756, 401] width 1512 height 803
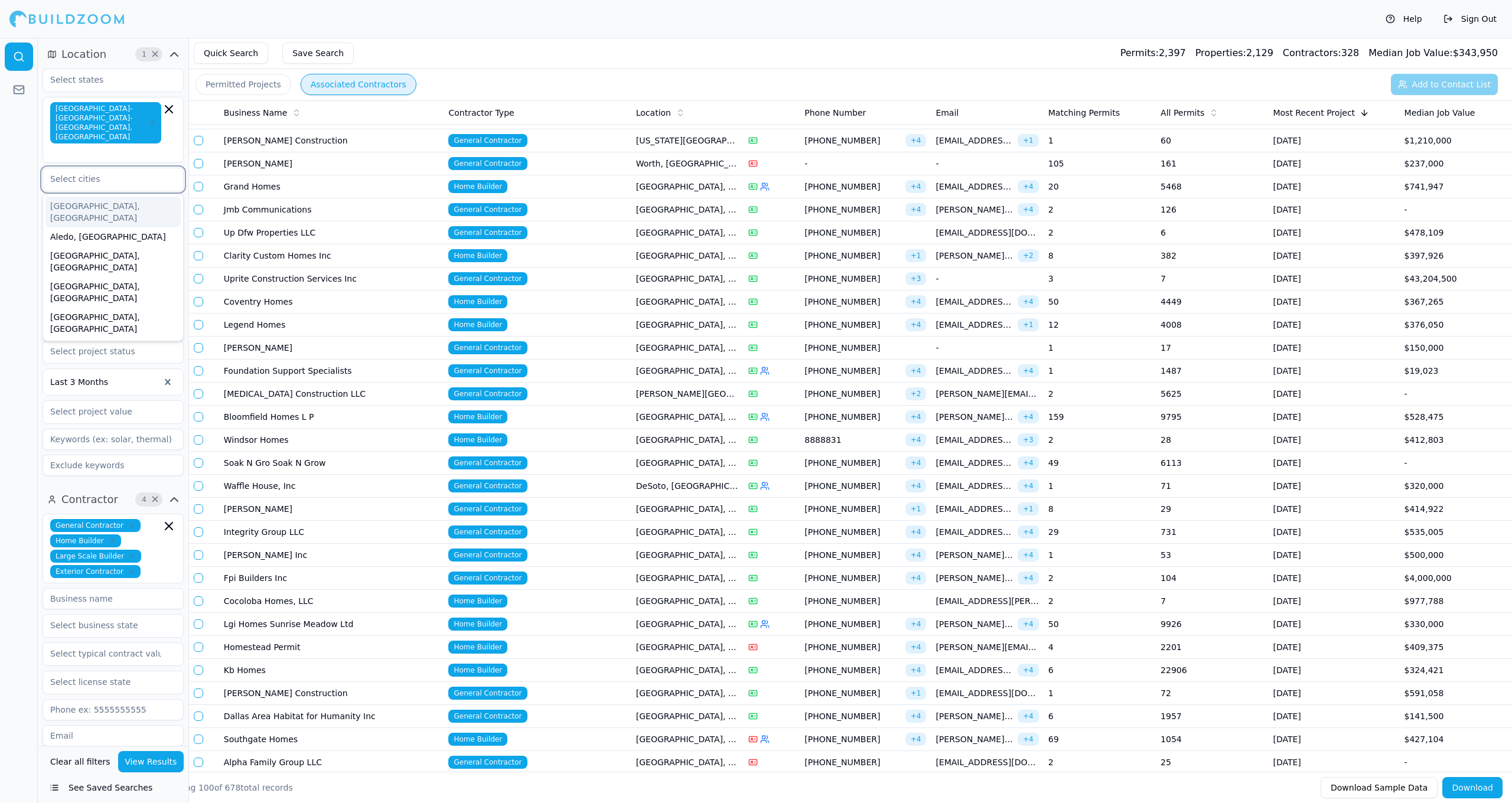
click at [122, 168] on input "text" at bounding box center [106, 179] width 125 height 21
type input "pla"
click at [82, 196] on div "[GEOGRAPHIC_DATA], [GEOGRAPHIC_DATA]" at bounding box center [113, 211] width 135 height 30
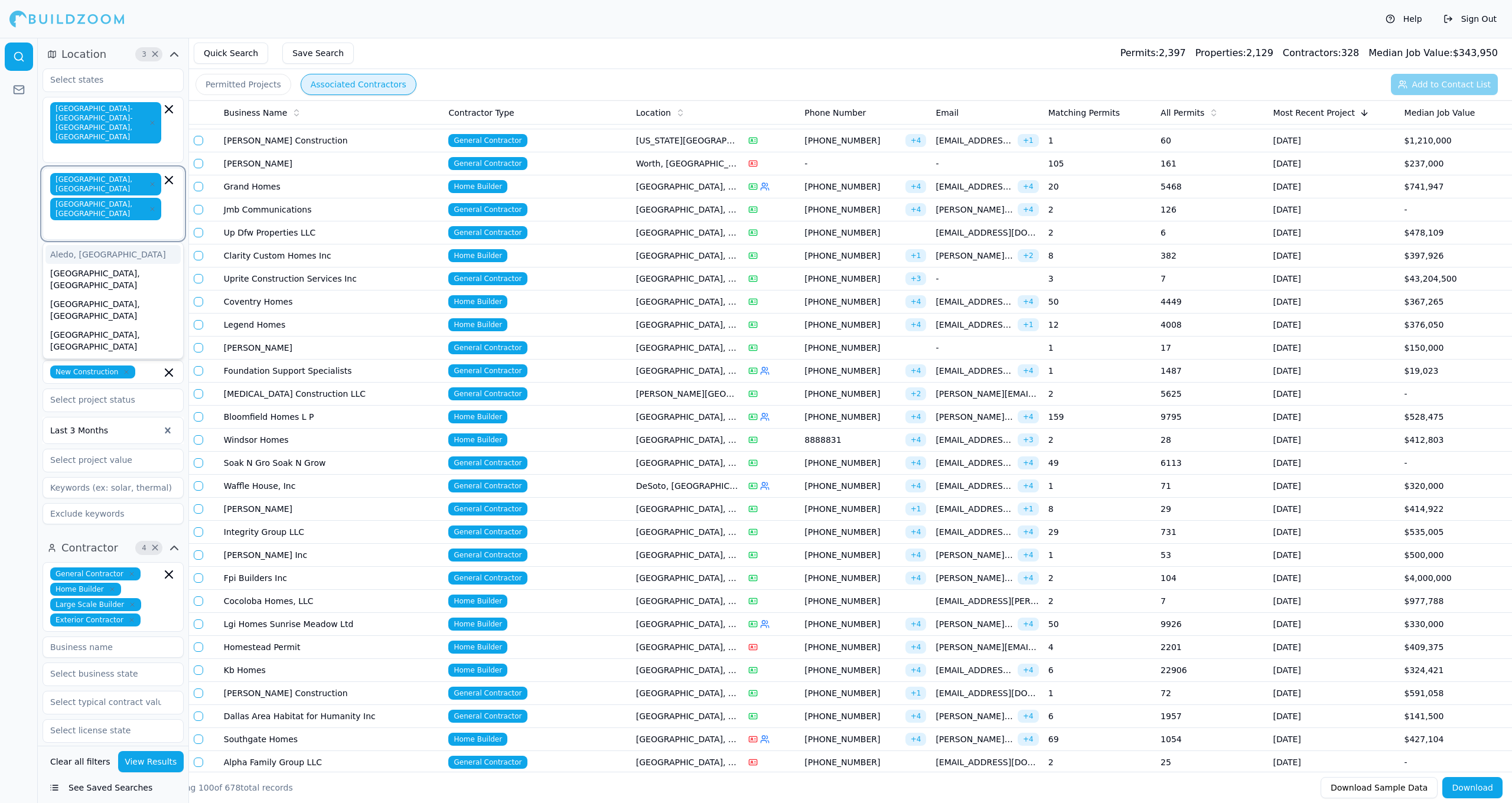
click at [149, 206] on icon "button" at bounding box center [152, 209] width 7 height 7
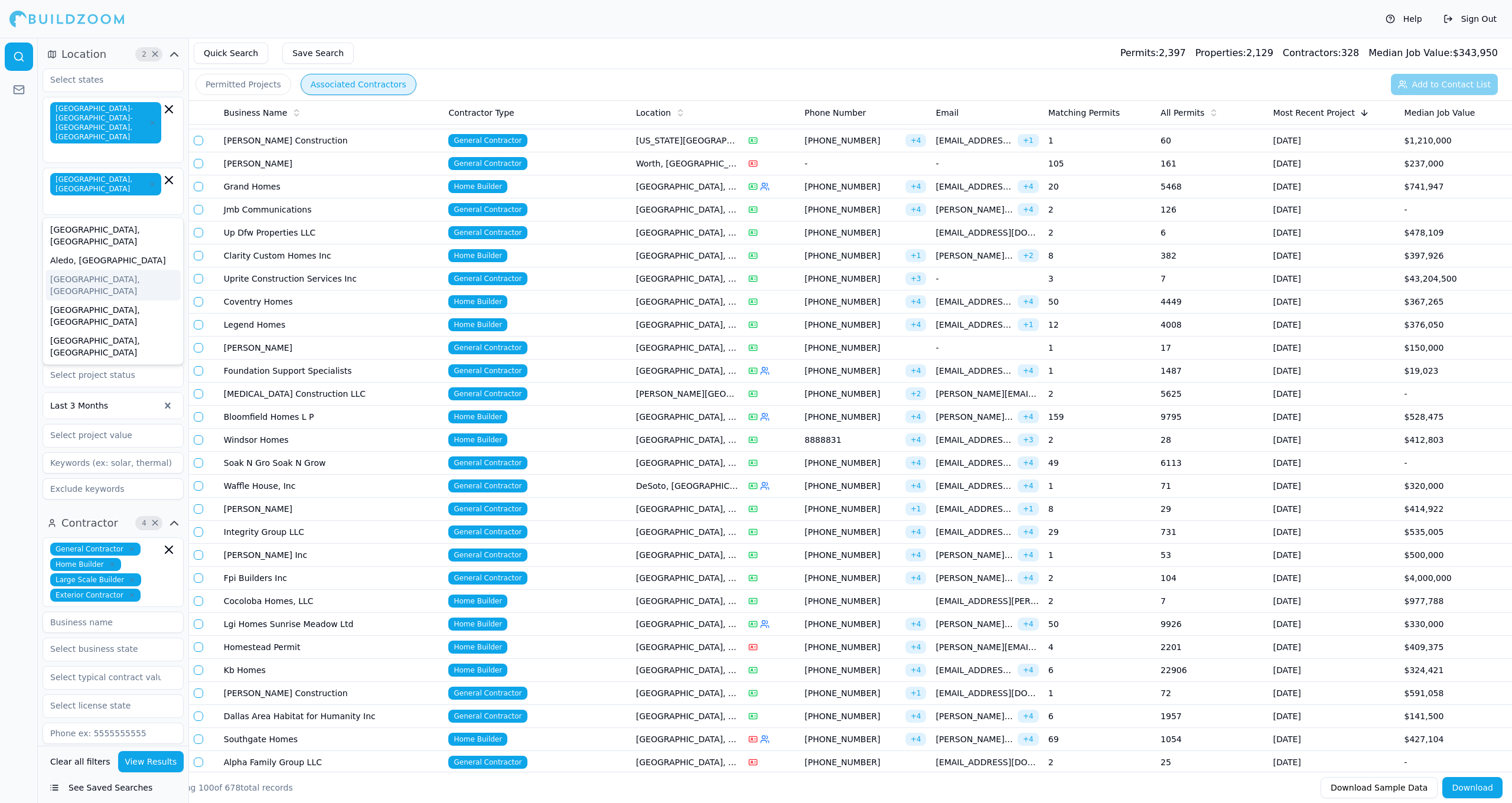
click at [165, 759] on button "View Results" at bounding box center [151, 762] width 66 height 21
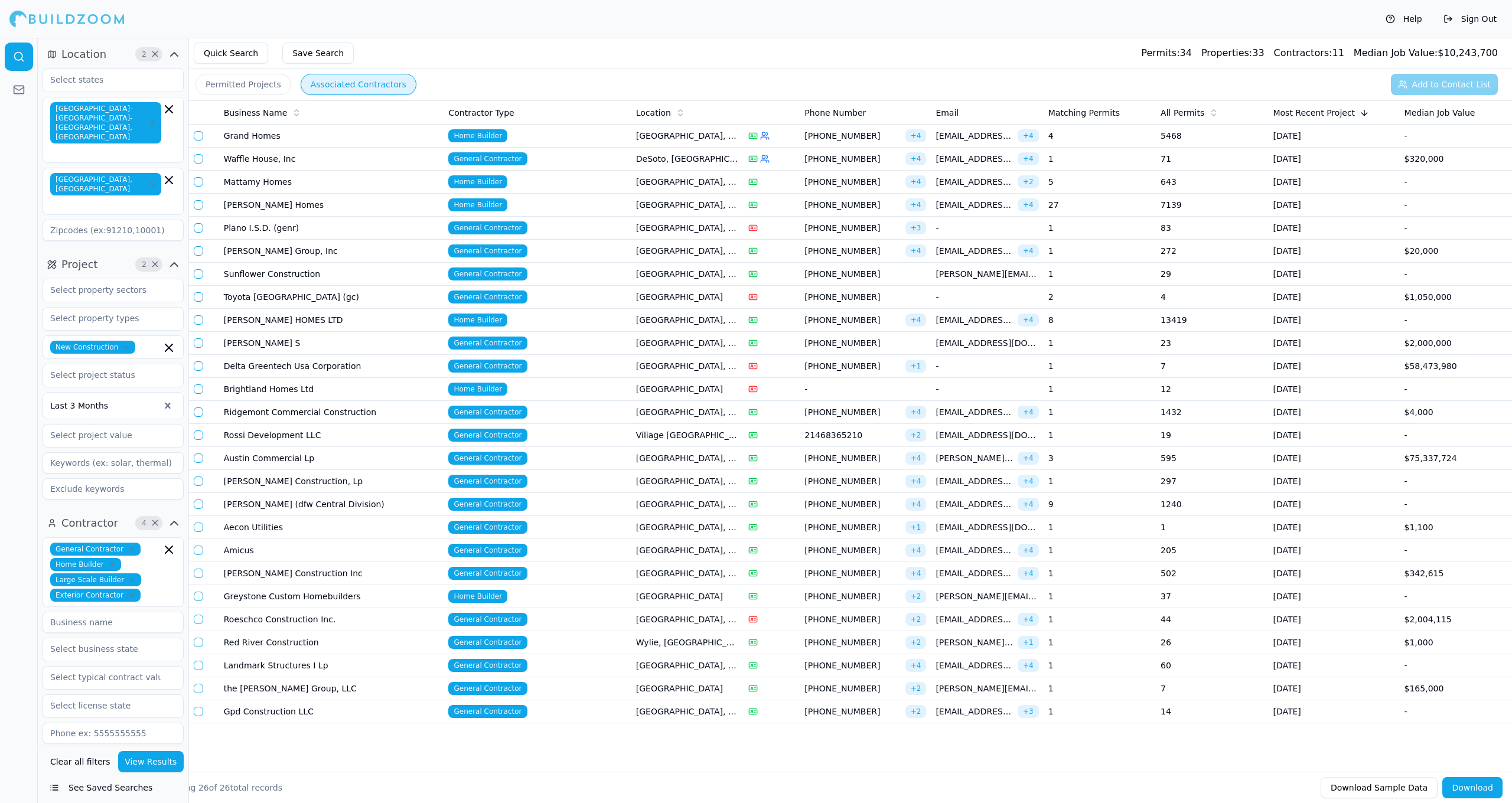
click at [557, 232] on td "General Contractor" at bounding box center [537, 228] width 187 height 23
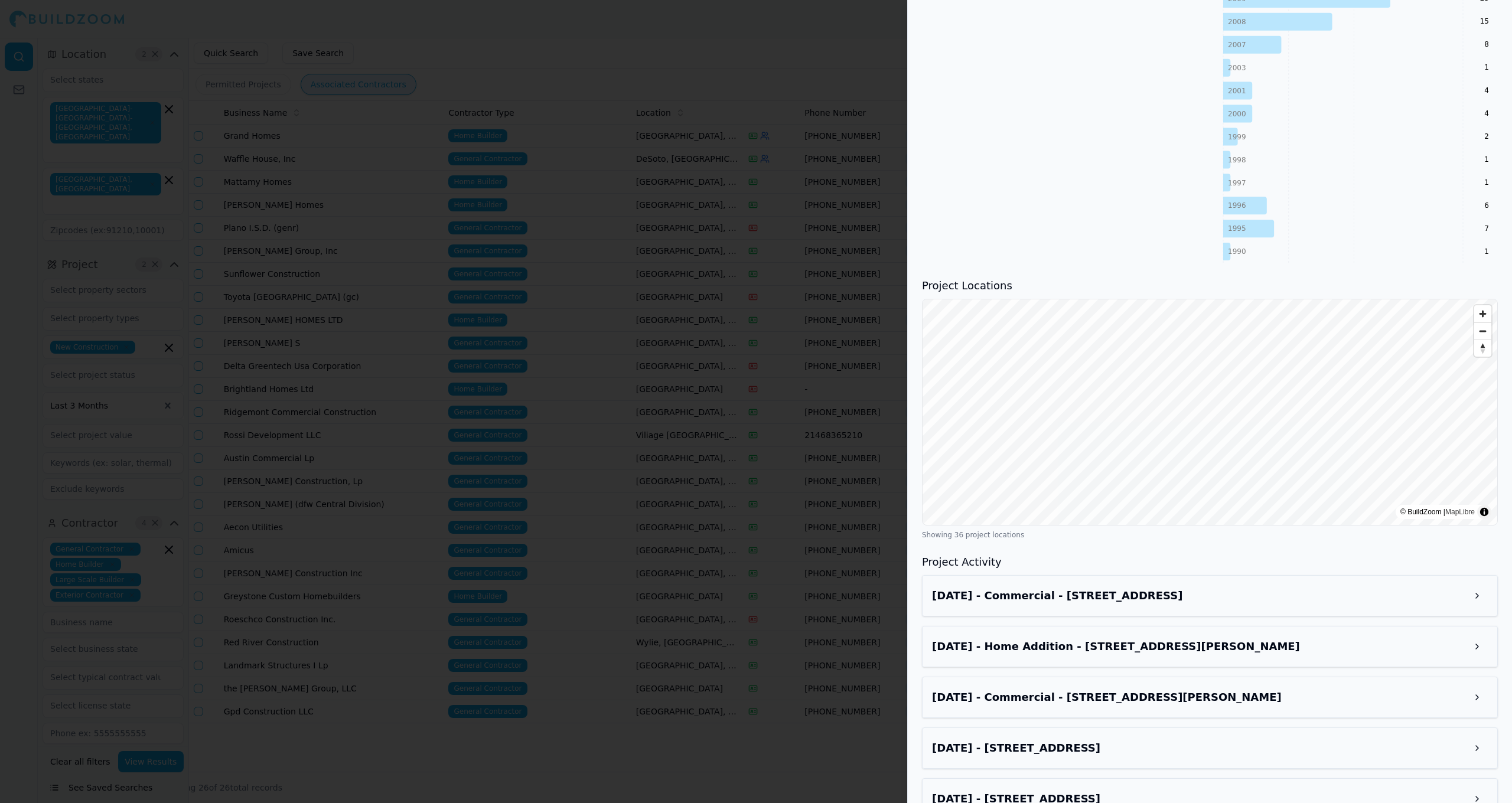
scroll to position [931, 0]
click at [1177, 589] on h3 "[DATE] - Commercial - [STREET_ADDRESS]" at bounding box center [1199, 593] width 534 height 16
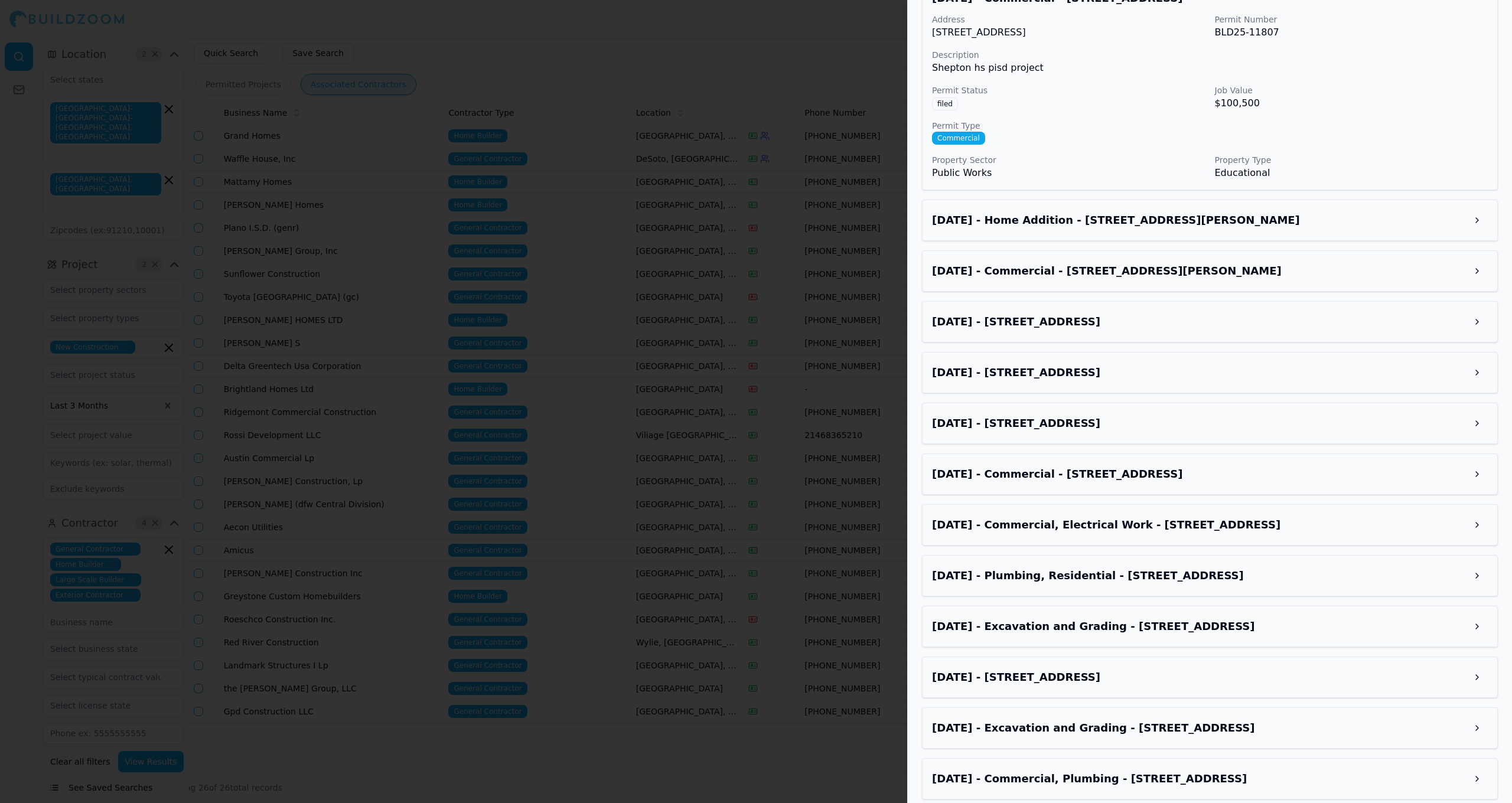
scroll to position [1520, 0]
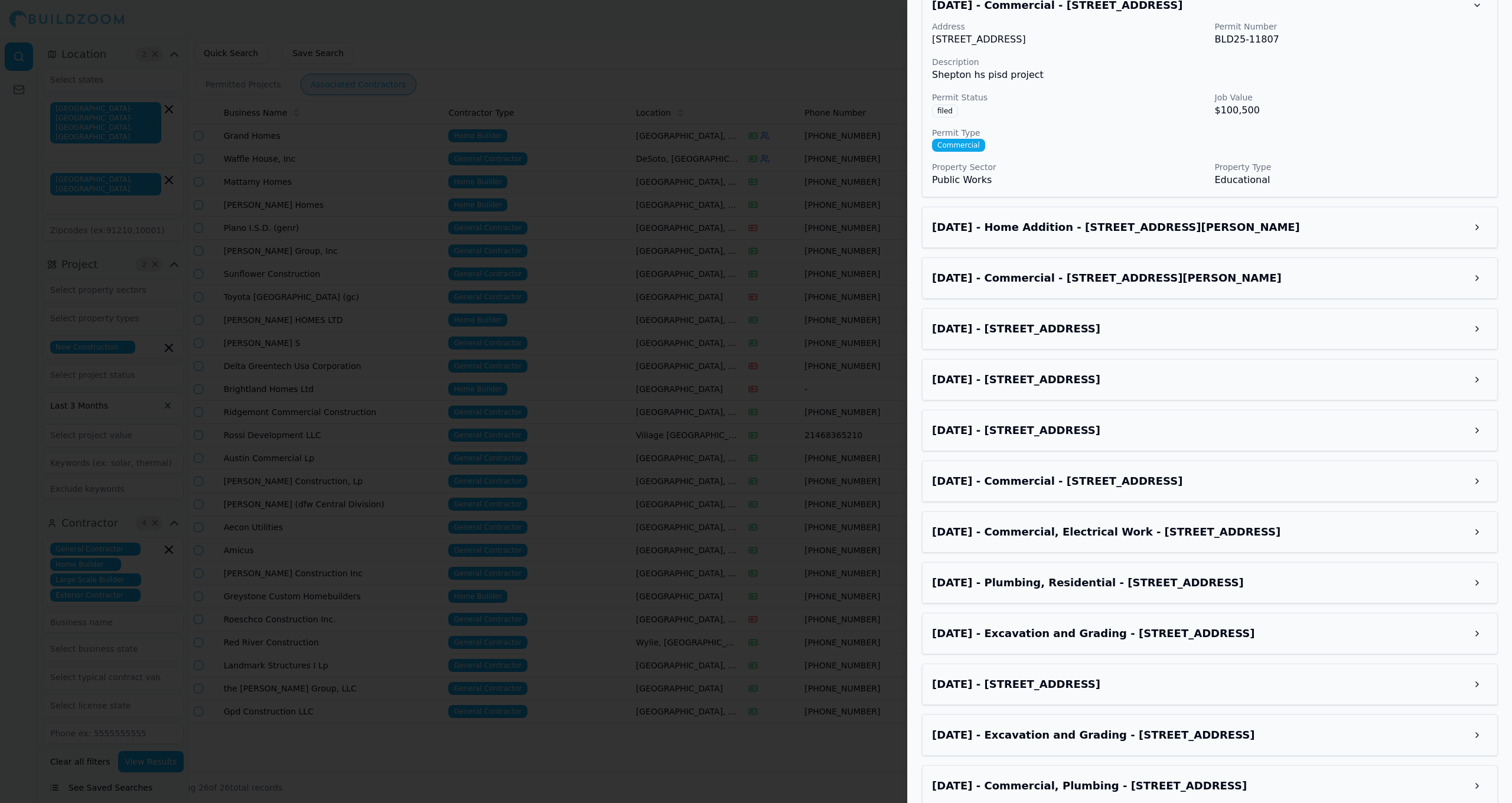
click at [1212, 477] on h3 "[DATE] - Commercial - [STREET_ADDRESS]" at bounding box center [1199, 481] width 534 height 16
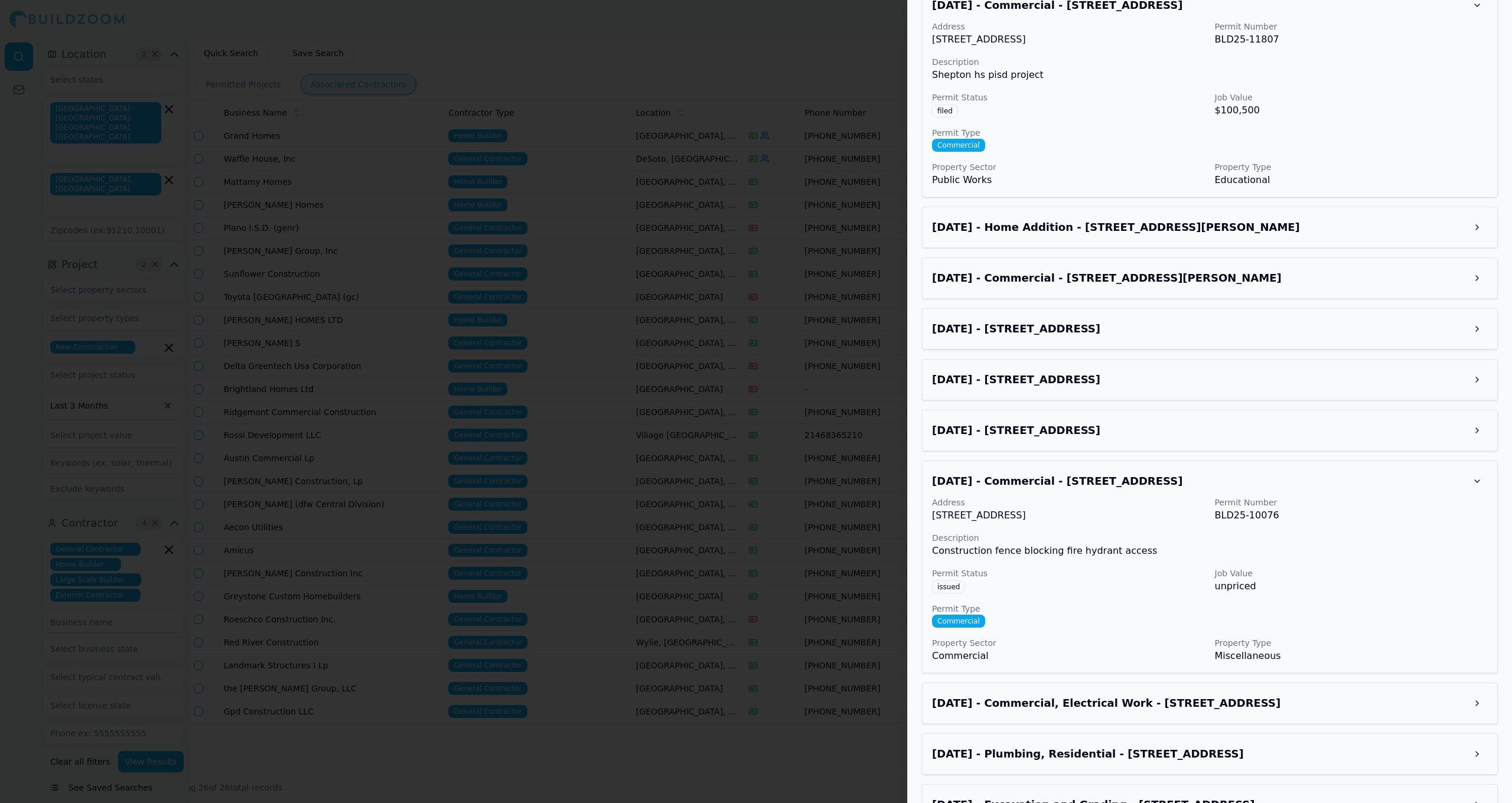
click at [1209, 442] on div "[DATE] - [STREET_ADDRESS]" at bounding box center [1210, 430] width 576 height 41
click at [1239, 435] on h3 "[DATE] - [STREET_ADDRESS]" at bounding box center [1199, 430] width 534 height 16
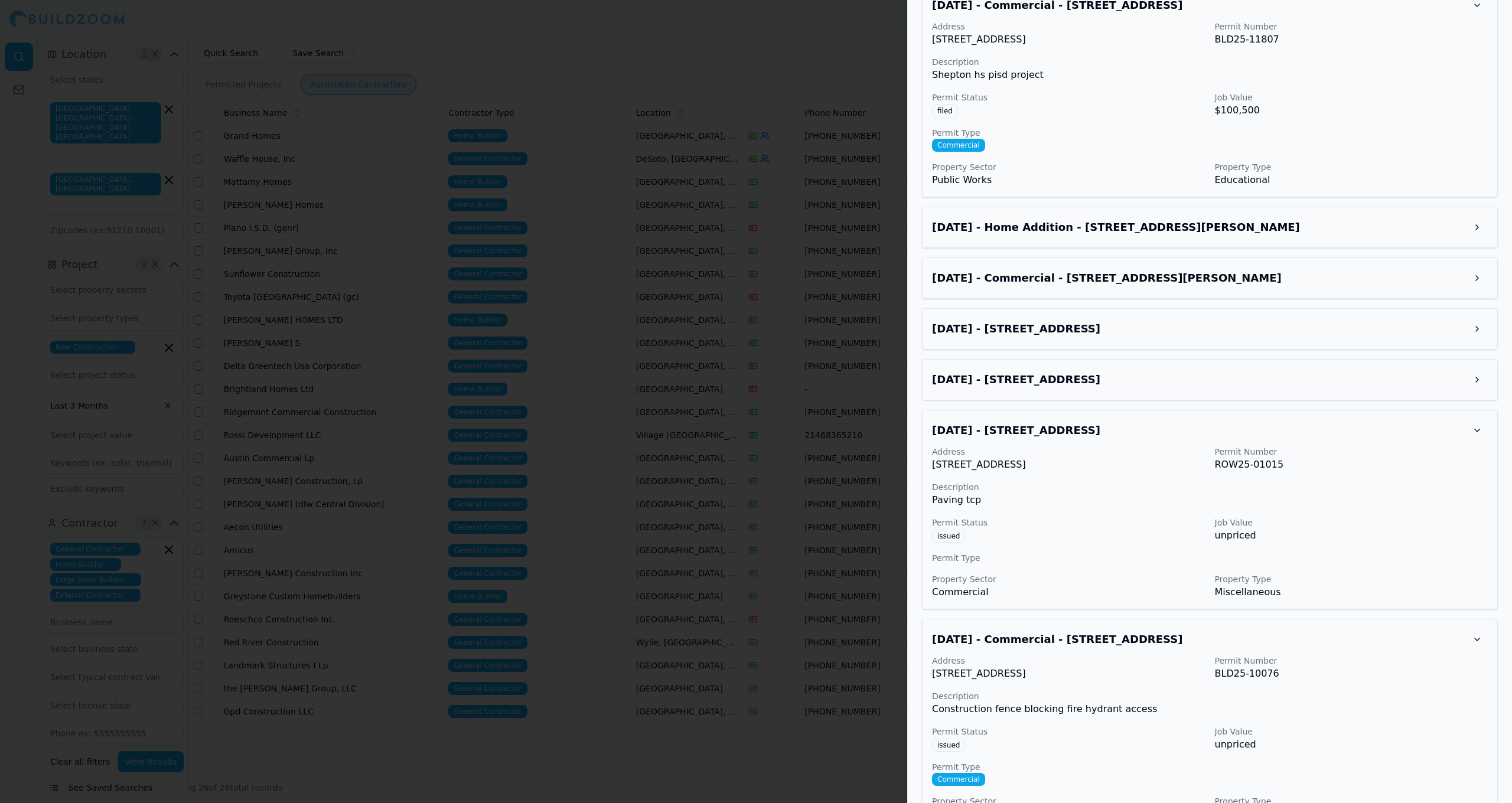
click at [1263, 384] on h3 "[DATE] - [STREET_ADDRESS]" at bounding box center [1199, 379] width 534 height 16
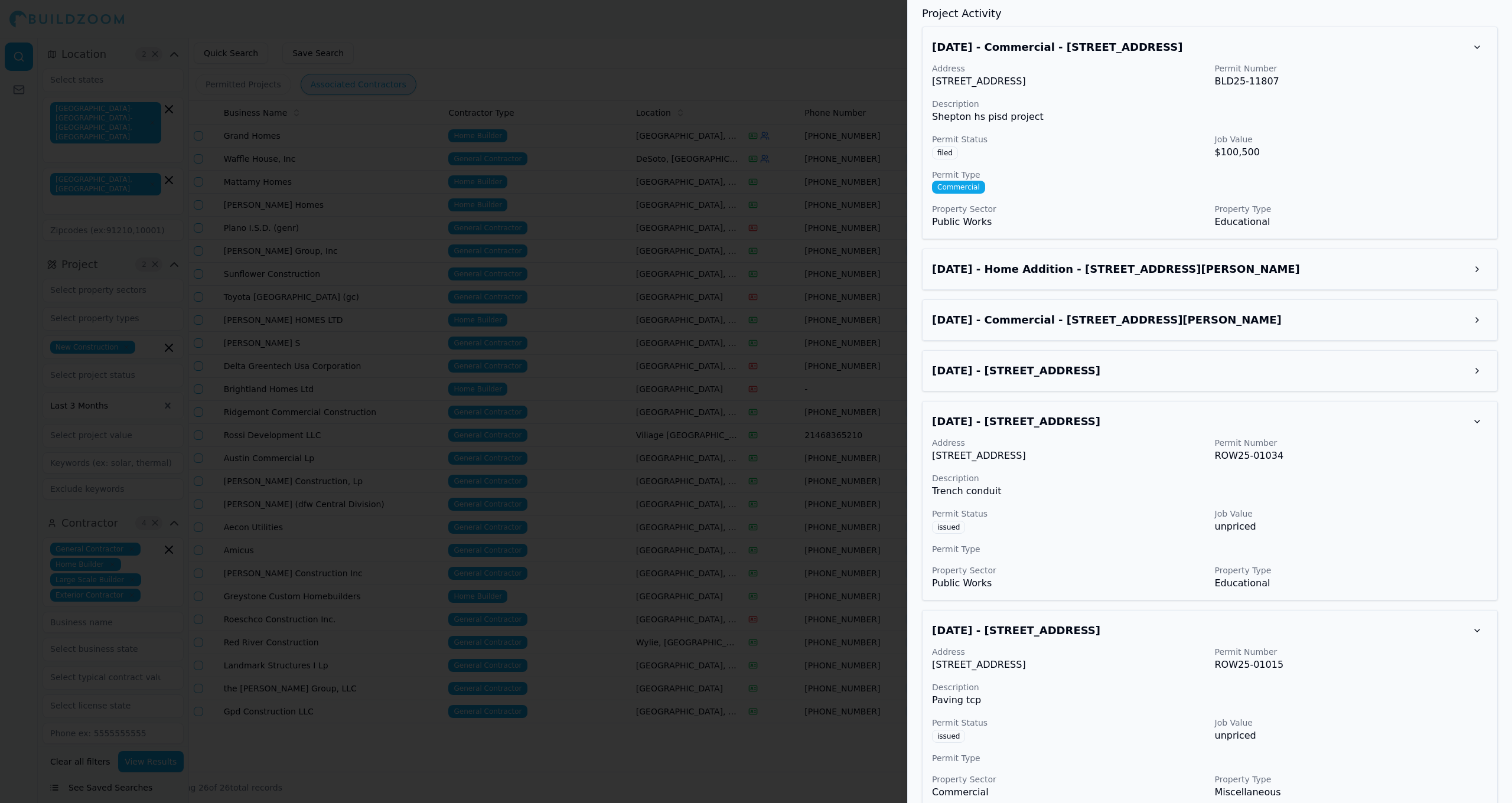
scroll to position [1476, 0]
click at [1255, 365] on h3 "[DATE] - [STREET_ADDRESS]" at bounding box center [1199, 372] width 534 height 16
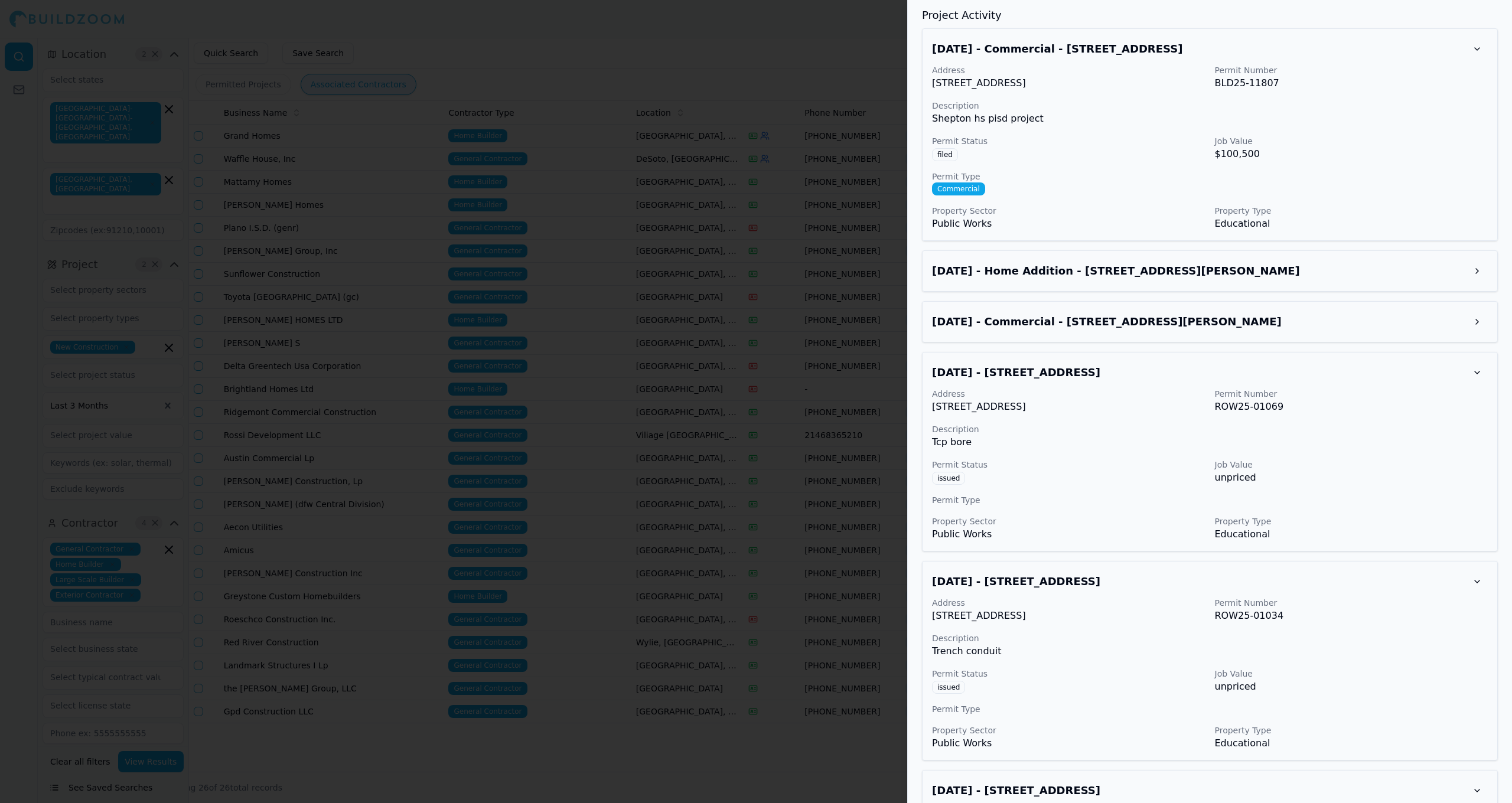
click at [1283, 325] on h3 "[DATE] - Commercial - [STREET_ADDRESS][PERSON_NAME]" at bounding box center [1199, 321] width 534 height 16
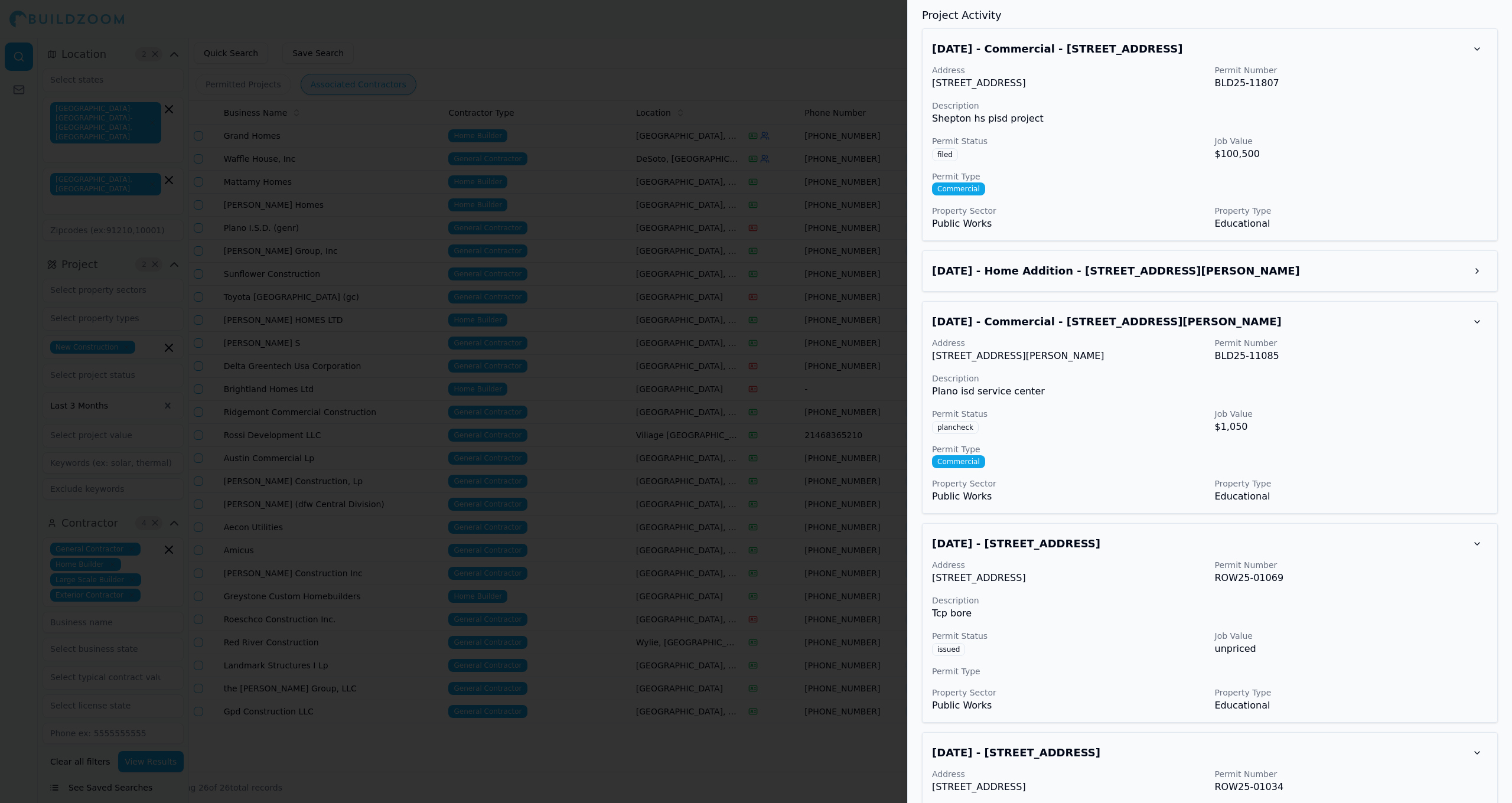
click at [1263, 264] on h3 "[DATE] - Home Addition - [STREET_ADDRESS][PERSON_NAME]" at bounding box center [1199, 271] width 534 height 16
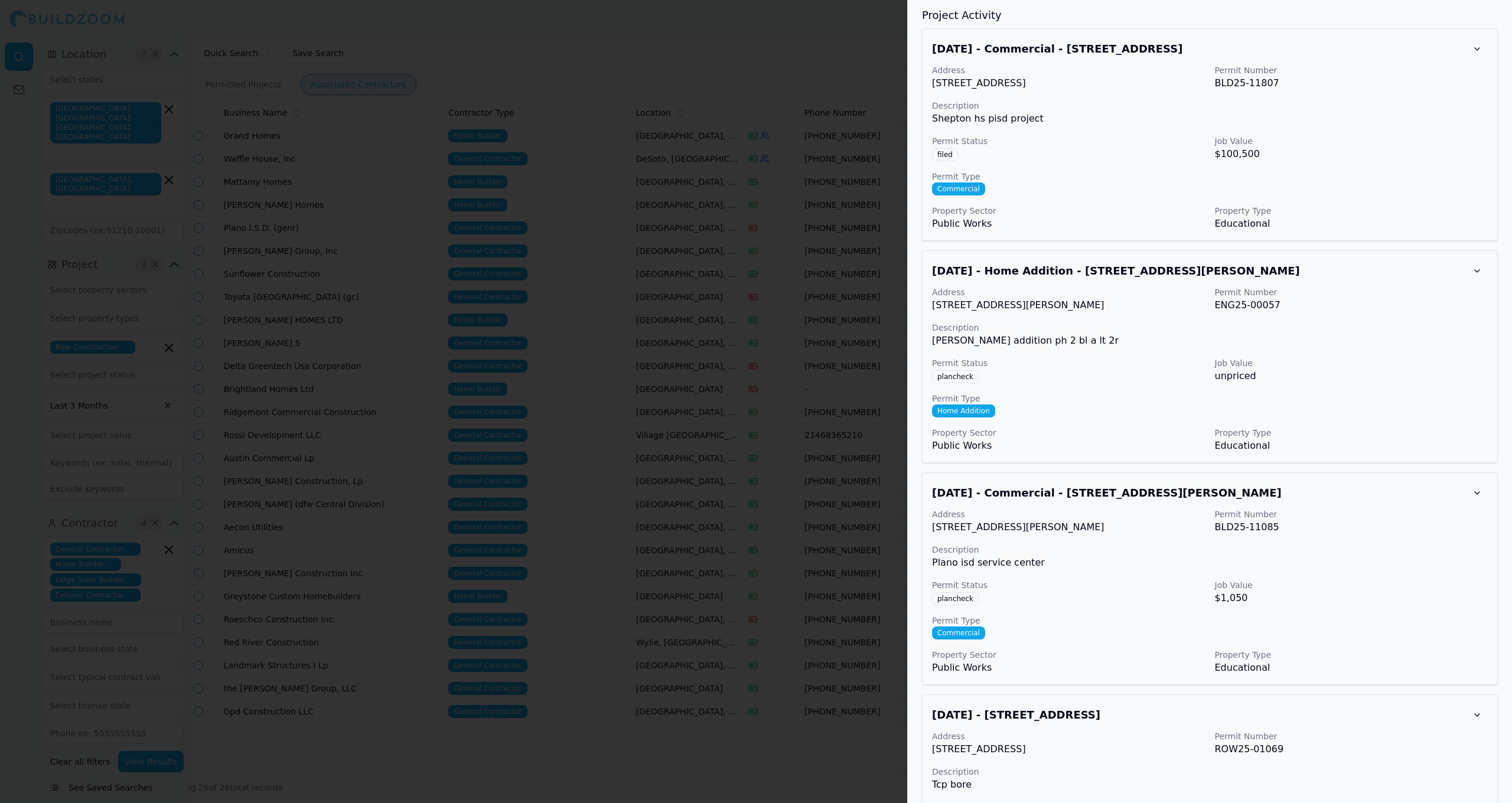
click at [679, 226] on div at bounding box center [756, 401] width 1512 height 803
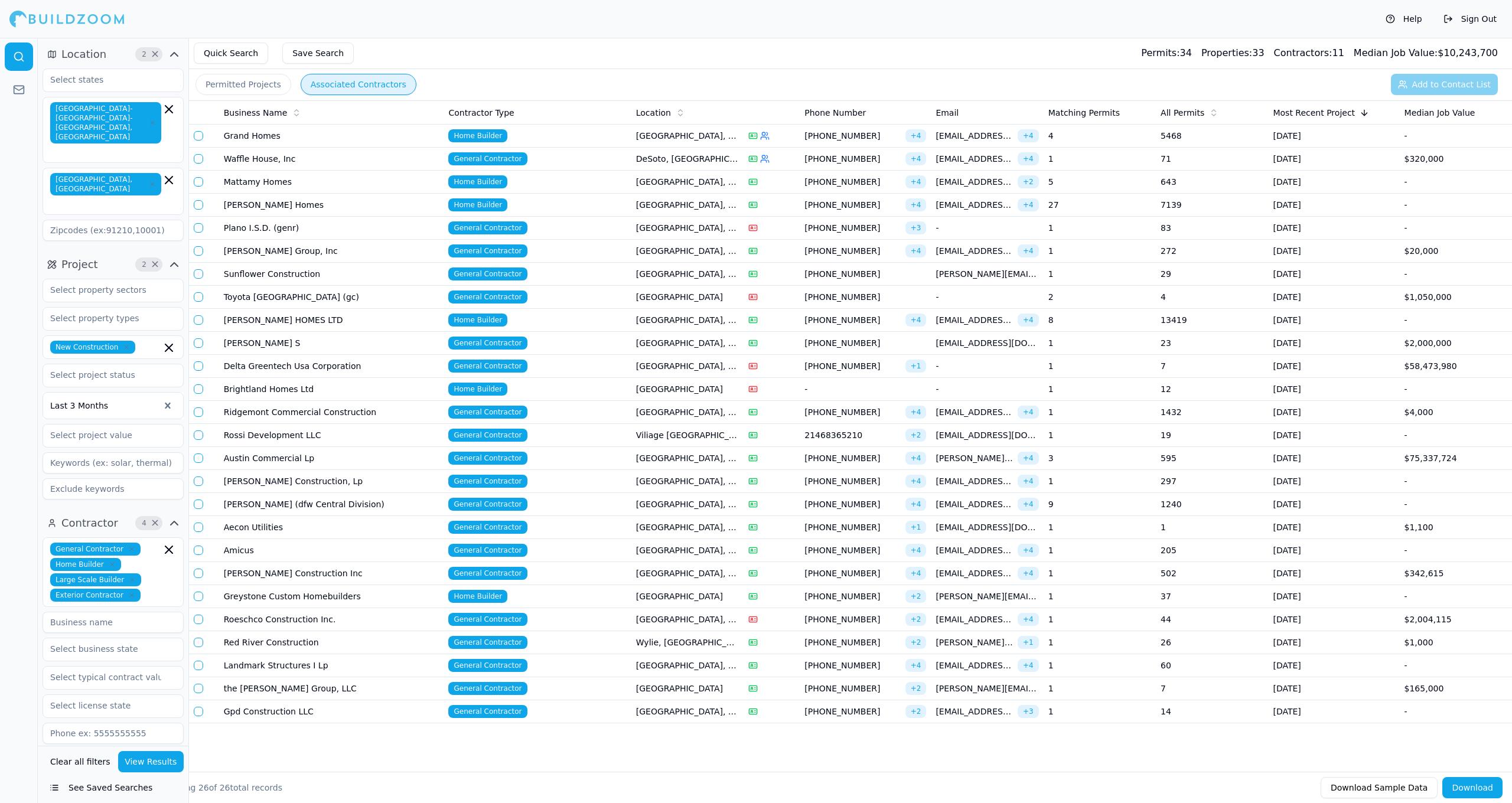
click at [868, 456] on span "[PHONE_NUMBER]" at bounding box center [852, 458] width 96 height 12
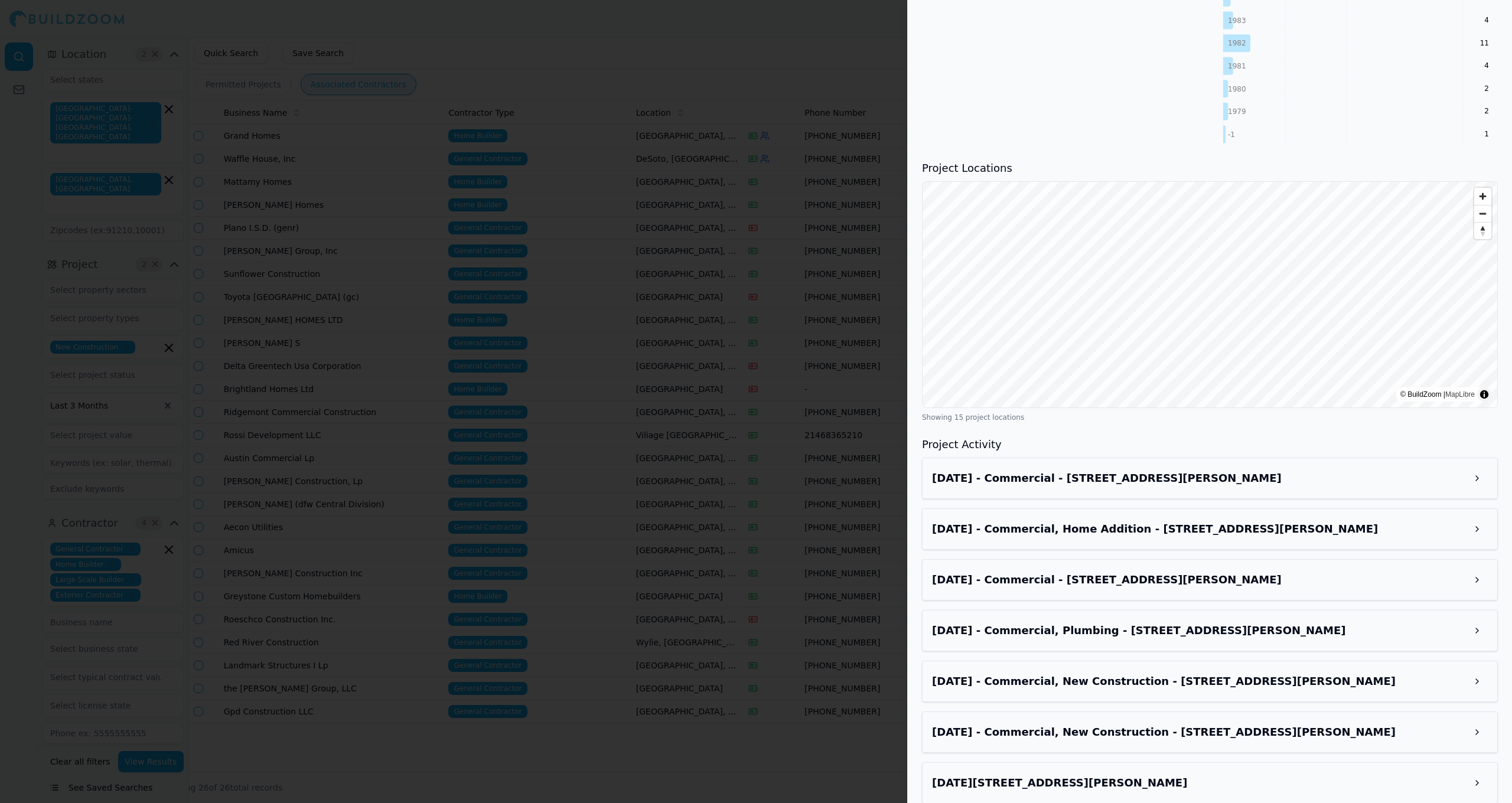
scroll to position [1421, 0]
click at [571, 266] on div at bounding box center [756, 401] width 1512 height 803
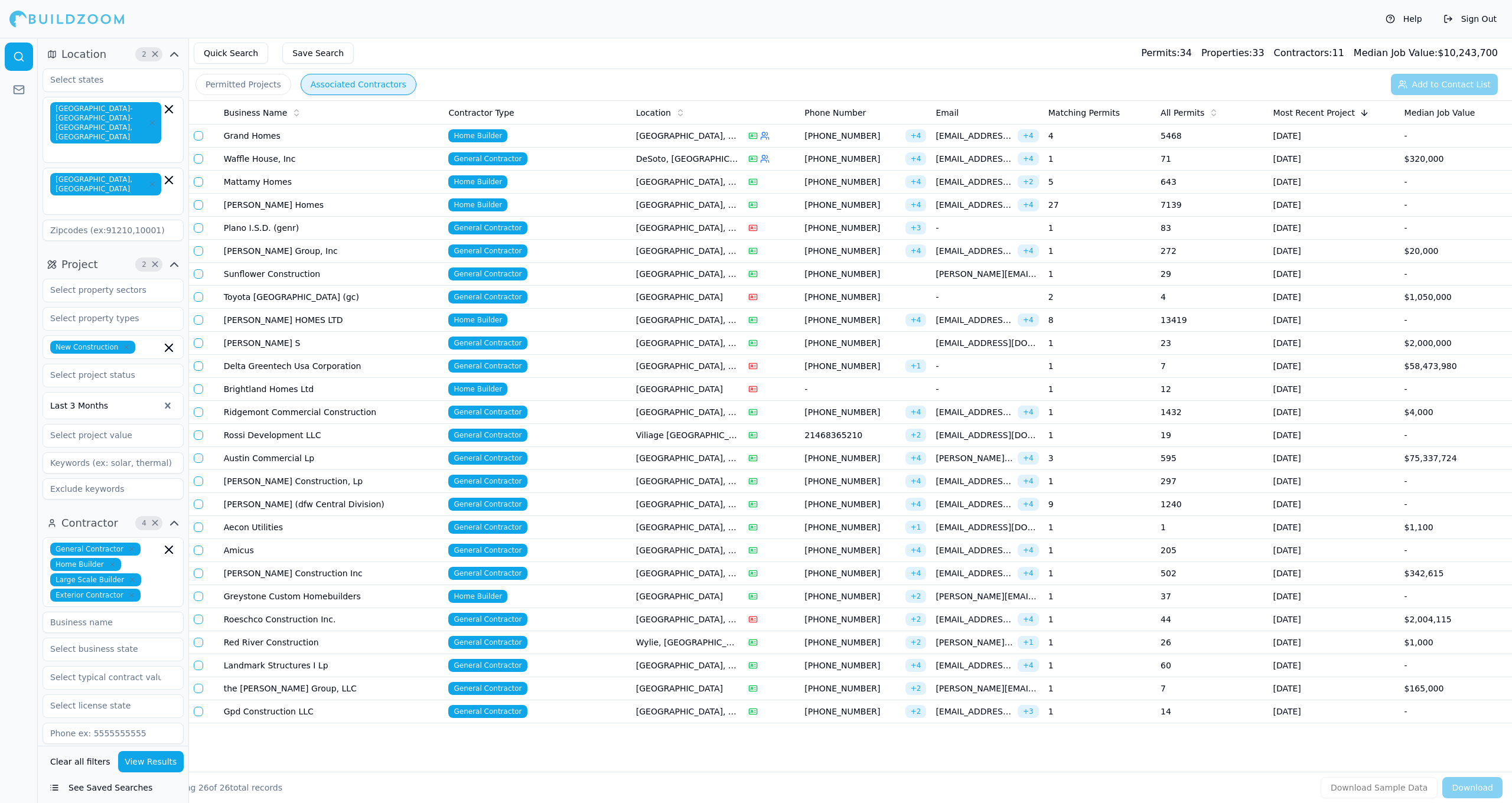
click at [729, 573] on td "[GEOGRAPHIC_DATA], [GEOGRAPHIC_DATA]" at bounding box center [688, 573] width 112 height 23
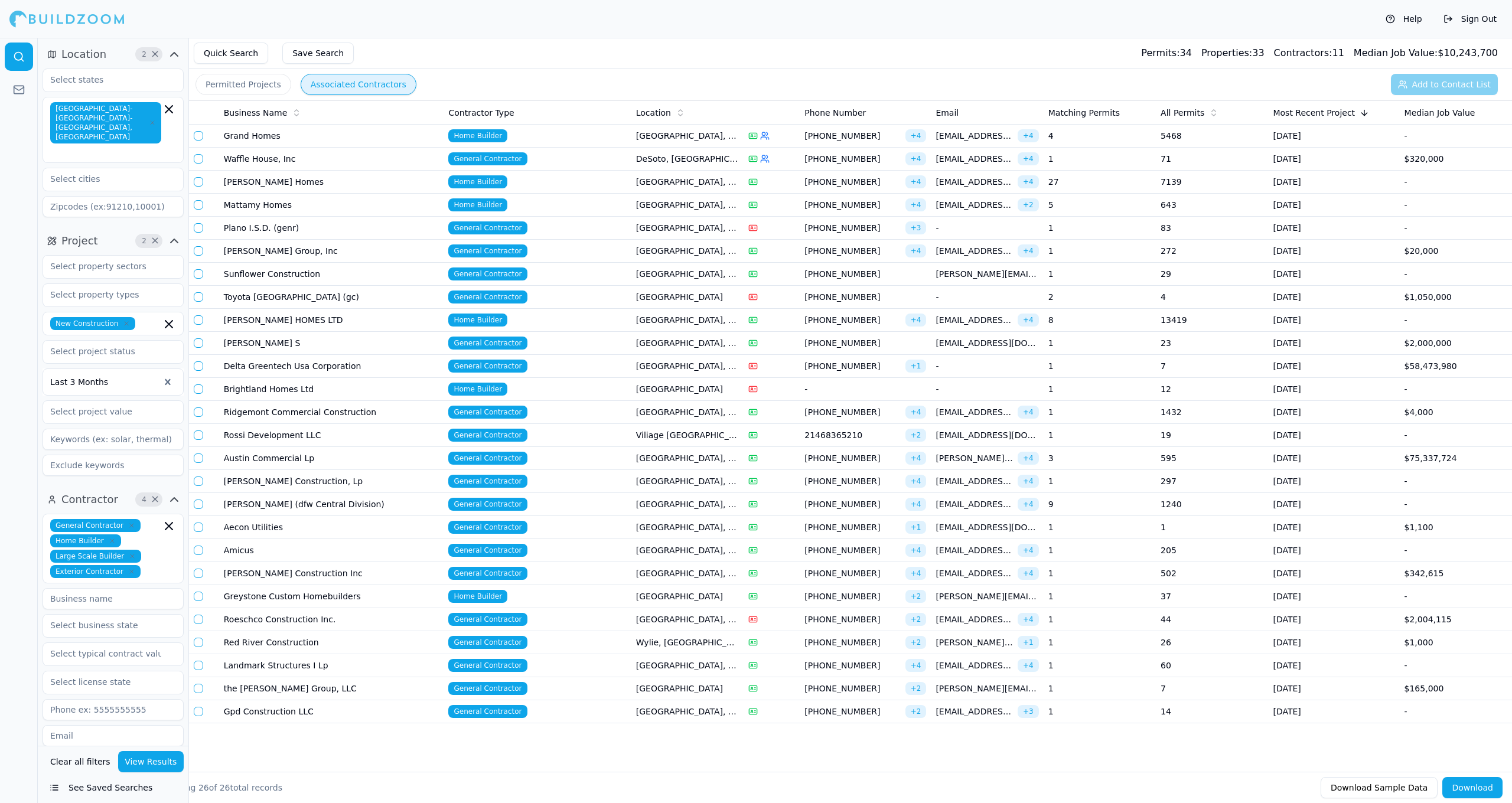
click at [555, 681] on td "General Contractor" at bounding box center [537, 689] width 187 height 23
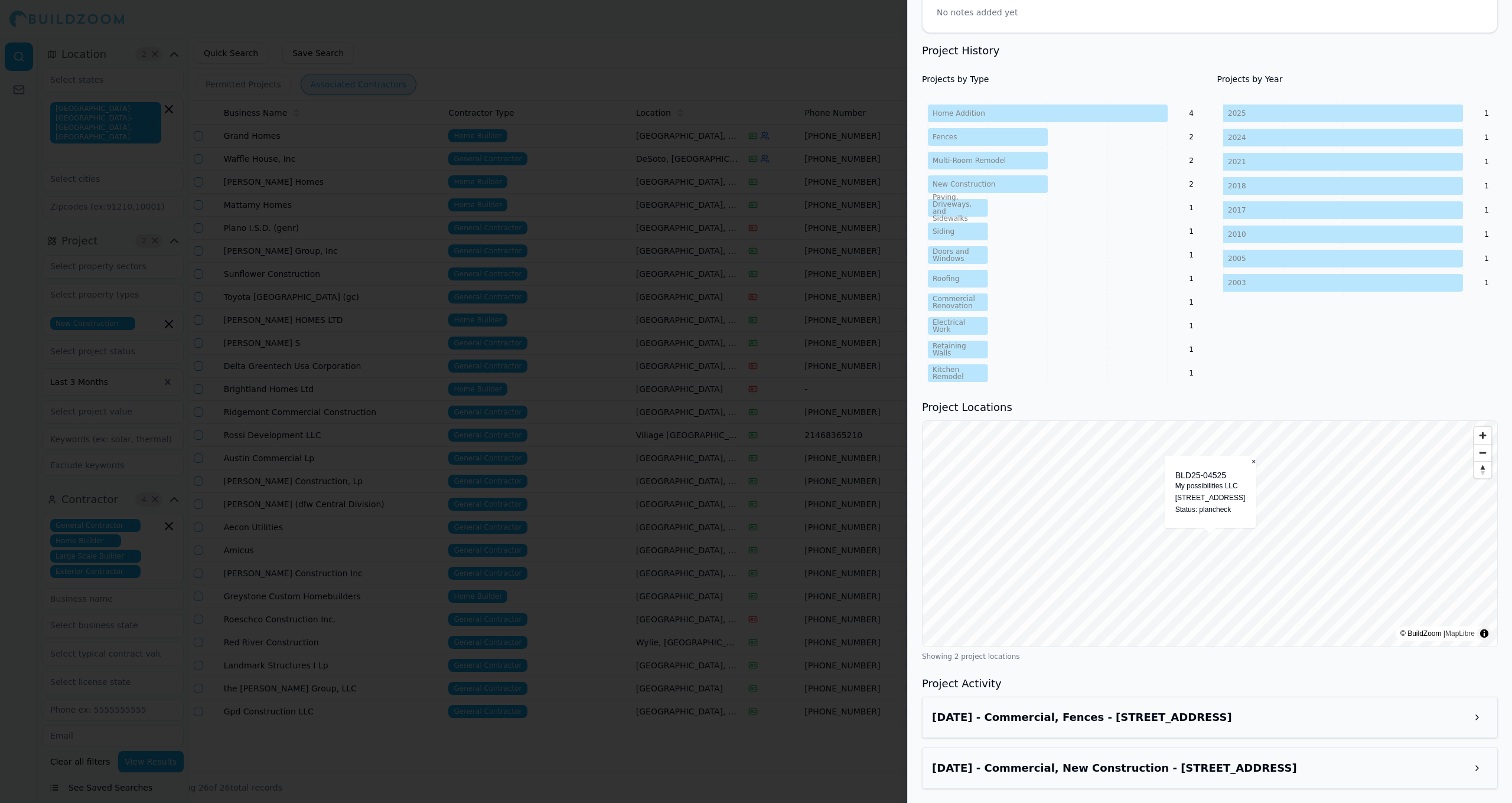
scroll to position [476, 0]
click at [1294, 715] on h3 "[DATE] - Commercial, Fences - [STREET_ADDRESS]" at bounding box center [1199, 717] width 534 height 16
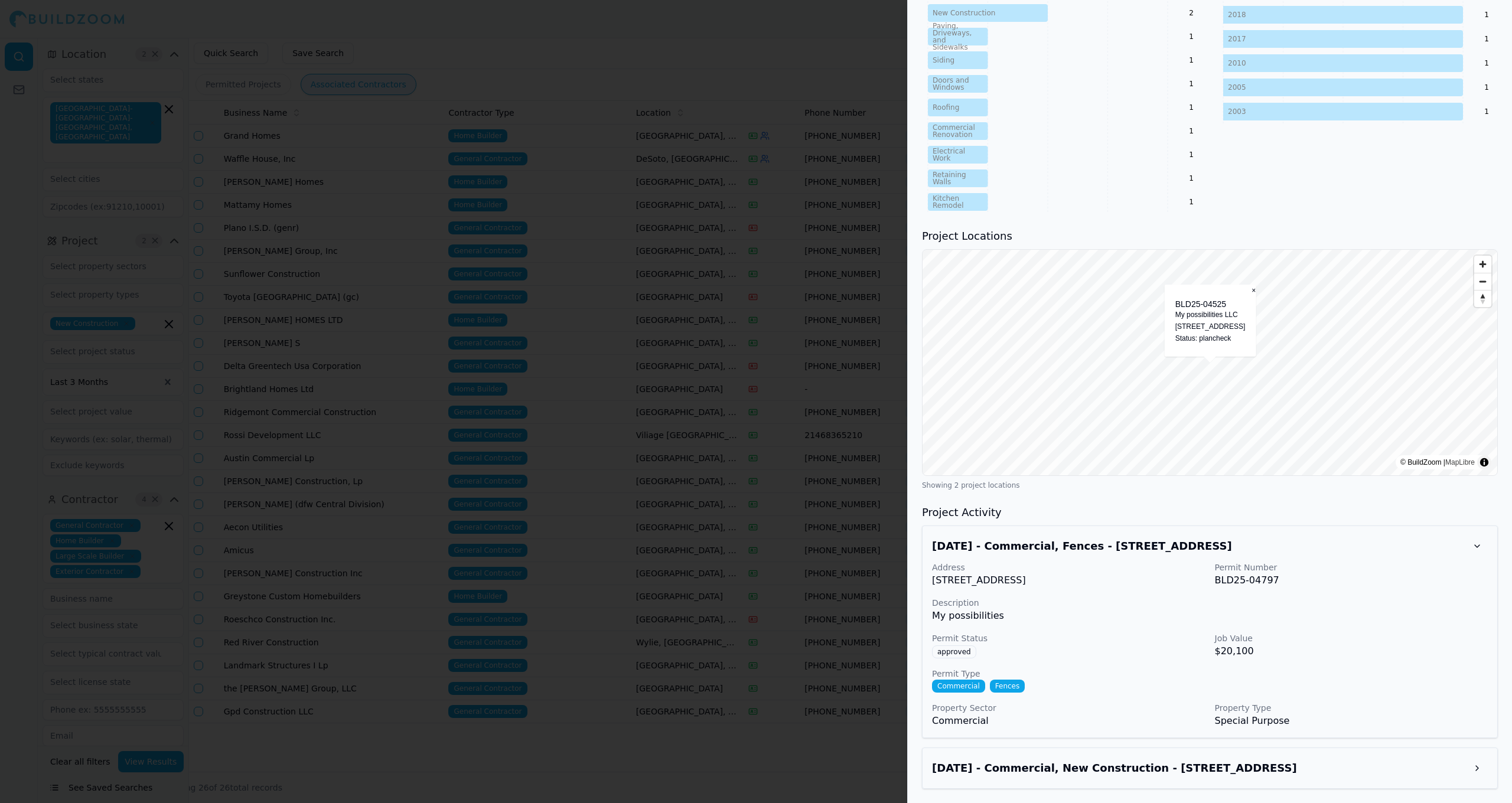
scroll to position [648, 0]
click at [1392, 750] on div "Apr 3, 2025 - Commercial, New Construction - 3601 Mapleshade Ln, Plano, TX, 750…" at bounding box center [1210, 768] width 576 height 41
click at [1413, 763] on h3 "Apr 3, 2025 - Commercial, New Construction - 3601 Mapleshade Ln, Plano, TX, 750…" at bounding box center [1199, 768] width 534 height 16
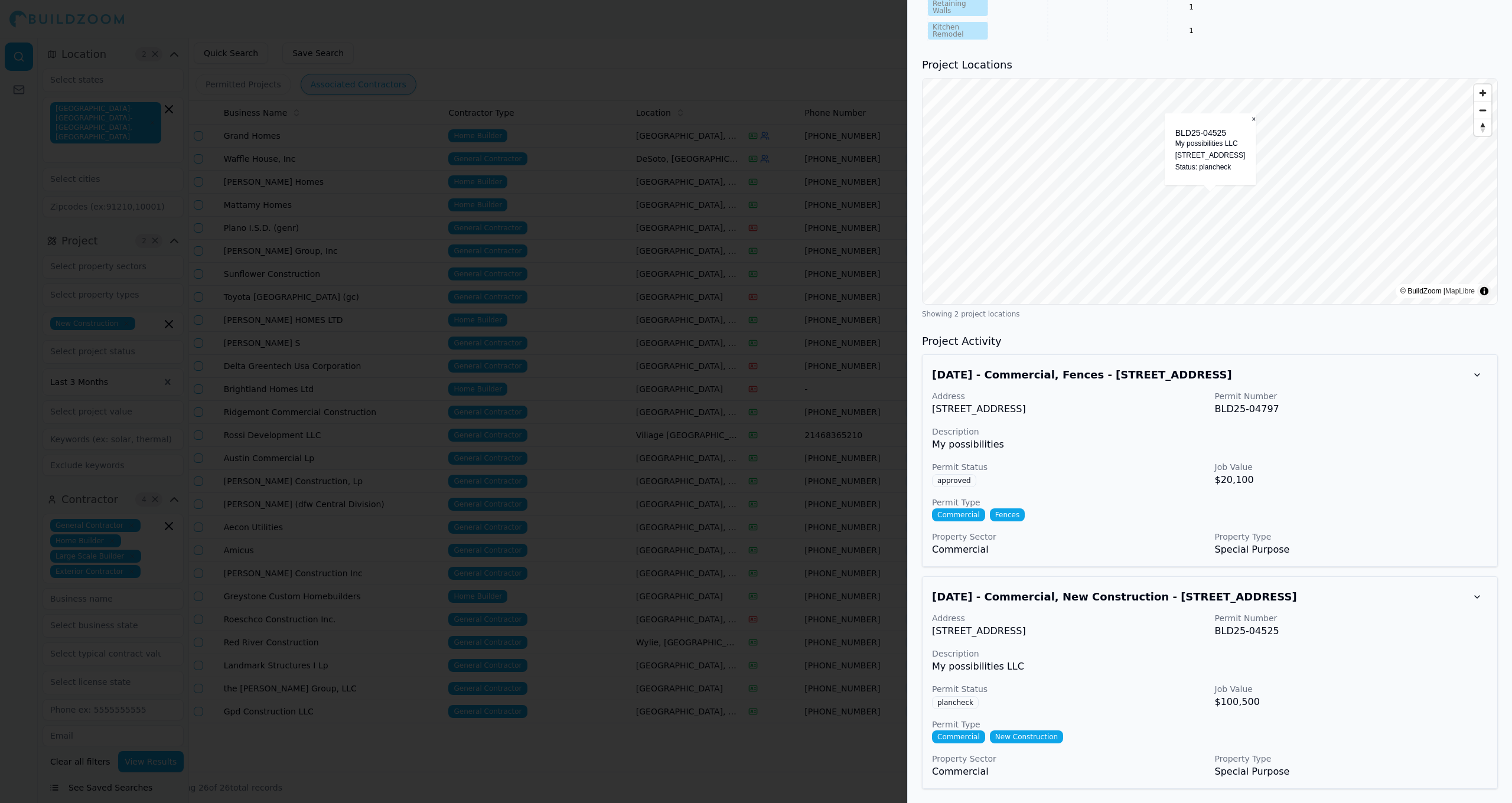
scroll to position [819, 0]
drag, startPoint x: 936, startPoint y: 630, endPoint x: 1094, endPoint y: 636, distance: 158.1
click at [1094, 636] on p "3601 Mapleshade Ln, Plano, TX, 75075" at bounding box center [1069, 631] width 274 height 14
copy p "3601 Mapleshade Ln, Plano, TX, 75075"
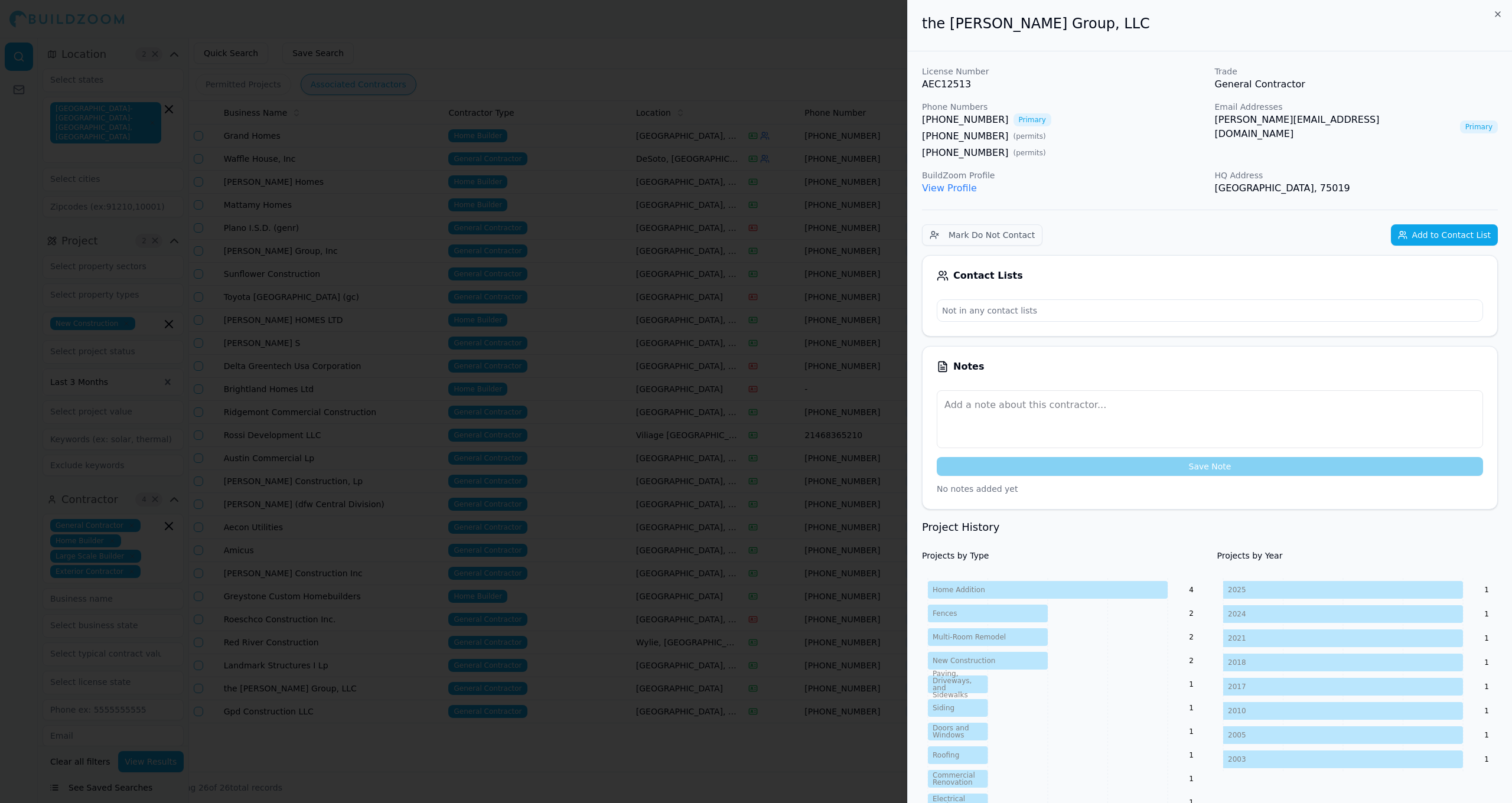
scroll to position [0, 0]
click at [1501, 11] on icon "button" at bounding box center [1497, 13] width 9 height 9
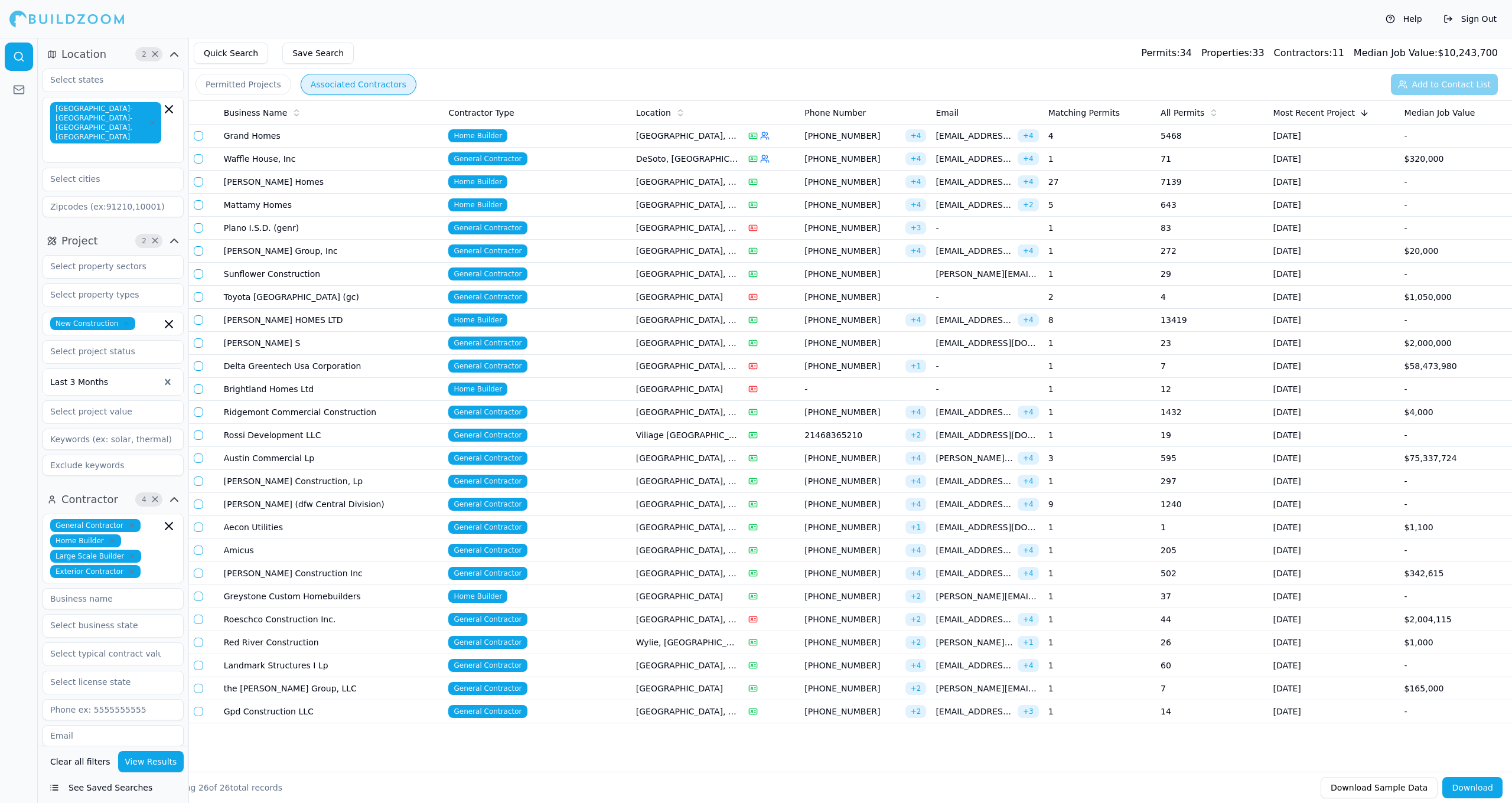
click at [706, 690] on td "[GEOGRAPHIC_DATA]" at bounding box center [688, 689] width 112 height 23
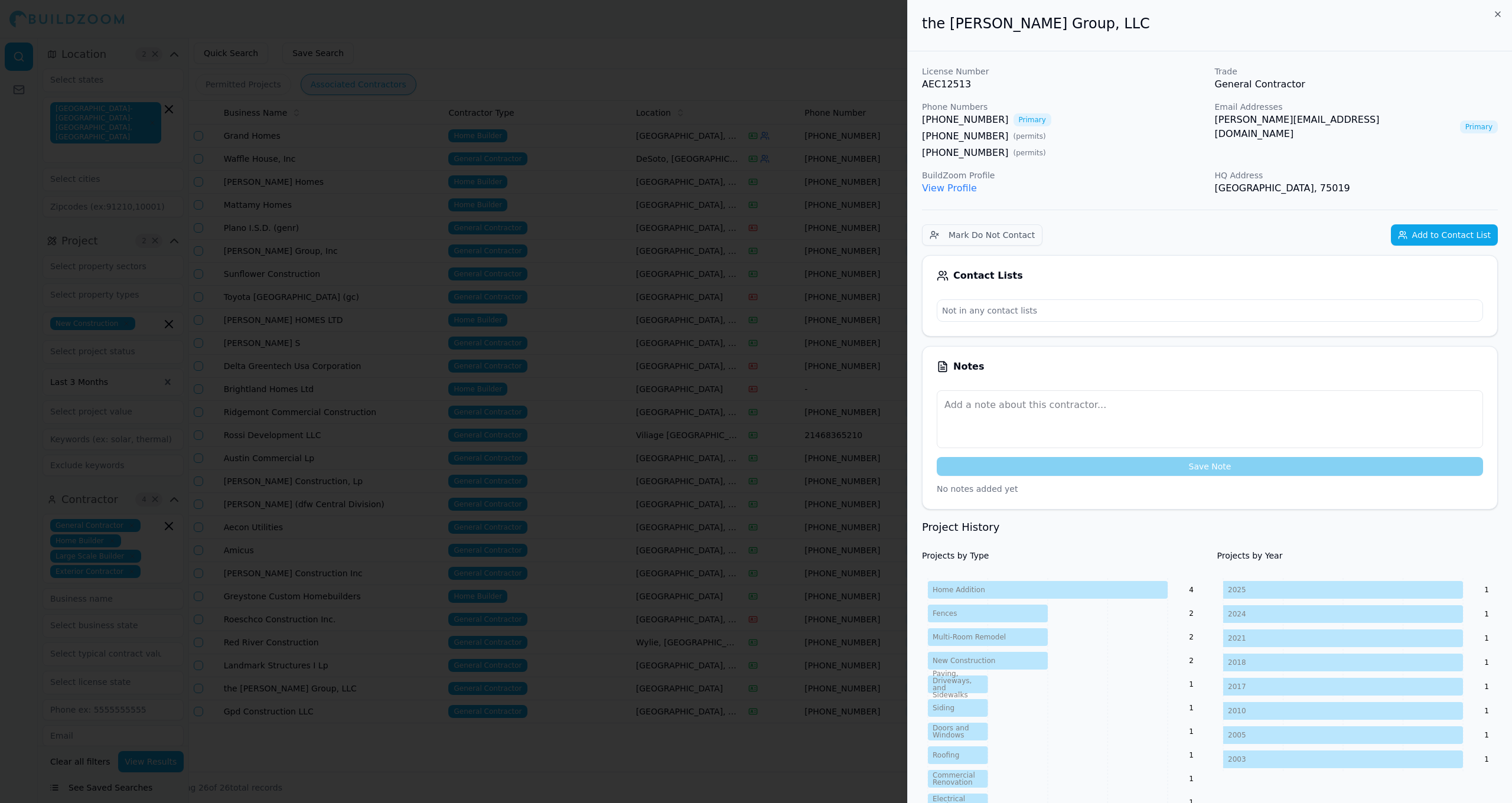
click at [1426, 228] on button "Add to Contact List" at bounding box center [1444, 235] width 107 height 21
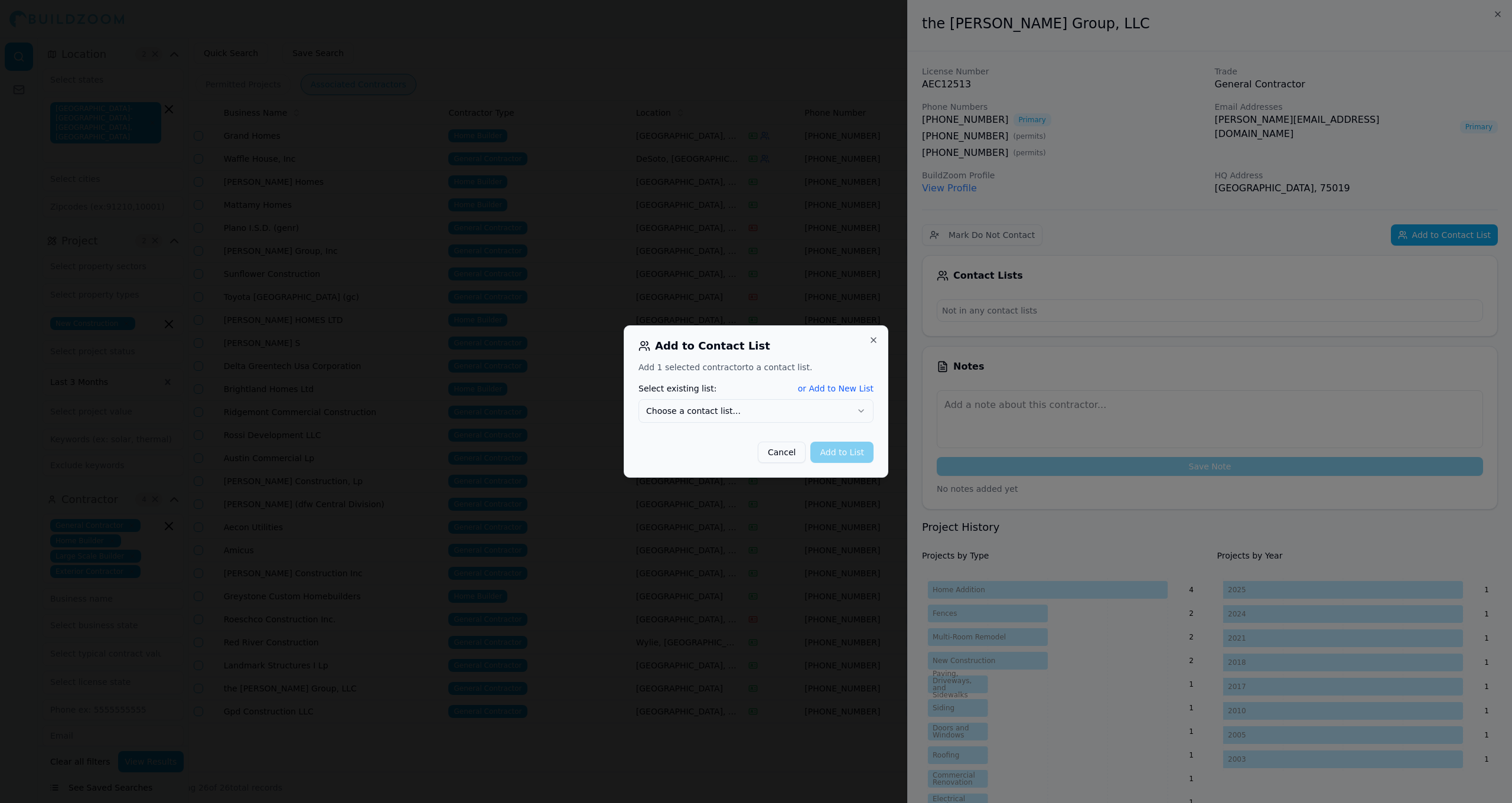
click at [810, 419] on button "Choose a contact list..." at bounding box center [756, 410] width 235 height 23
click at [848, 457] on button "Add to List" at bounding box center [841, 452] width 63 height 21
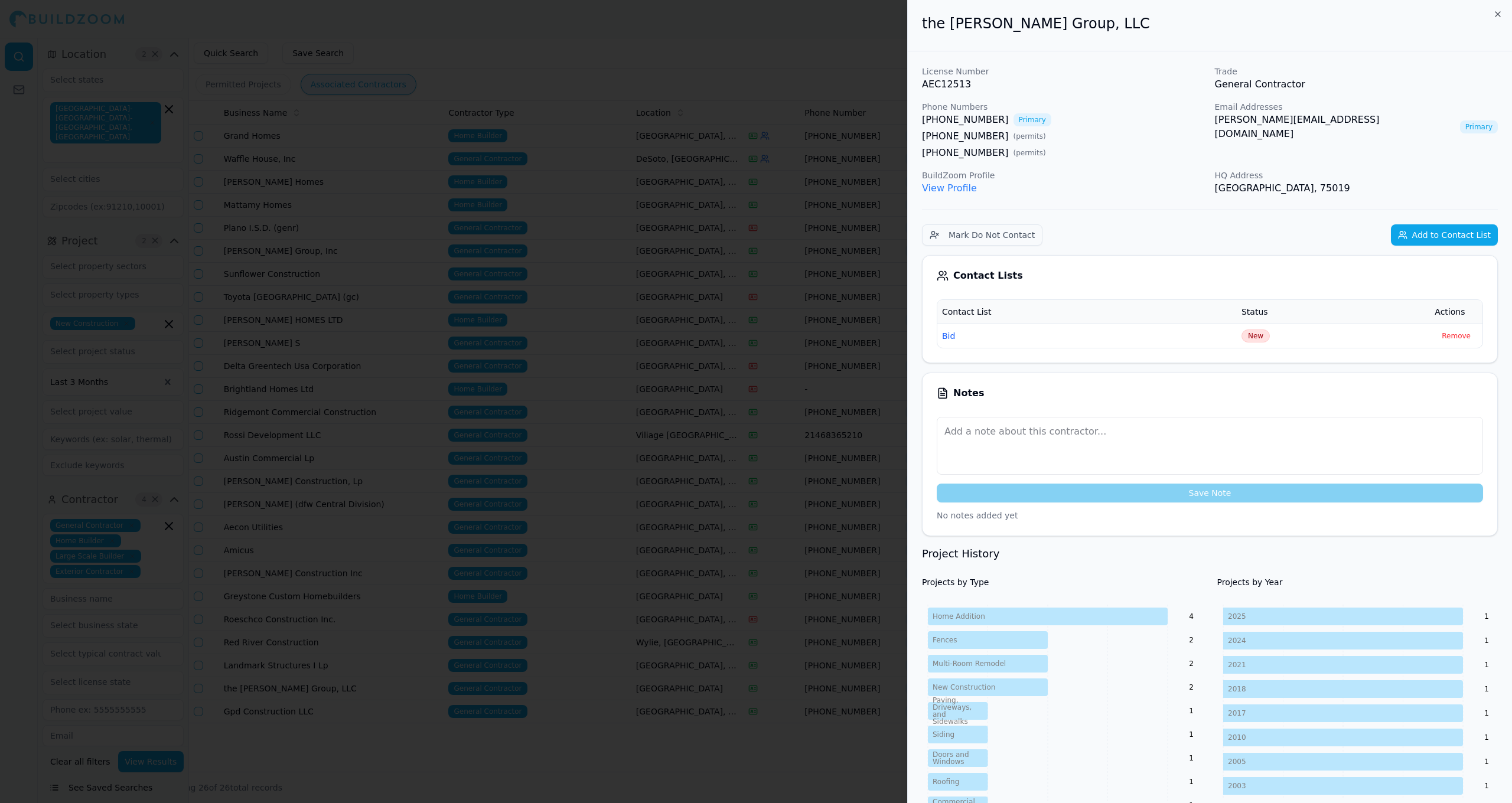
click at [661, 554] on div at bounding box center [756, 401] width 1512 height 803
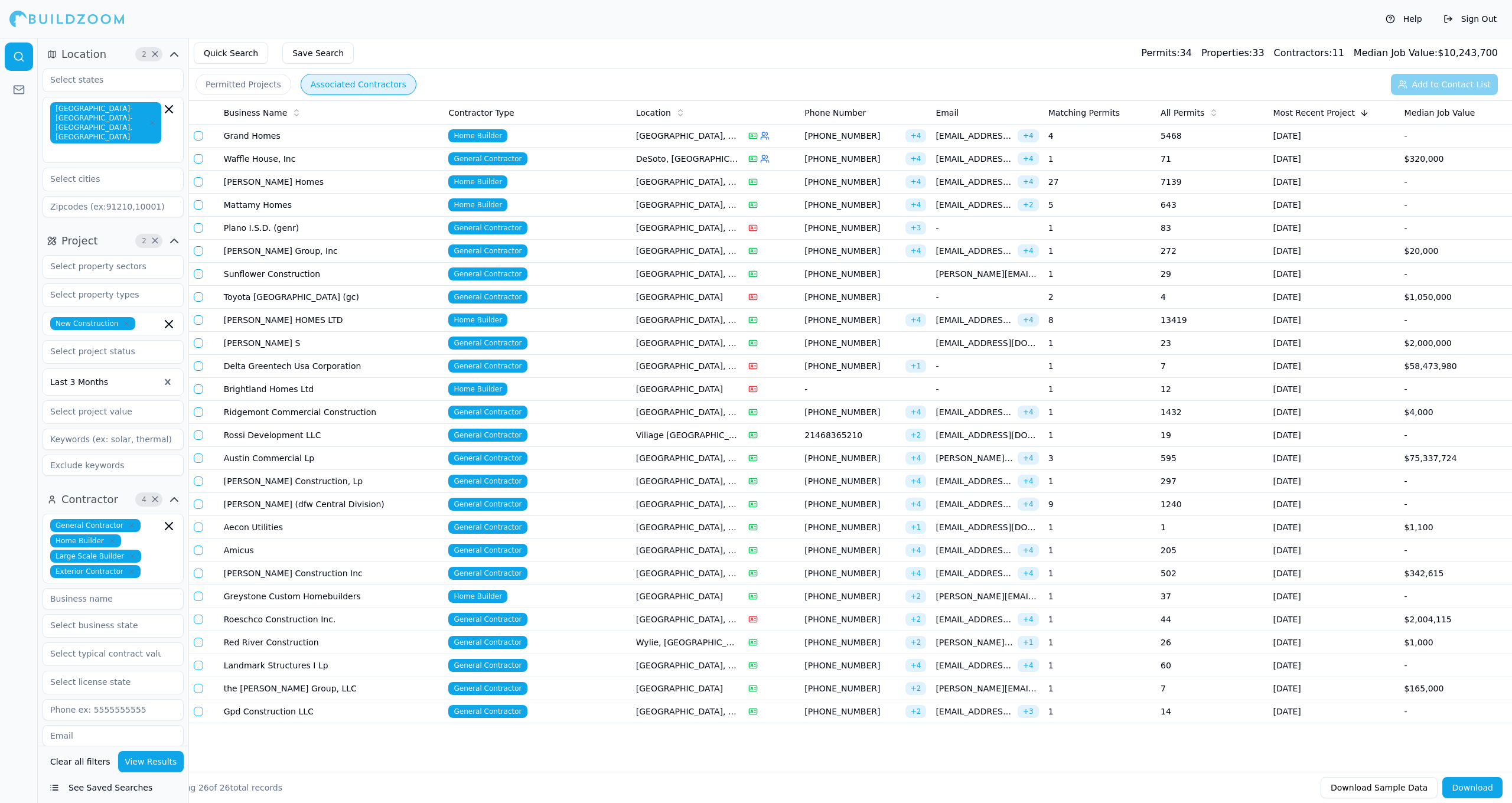
click at [607, 579] on td "General Contractor" at bounding box center [537, 573] width 187 height 23
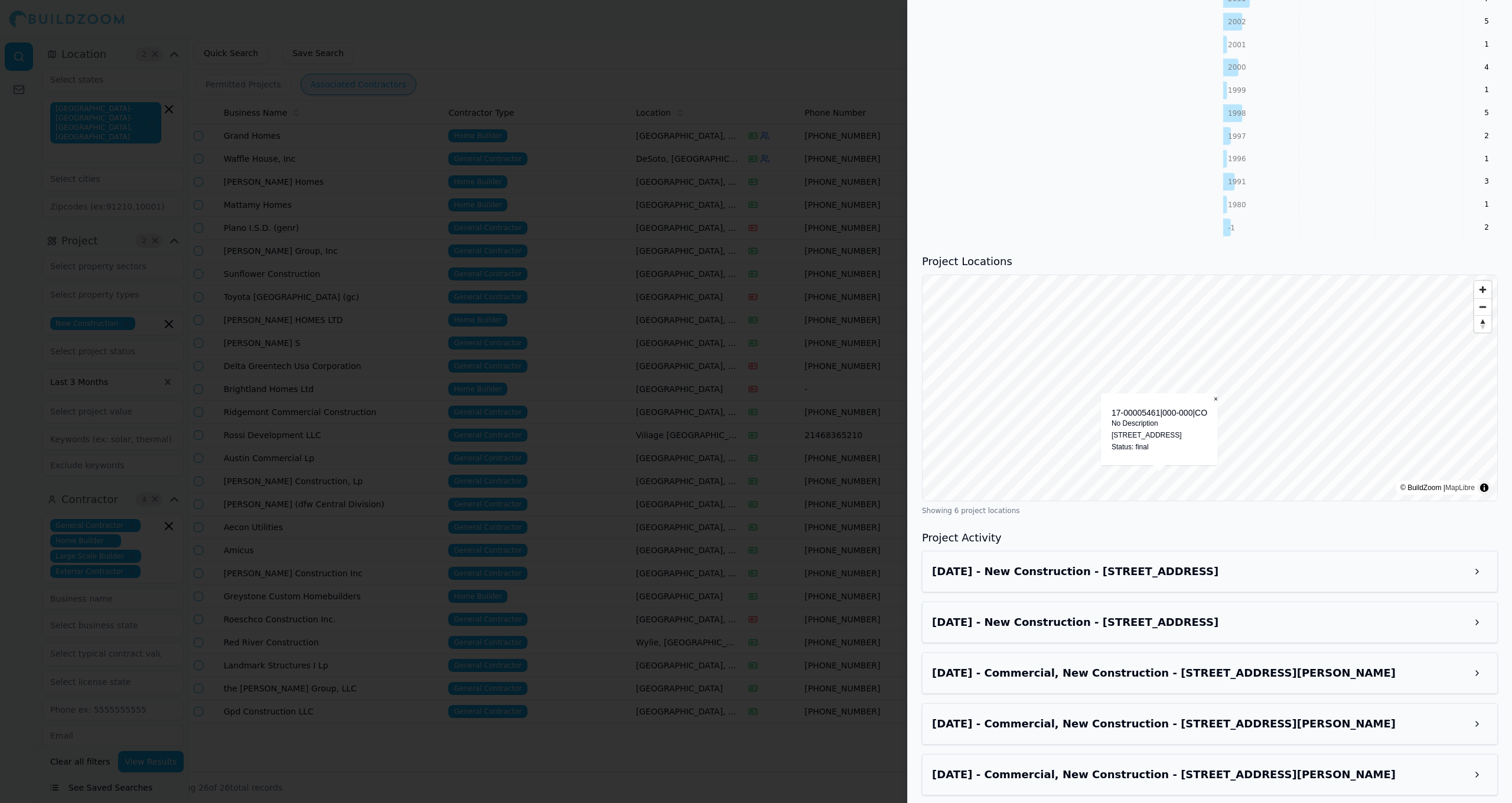
scroll to position [1125, 0]
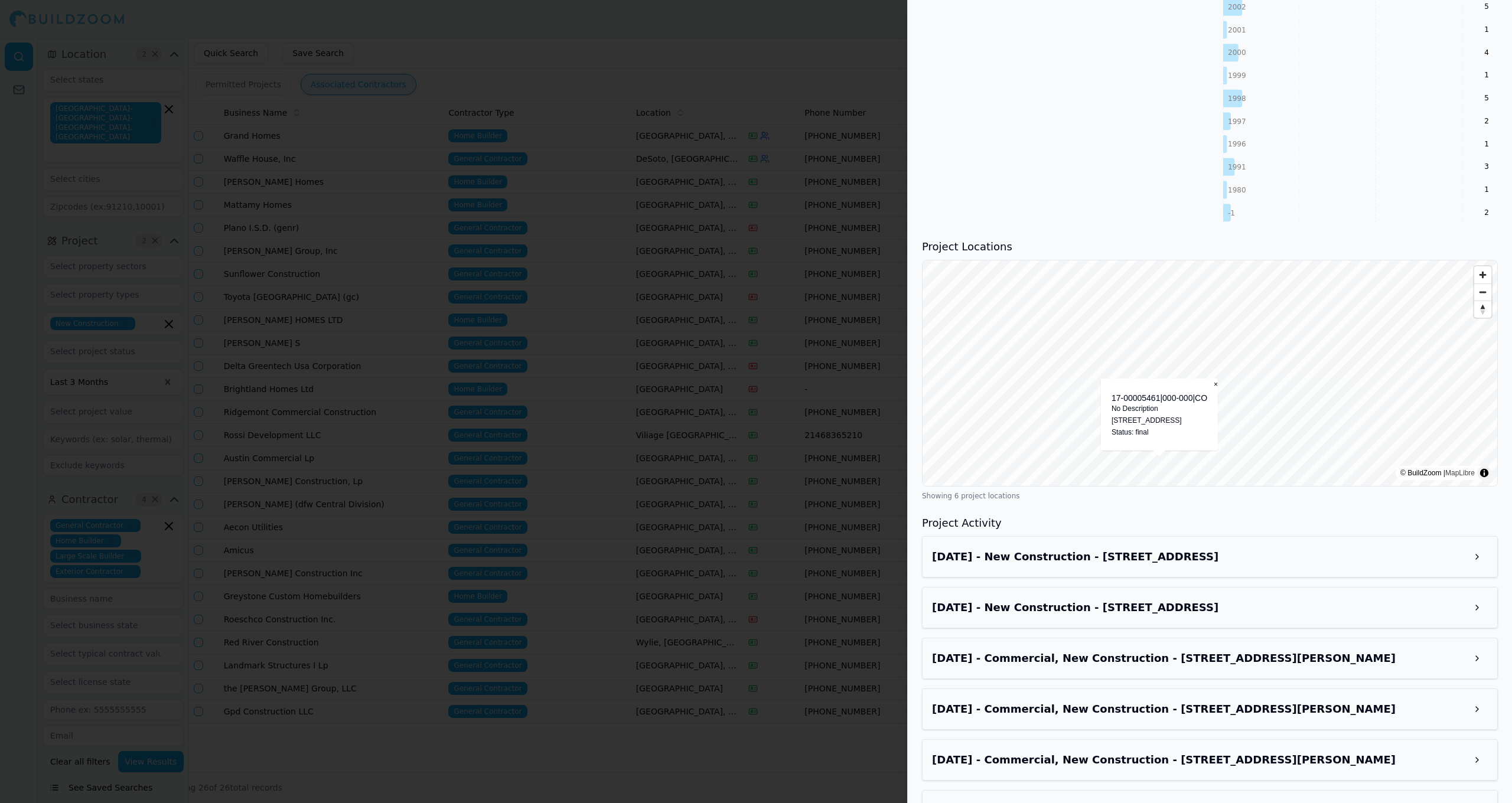
click at [1202, 554] on h3 "May 5, 2025 - New Construction - 200 N Greenville Ave, Richardson, TX, 75081" at bounding box center [1199, 556] width 534 height 16
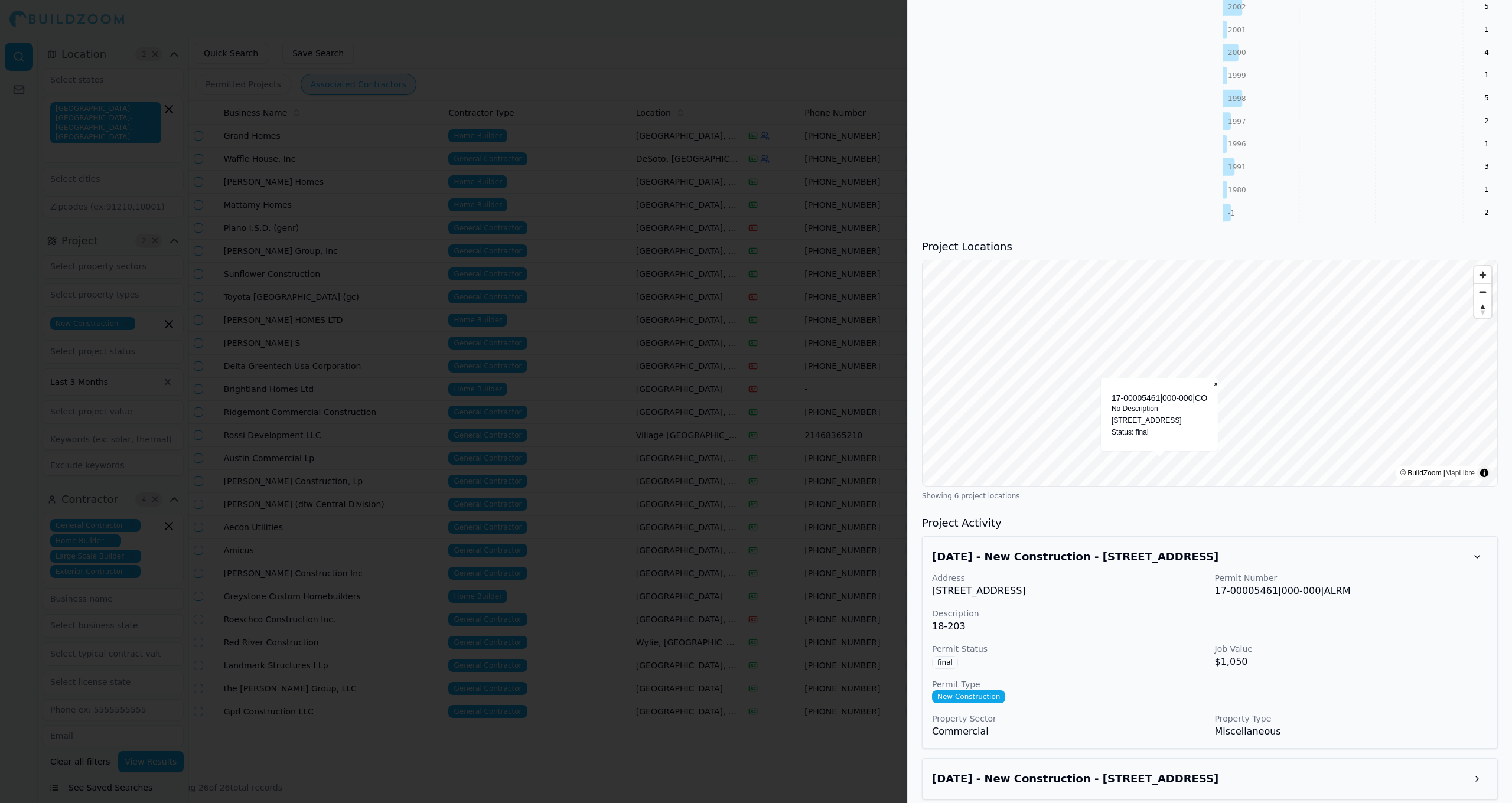
click at [1202, 554] on h3 "May 5, 2025 - New Construction - 200 N Greenville Ave, Richardson, TX, 75081" at bounding box center [1199, 556] width 534 height 16
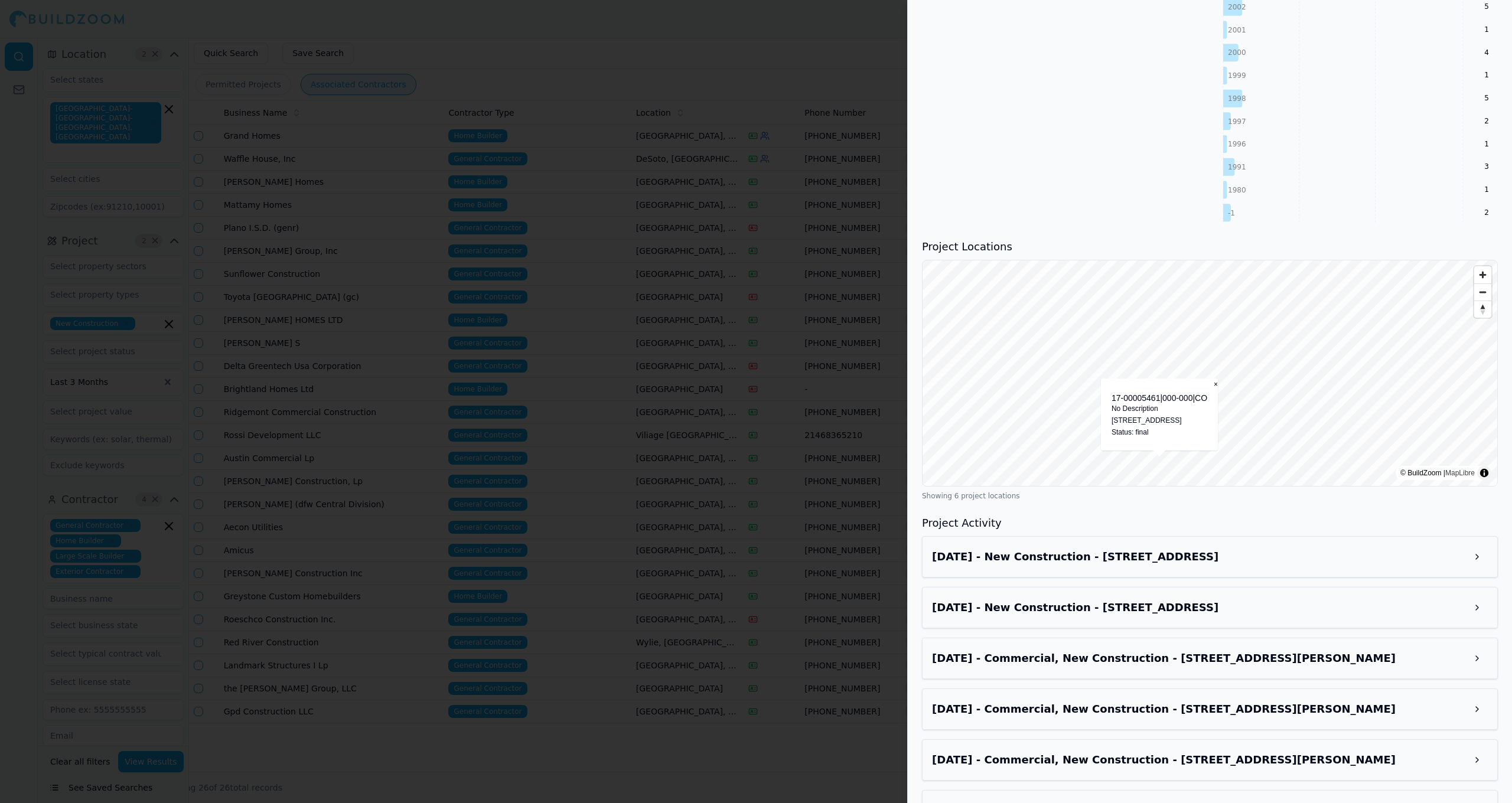
click at [1191, 597] on div "May 5, 2025 - New Construction - 200 N Greenville Ave, Richardson, TX, 75081" at bounding box center [1210, 607] width 556 height 21
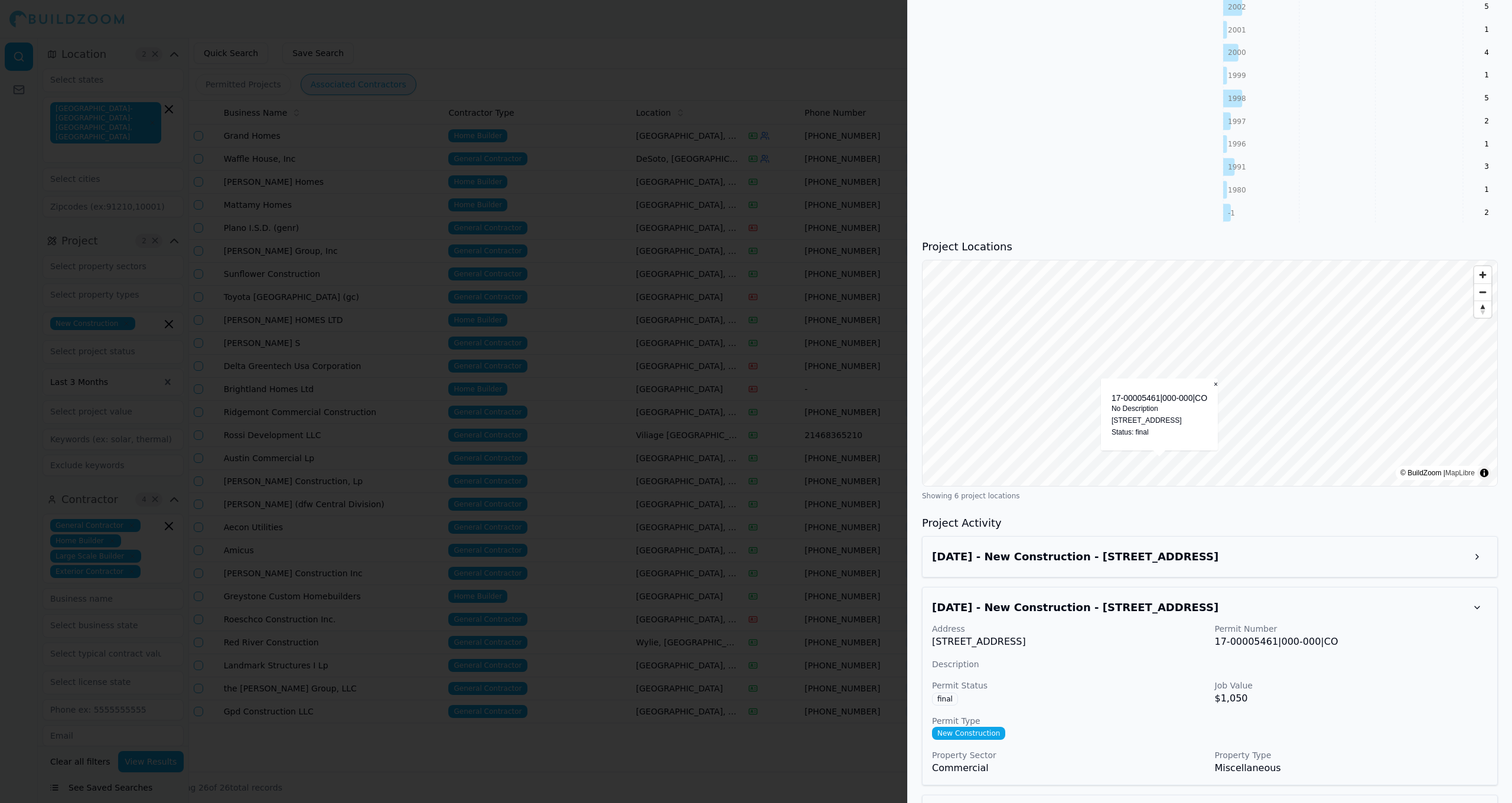
click at [1191, 598] on div "May 5, 2025 - New Construction - 200 N Greenville Ave, Richardson, TX, 75081" at bounding box center [1210, 607] width 556 height 21
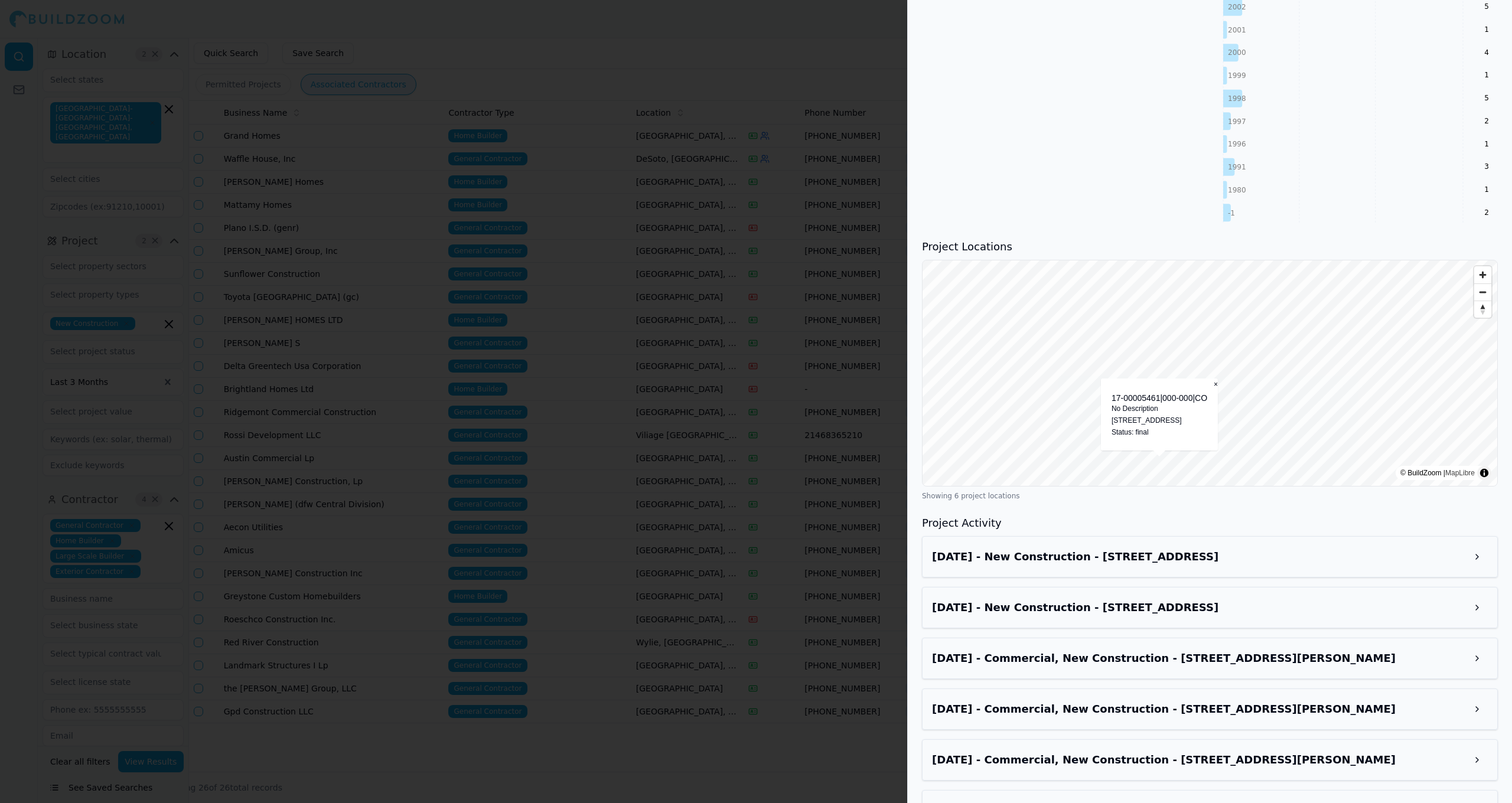
click at [1188, 648] on div "Apr 20, 2025 - Commercial, New Construction - 3641 E Parker Rd, Plano, TX, 75074" at bounding box center [1210, 658] width 556 height 21
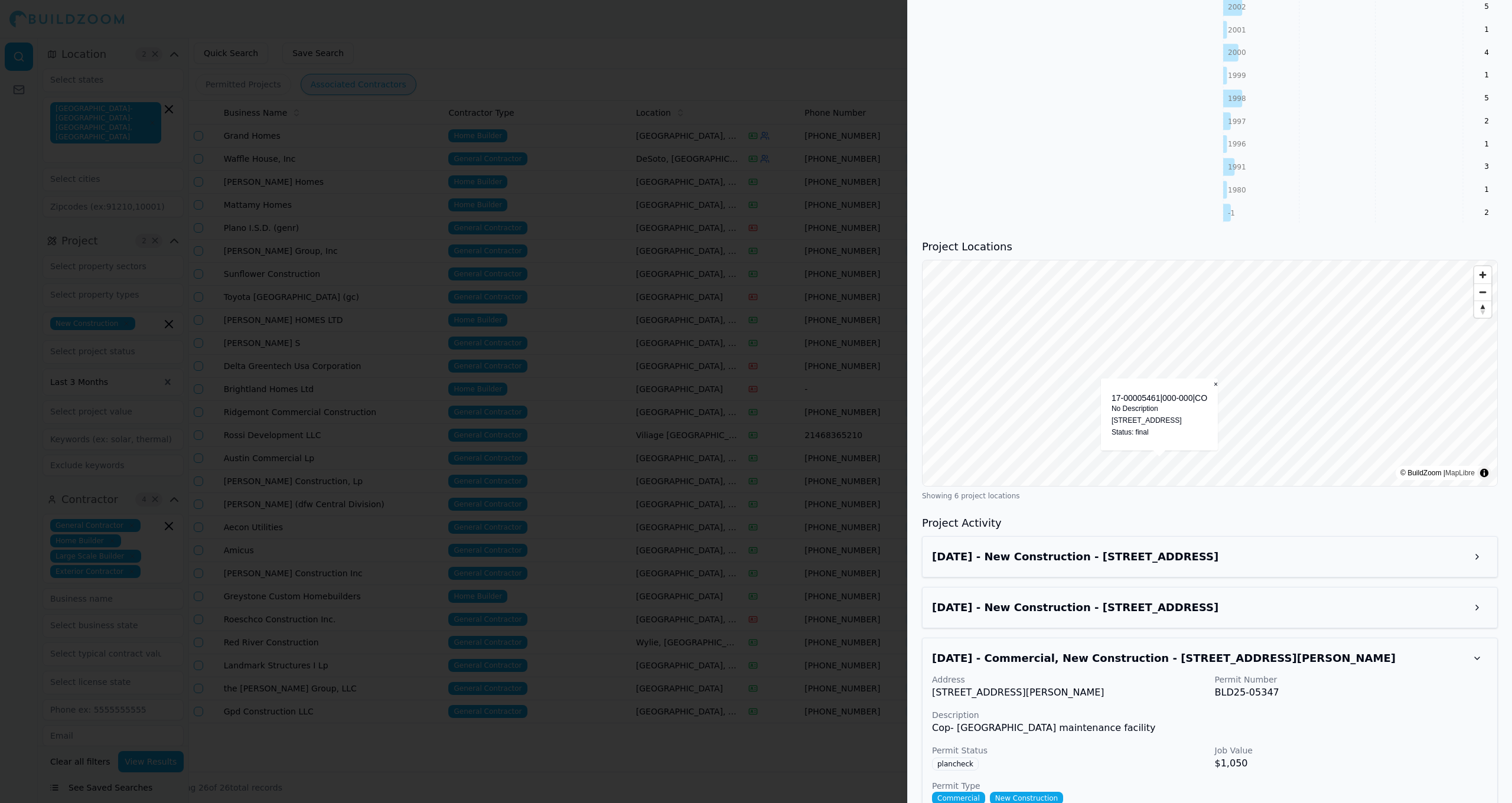
click at [1191, 648] on div "Apr 20, 2025 - Commercial, New Construction - 3641 E Parker Rd, Plano, TX, 75074" at bounding box center [1210, 658] width 556 height 21
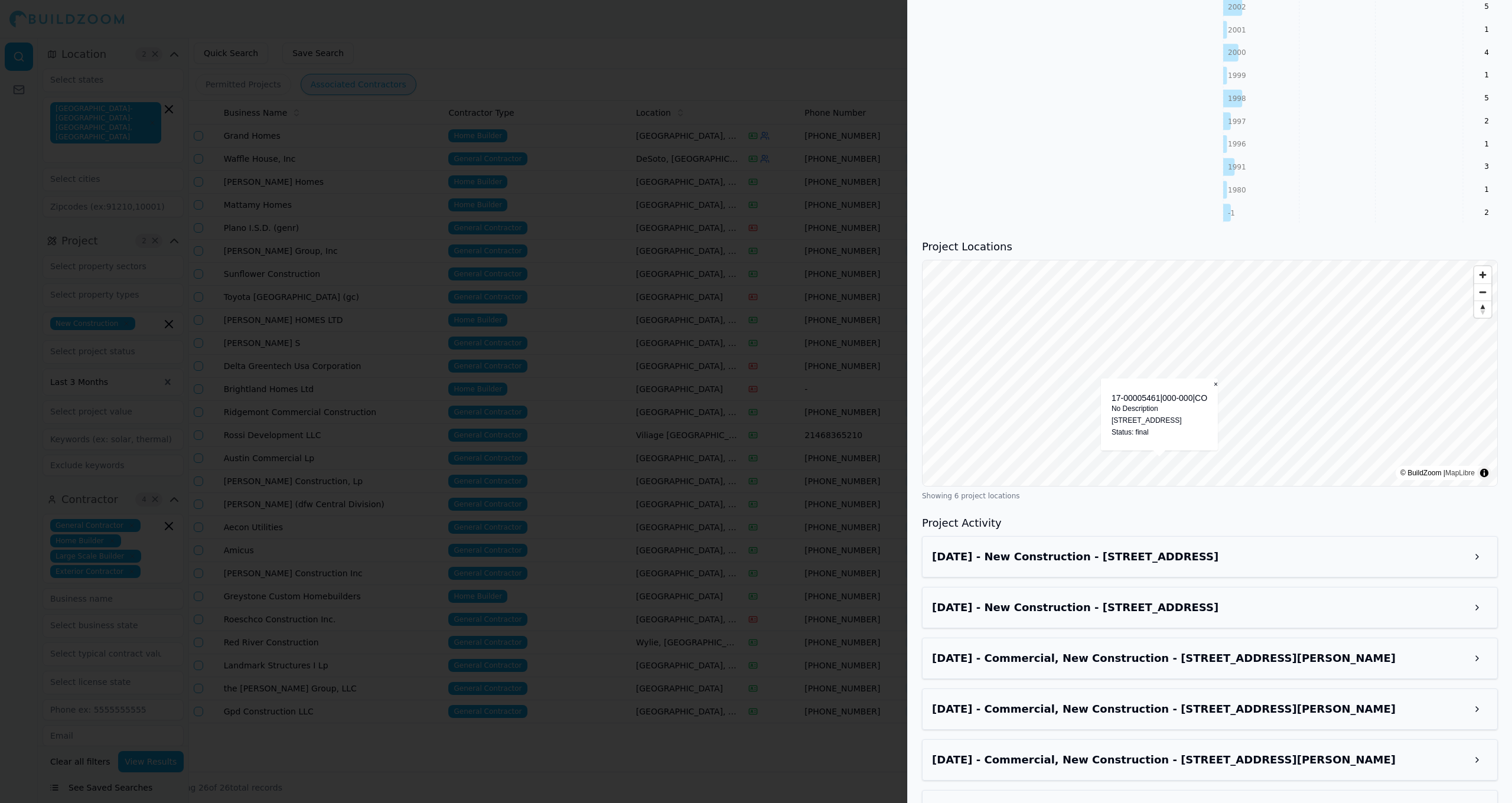
click at [1191, 649] on div "Apr 20, 2025 - Commercial, New Construction - 3641 E Parker Rd, Plano, TX, 75074" at bounding box center [1210, 658] width 556 height 21
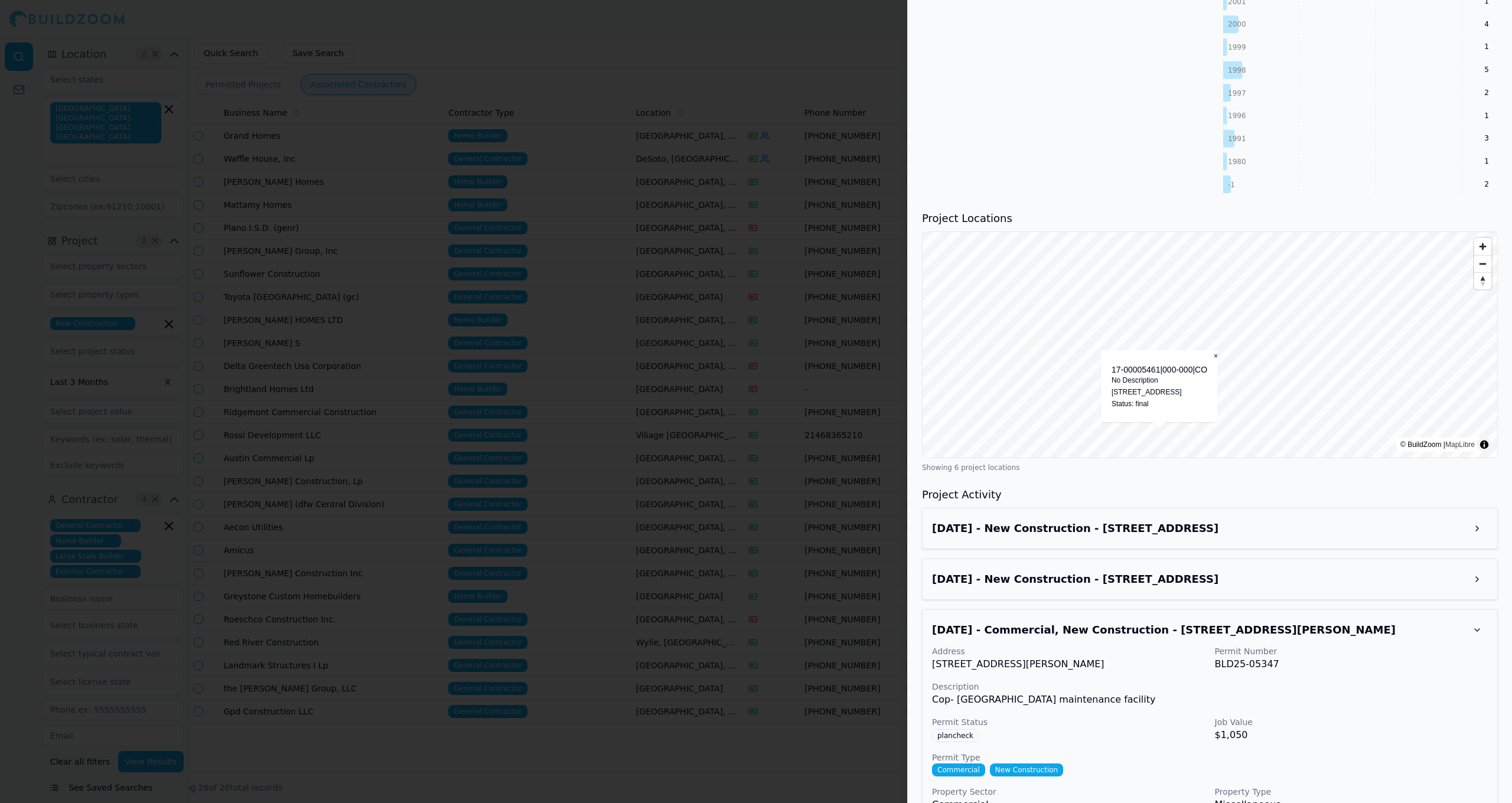
scroll to position [1155, 0]
click at [1180, 627] on h3 "Apr 20, 2025 - Commercial, New Construction - 3641 E Parker Rd, Plano, TX, 75074" at bounding box center [1199, 628] width 534 height 16
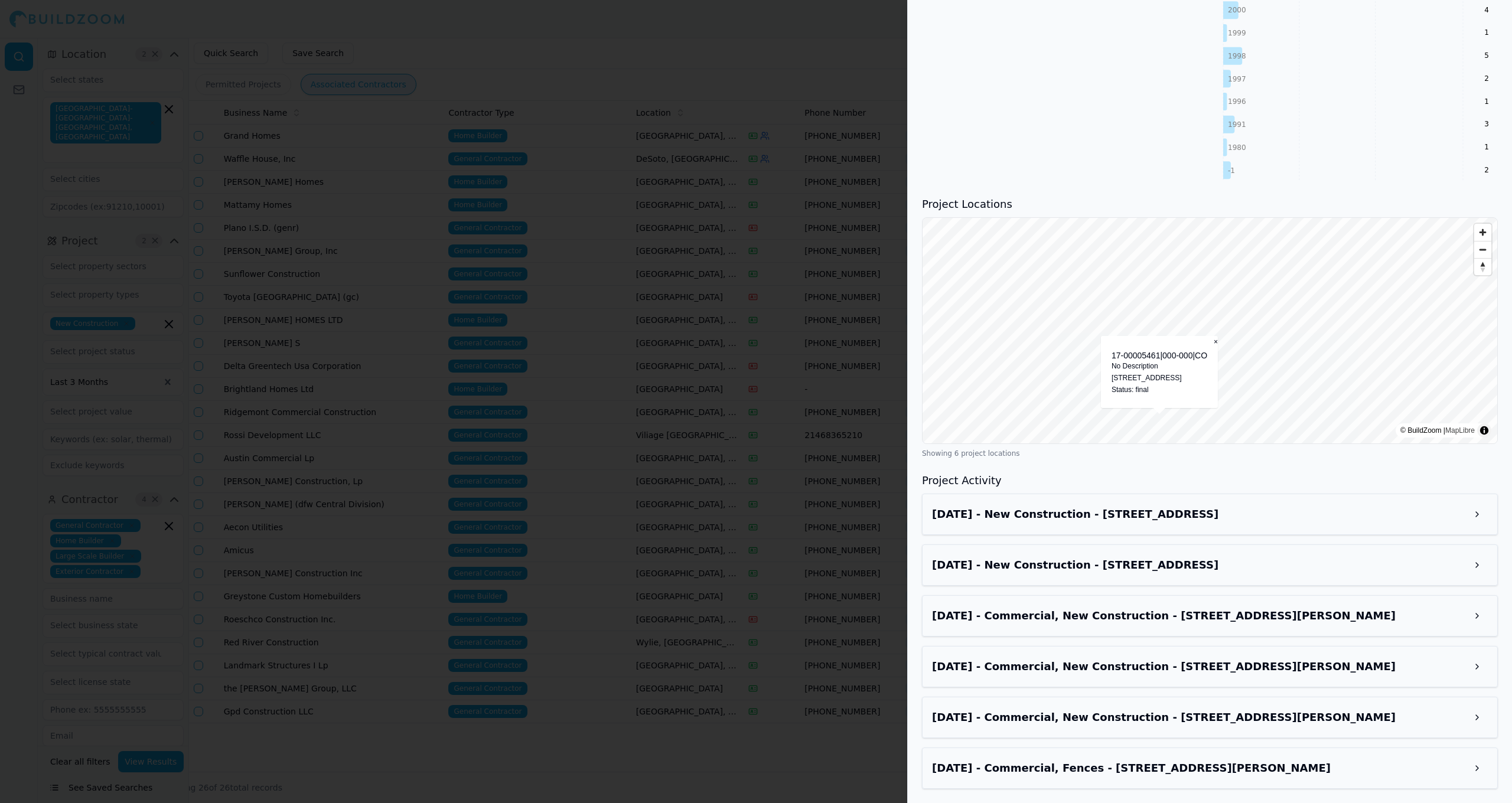
scroll to position [1167, 0]
click at [1174, 659] on h3 "Apr 20, 2025 - Commercial, New Construction - 3641 E Parker Rd, Plano, TX, 75074" at bounding box center [1199, 667] width 534 height 16
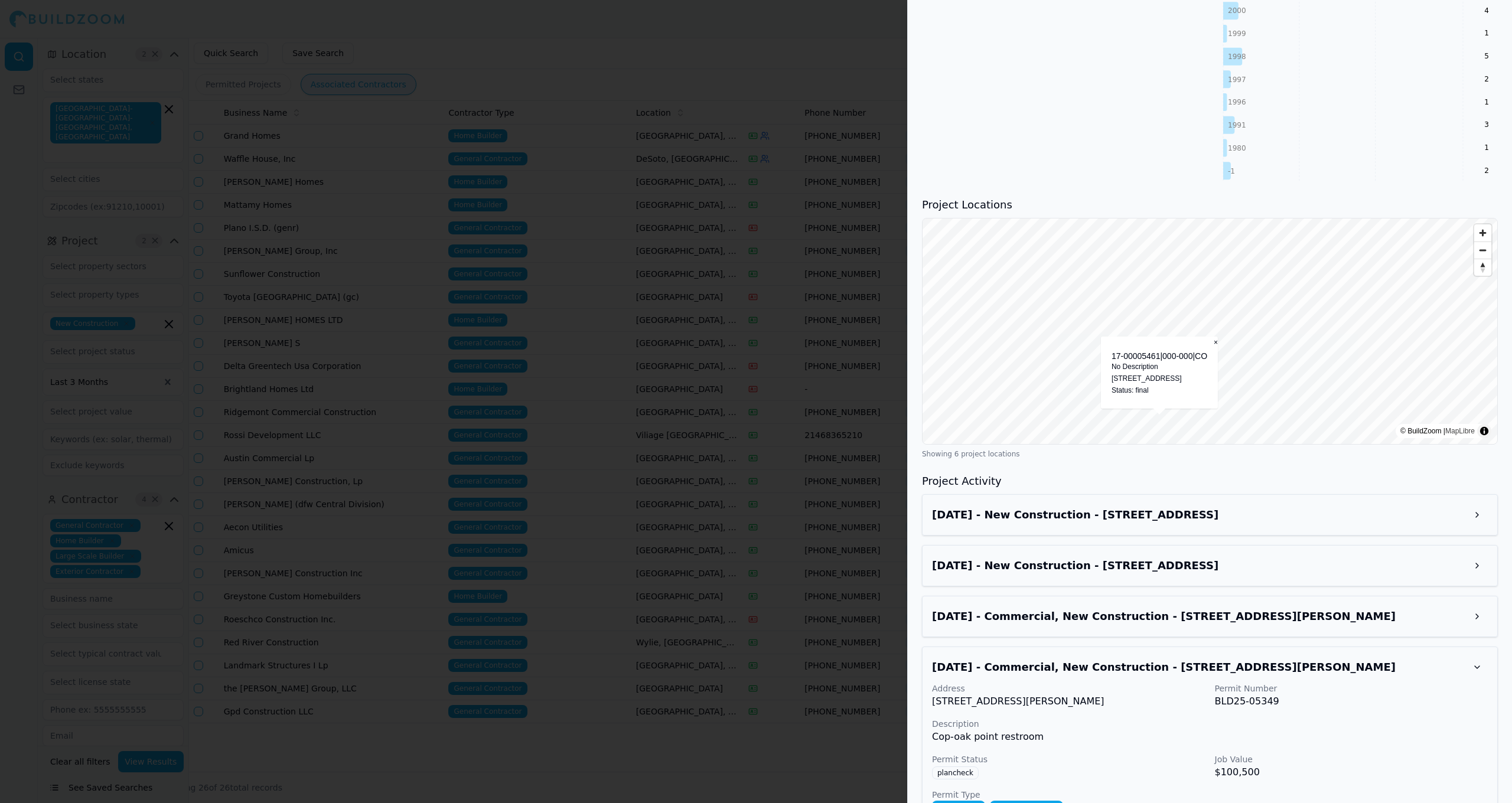
click at [1177, 668] on h3 "Apr 20, 2025 - Commercial, New Construction - 3641 E Parker Rd, Plano, TX, 75074" at bounding box center [1199, 667] width 534 height 16
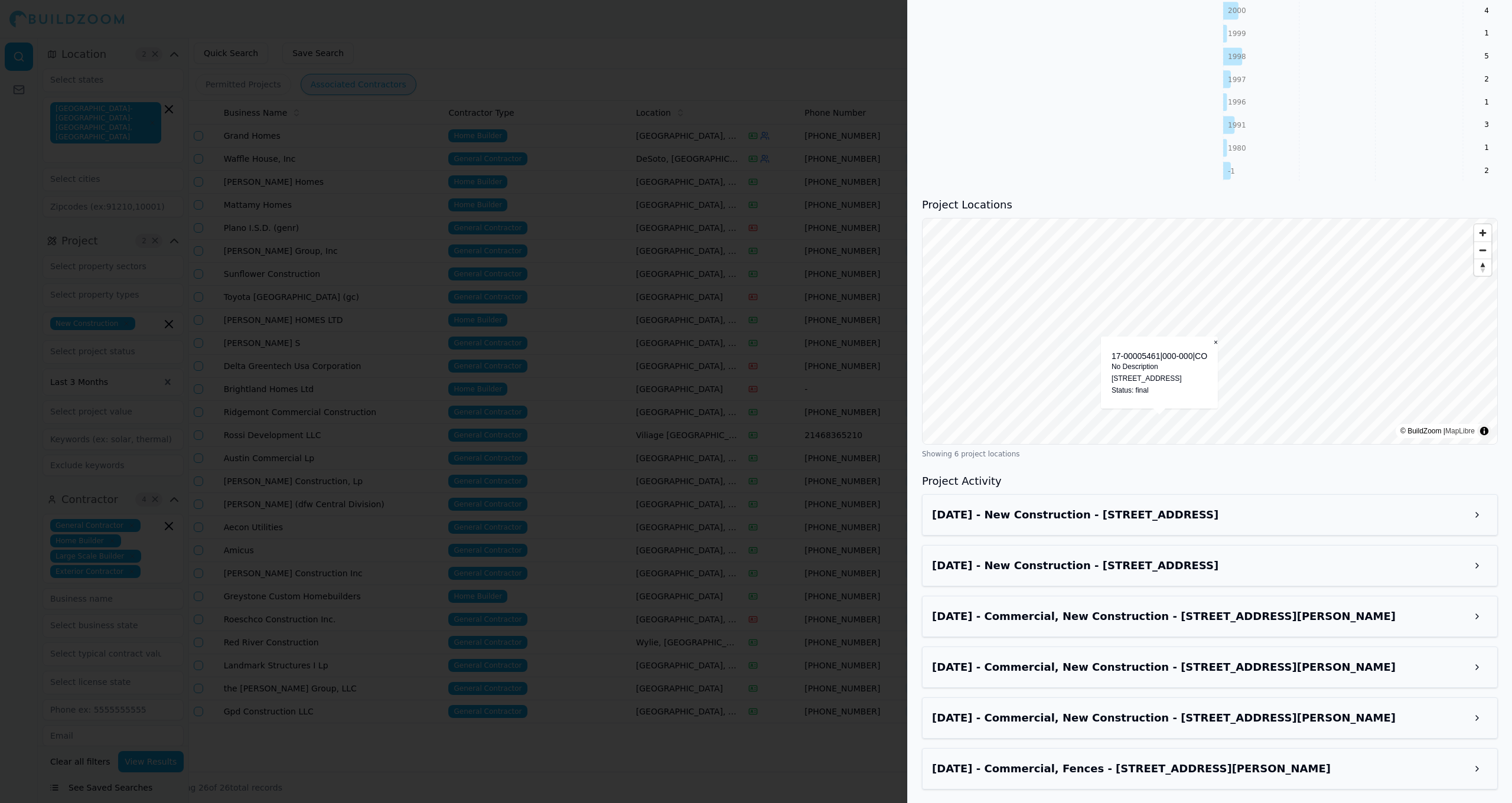
click at [1212, 731] on div "Apr 20, 2025 - Commercial, New Construction - 3641 E Parker Rd, Plano, TX, 75074" at bounding box center [1210, 718] width 576 height 41
click at [1216, 728] on div "Apr 20, 2025 - Commercial, New Construction - 3641 E Parker Rd, Plano, TX, 75074" at bounding box center [1210, 718] width 576 height 41
click at [1216, 721] on h3 "Apr 20, 2025 - Commercial, New Construction - 3641 E Parker Rd, Plano, TX, 75074" at bounding box center [1199, 717] width 534 height 16
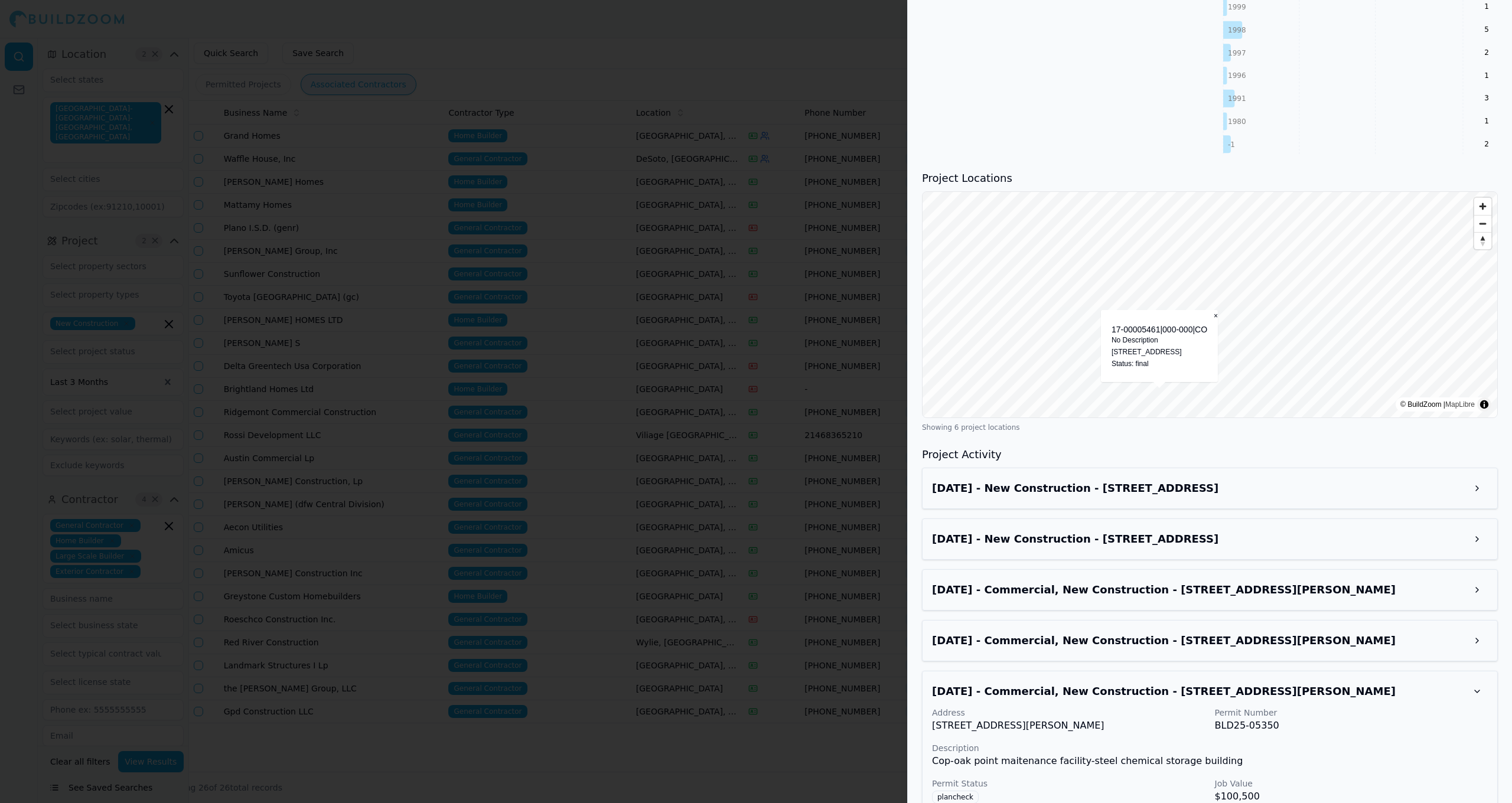
scroll to position [1203, 0]
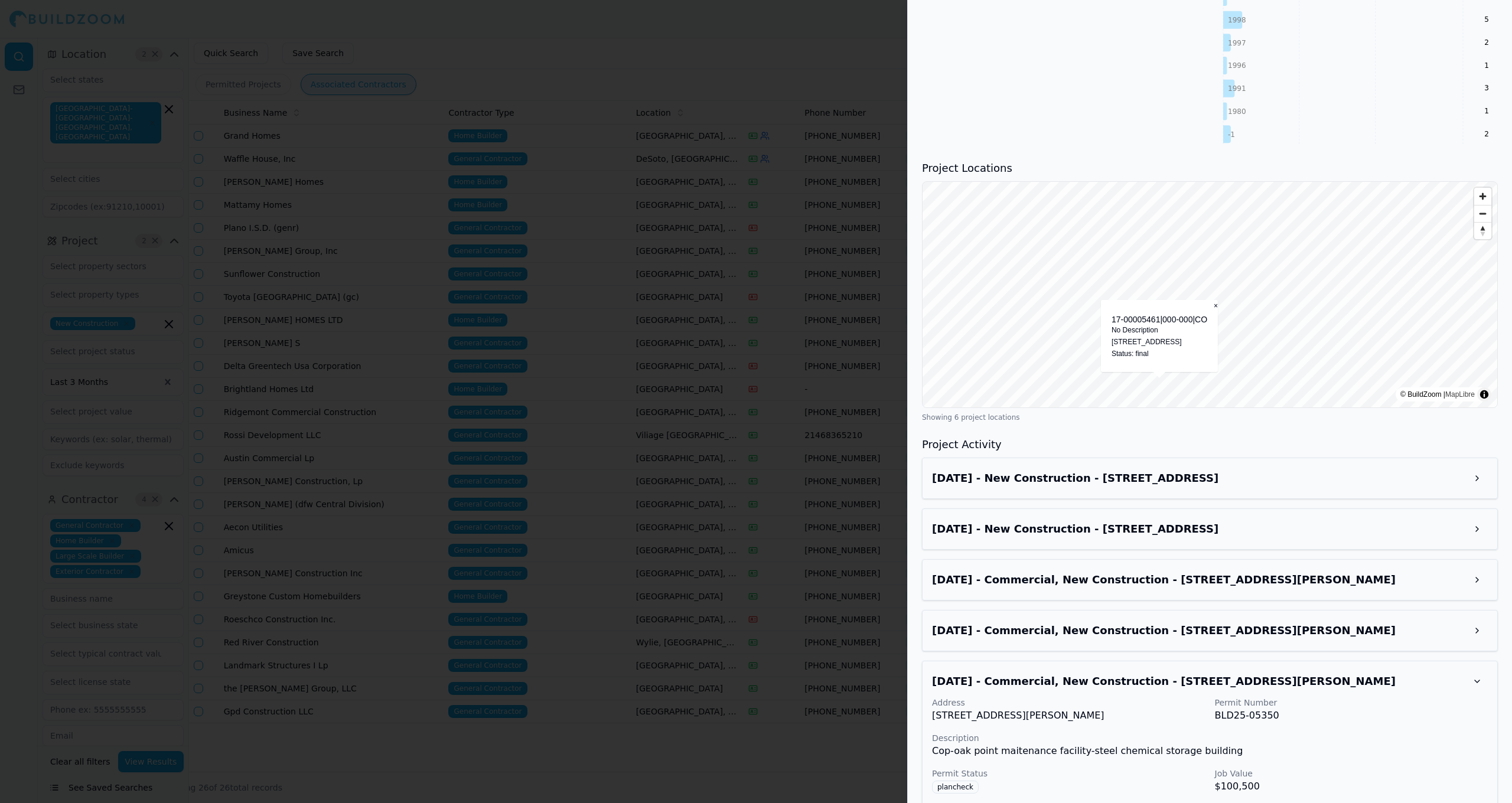
click at [1219, 692] on div "Apr 20, 2025 - Commercial, New Construction - 3641 E Parker Rd, Plano, TX, 7507…" at bounding box center [1210, 767] width 576 height 213
click at [1224, 683] on h3 "Apr 20, 2025 - Commercial, New Construction - 3641 E Parker Rd, Plano, TX, 75074" at bounding box center [1199, 681] width 534 height 16
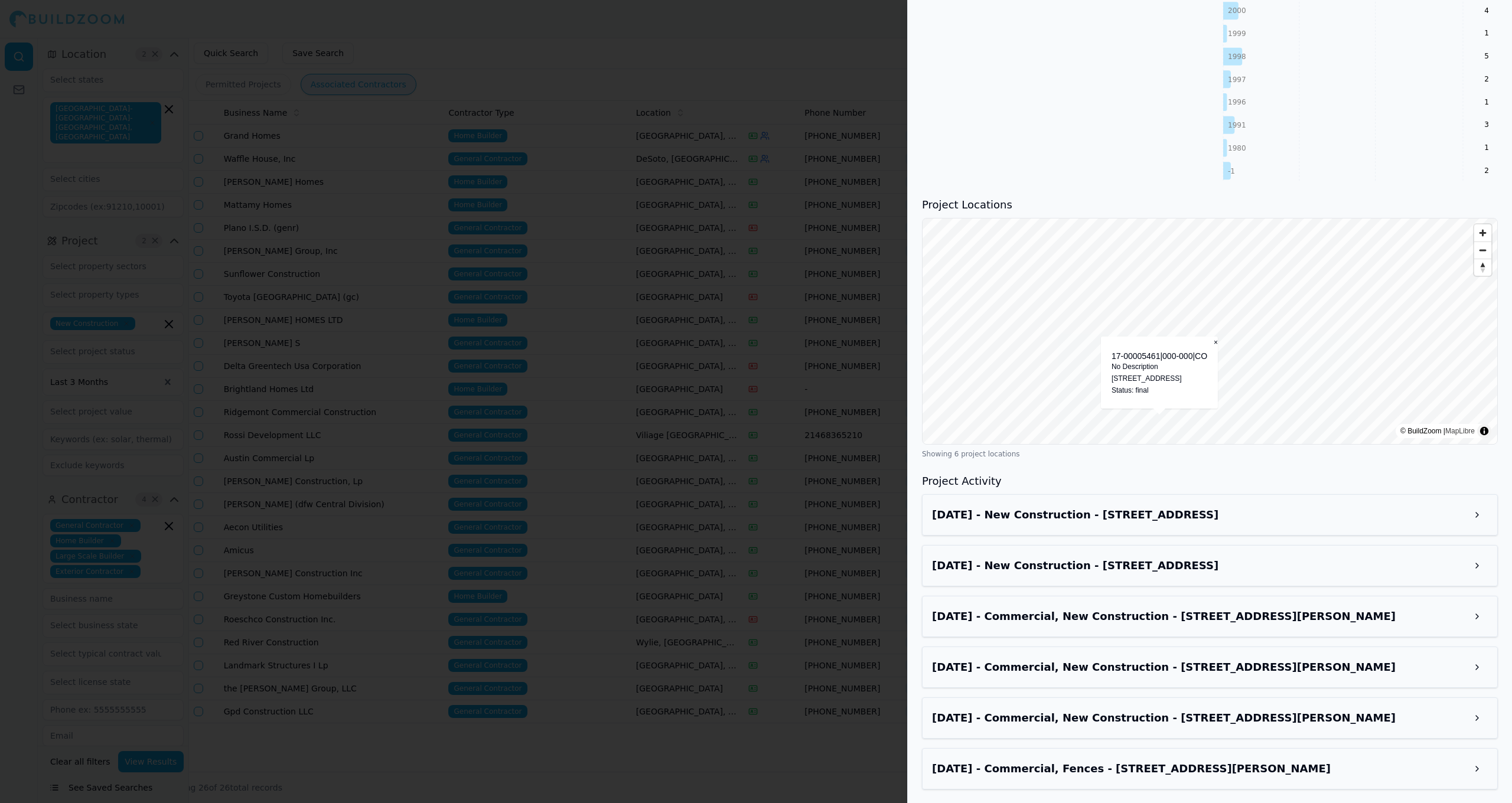
click at [1176, 760] on h3 "Apr 20, 2025 - Commercial, Fences - 3641 E Parker Rd, Plano, TX, 75074" at bounding box center [1199, 768] width 534 height 16
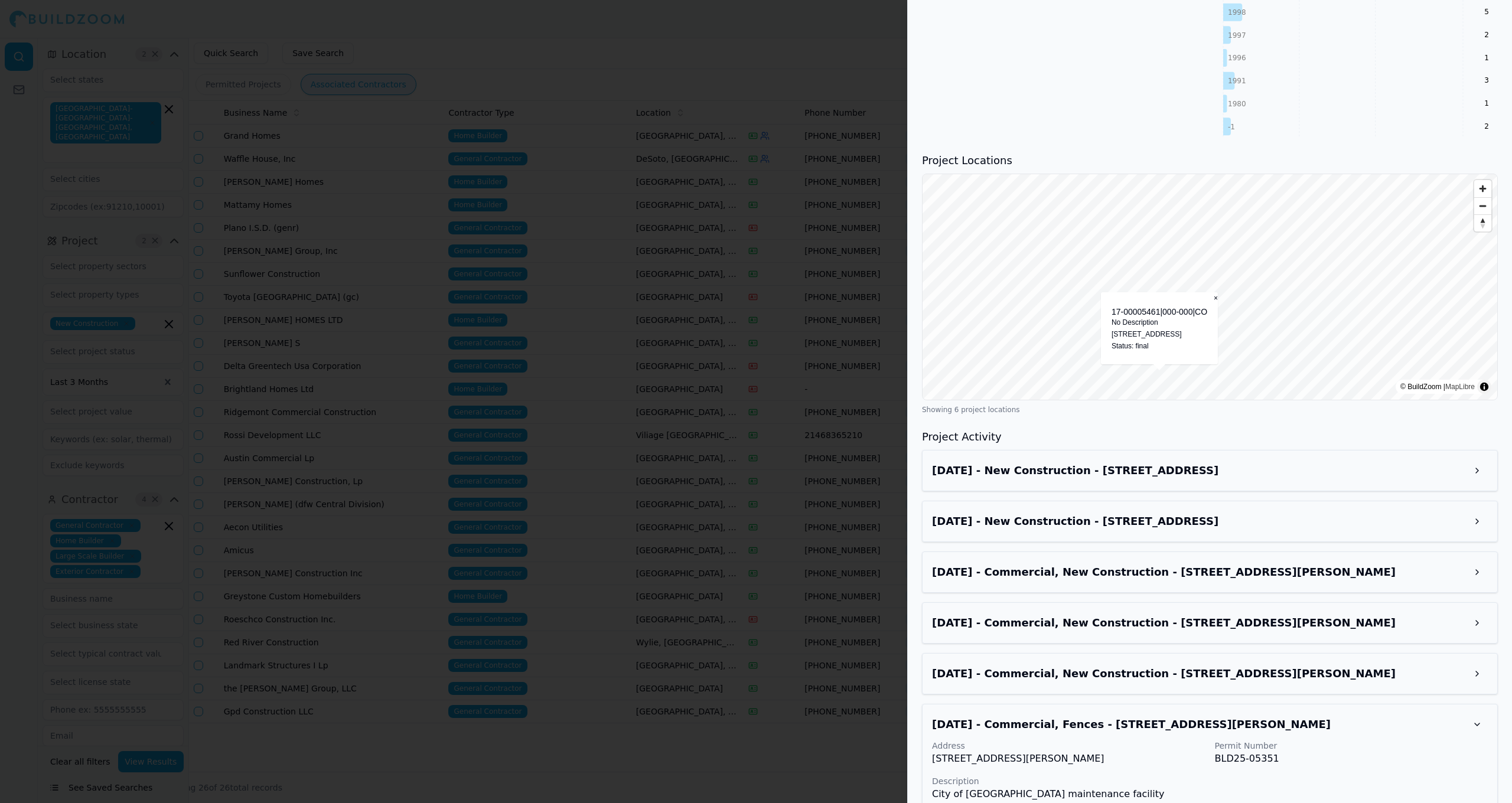
scroll to position [1234, 0]
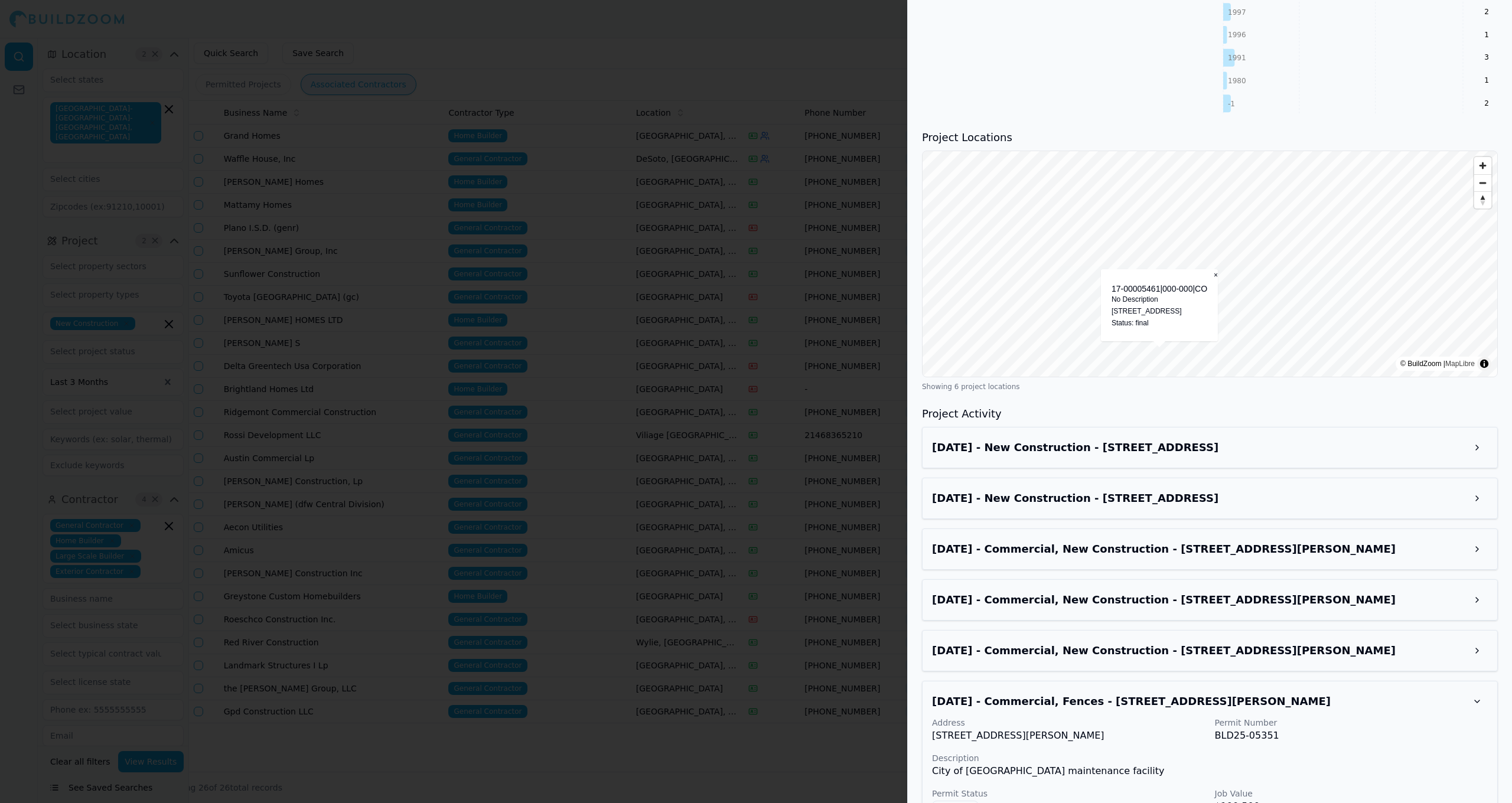
click at [1188, 720] on p "Address" at bounding box center [1069, 722] width 274 height 12
click at [1238, 702] on h3 "Apr 20, 2025 - Commercial, Fences - 3641 E Parker Rd, Plano, TX, 75074" at bounding box center [1199, 701] width 534 height 16
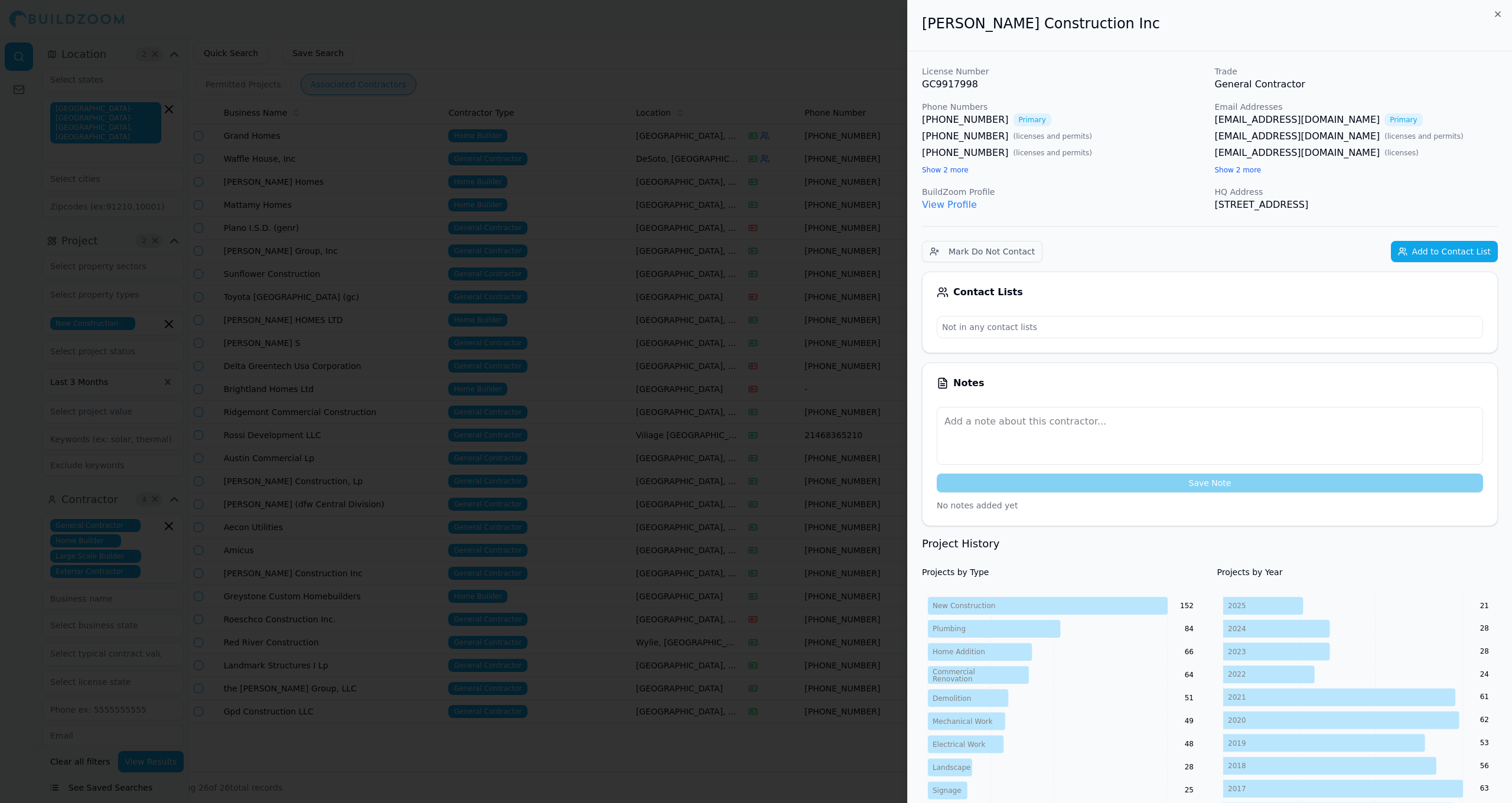
scroll to position [0, 0]
click at [1421, 251] on button "Add to Contact List" at bounding box center [1444, 252] width 107 height 21
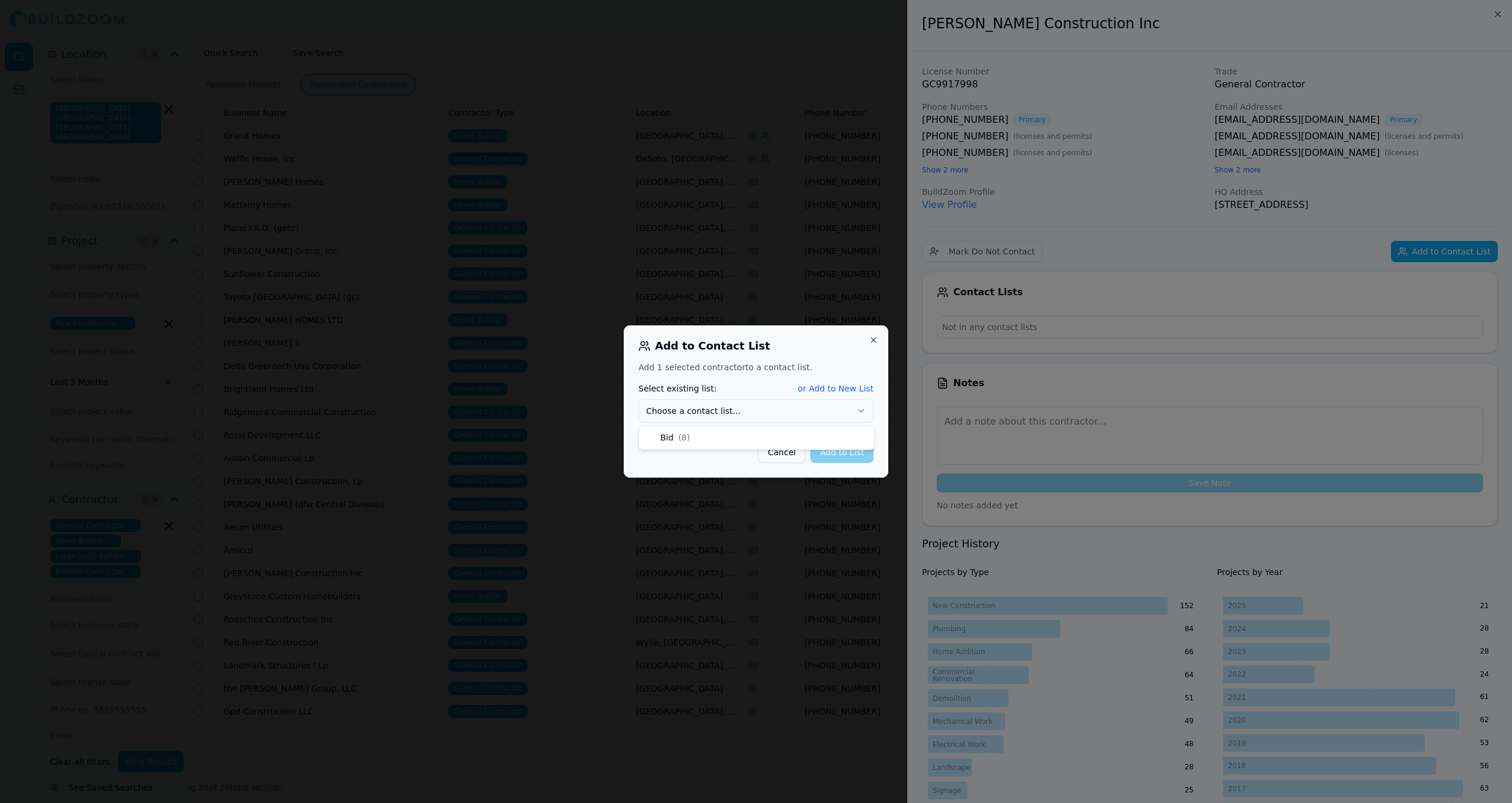
click at [827, 416] on button "Choose a contact list..." at bounding box center [756, 410] width 235 height 23
click at [842, 460] on button "Add to List" at bounding box center [841, 452] width 63 height 21
